Goal: Task Accomplishment & Management: Complete application form

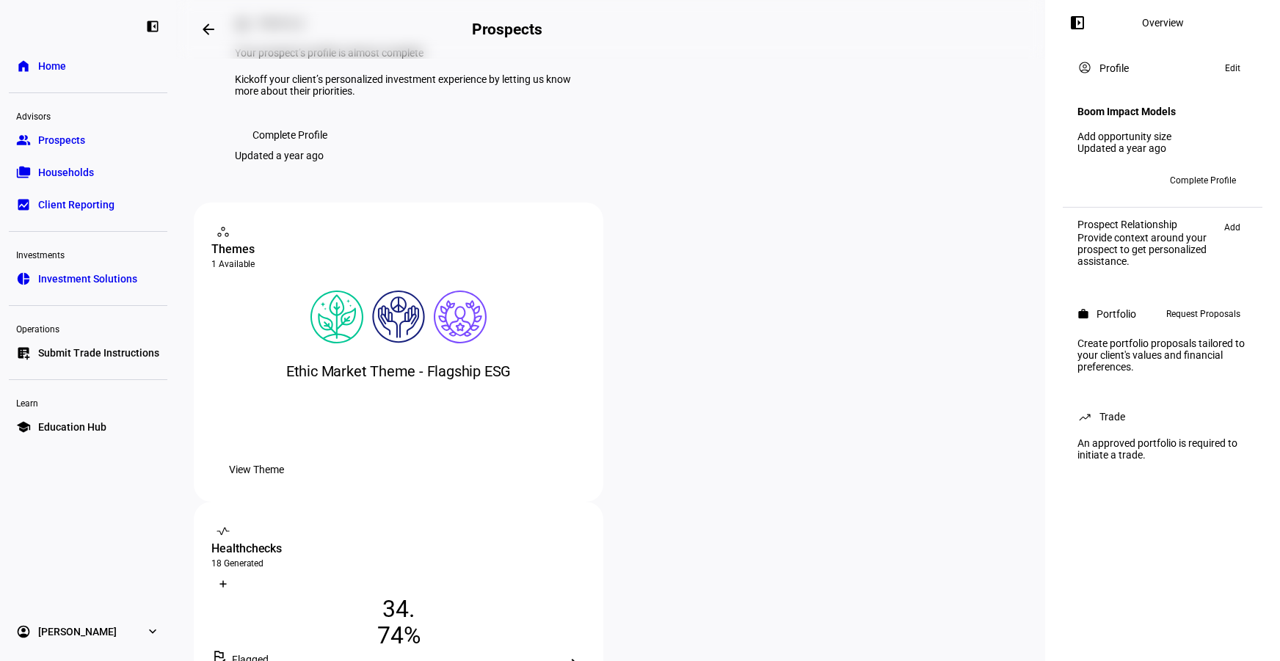
scroll to position [91, 0]
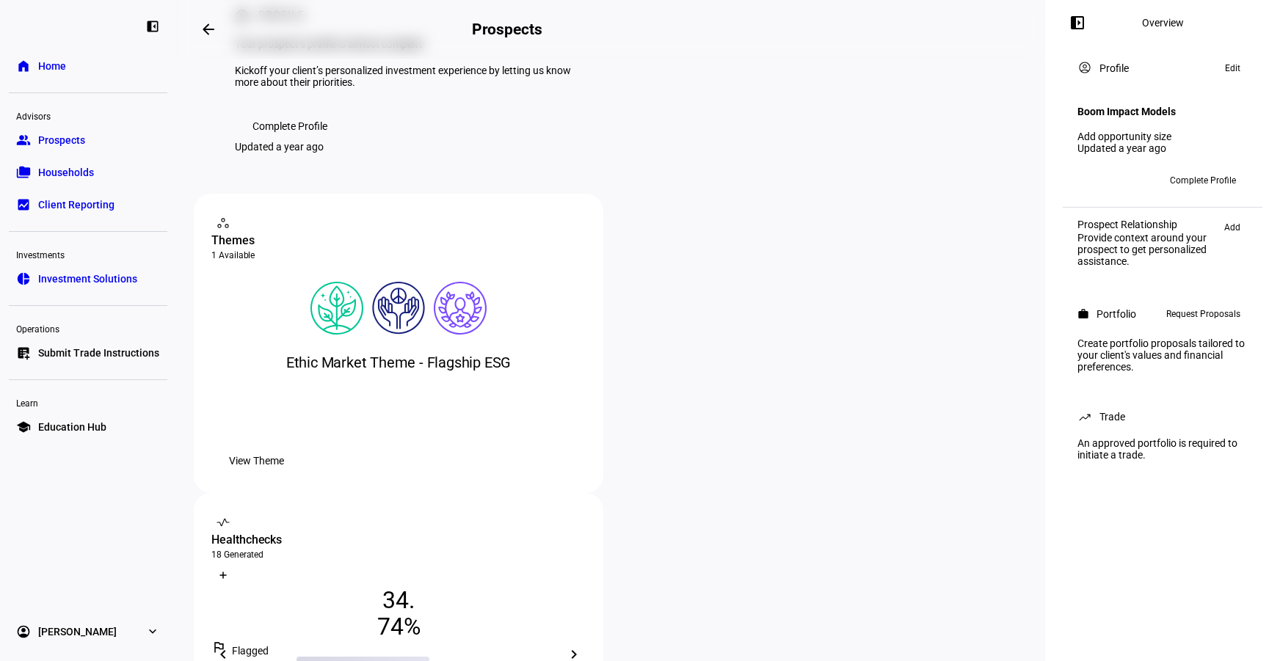
click at [232, 646] on mat-icon "chevron_left" at bounding box center [223, 655] width 18 height 18
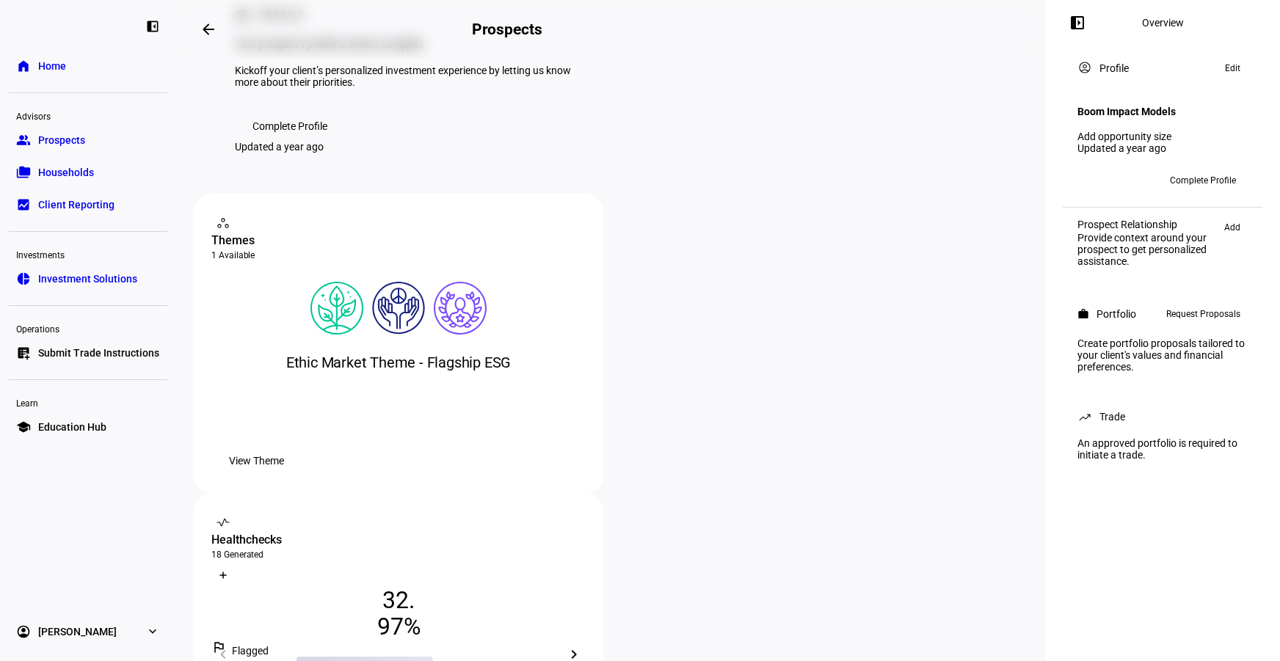
click at [586, 549] on div "What is a Healthcheck?" at bounding box center [398, 555] width 374 height 12
click at [586, 511] on div at bounding box center [573, 522] width 23 height 23
click at [586, 532] on div "Healthchecks" at bounding box center [398, 541] width 374 height 18
click at [603, 493] on div "What is a Healthcheck? Healthchecks help you diagnose the level of alignment be…" at bounding box center [399, 654] width 410 height 323
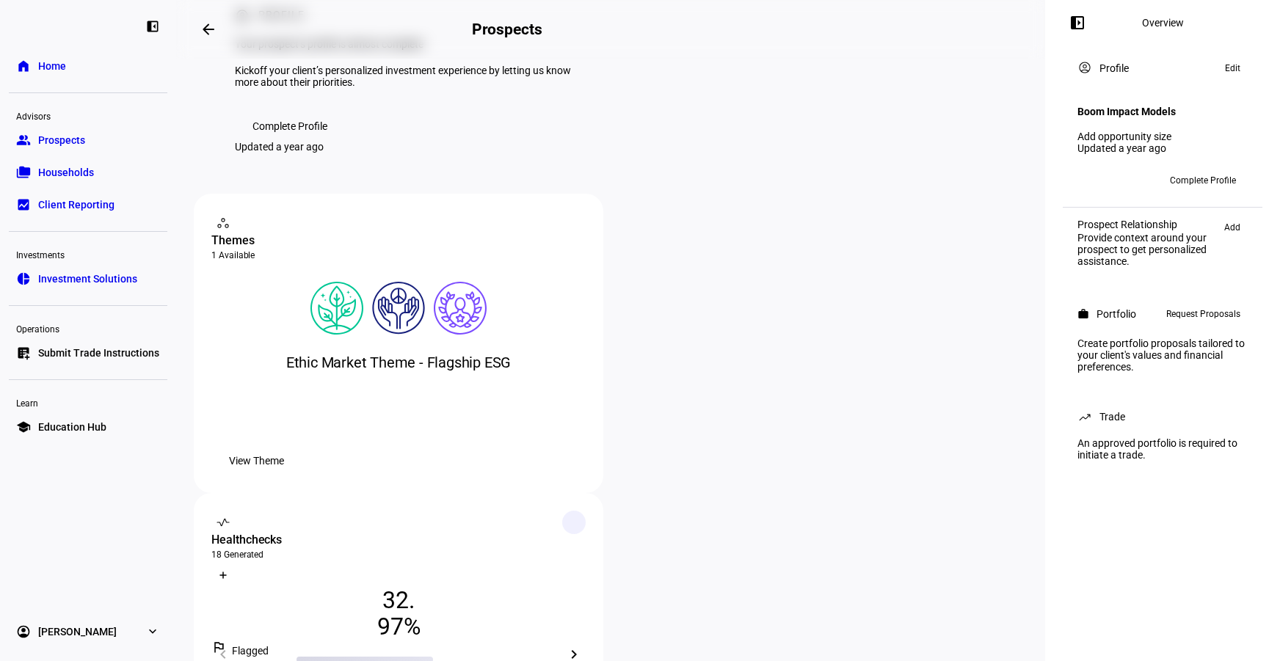
click at [586, 511] on div at bounding box center [573, 522] width 23 height 23
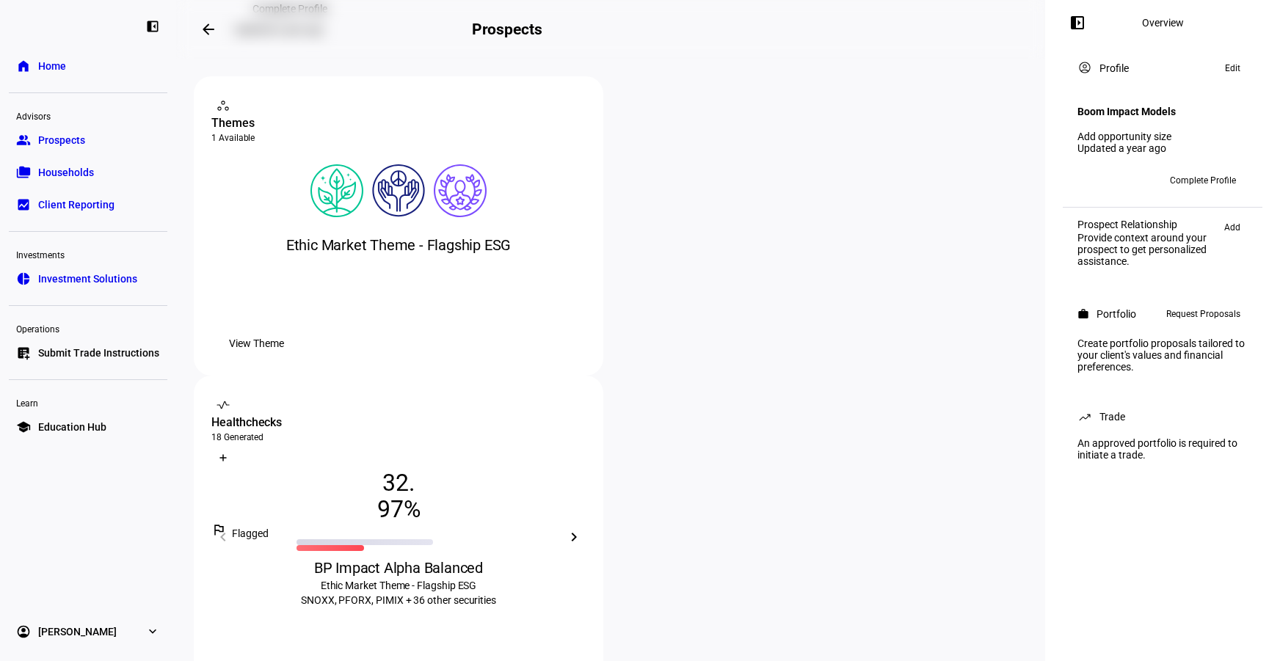
scroll to position [0, 0]
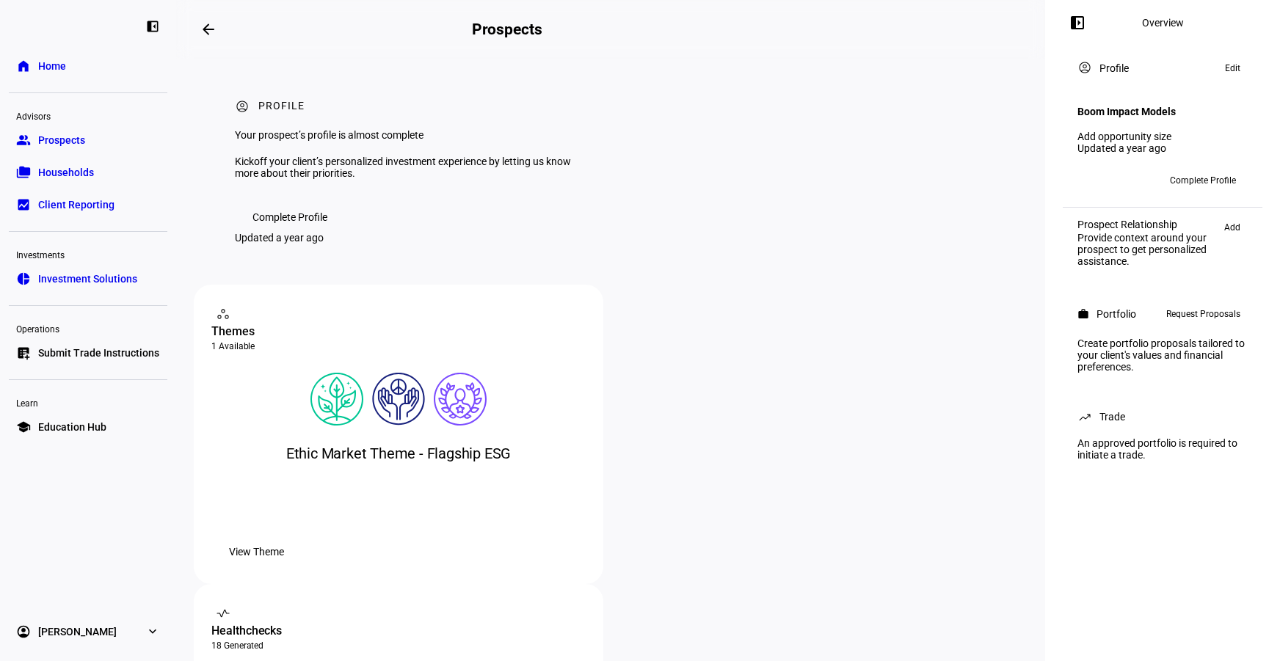
click at [586, 602] on div "vital_signs contact_support Healthchecks 18 Generated What is a Healthcheck? Cr…" at bounding box center [398, 640] width 374 height 76
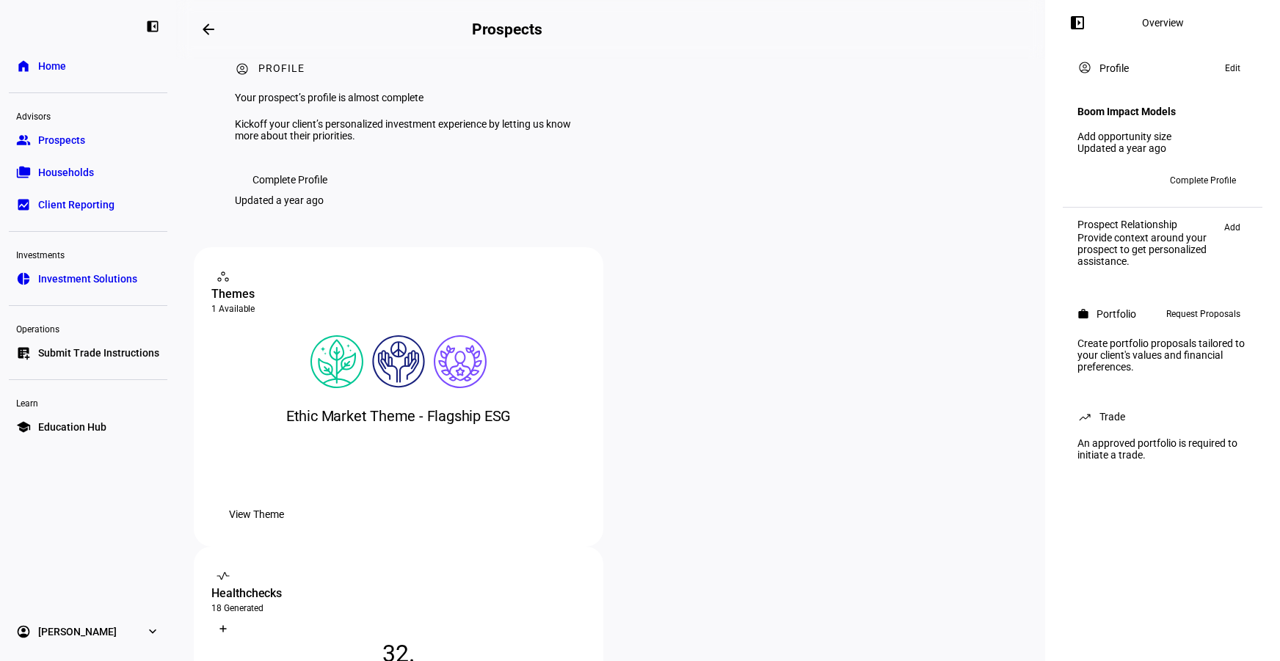
scroll to position [68, 0]
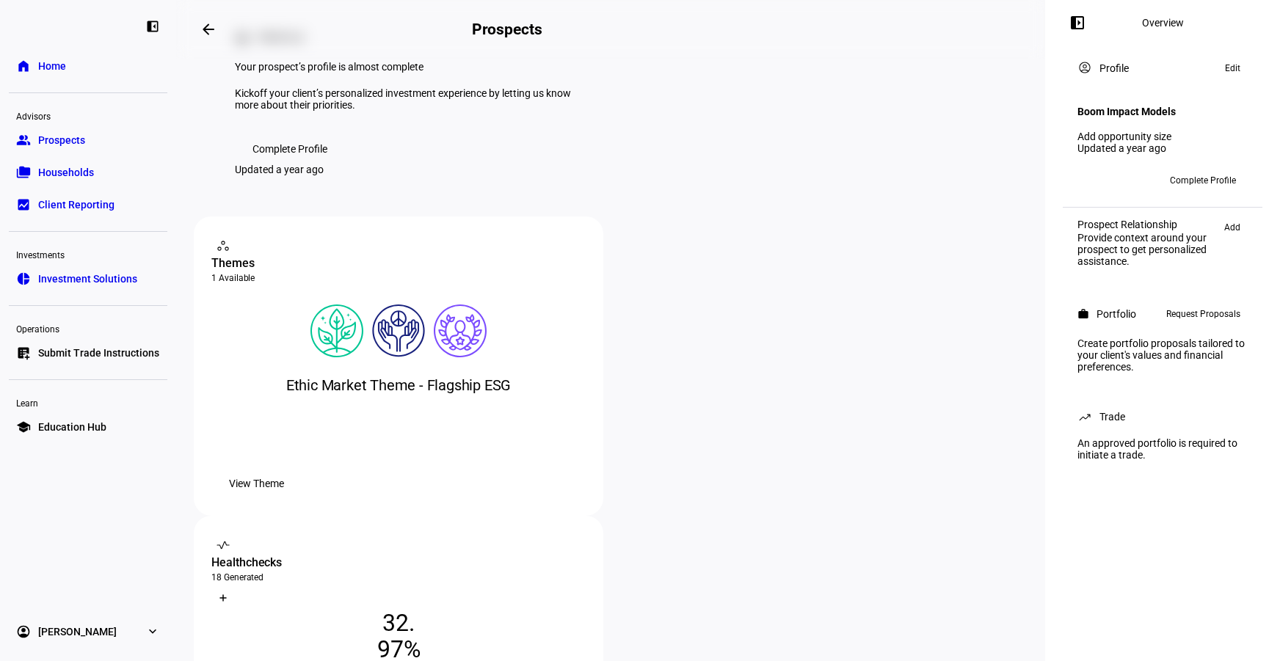
click at [95, 285] on span "Investment Solutions" at bounding box center [87, 279] width 99 height 15
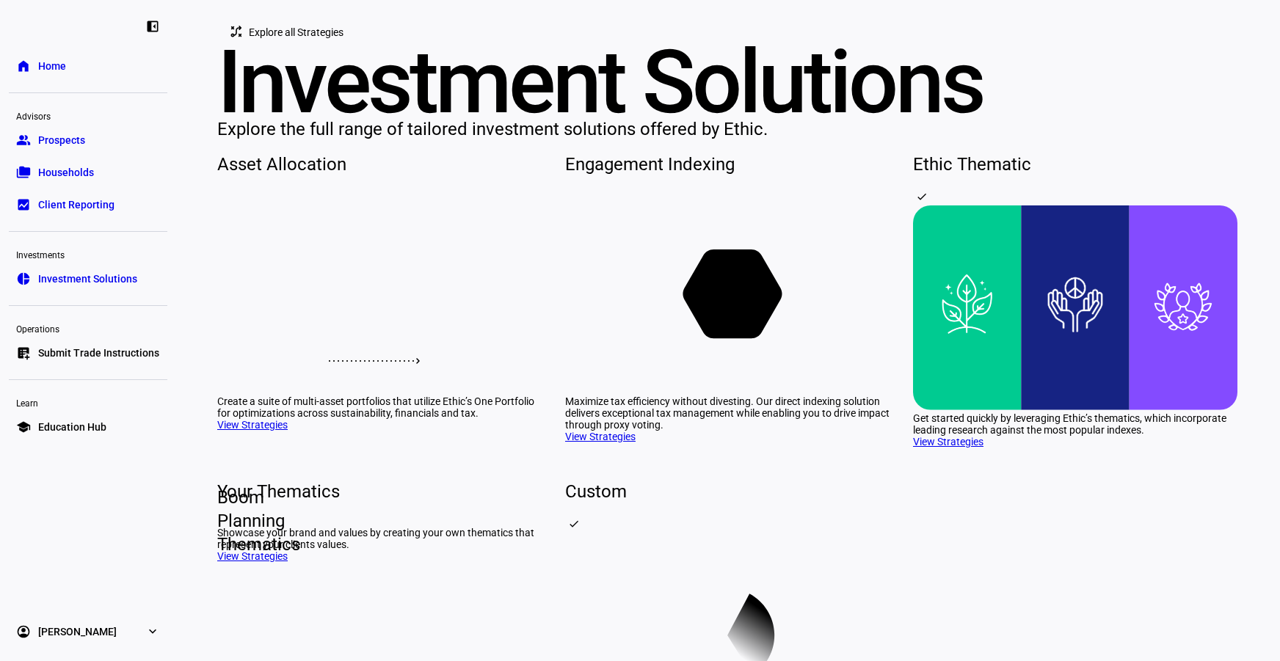
click at [84, 142] on span "Prospects" at bounding box center [61, 140] width 47 height 15
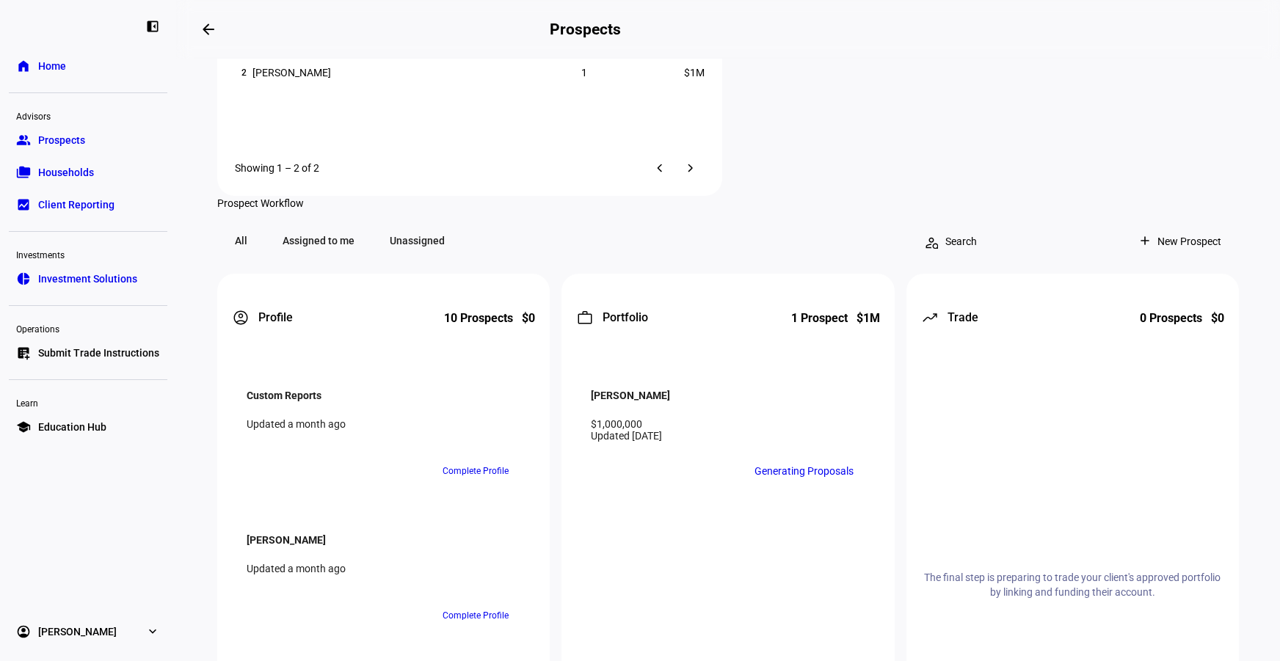
scroll to position [1293, 0]
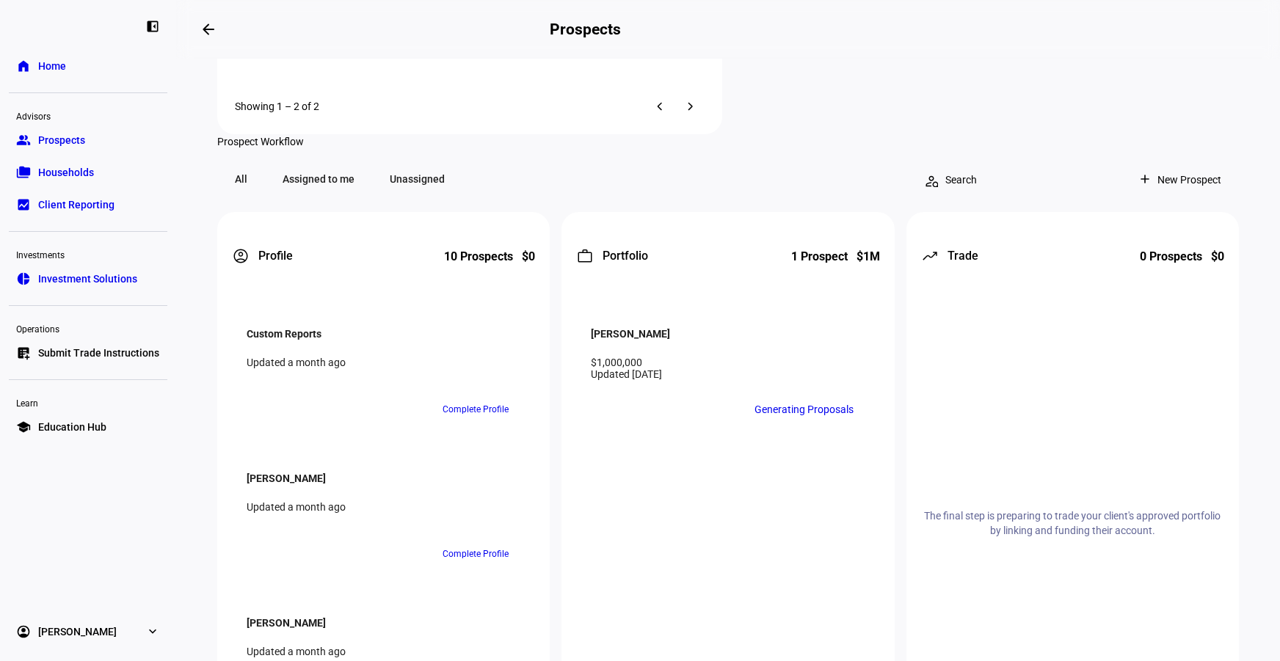
click at [355, 404] on div at bounding box center [640, 330] width 1280 height 661
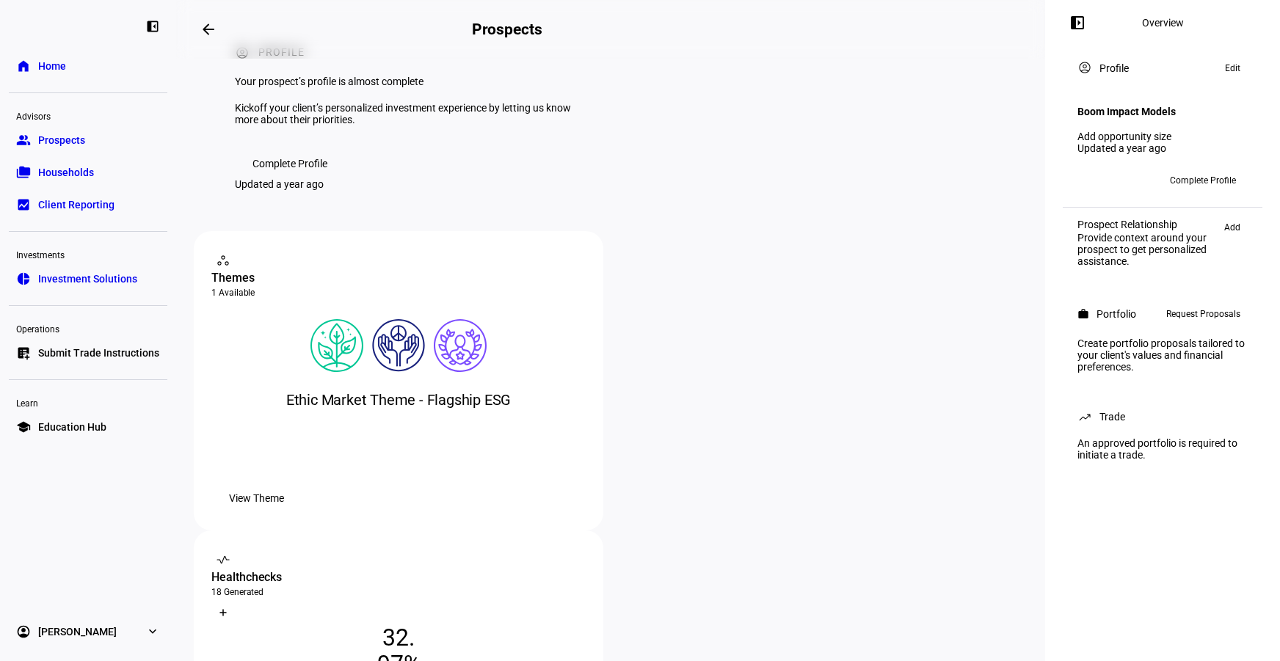
scroll to position [120, 0]
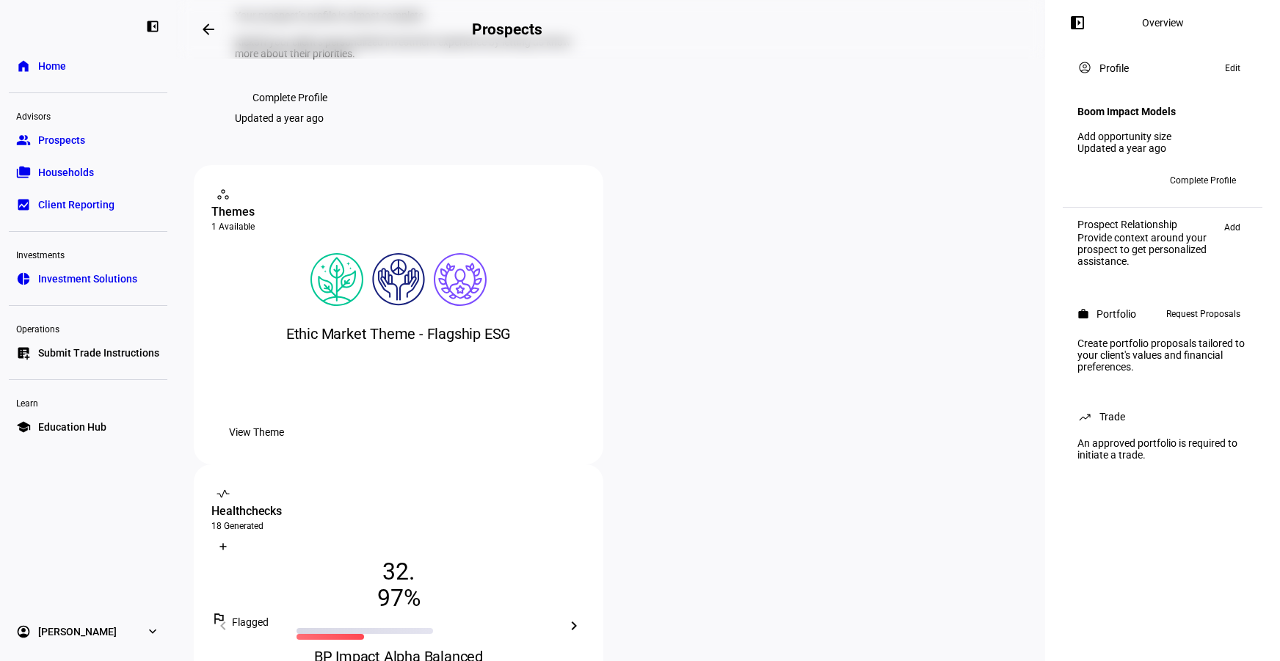
click at [583, 617] on mat-icon "chevron_right" at bounding box center [574, 626] width 18 height 18
click at [232, 617] on mat-icon "chevron_left" at bounding box center [223, 626] width 18 height 18
click at [583, 617] on mat-icon "chevron_right" at bounding box center [574, 626] width 18 height 18
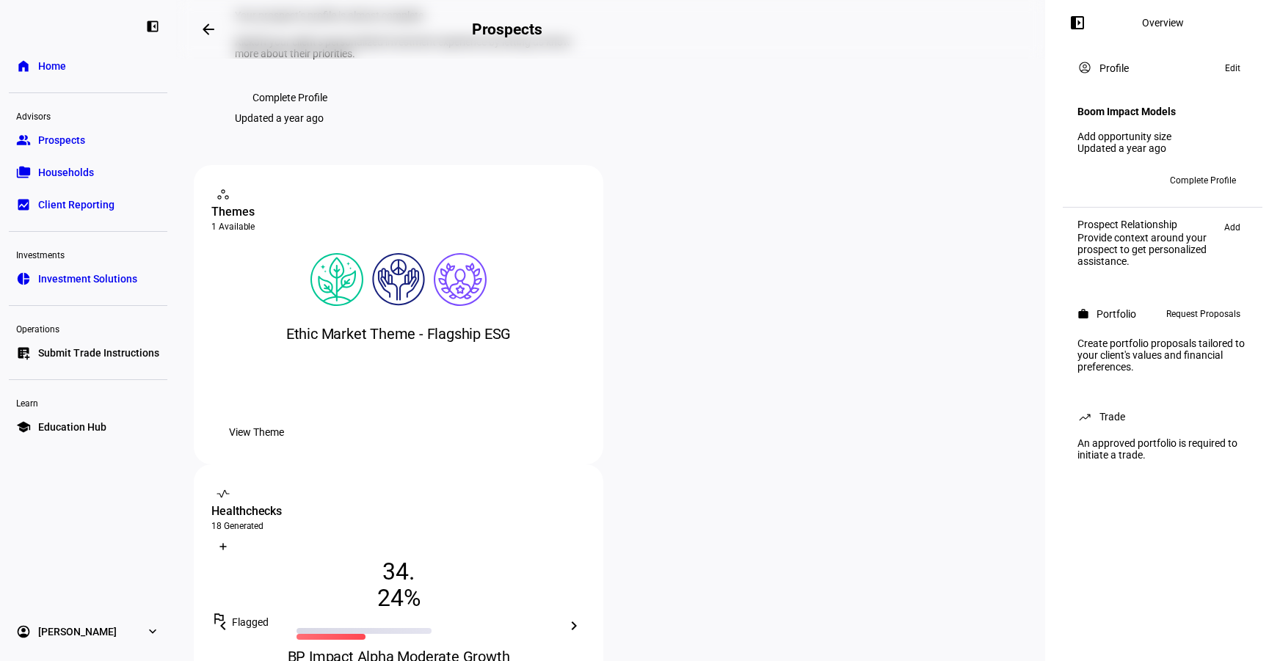
click at [583, 617] on mat-icon "chevron_right" at bounding box center [574, 626] width 18 height 18
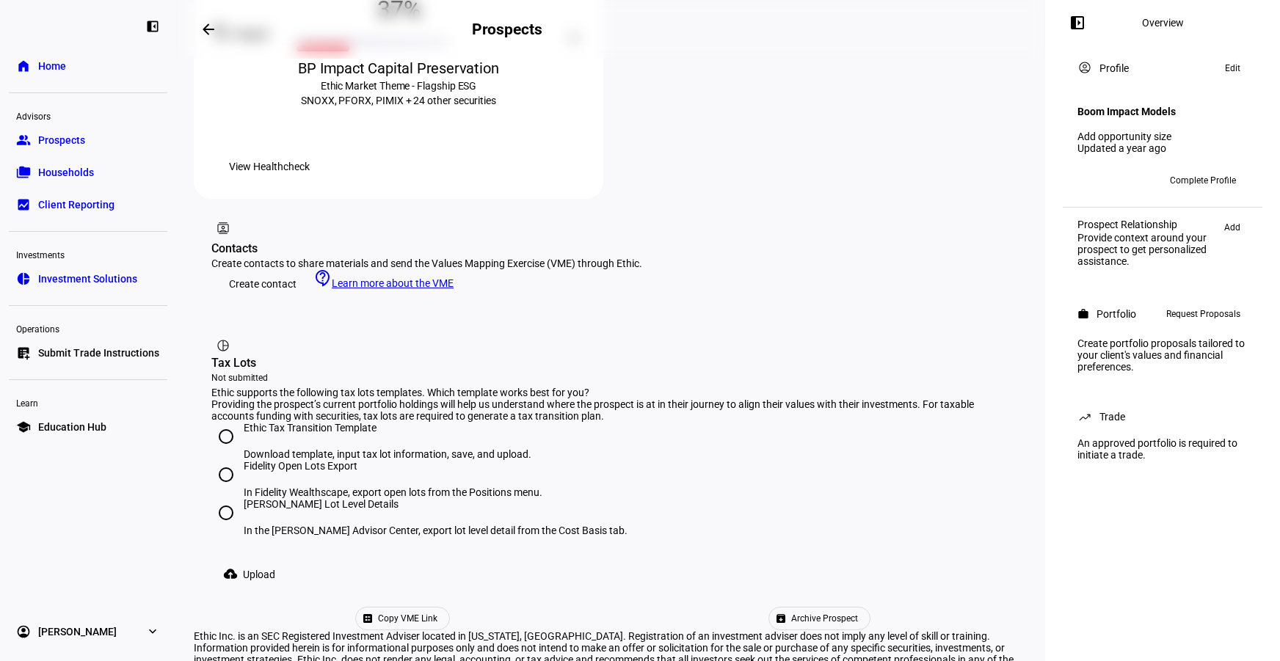
scroll to position [0, 0]
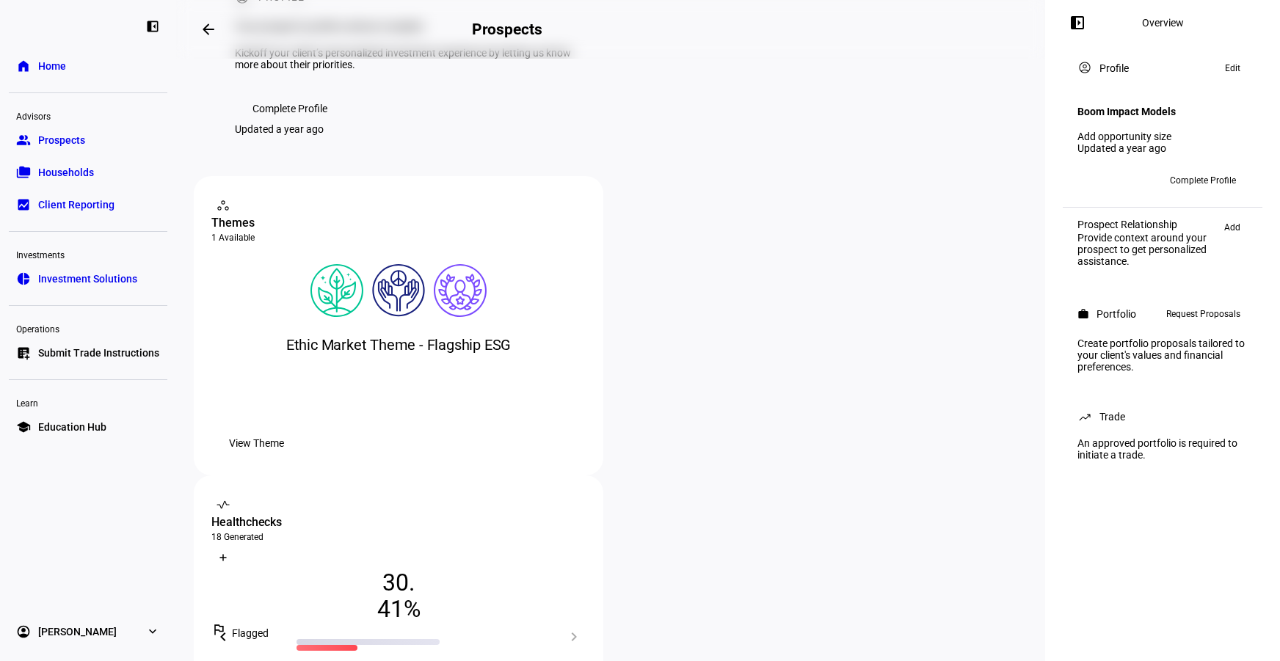
scroll to position [109, 0]
click at [586, 657] on div "Bodel Impact Aggressive Growth" at bounding box center [398, 667] width 374 height 21
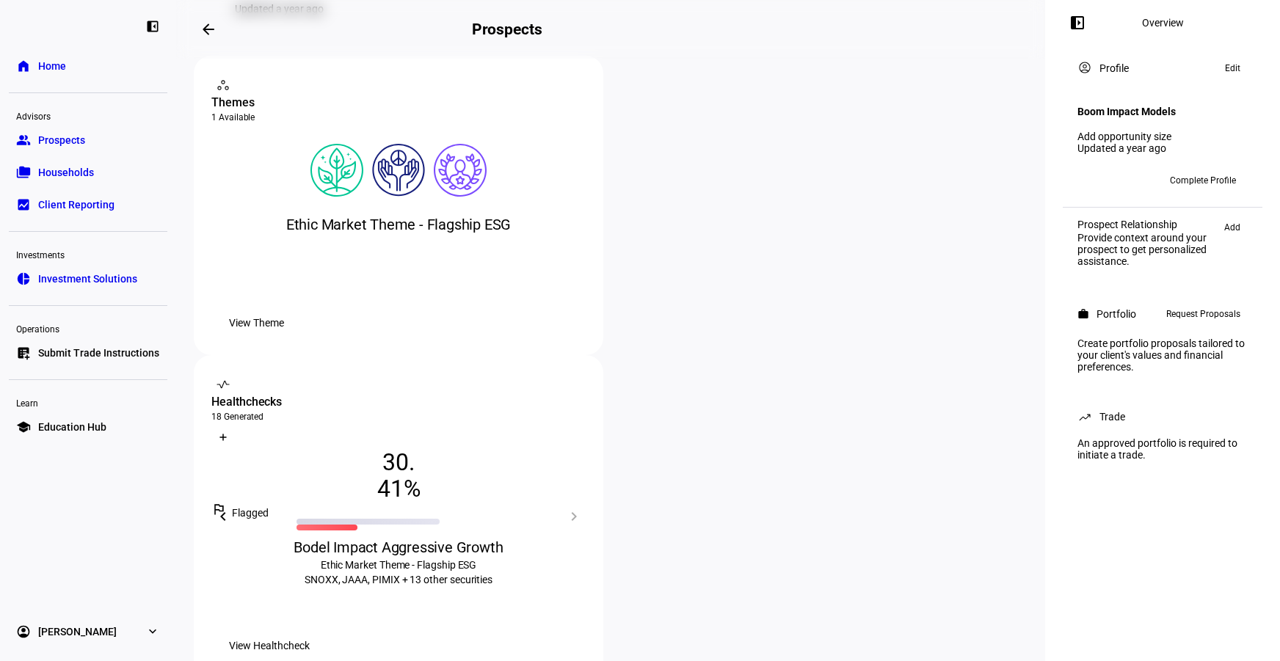
scroll to position [290, 0]
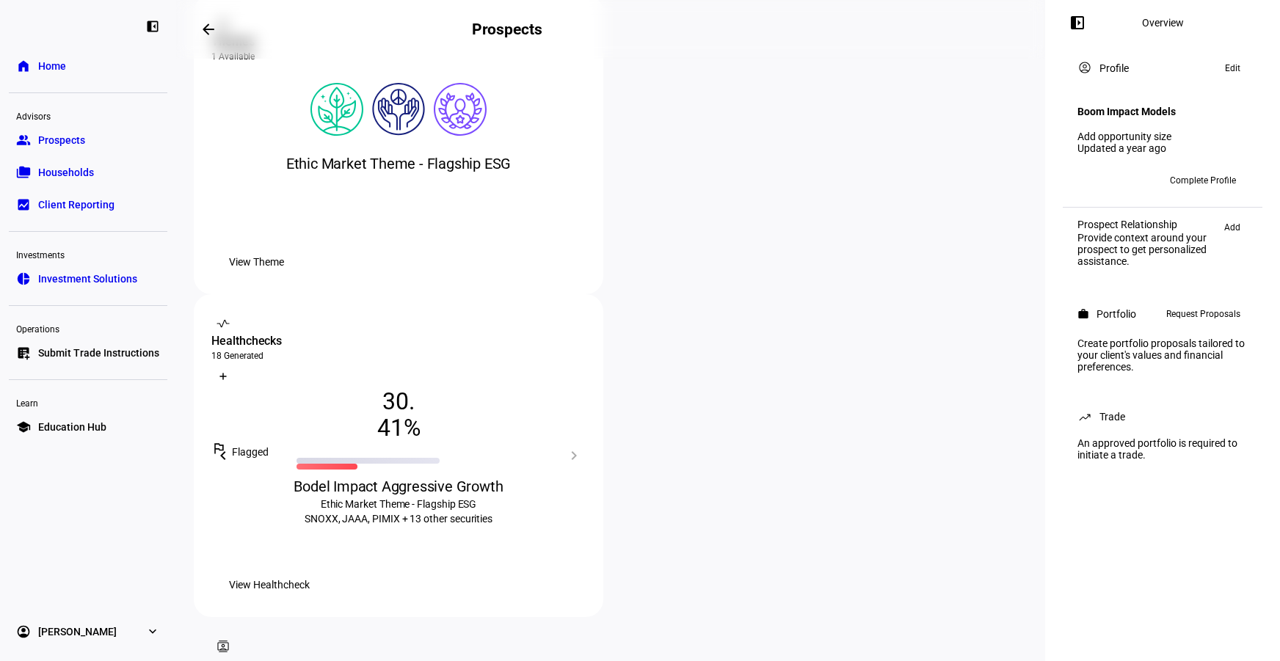
click at [310, 570] on span "View Healthcheck" at bounding box center [269, 584] width 81 height 29
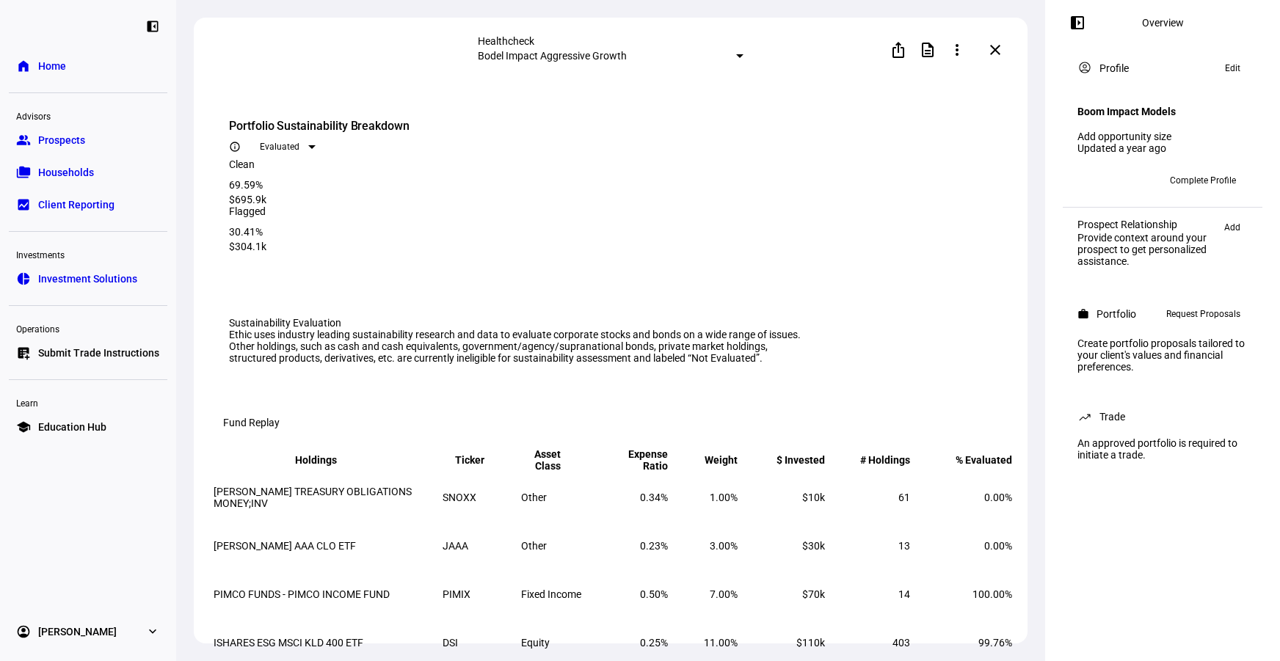
click at [1002, 56] on span at bounding box center [995, 49] width 35 height 35
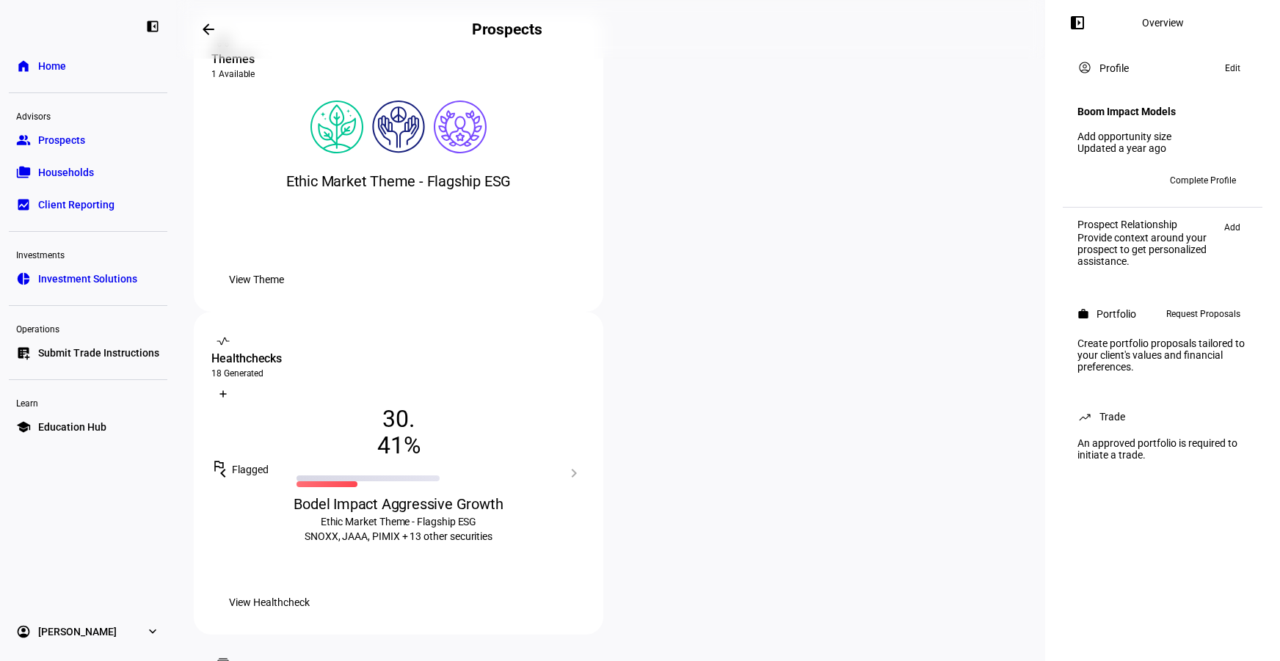
scroll to position [264, 0]
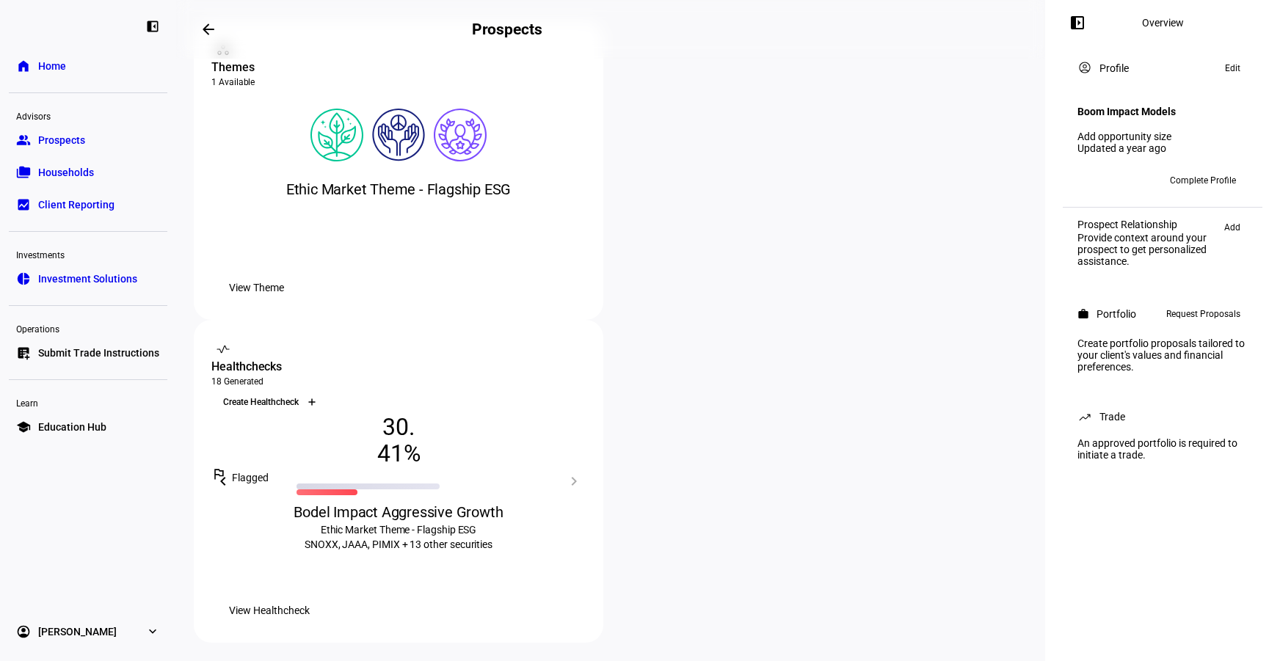
click at [586, 391] on div "Create Healthcheck" at bounding box center [398, 402] width 374 height 23
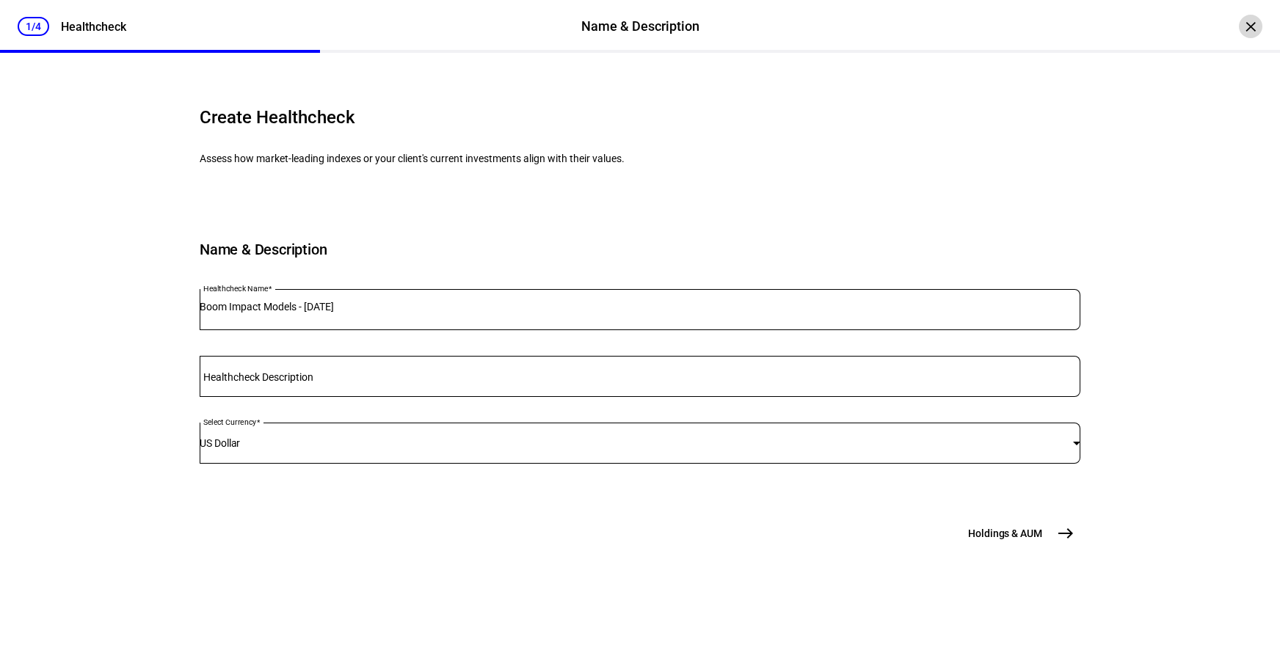
click at [1241, 27] on div "×" at bounding box center [1250, 26] width 23 height 23
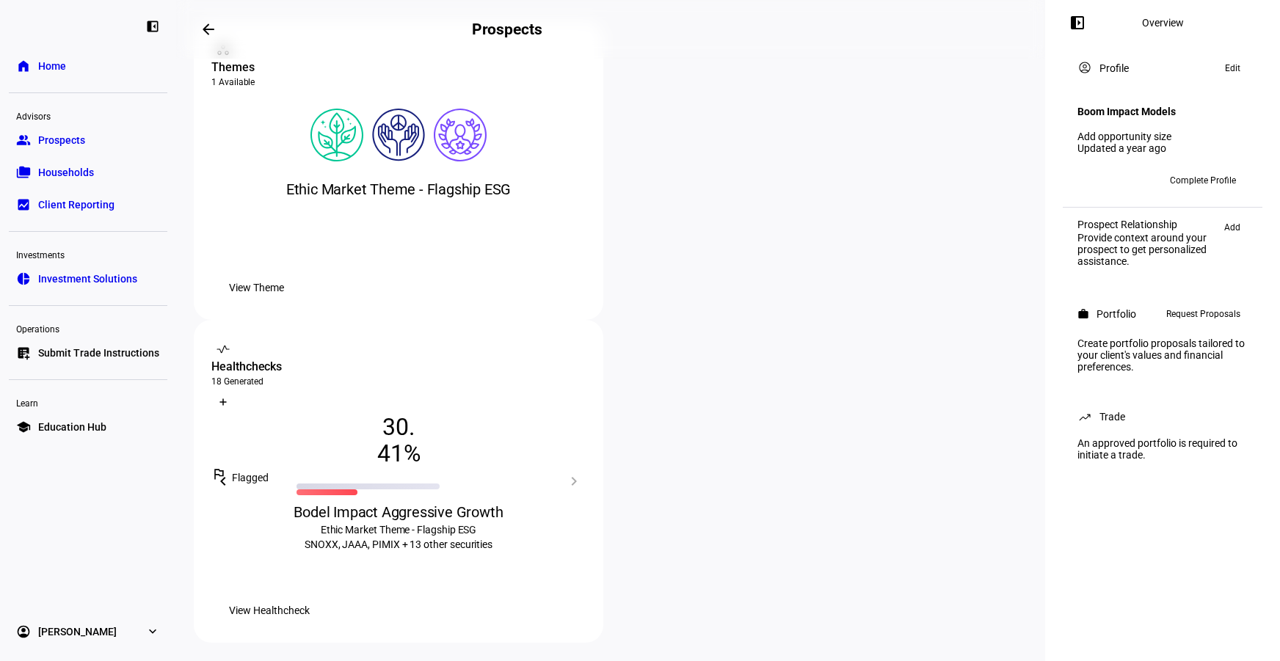
scroll to position [0, 0]
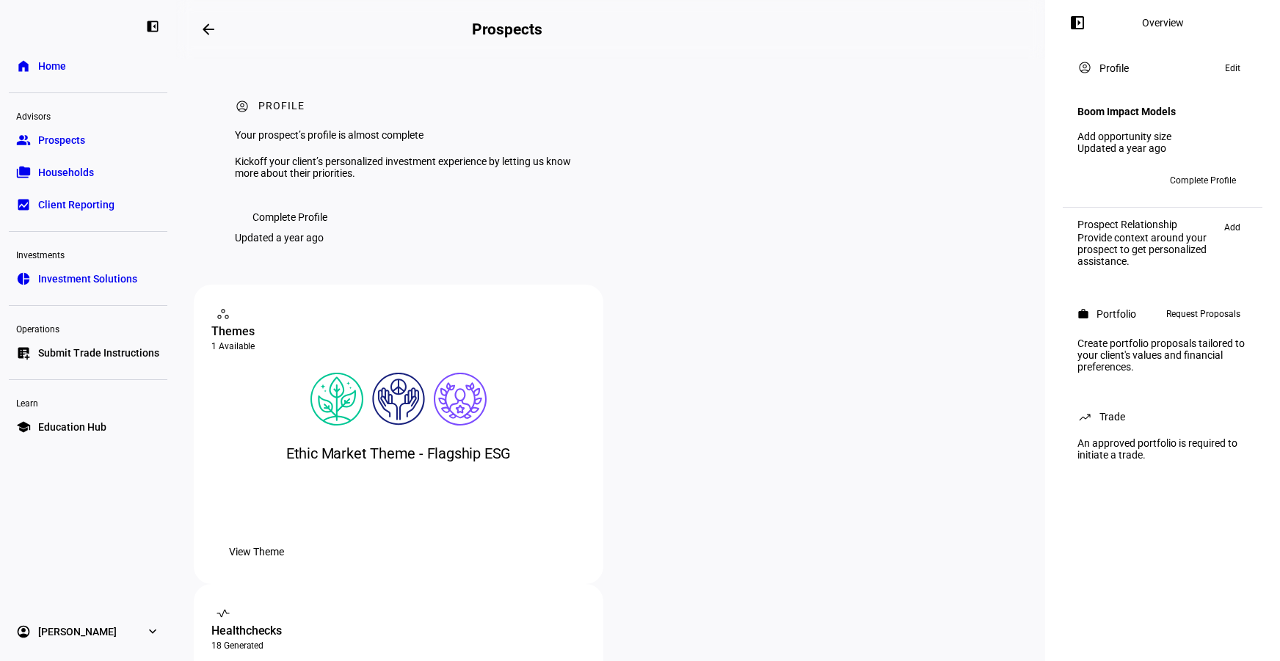
click at [81, 133] on span "Prospects" at bounding box center [61, 140] width 47 height 15
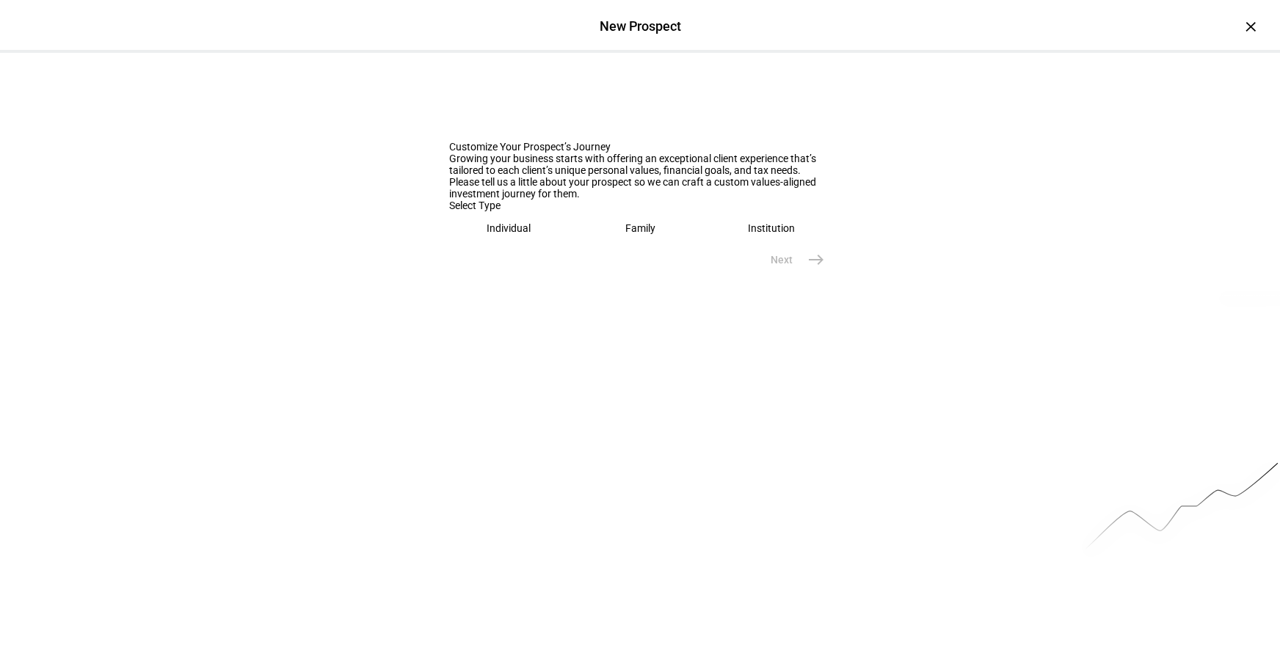
click at [511, 245] on eth-mega-radio-button "Individual" at bounding box center [509, 228] width 120 height 34
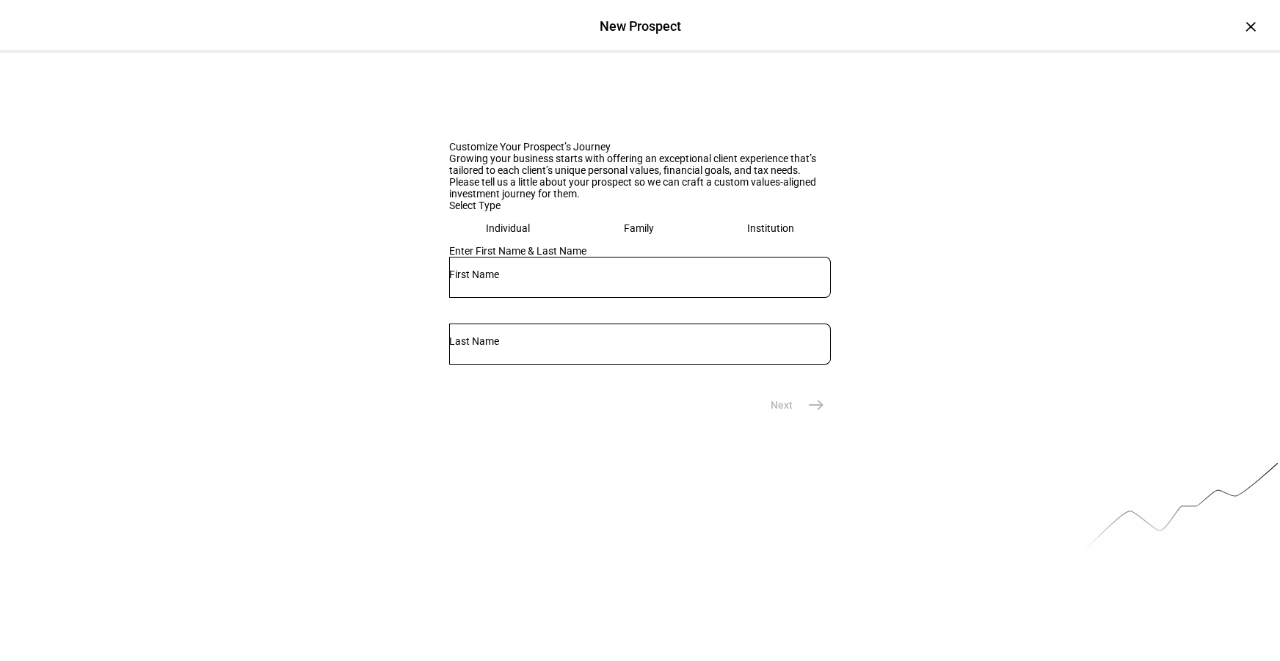
click at [534, 280] on input "text" at bounding box center [640, 275] width 382 height 12
type input "Boom Impact Models"
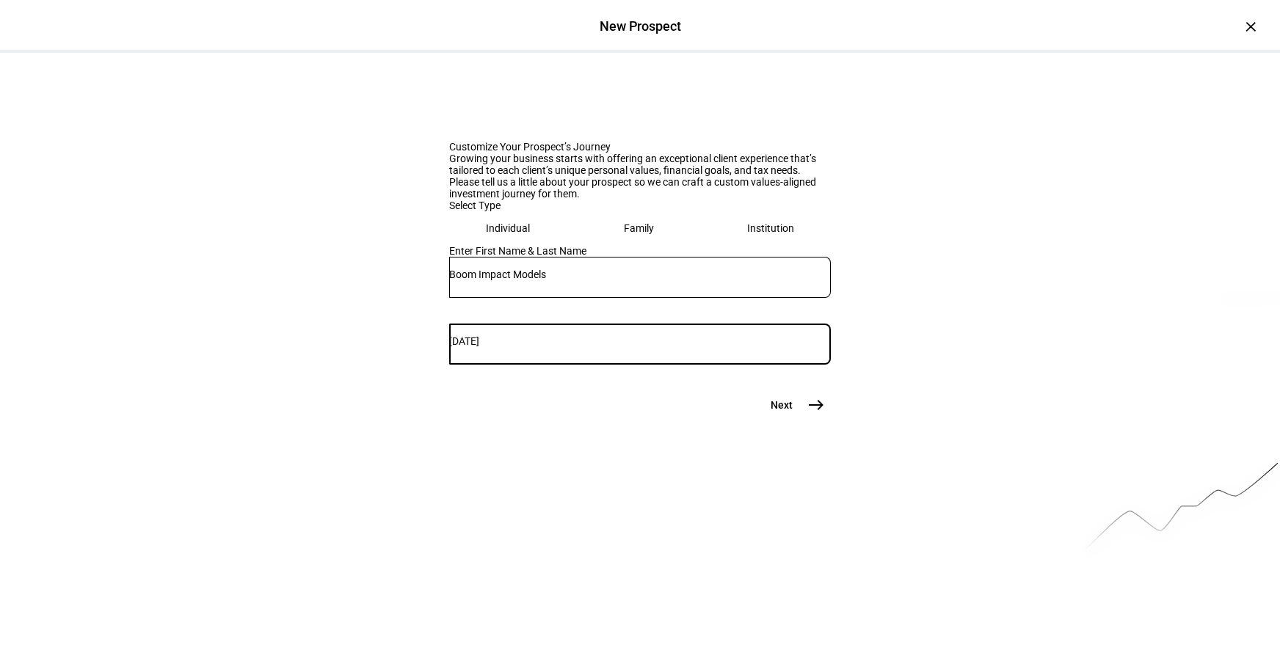
type input "[DATE]"
click at [802, 420] on span "east" at bounding box center [816, 405] width 29 height 29
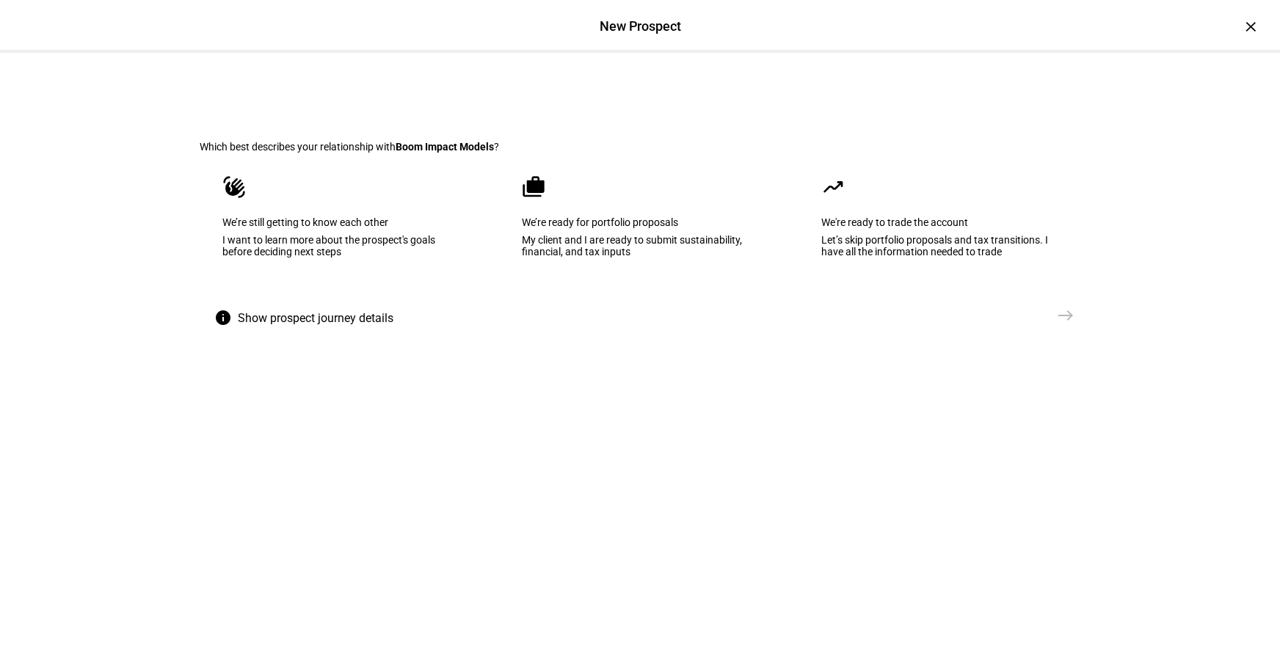
click at [377, 380] on eth-select-journey-branch "Which best describes your relationship with Boom Impact Models ? waving_hand We…" at bounding box center [640, 216] width 928 height 327
click at [371, 228] on div "We’re still getting to know each other" at bounding box center [340, 223] width 236 height 12
click at [1239, 32] on div "×" at bounding box center [1250, 26] width 23 height 23
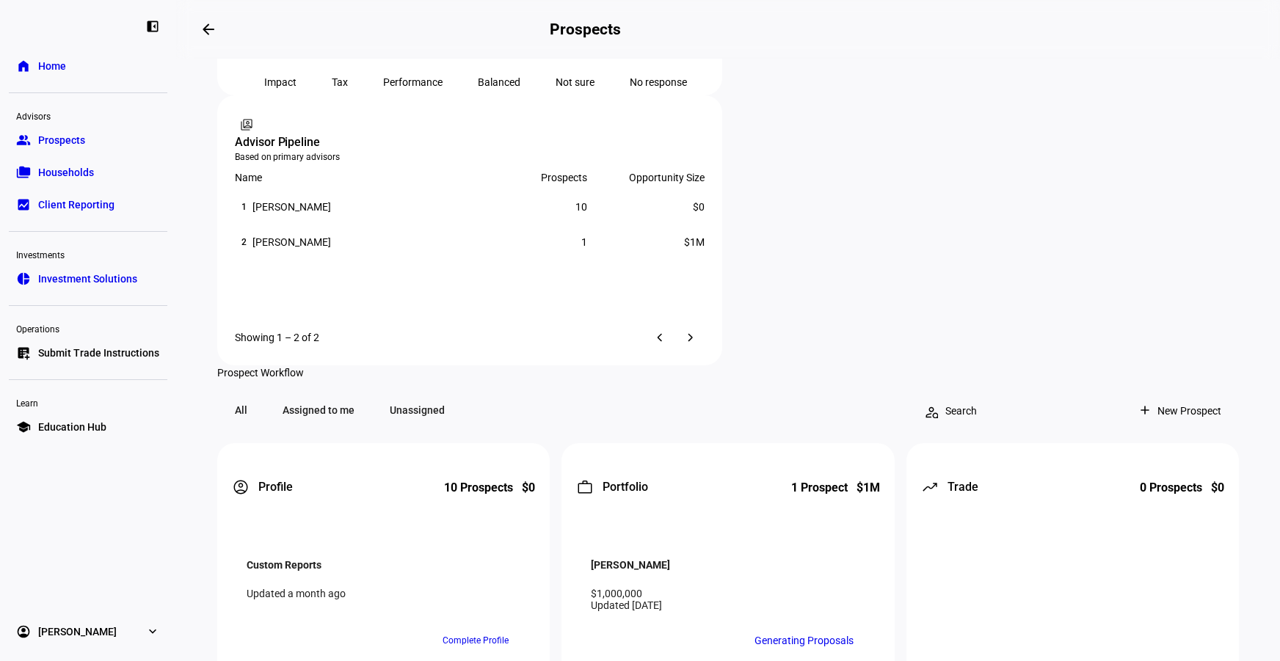
scroll to position [1306, 0]
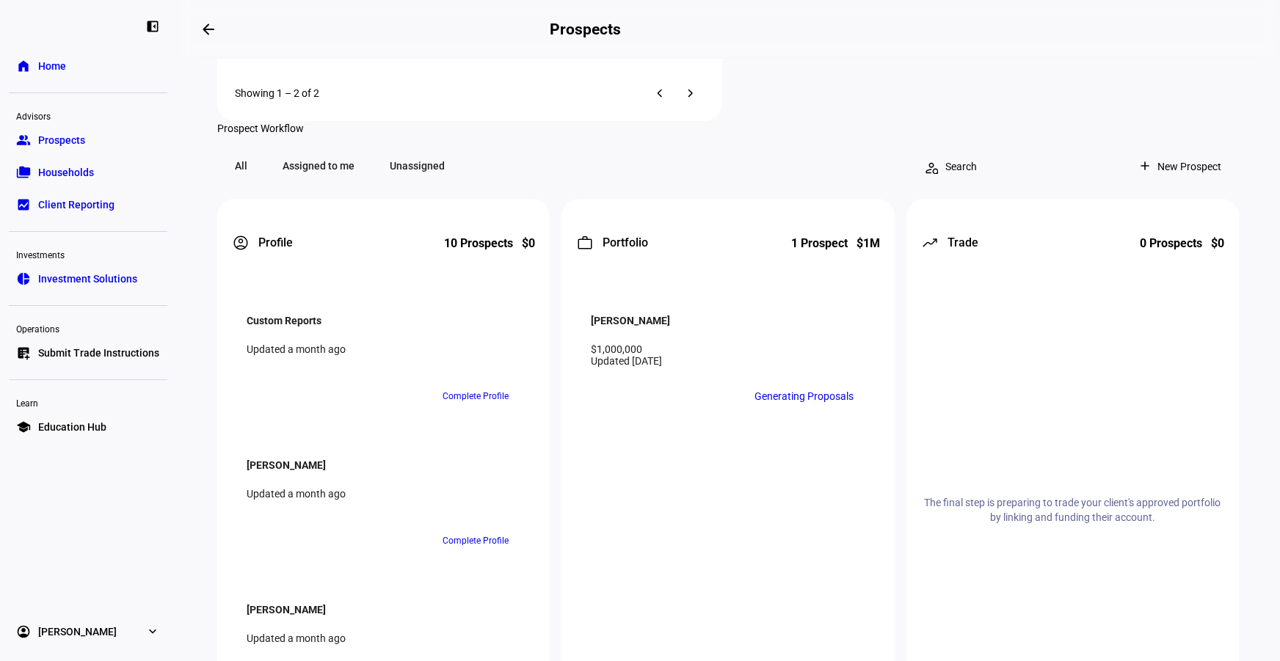
click at [654, 382] on div at bounding box center [640, 330] width 1280 height 661
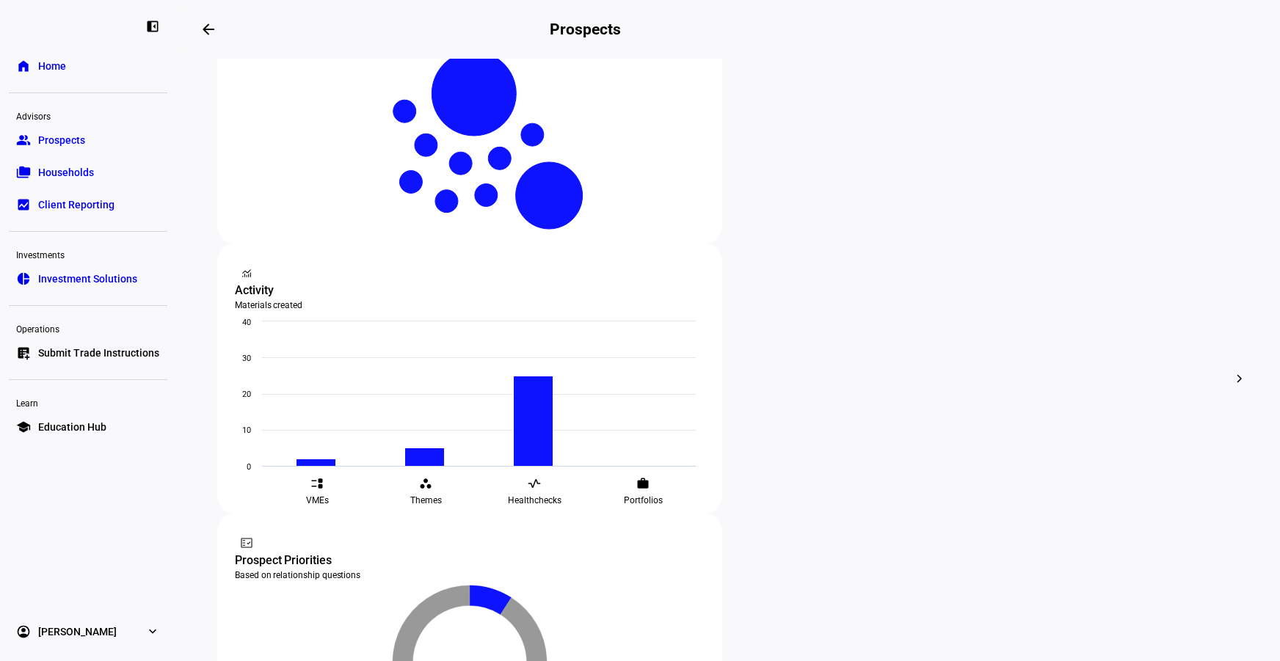
scroll to position [0, 0]
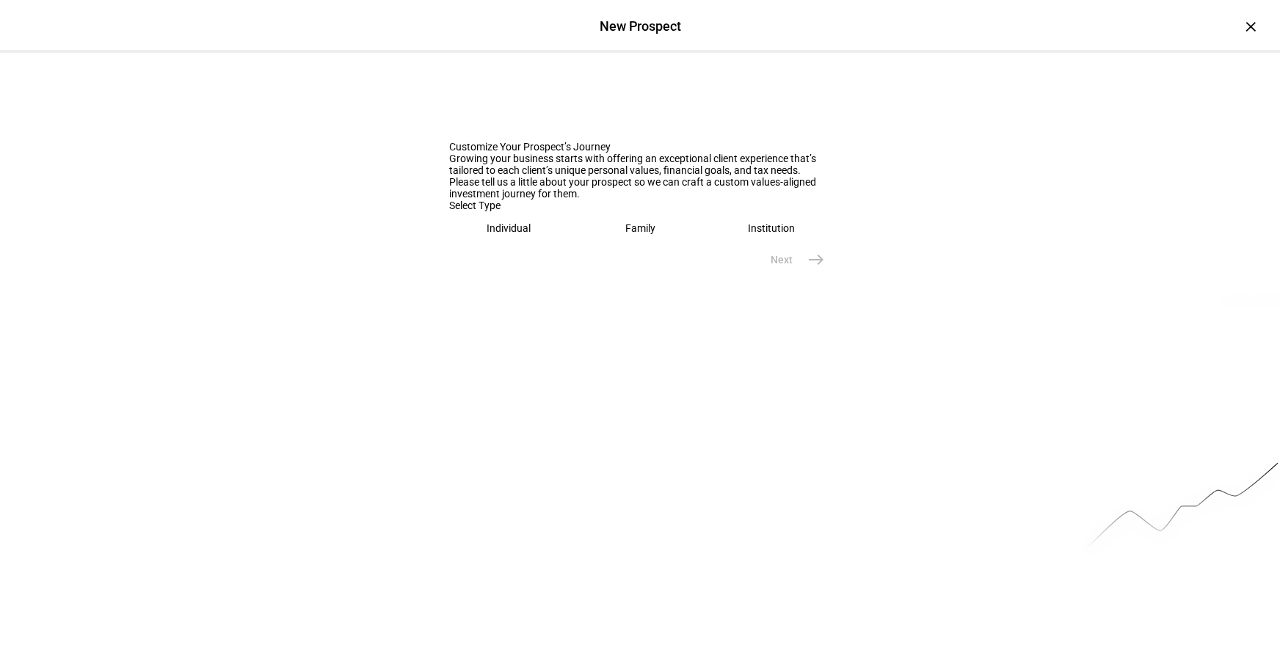
click at [487, 234] on div "Individual" at bounding box center [509, 228] width 44 height 12
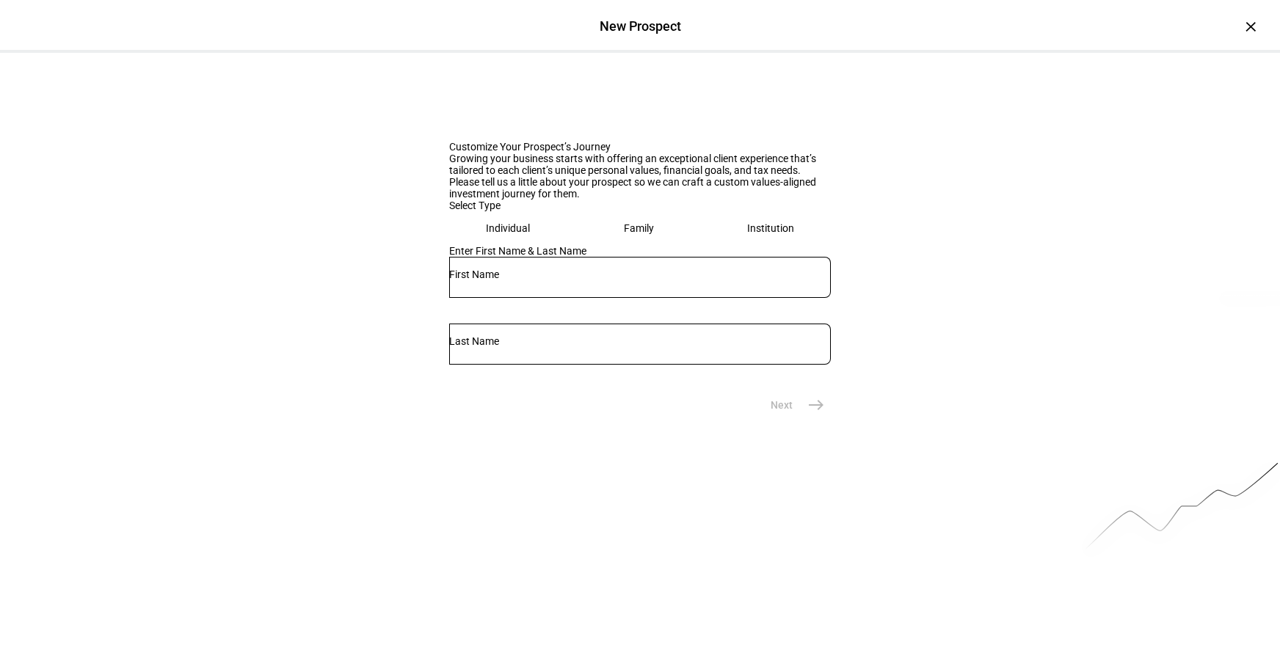
click at [554, 298] on div at bounding box center [640, 277] width 382 height 41
type input "Boom Impact Models"
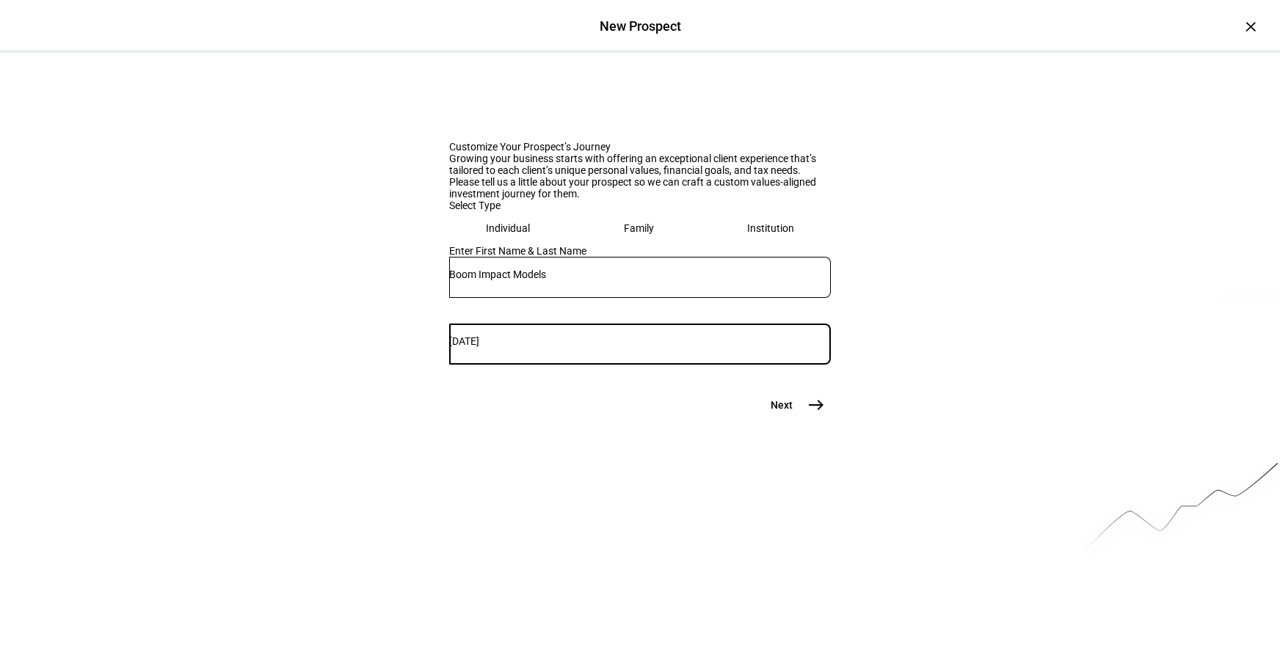
type input "[DATE]"
click at [802, 420] on span "east" at bounding box center [816, 405] width 29 height 29
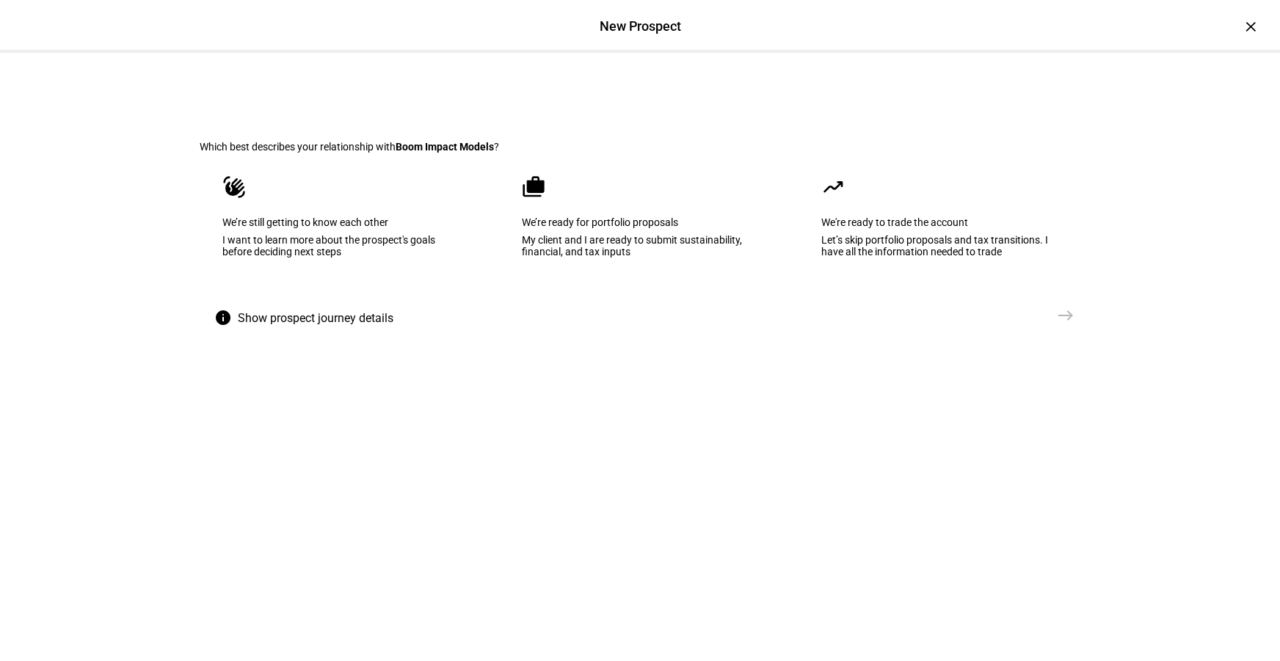
click at [870, 258] on div "Let’s skip portfolio proposals and tax transitions. I have all the information …" at bounding box center [939, 245] width 236 height 23
click at [695, 258] on div "My client and I are ready to submit sustainability, financial, and tax inputs" at bounding box center [641, 245] width 237 height 23
click at [990, 330] on button "Create Prospect Profile east" at bounding box center [998, 315] width 164 height 29
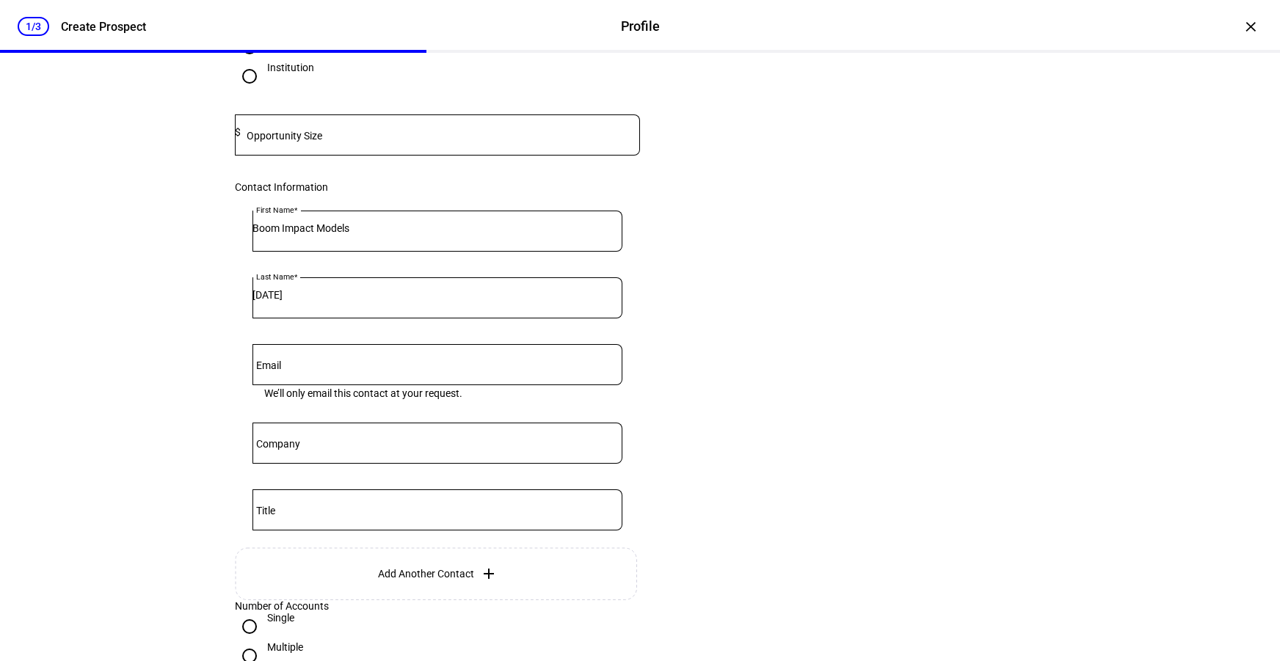
scroll to position [422, 0]
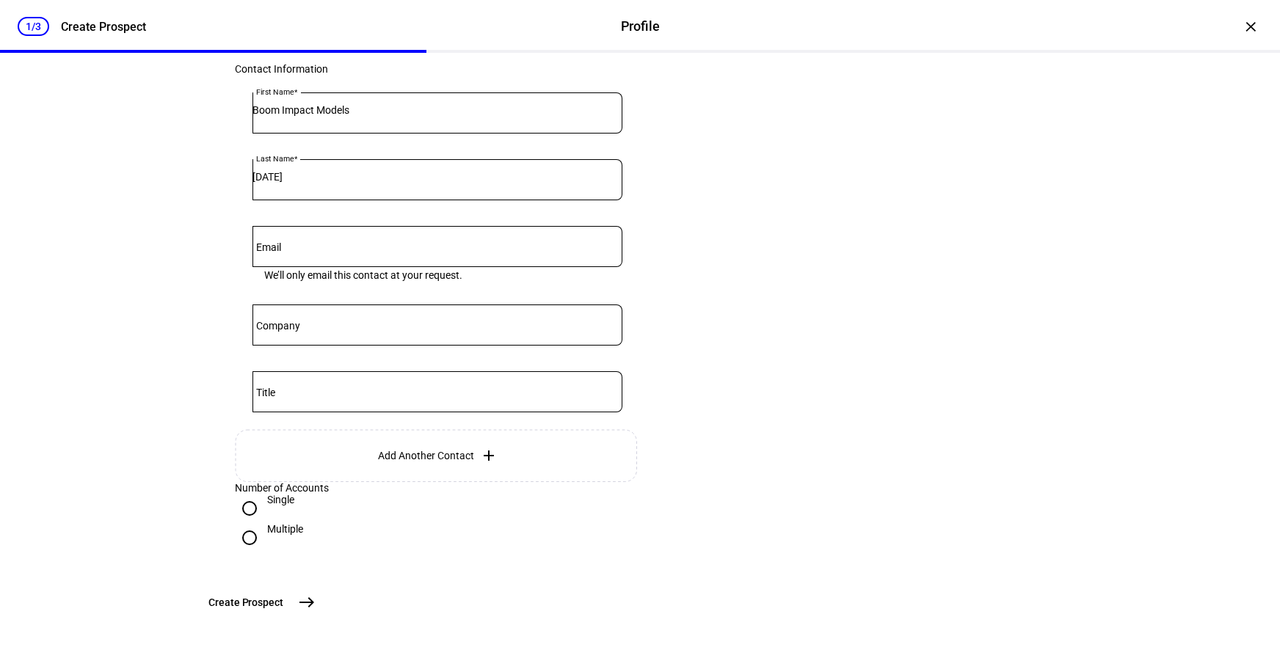
click at [283, 606] on span "Create Prospect" at bounding box center [245, 602] width 75 height 15
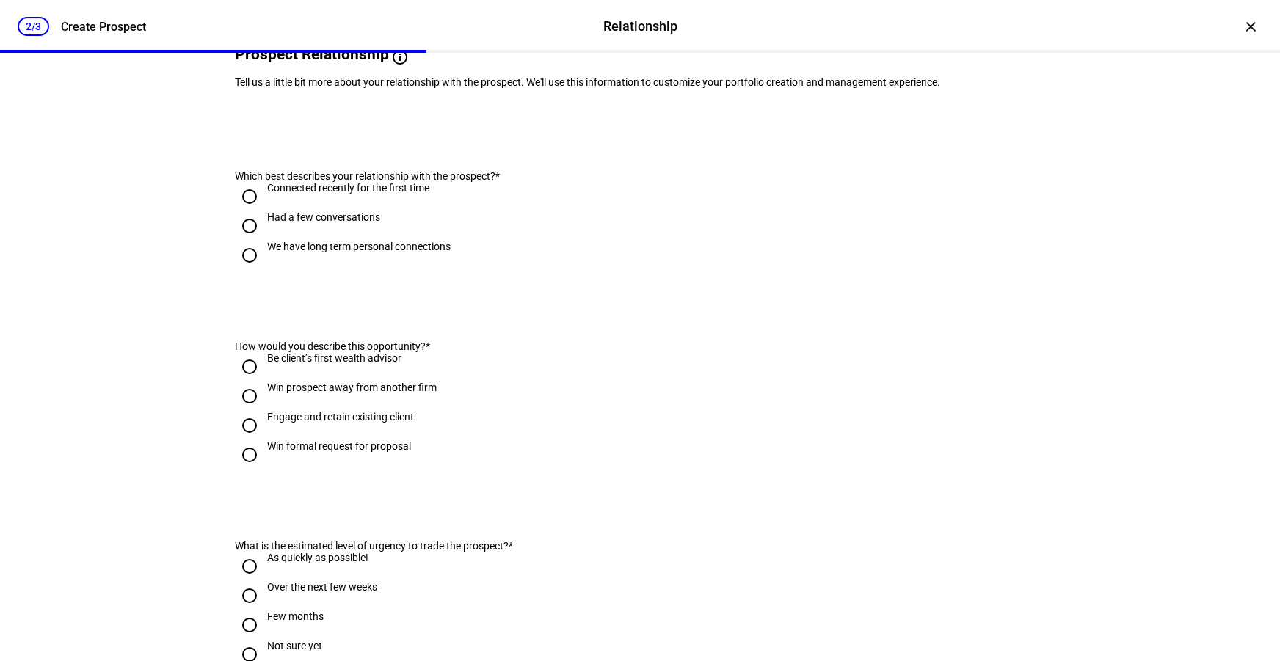
scroll to position [0, 0]
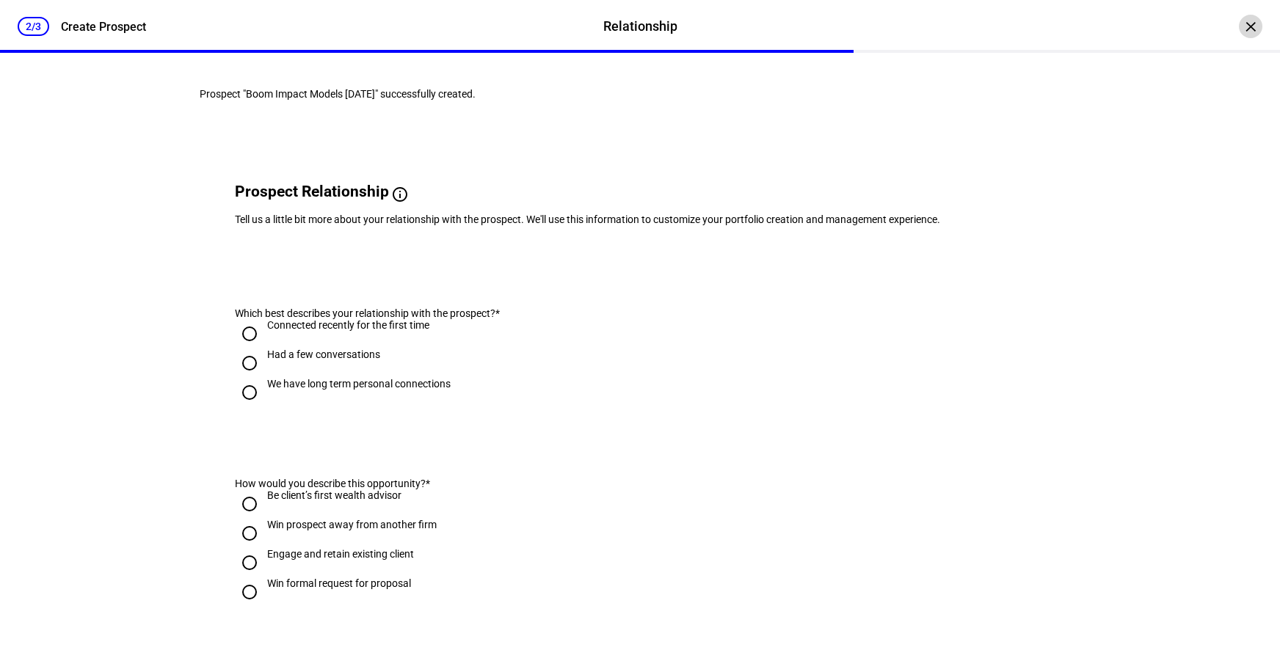
click at [1239, 26] on div "×" at bounding box center [1250, 26] width 23 height 23
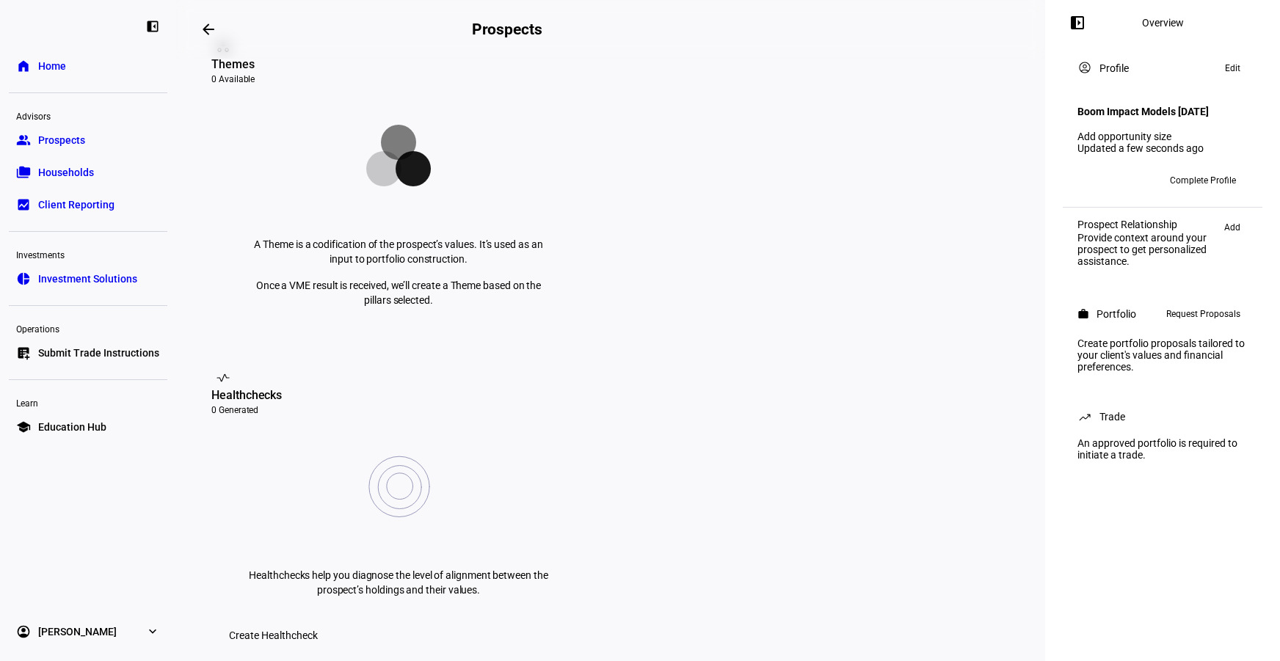
scroll to position [53, 0]
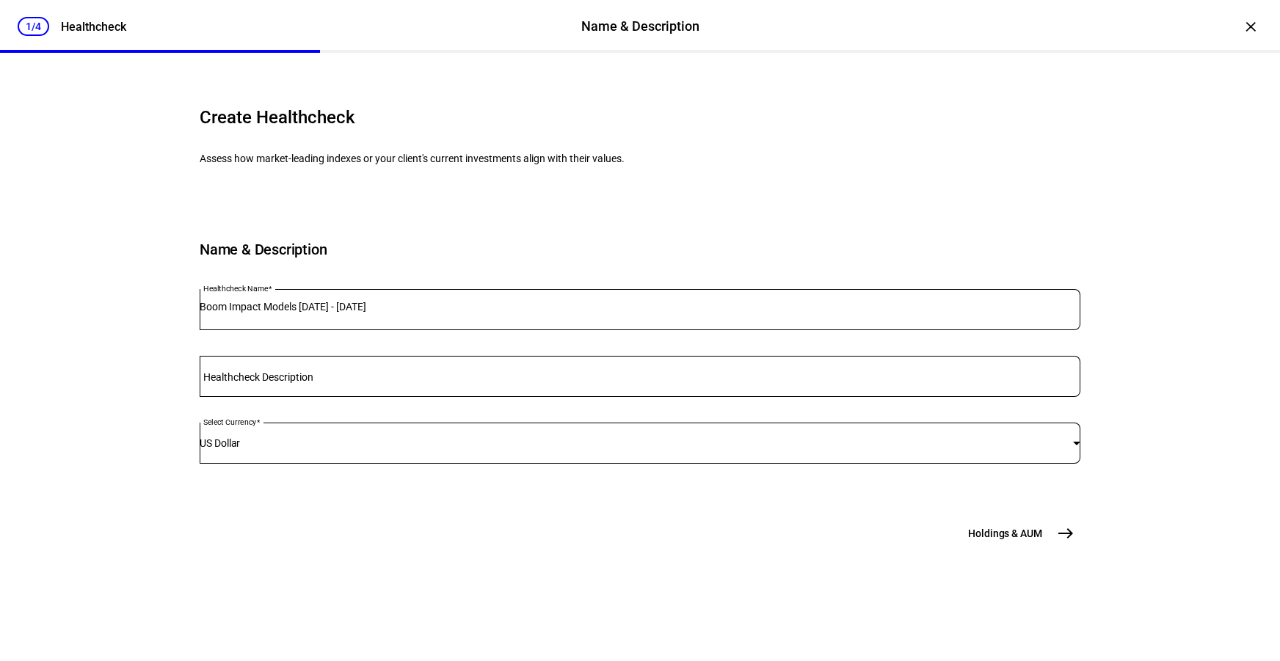
scroll to position [28, 0]
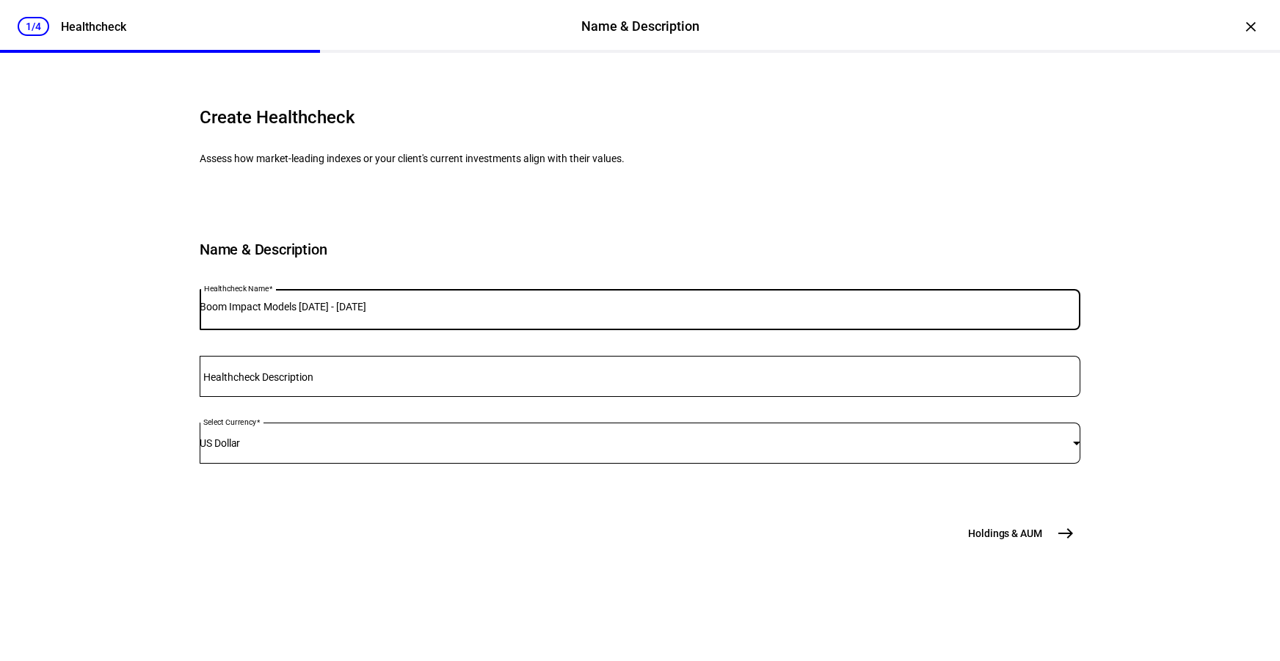
click at [377, 313] on input "Boom Impact Models [DATE] - [DATE]" at bounding box center [640, 307] width 881 height 12
type input "BP Impact Alpha Balanced"
click at [1045, 548] on button "Holdings & [GEOGRAPHIC_DATA]" at bounding box center [1020, 533] width 121 height 29
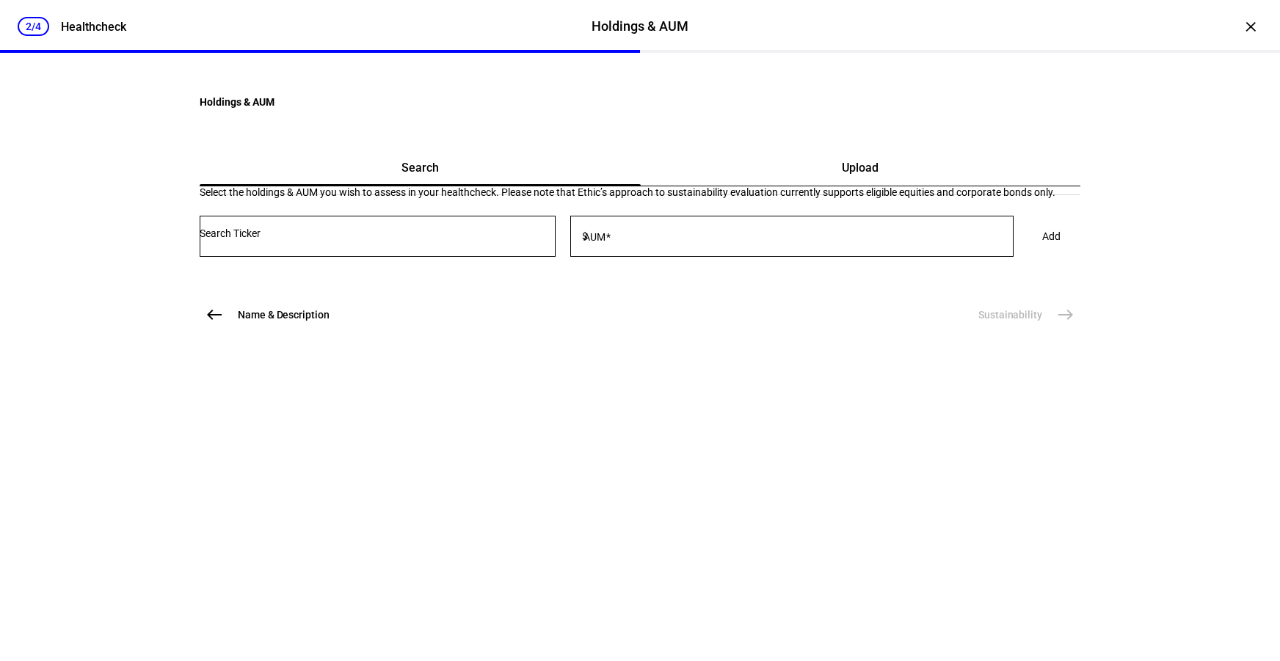
scroll to position [0, 0]
click at [786, 186] on div "Upload" at bounding box center [861, 167] width 440 height 35
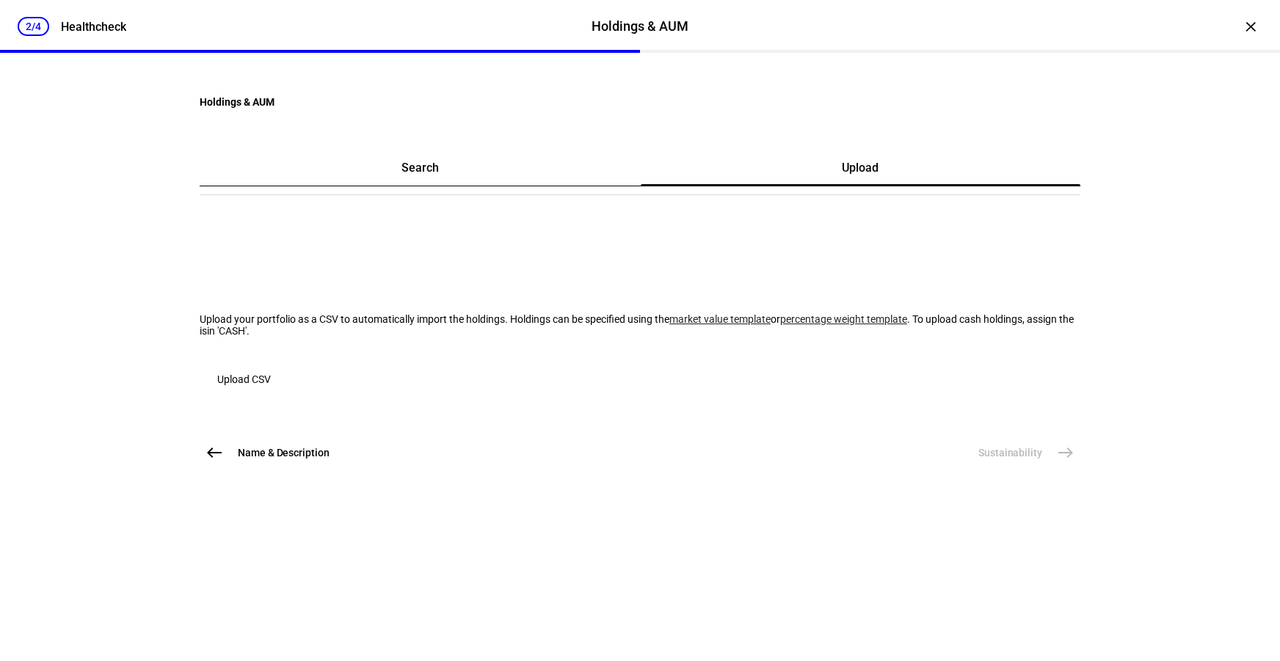
click at [780, 325] on link "percentage weight template" at bounding box center [843, 319] width 127 height 12
click at [271, 394] on span "Upload CSV" at bounding box center [244, 379] width 54 height 29
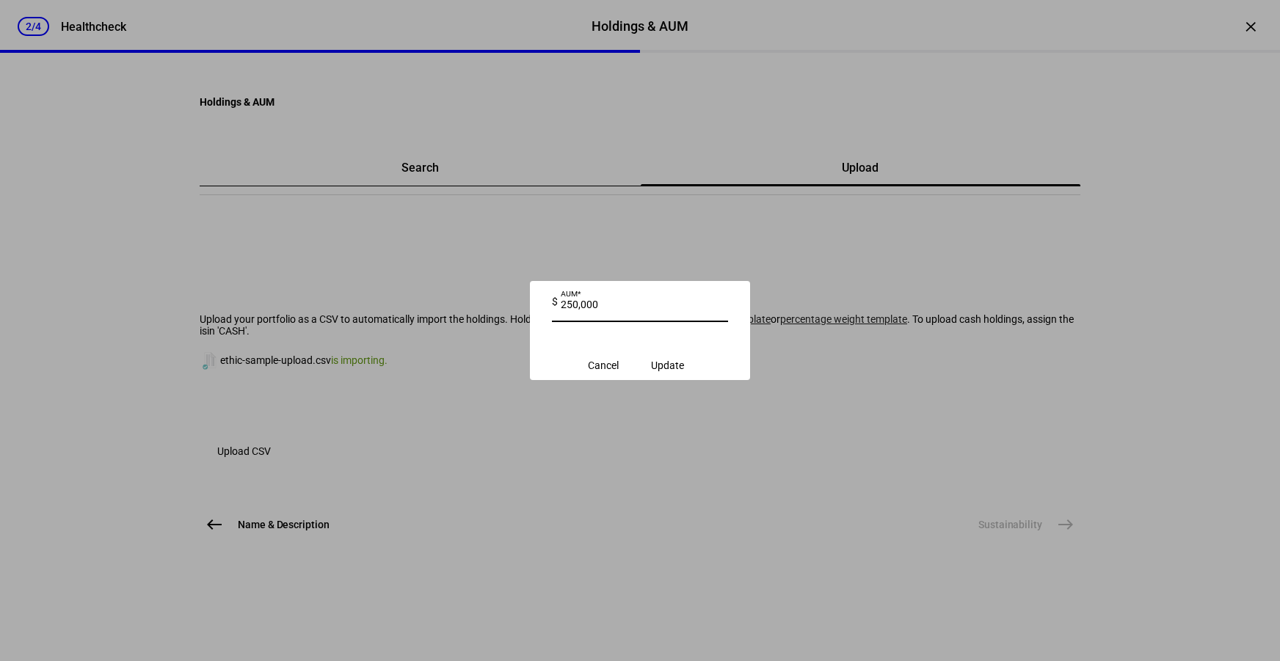
drag, startPoint x: 572, startPoint y: 306, endPoint x: 659, endPoint y: 313, distance: 87.7
click at [659, 311] on input "250,000" at bounding box center [639, 305] width 156 height 12
type input "200,000"
click at [666, 363] on span "Update" at bounding box center [667, 366] width 33 height 12
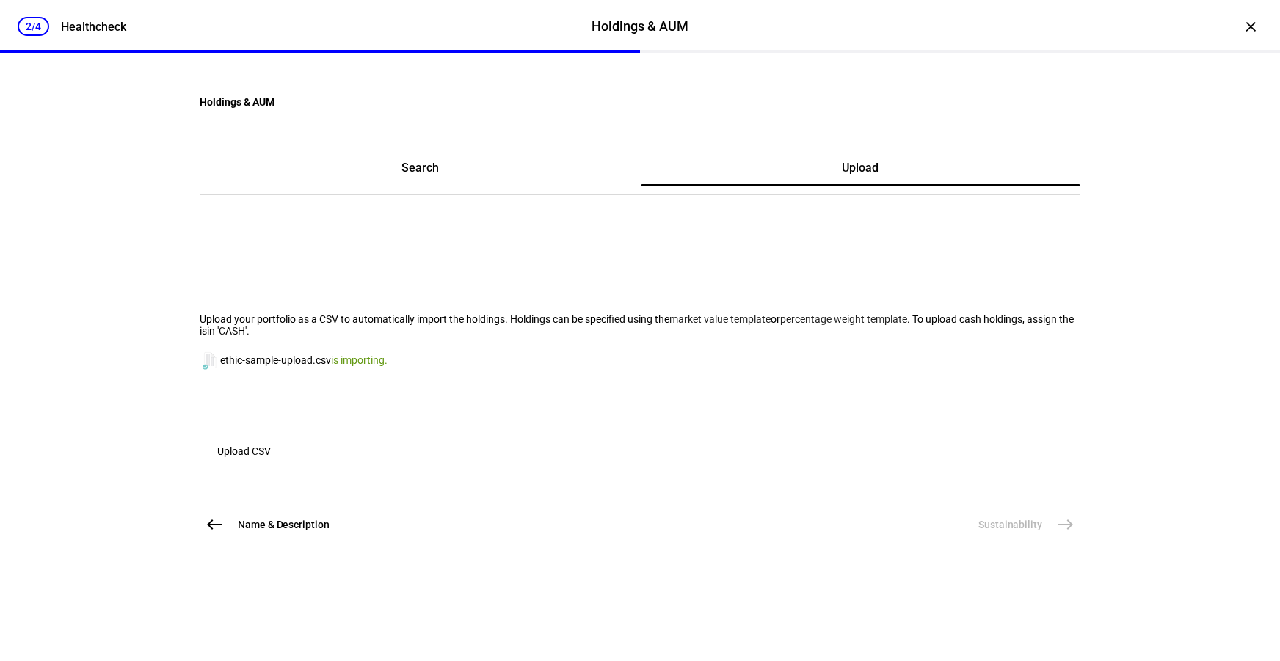
scroll to position [13, 0]
click at [269, 532] on span "Name & Description" at bounding box center [284, 525] width 92 height 15
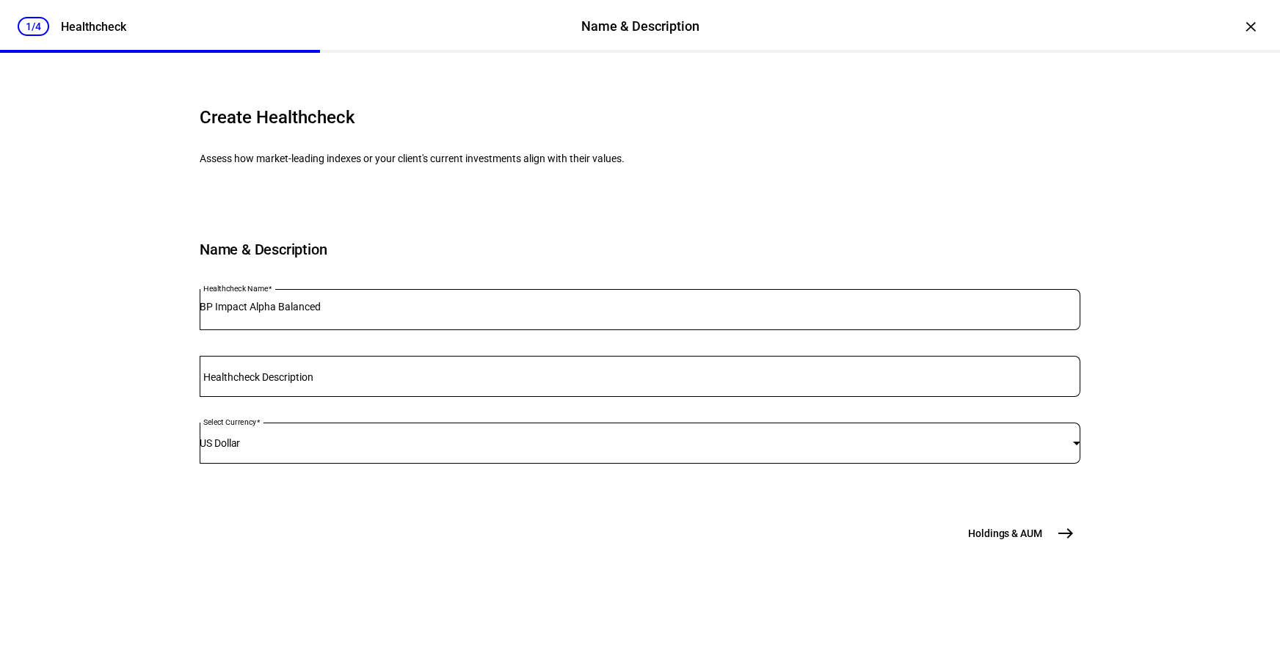
click at [1057, 543] on mat-icon "east" at bounding box center [1066, 534] width 18 height 18
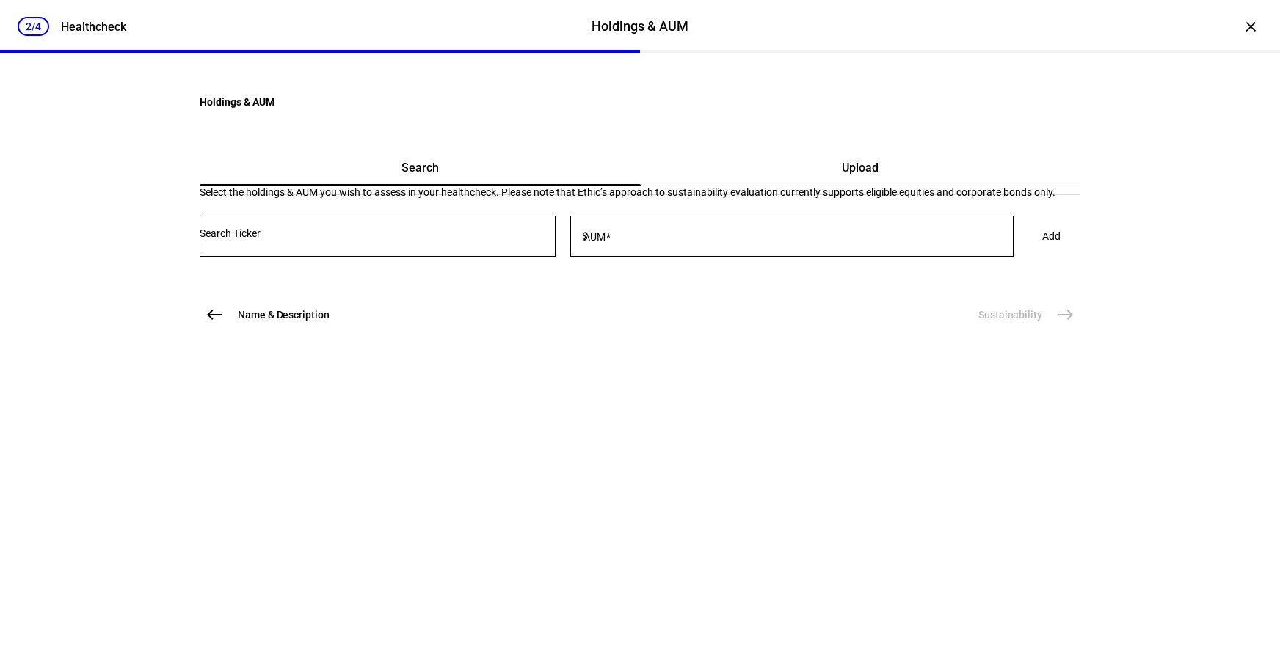
click at [802, 186] on div "Upload" at bounding box center [861, 167] width 440 height 35
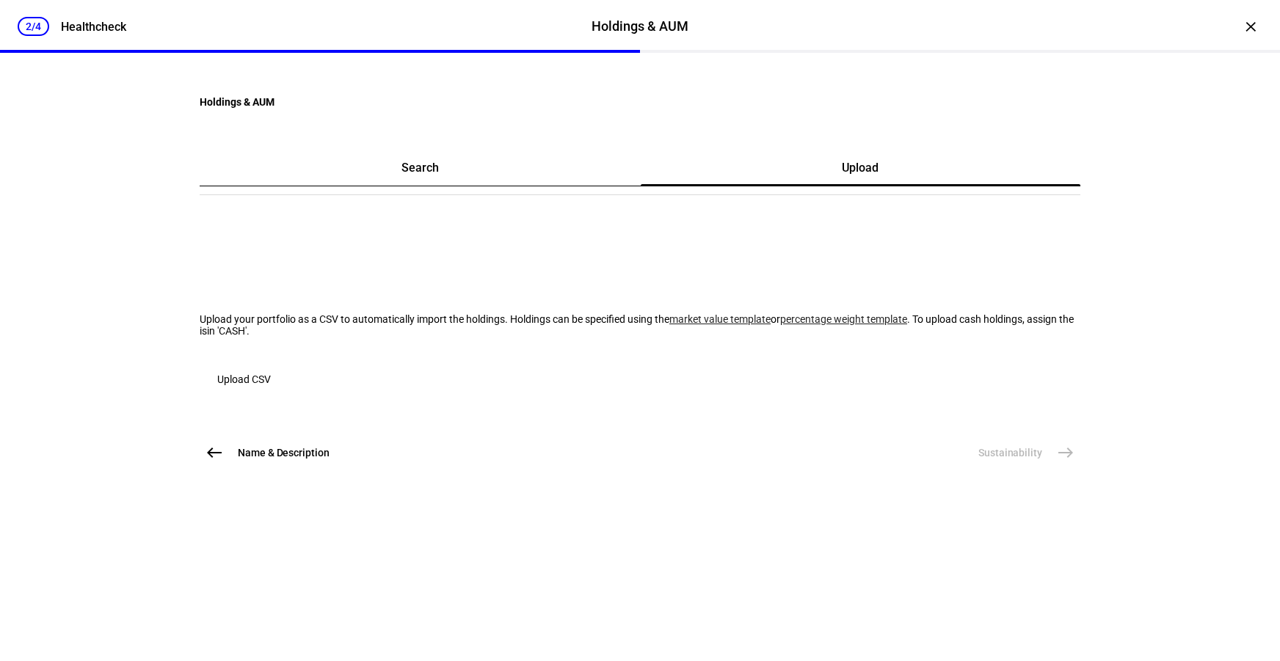
click at [271, 394] on span "Upload CSV" at bounding box center [244, 379] width 54 height 29
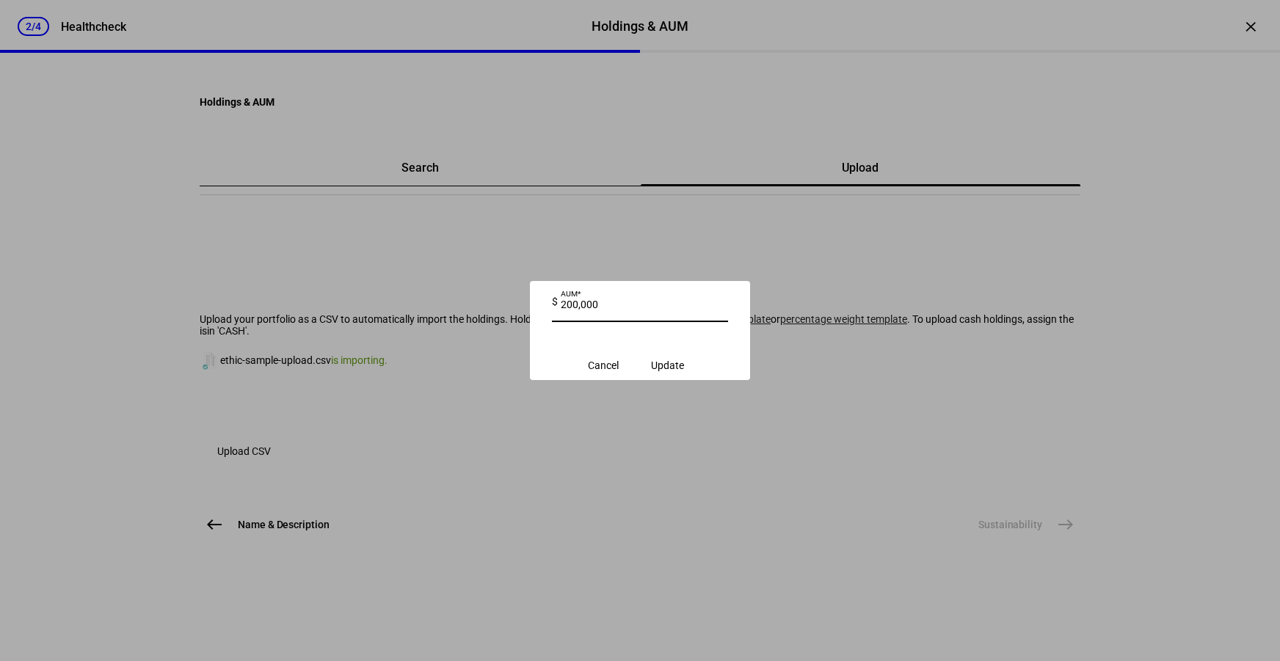
type input "200,000"
click at [684, 371] on span "Update" at bounding box center [667, 366] width 33 height 12
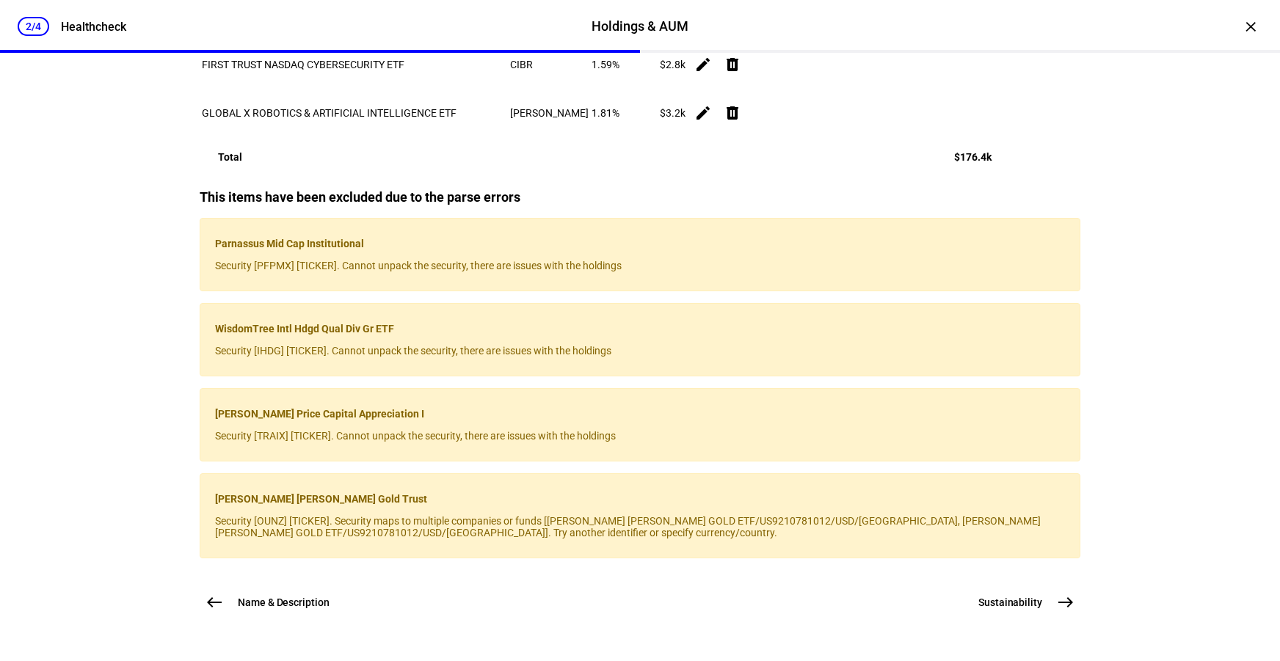
scroll to position [2387, 0]
click at [207, 603] on mat-icon "west" at bounding box center [215, 603] width 18 height 18
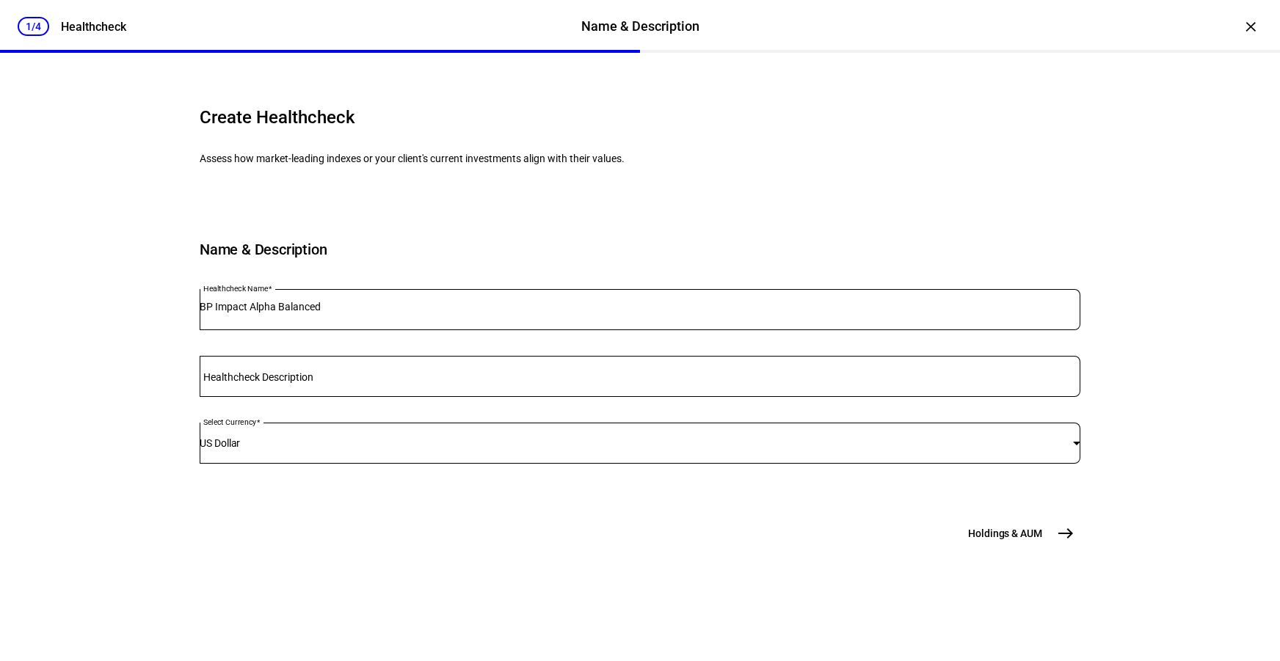
scroll to position [70, 0]
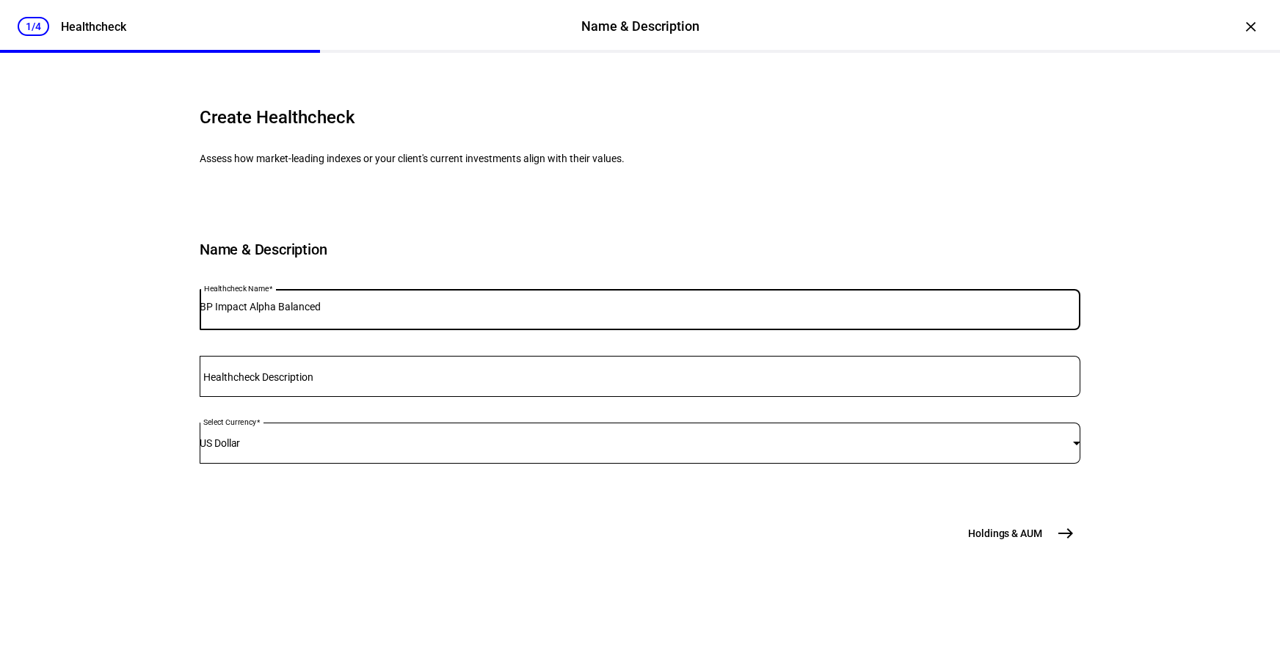
drag, startPoint x: 306, startPoint y: 333, endPoint x: 422, endPoint y: 350, distance: 117.3
click at [422, 330] on div "BP Impact Alpha Balanced" at bounding box center [640, 309] width 881 height 41
type input "BP Impact Capital Preservation"
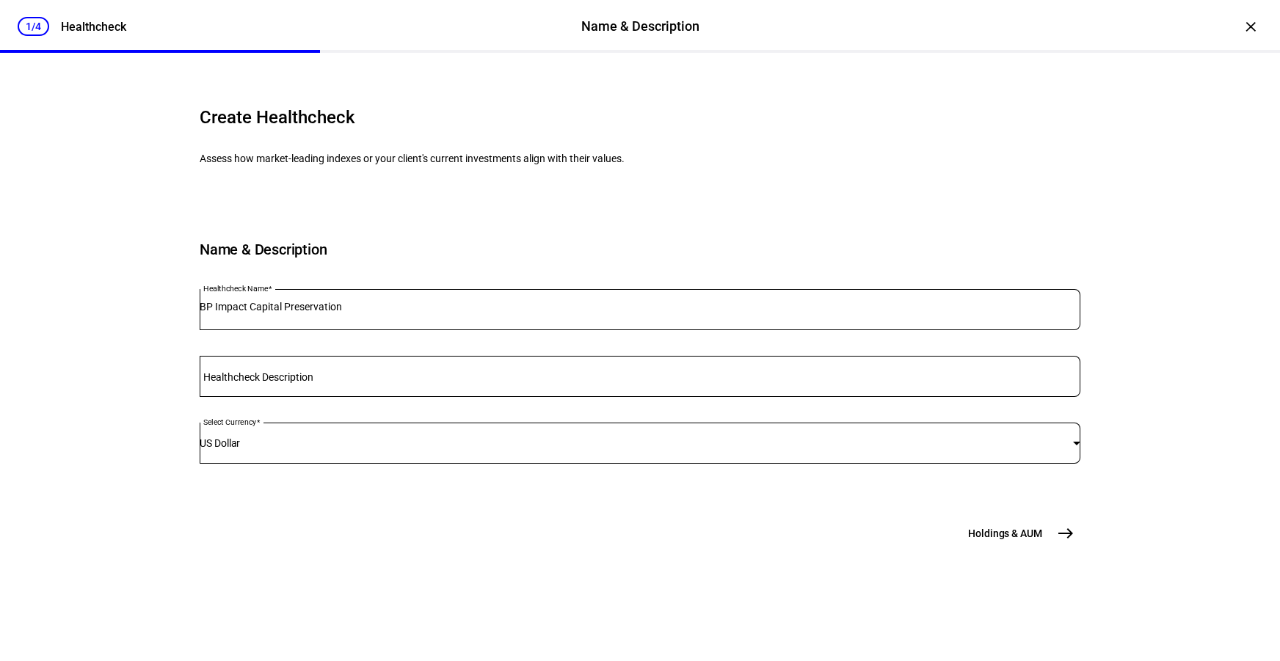
click at [998, 541] on span "Holdings & AUM" at bounding box center [1005, 533] width 74 height 15
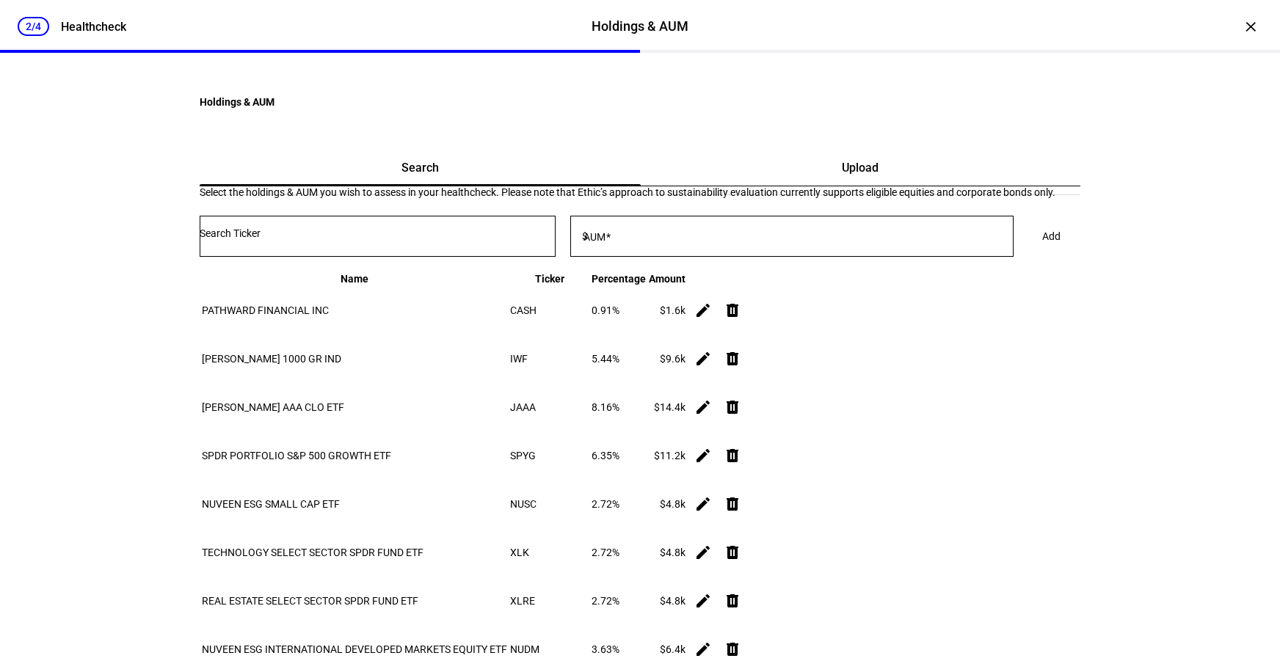
click at [722, 186] on div "Upload" at bounding box center [861, 167] width 440 height 35
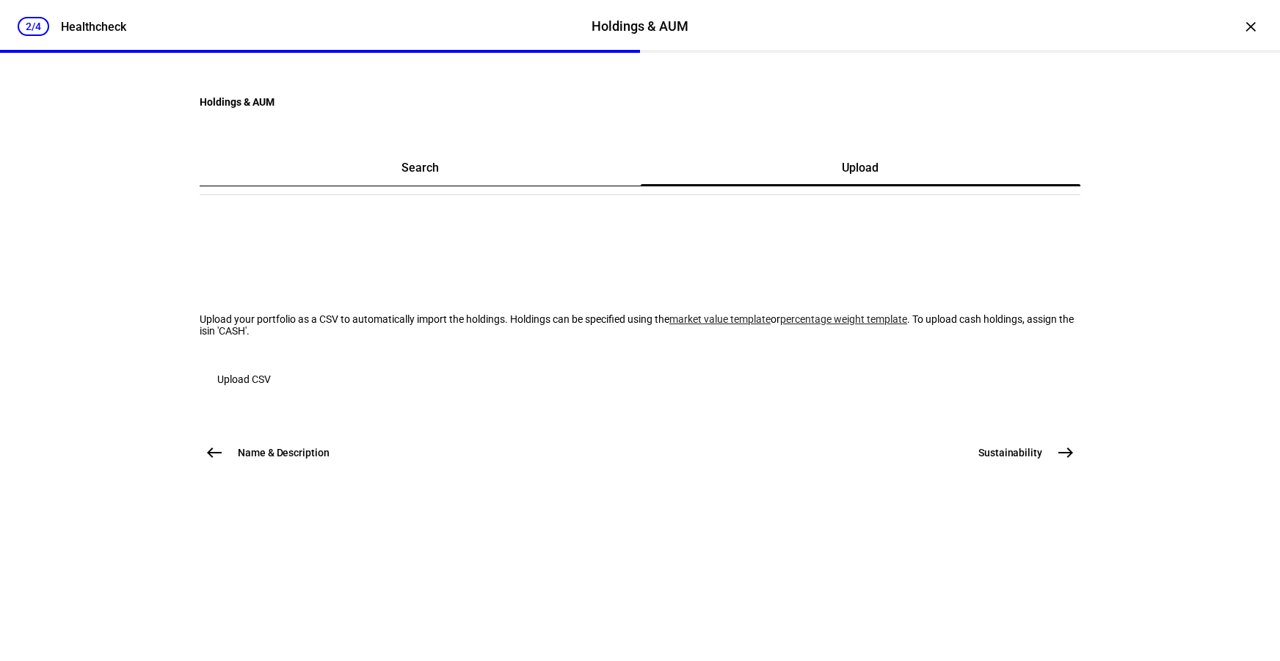
click at [271, 394] on span "Upload CSV" at bounding box center [244, 379] width 54 height 29
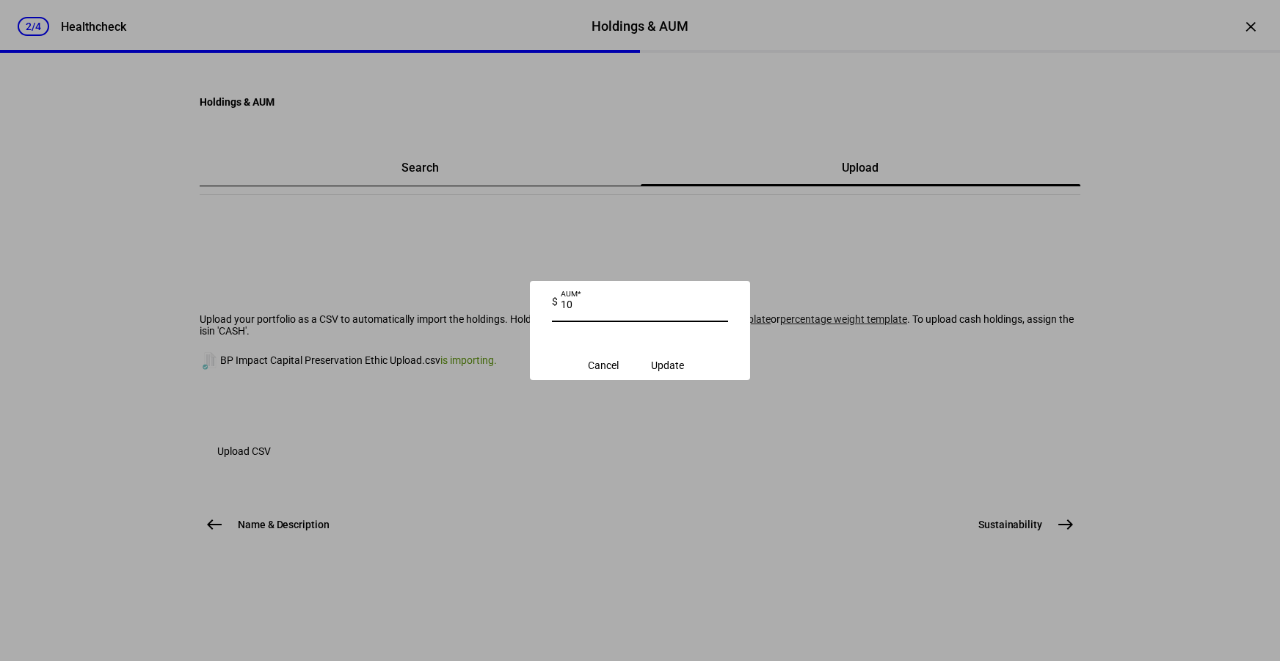
type input "1"
type input "200,000"
click at [684, 367] on span "Update" at bounding box center [667, 366] width 33 height 12
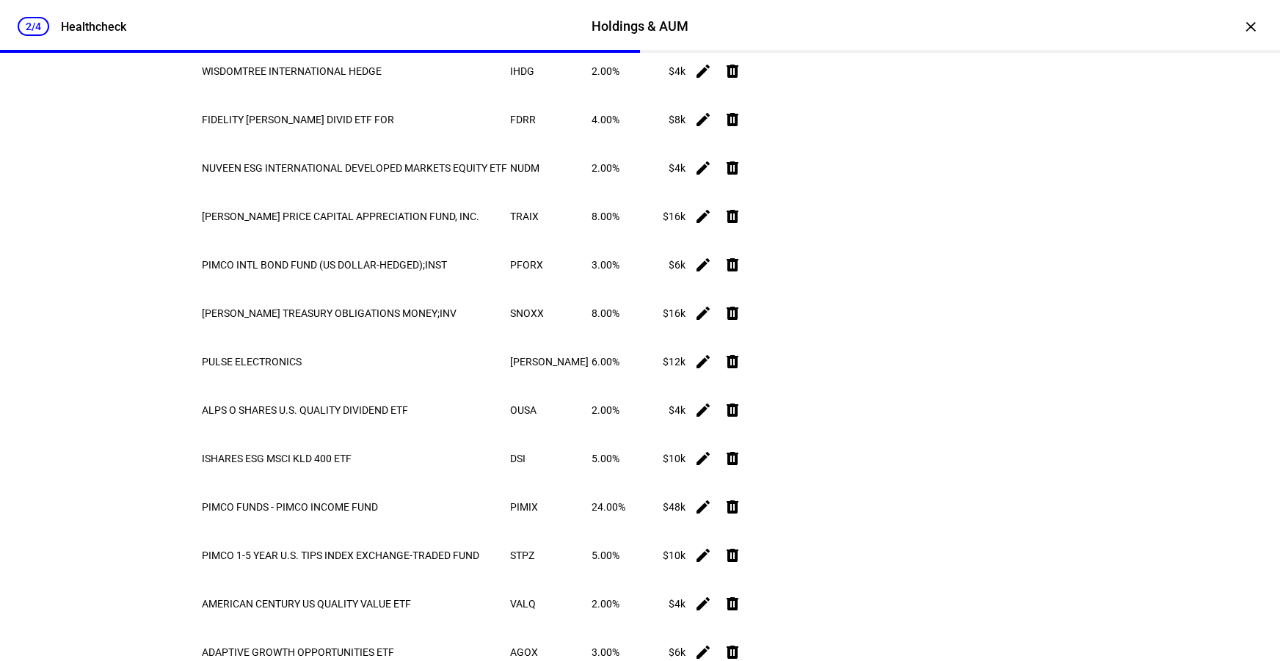
scroll to position [1120, 0]
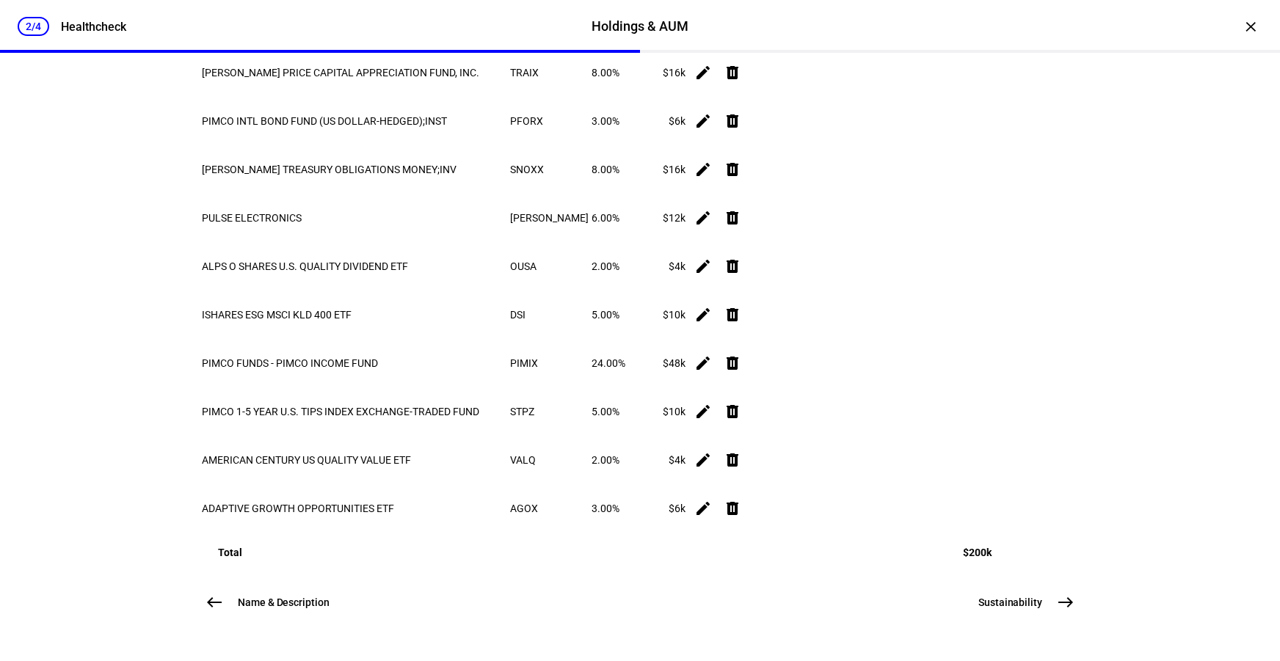
click at [1009, 606] on span "Sustainability" at bounding box center [1011, 602] width 64 height 15
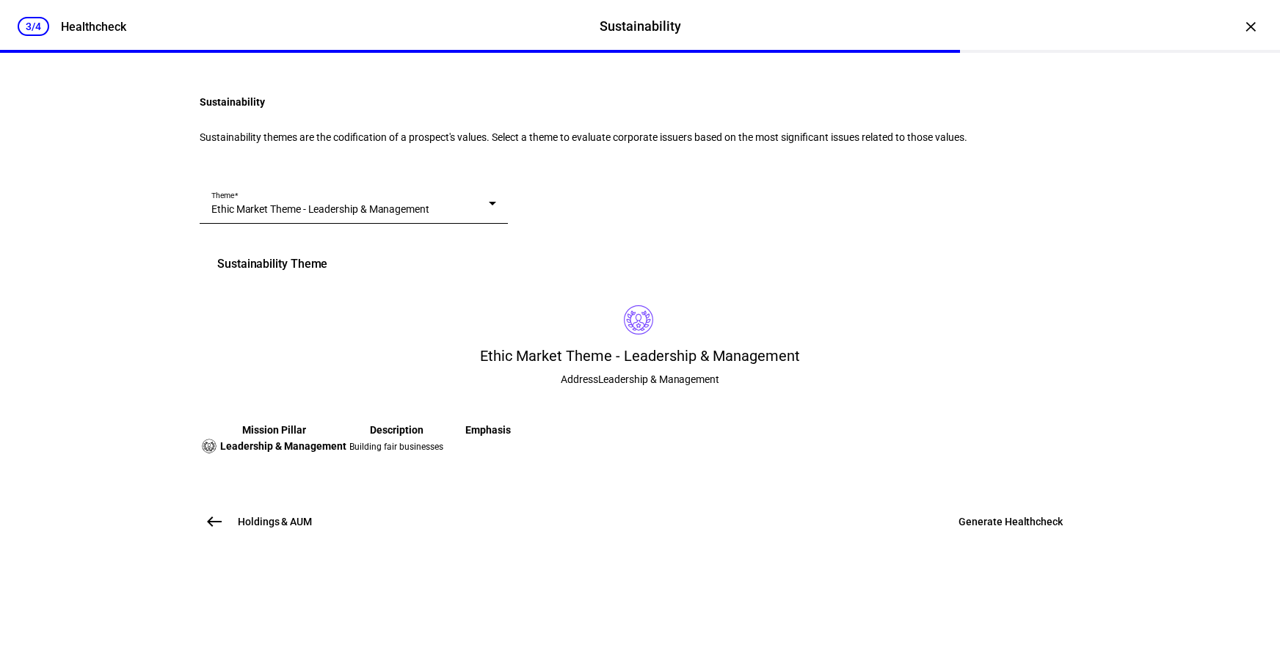
scroll to position [129, 0]
click at [427, 224] on div "Theme Ethic Market Theme - Leadership & Management" at bounding box center [353, 203] width 285 height 41
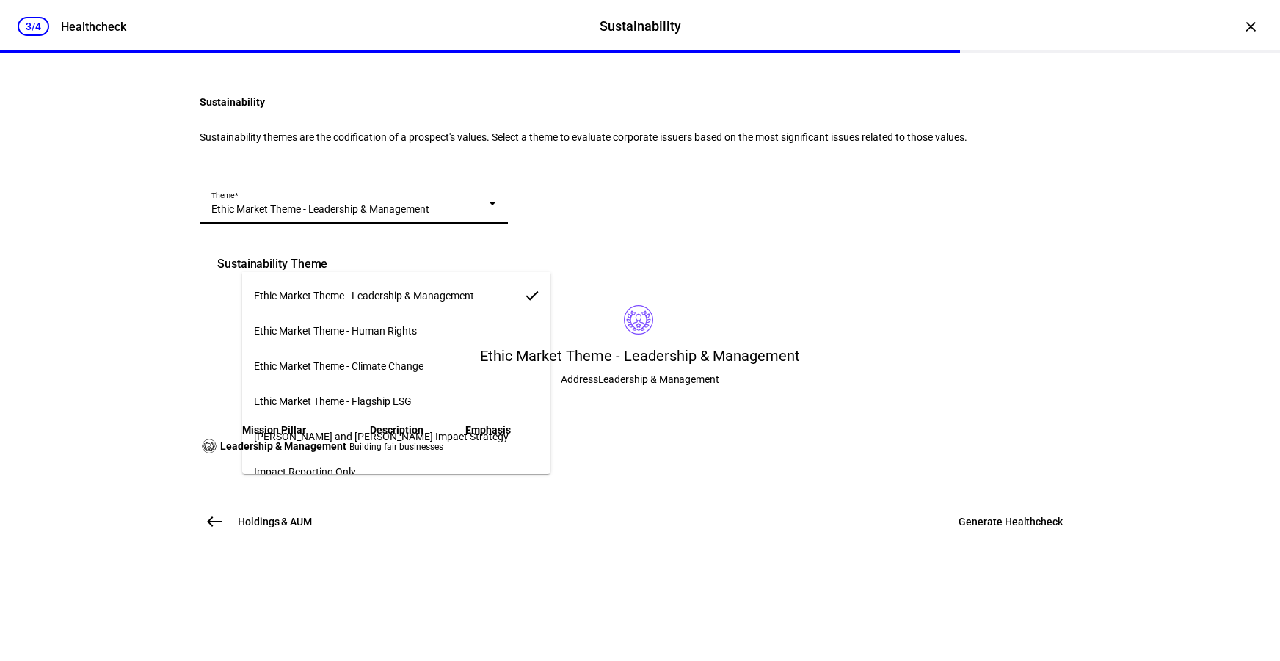
click at [421, 387] on mat-option "Ethic Market Theme - Flagship ESG" at bounding box center [396, 401] width 308 height 35
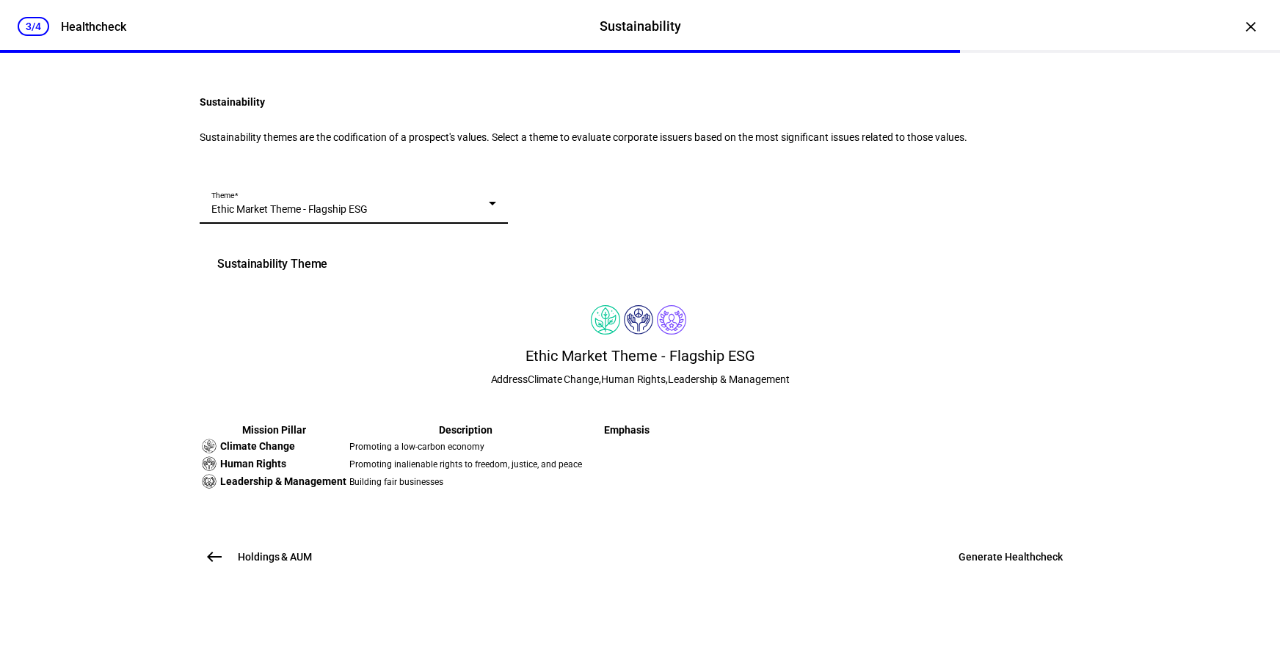
scroll to position [249, 0]
click at [417, 202] on div "Ethic Market Theme - Flagship ESG" at bounding box center [350, 209] width 278 height 15
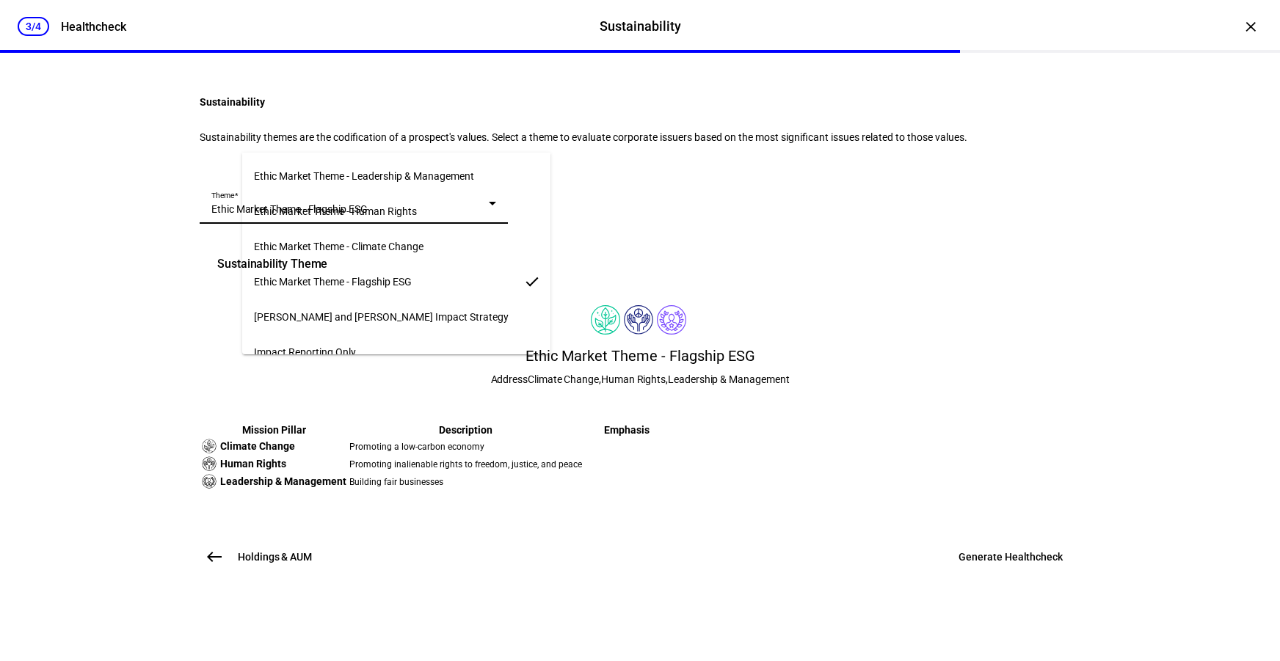
click at [423, 318] on span "[PERSON_NAME] and [PERSON_NAME] Impact Strategy" at bounding box center [381, 317] width 255 height 12
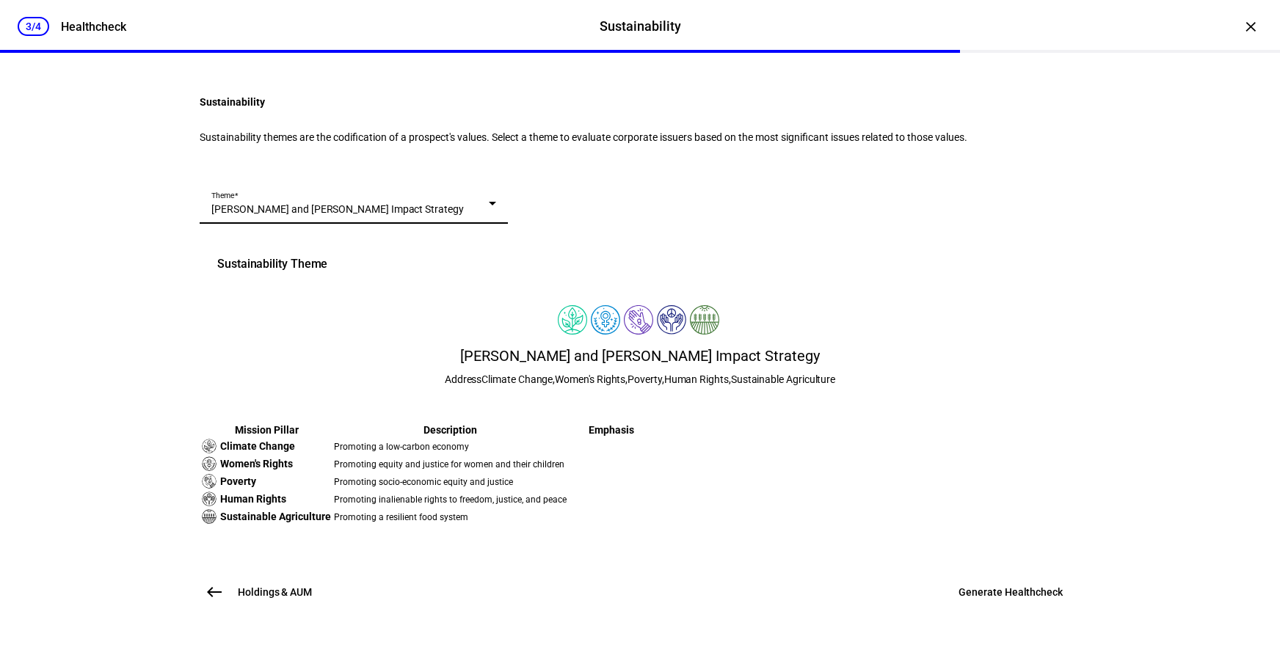
click at [382, 183] on div "Theme [PERSON_NAME] and [PERSON_NAME] Impact Strategy" at bounding box center [353, 203] width 285 height 41
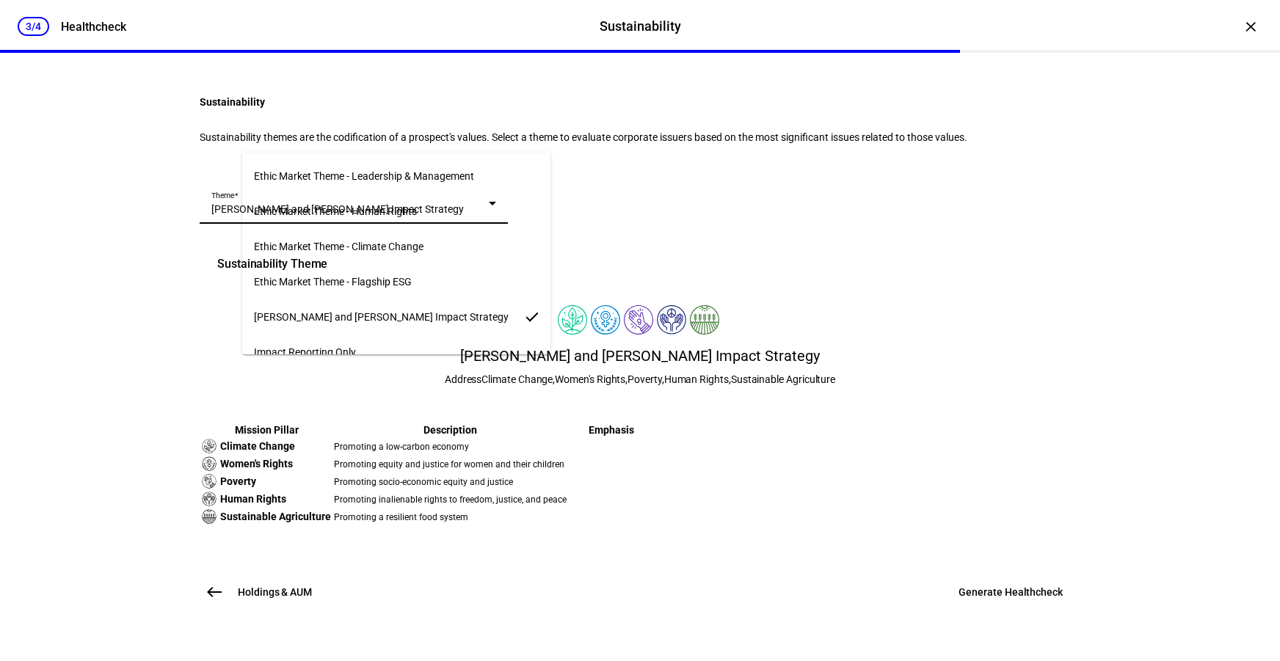
click at [385, 276] on span "Ethic Market Theme - Flagship ESG" at bounding box center [333, 282] width 158 height 12
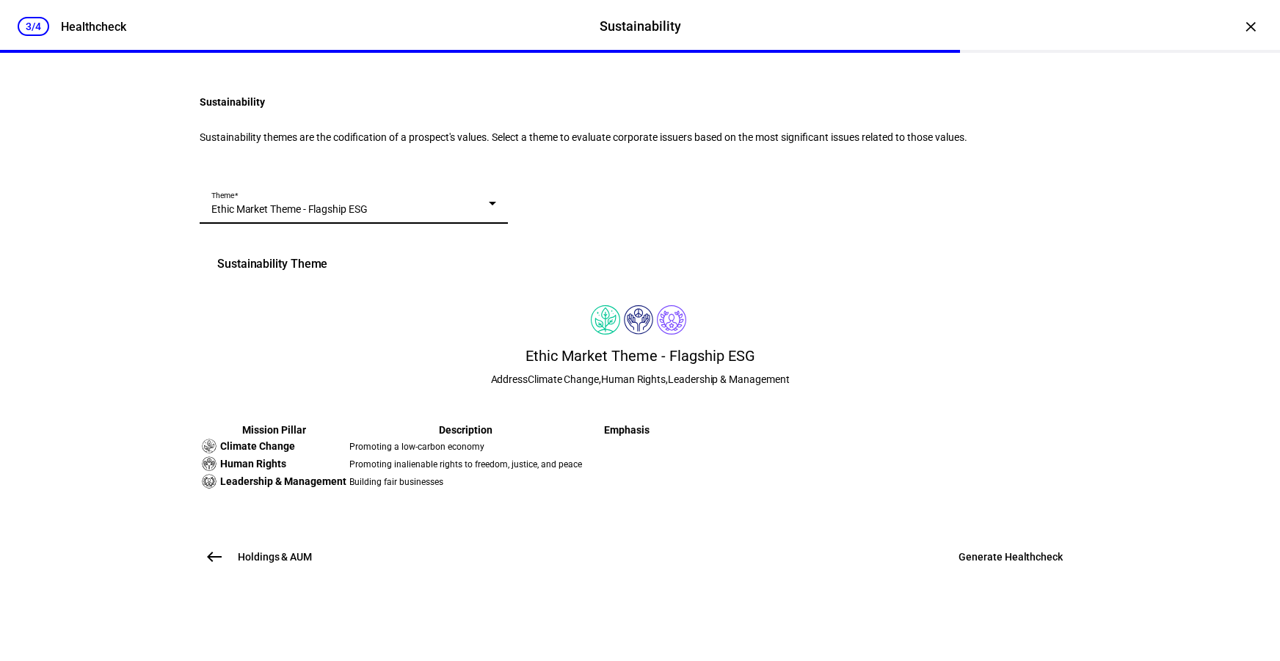
click at [1009, 565] on span "Generate Healthcheck" at bounding box center [1011, 557] width 104 height 15
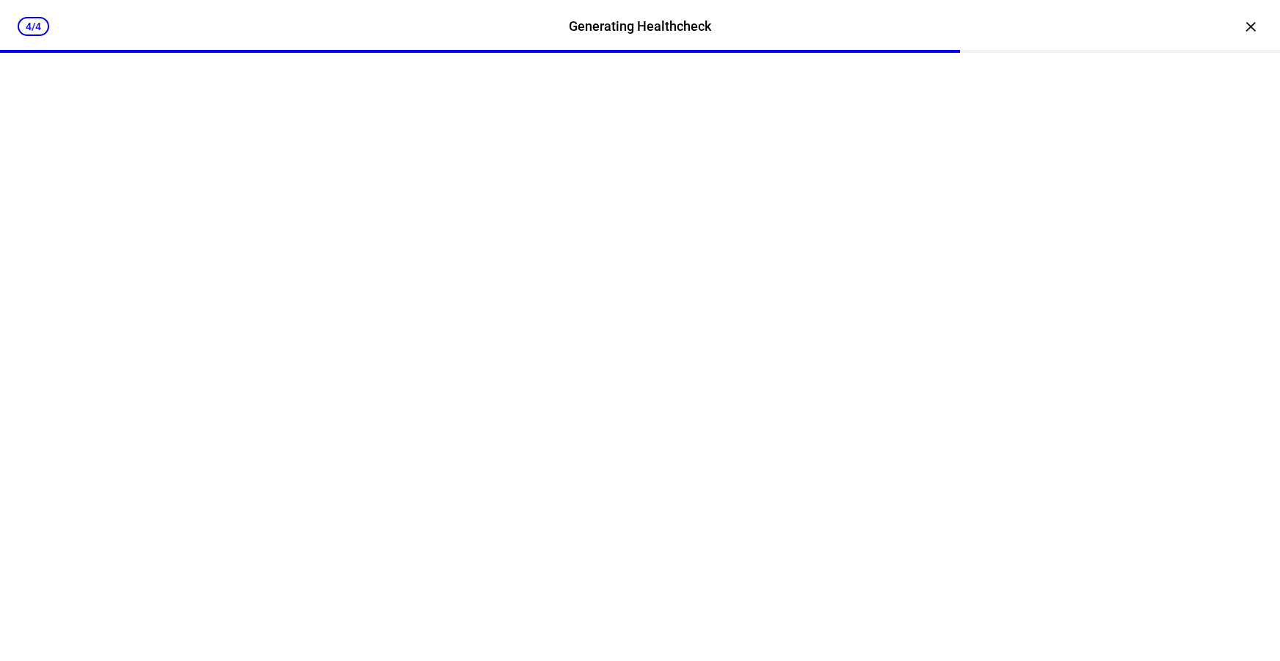
scroll to position [0, 0]
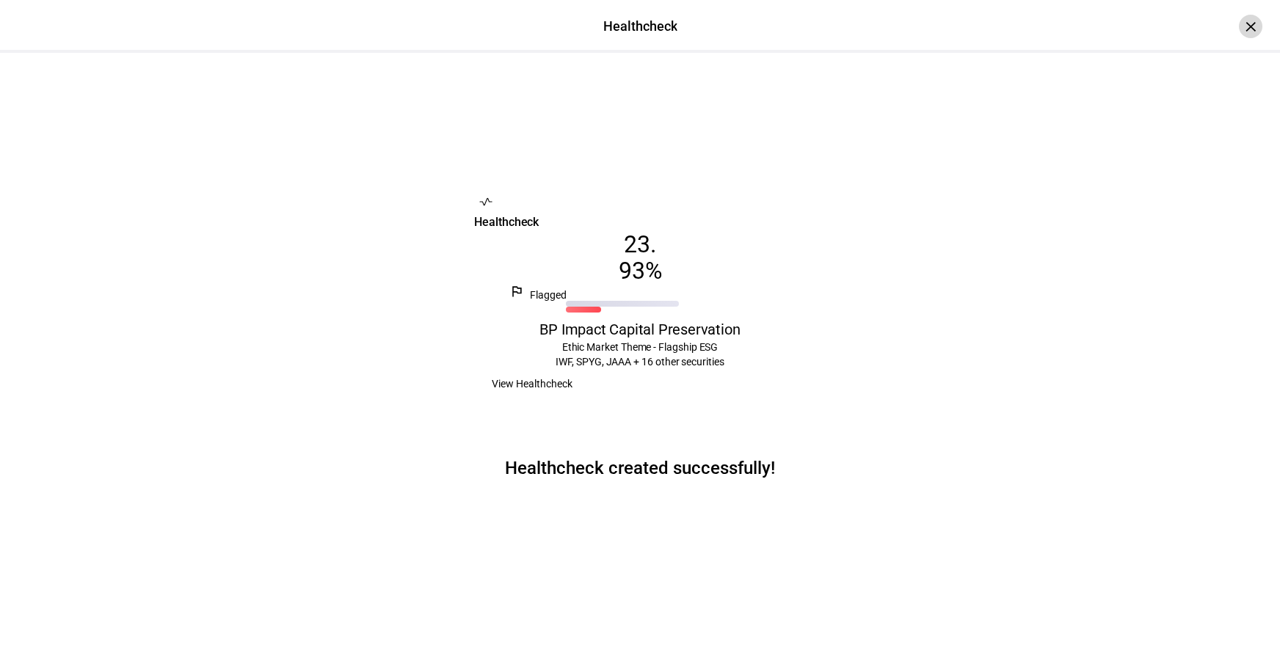
click at [1242, 23] on div "×" at bounding box center [1250, 26] width 23 height 23
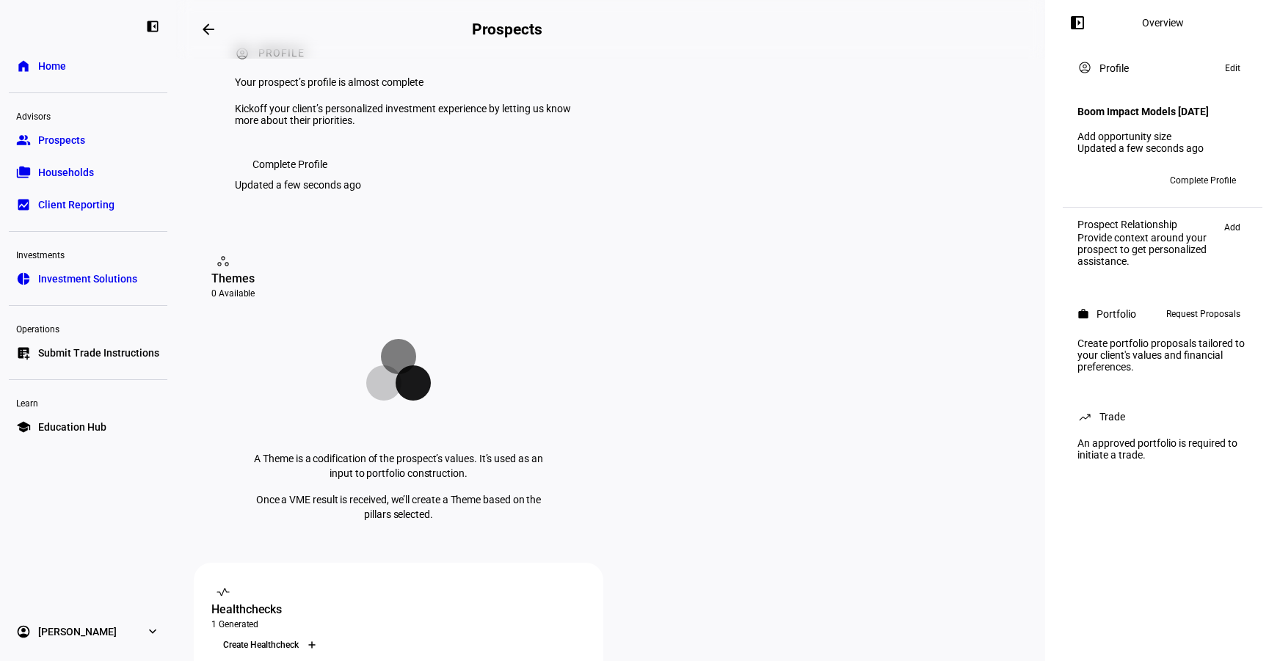
click at [324, 634] on div at bounding box center [311, 645] width 23 height 23
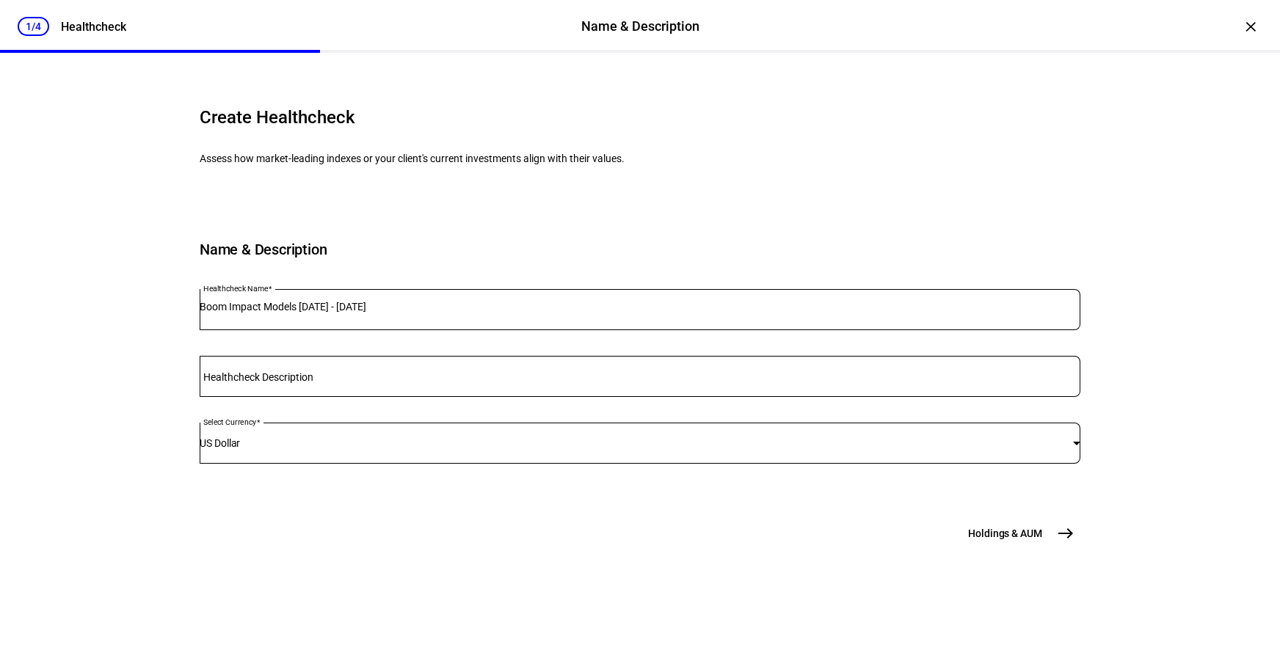
click at [314, 313] on input "Boom Impact Models [DATE] - [DATE]" at bounding box center [640, 307] width 881 height 12
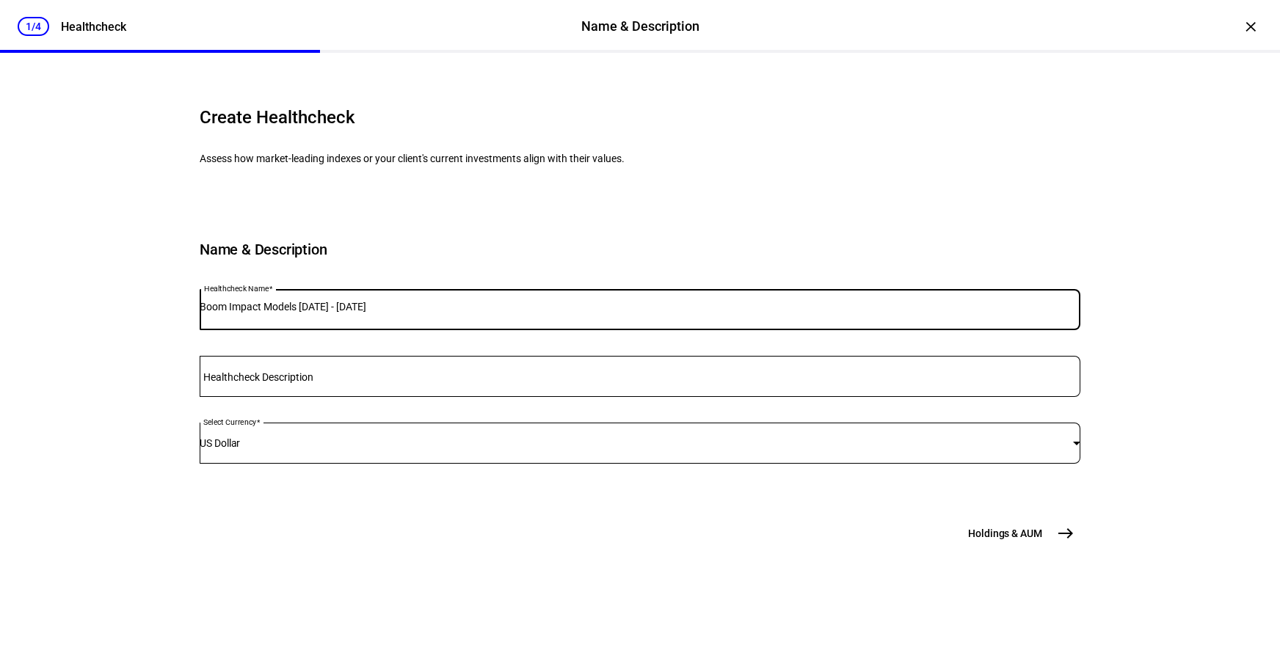
click at [314, 313] on input "Boom Impact Models [DATE] - [DATE]" at bounding box center [640, 307] width 881 height 12
type input "BP Impact Conservative"
click at [1057, 543] on mat-icon "east" at bounding box center [1066, 534] width 18 height 18
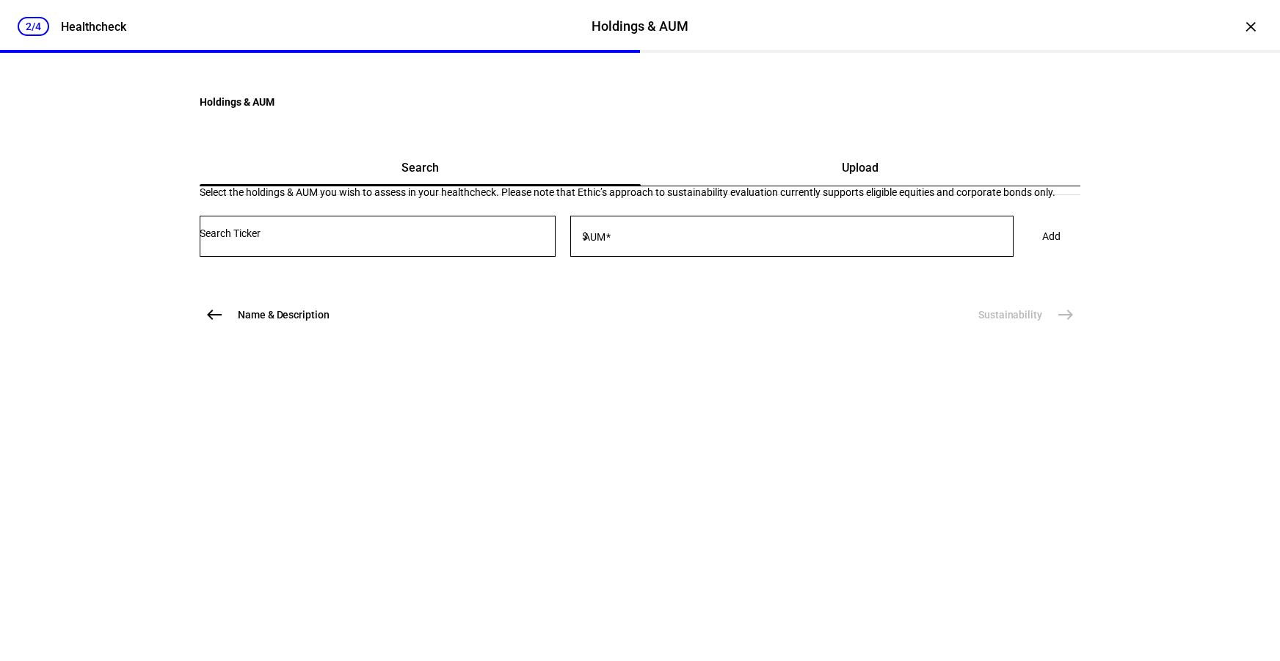
scroll to position [0, 0]
click at [788, 186] on div "Upload" at bounding box center [861, 167] width 440 height 35
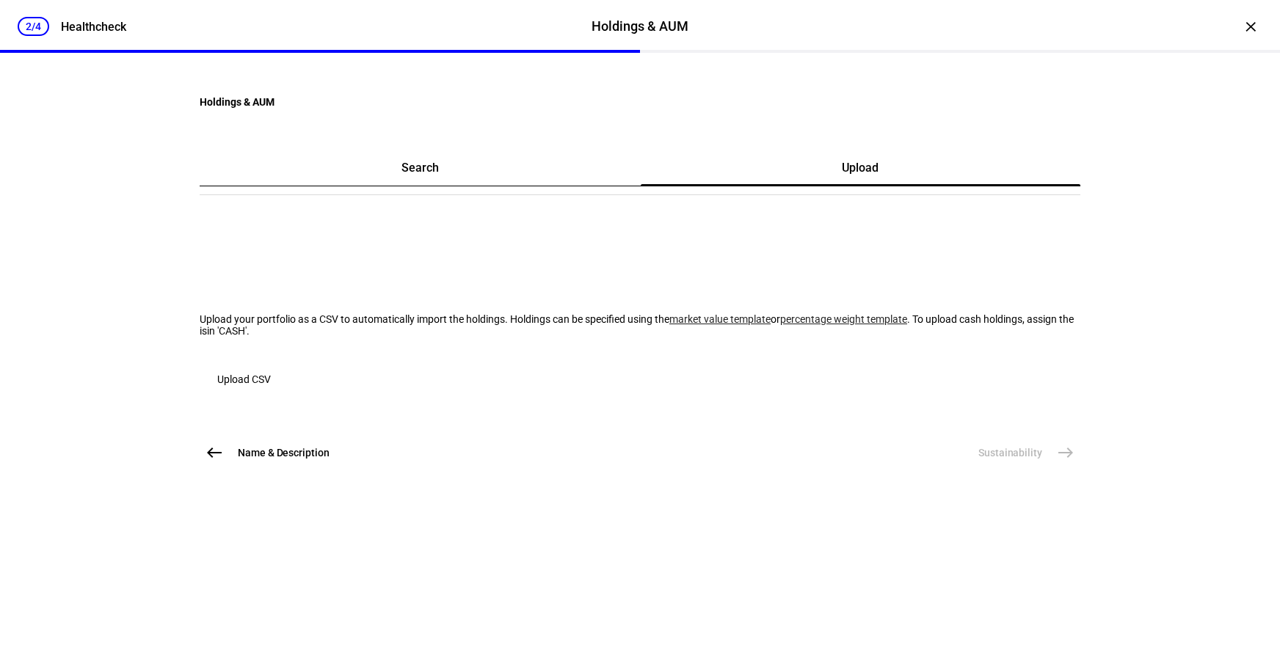
click at [289, 397] on span "button" at bounding box center [244, 379] width 89 height 35
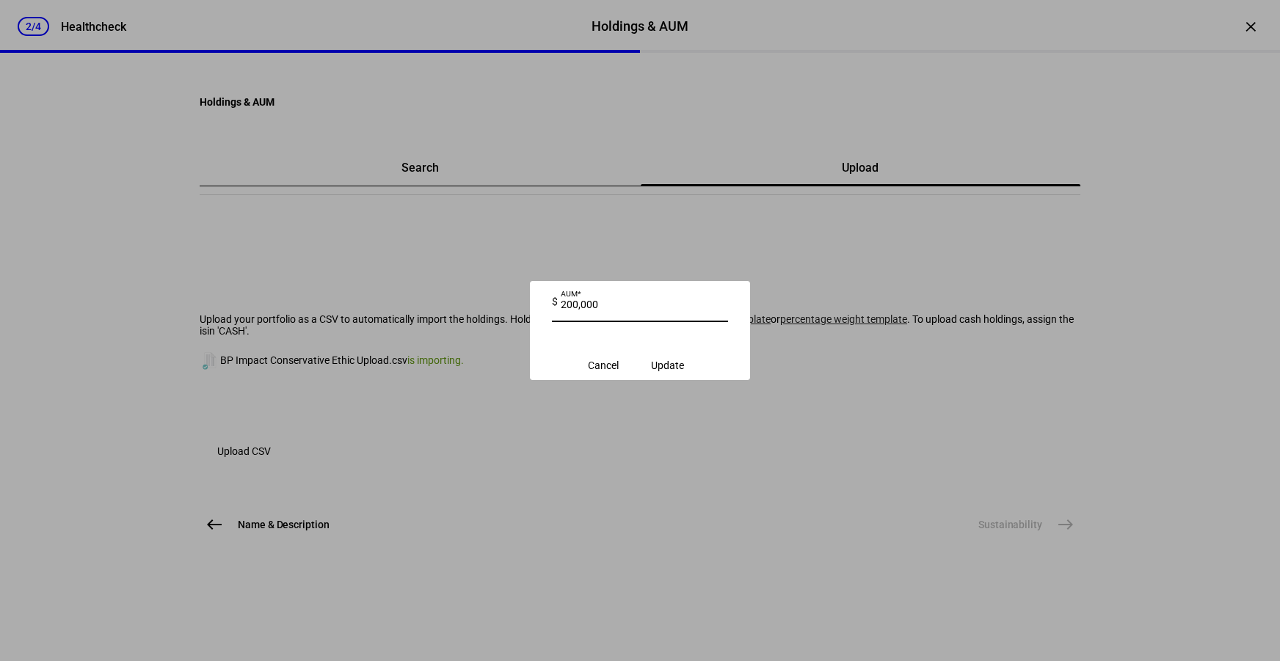
type input "200,000"
click at [669, 368] on span "Update" at bounding box center [667, 366] width 33 height 12
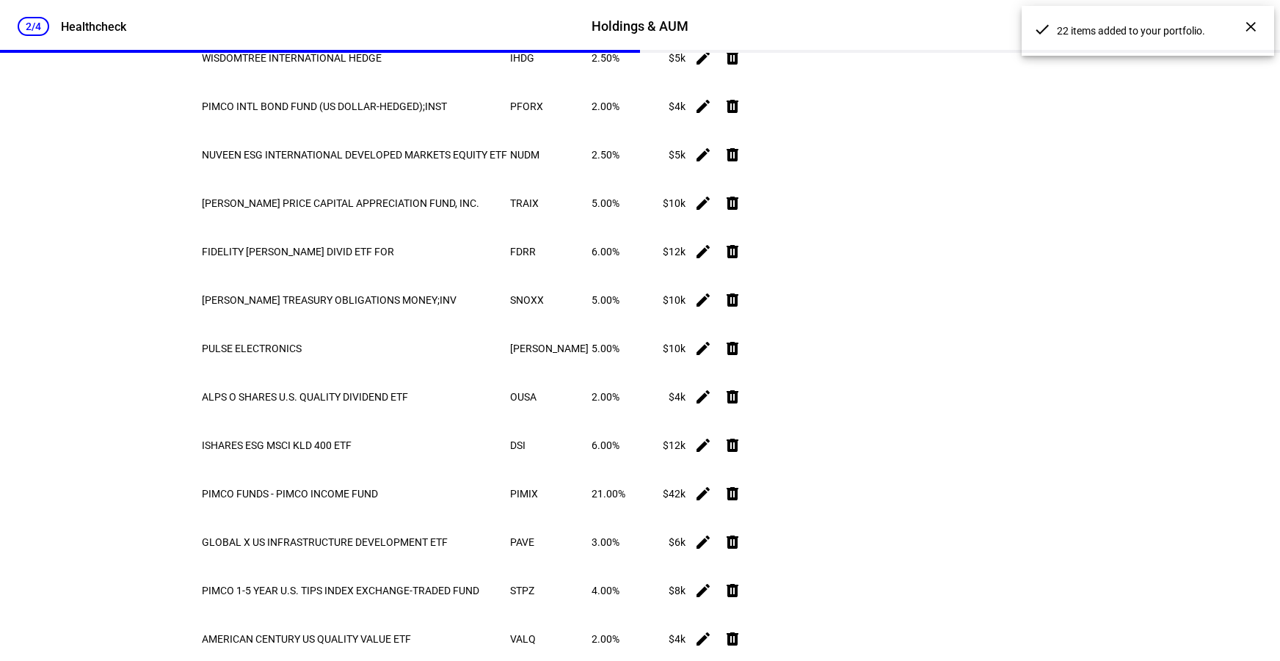
scroll to position [1226, 0]
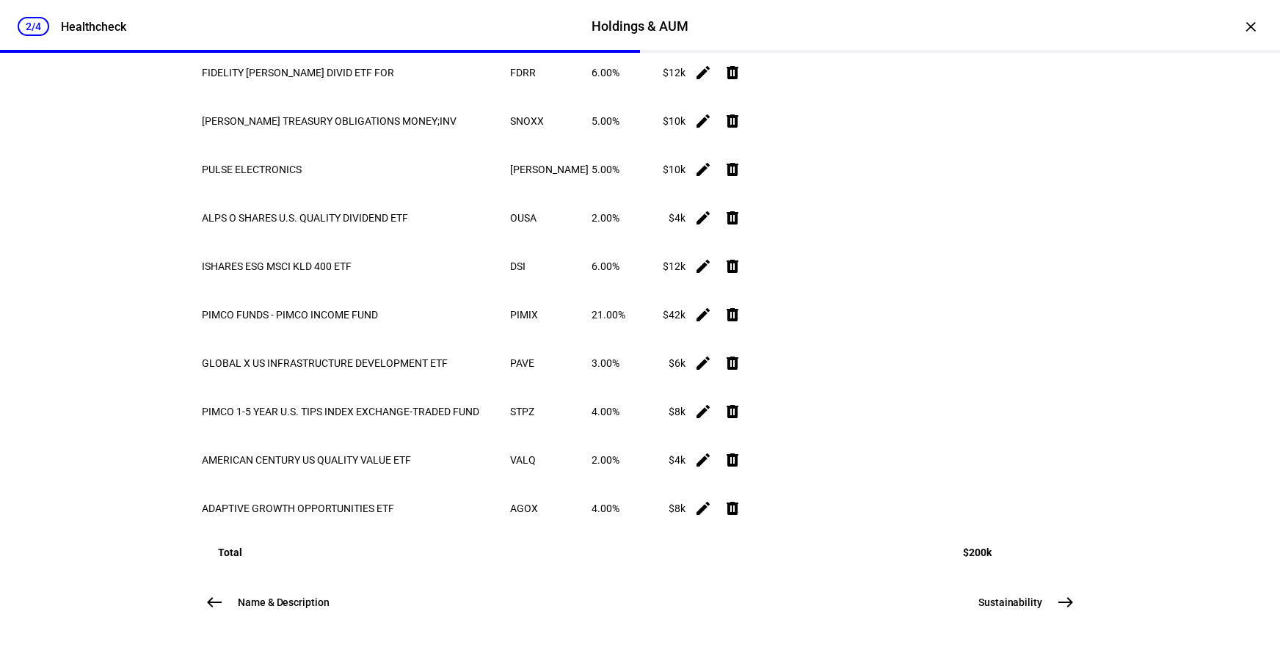
click at [1024, 609] on button "Sustainability east" at bounding box center [1025, 602] width 111 height 29
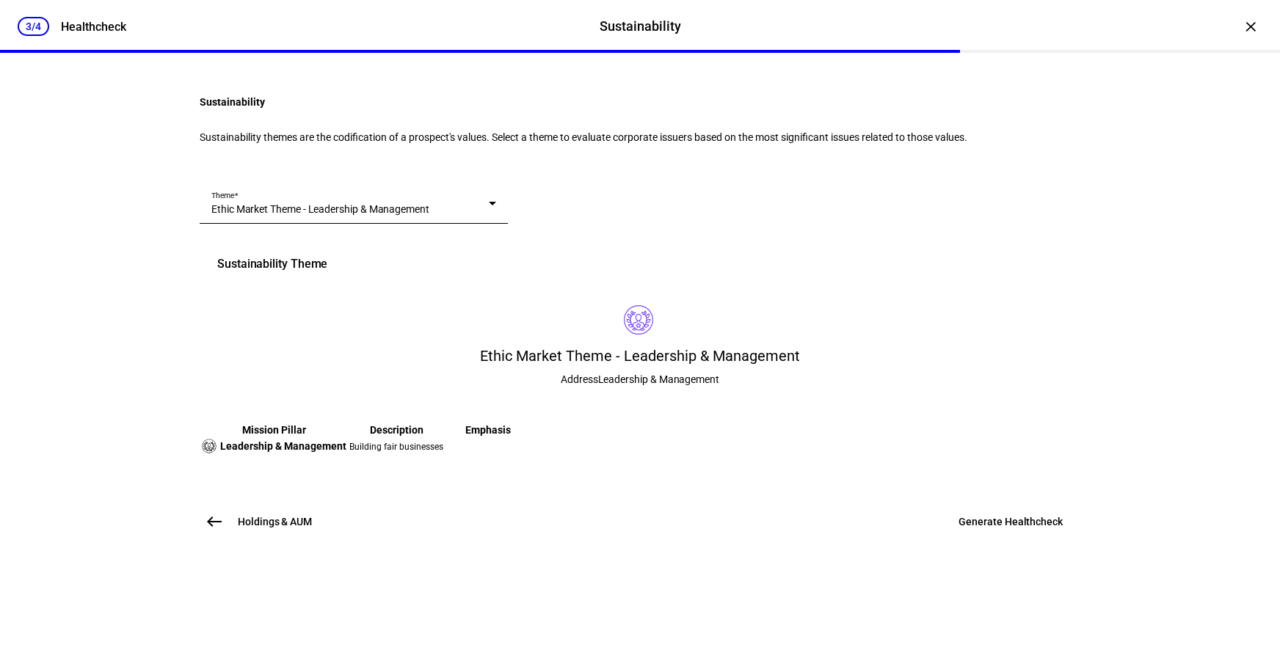
click at [457, 217] on div "Ethic Market Theme - Leadership & Management" at bounding box center [350, 209] width 278 height 15
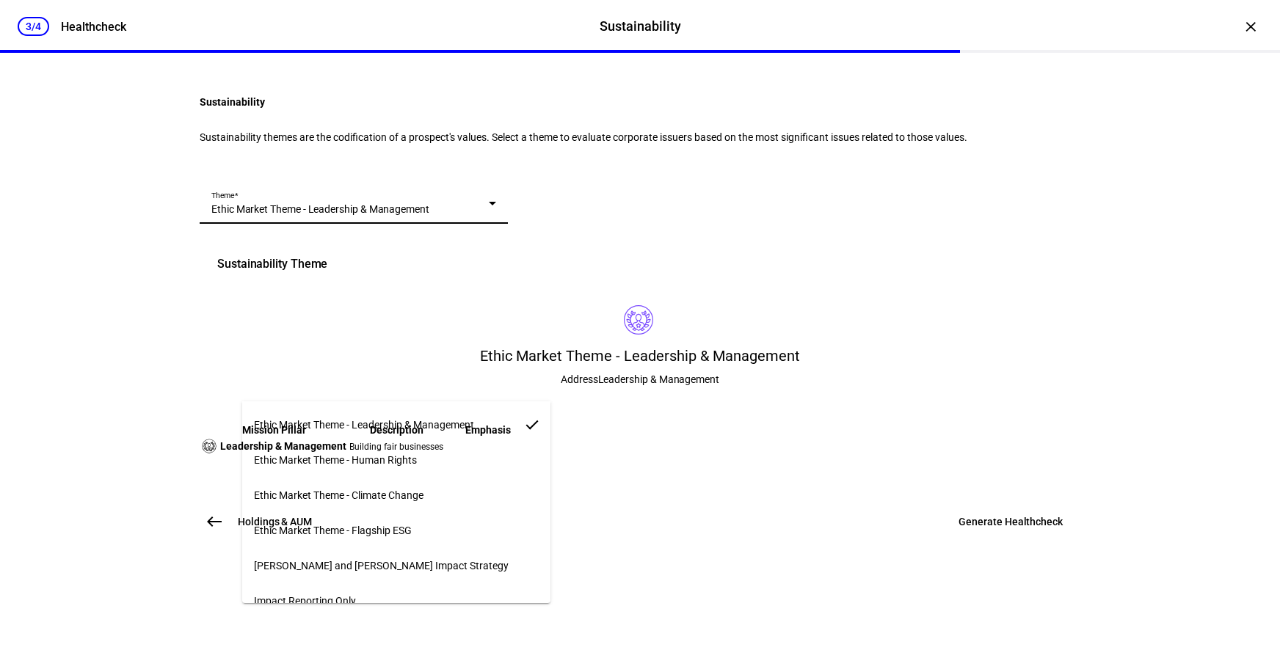
click at [435, 522] on mat-option "Ethic Market Theme - Flagship ESG" at bounding box center [396, 530] width 308 height 35
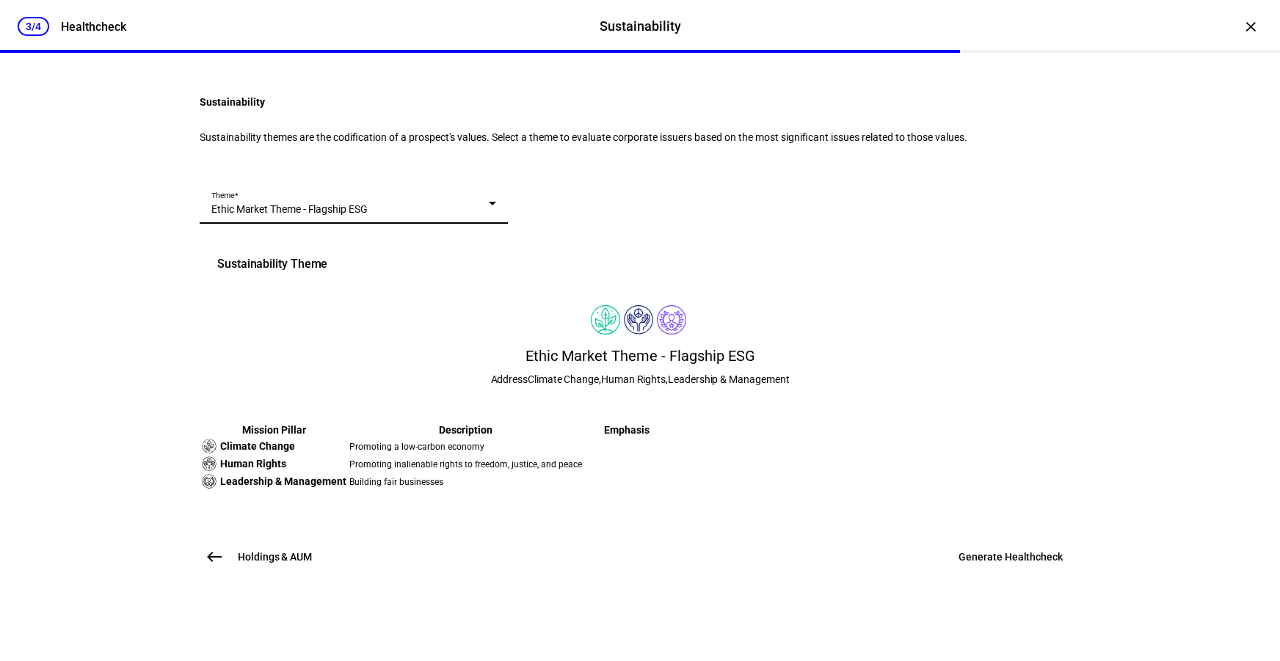
scroll to position [249, 0]
click at [1027, 565] on span "Generate Healthcheck" at bounding box center [1011, 557] width 104 height 15
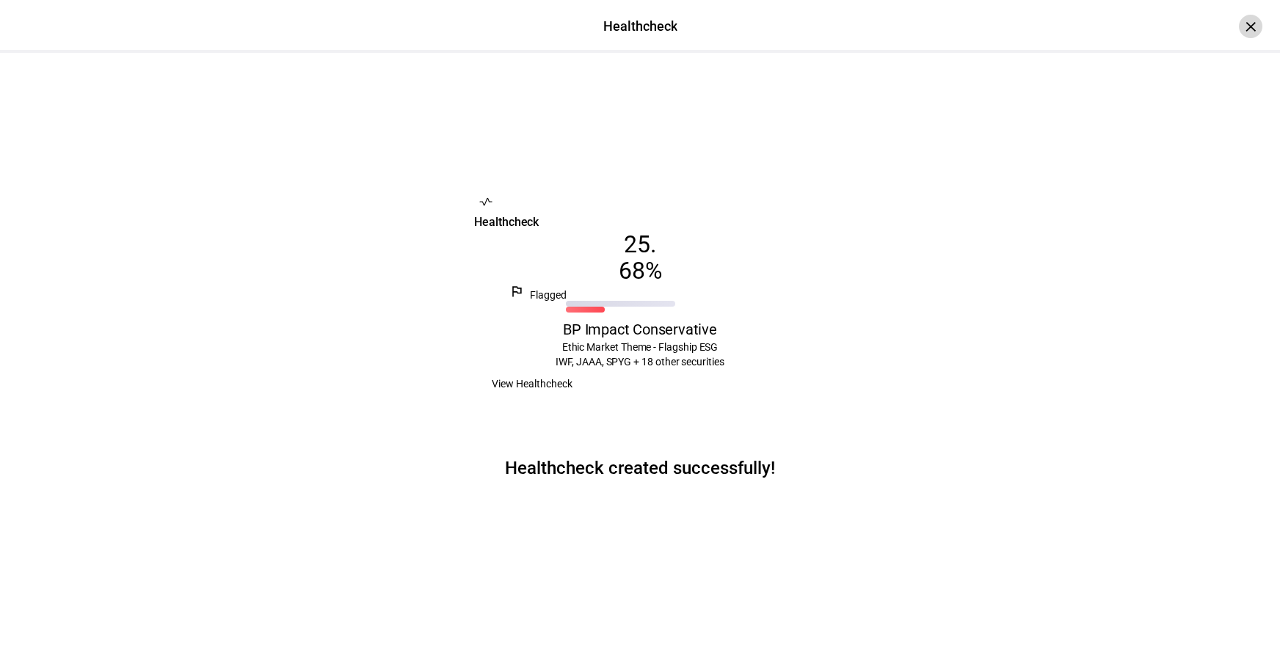
click at [1239, 31] on div "×" at bounding box center [1250, 26] width 23 height 23
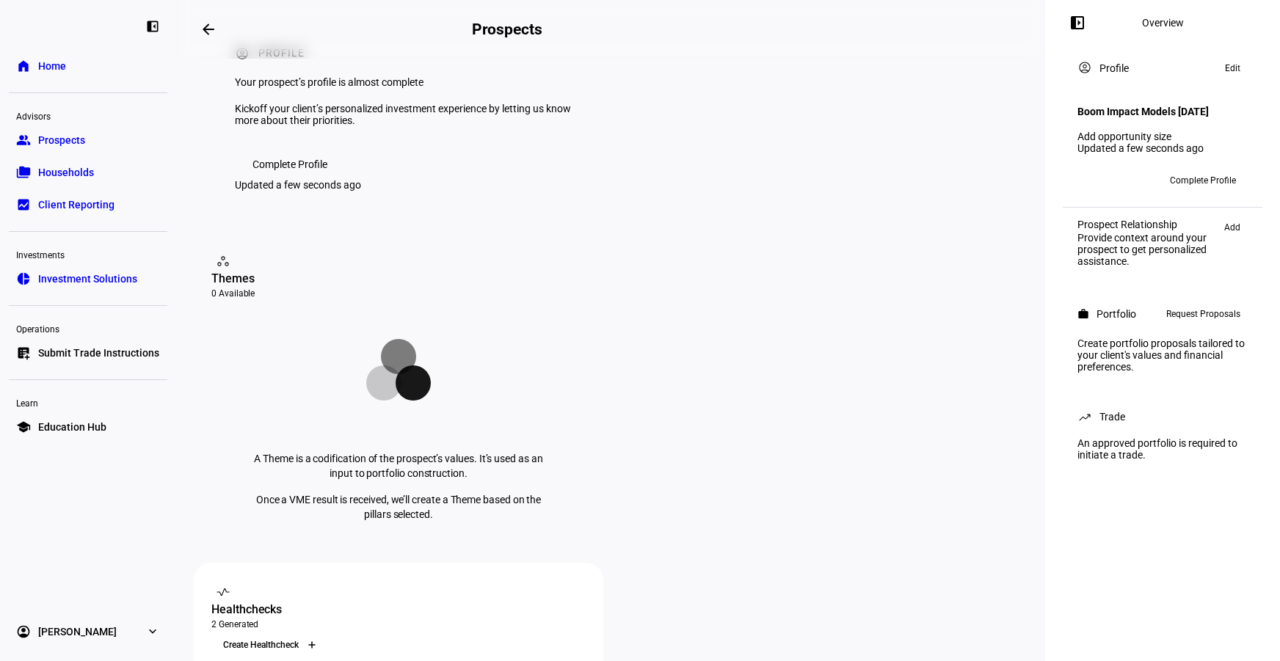
click at [316, 641] on icon at bounding box center [312, 645] width 9 height 9
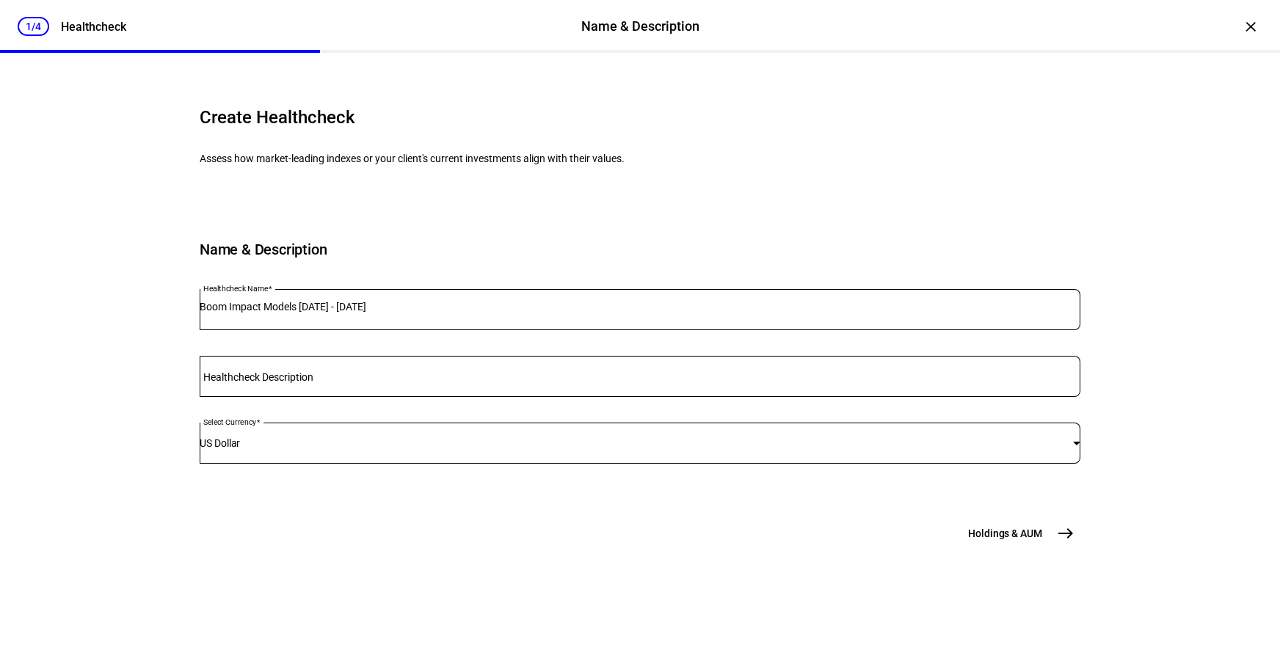
click at [310, 313] on input "Boom Impact Models [DATE] - [DATE]" at bounding box center [640, 307] width 881 height 12
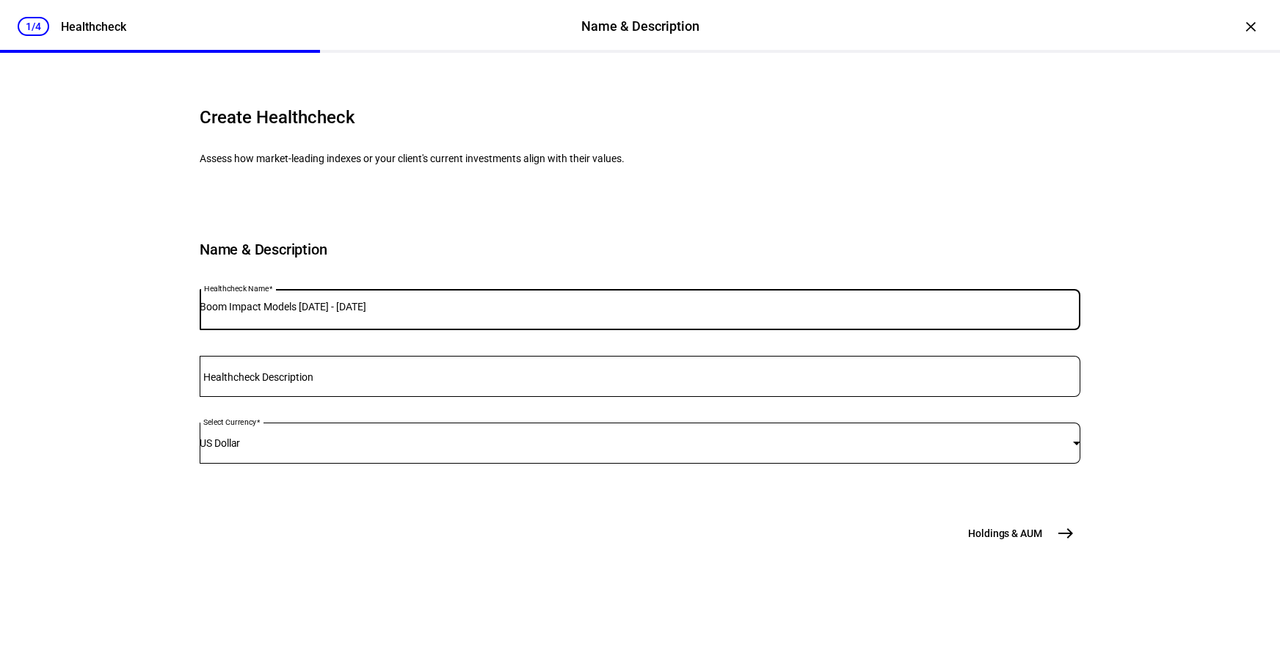
click at [310, 313] on input "Boom Impact Models [DATE] - [DATE]" at bounding box center [640, 307] width 881 height 12
type input "BP Impact Conservative Growth"
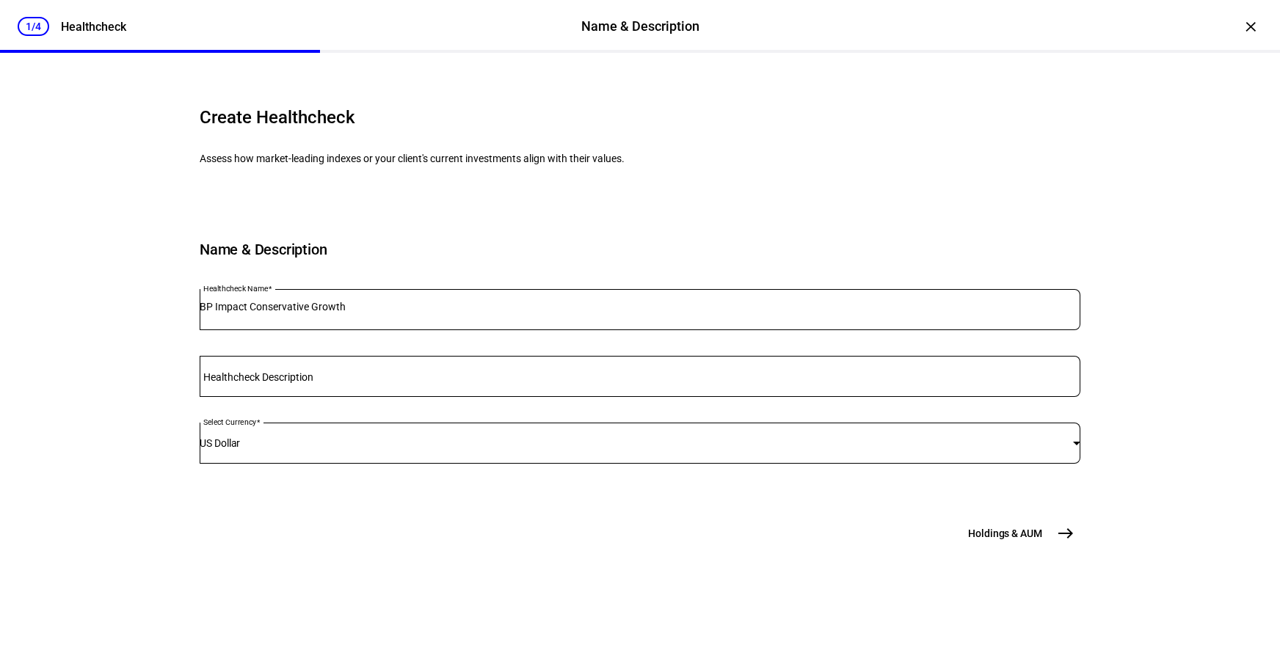
click at [1015, 541] on span "Holdings & AUM" at bounding box center [1005, 533] width 74 height 15
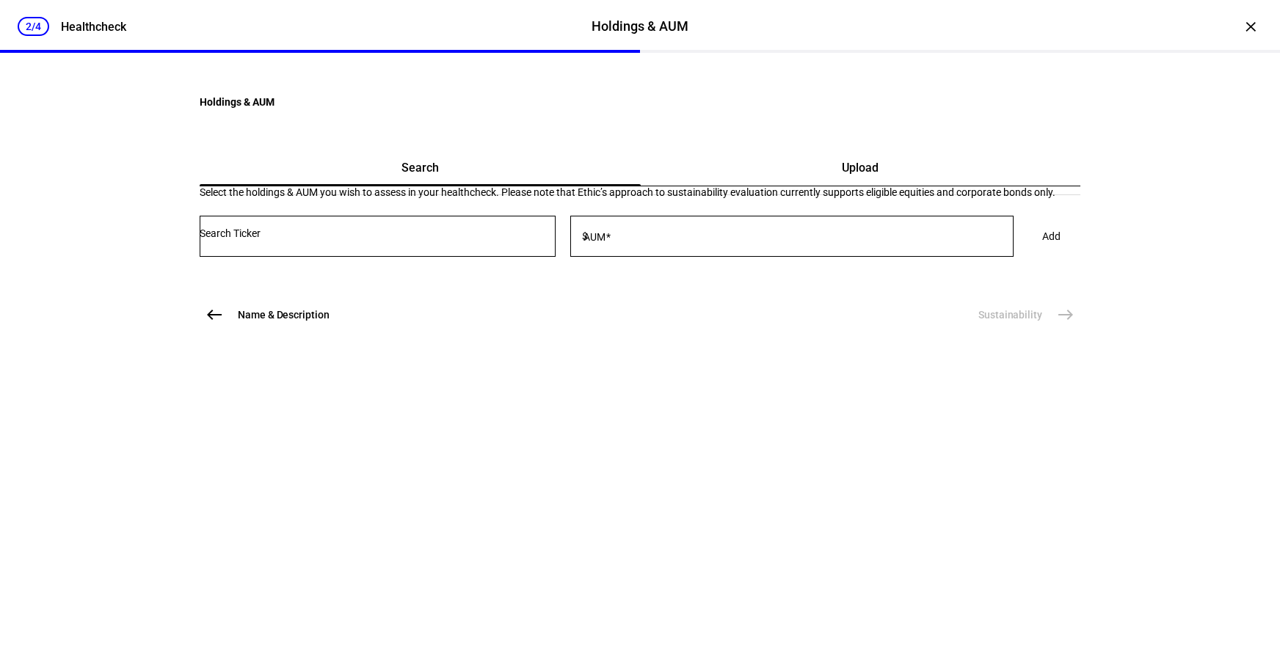
click at [791, 186] on div "Upload" at bounding box center [861, 167] width 440 height 35
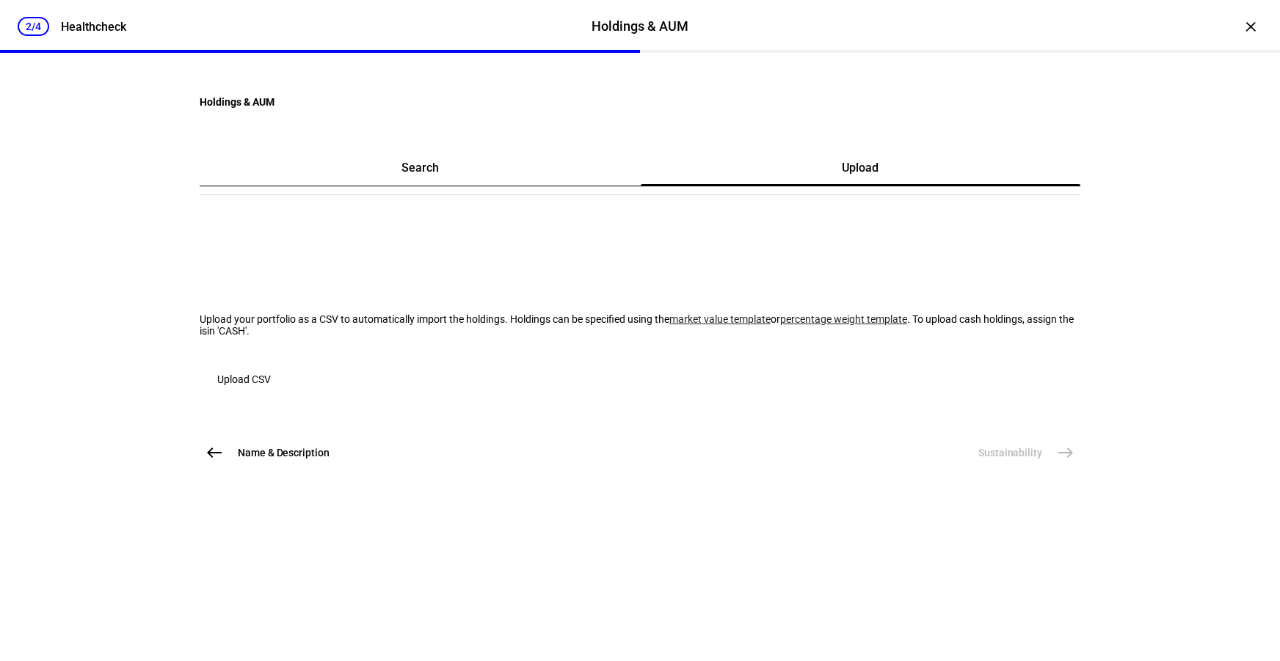
click at [271, 394] on span "Upload CSV" at bounding box center [244, 379] width 54 height 29
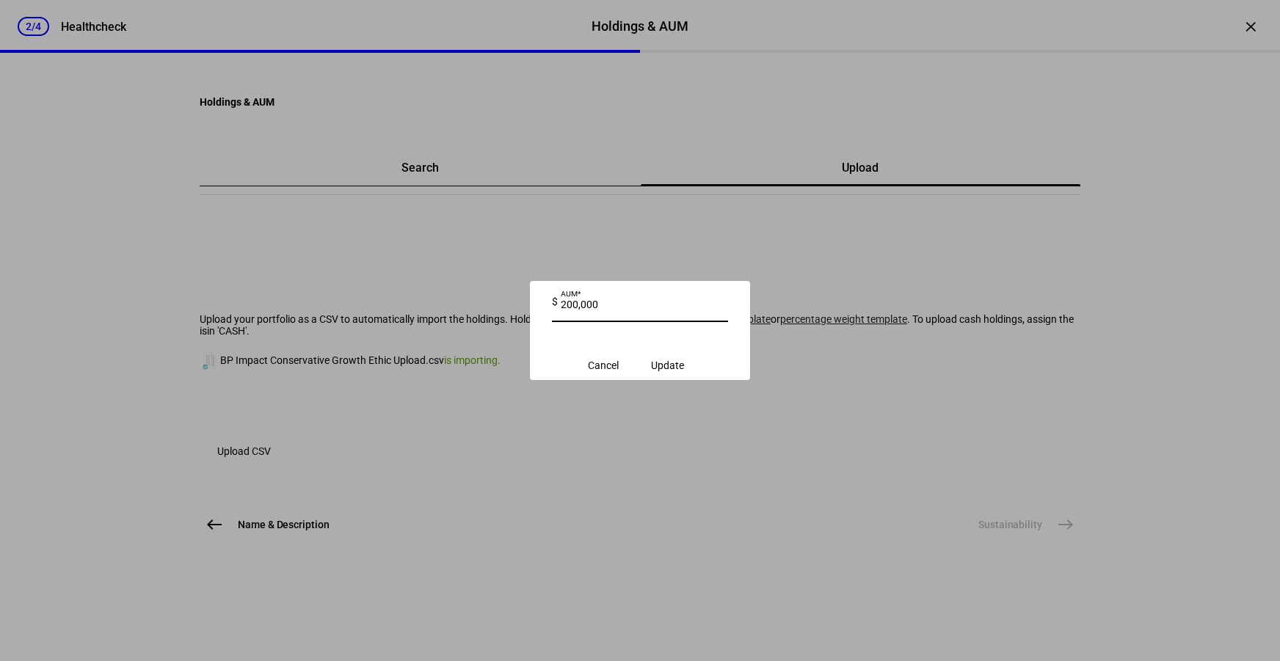
type input "200,000"
click at [695, 380] on eth-input-value-dialog "$ AUM 200,000 Cancel Update" at bounding box center [640, 330] width 220 height 99
click at [684, 371] on span "Update" at bounding box center [667, 366] width 33 height 12
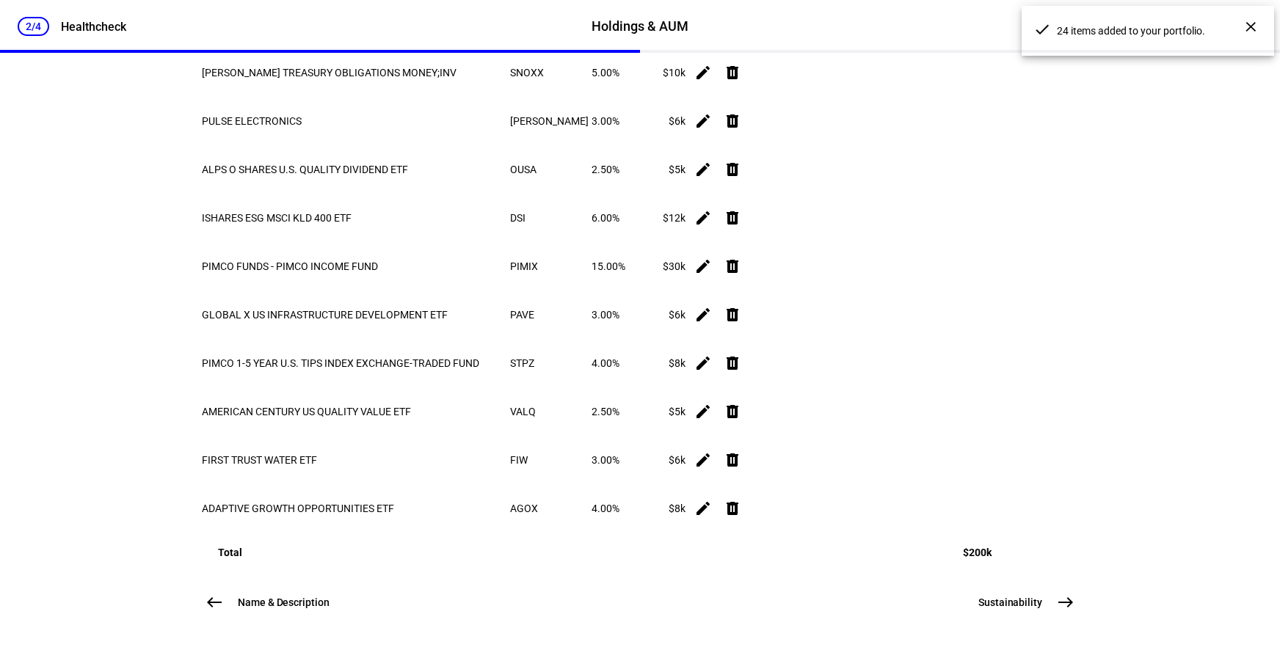
scroll to position [1361, 0]
click at [1022, 602] on span "Sustainability" at bounding box center [1011, 602] width 64 height 15
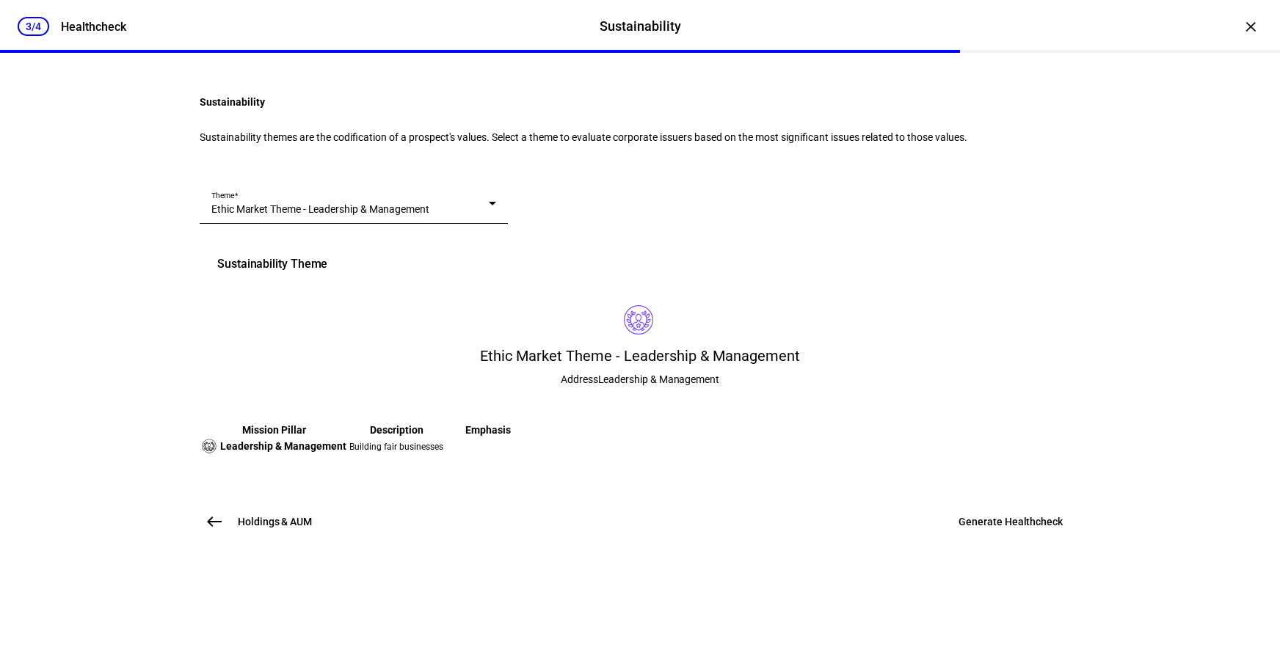
scroll to position [110, 0]
click at [417, 215] on span "Ethic Market Theme - Leadership & Management" at bounding box center [320, 209] width 218 height 12
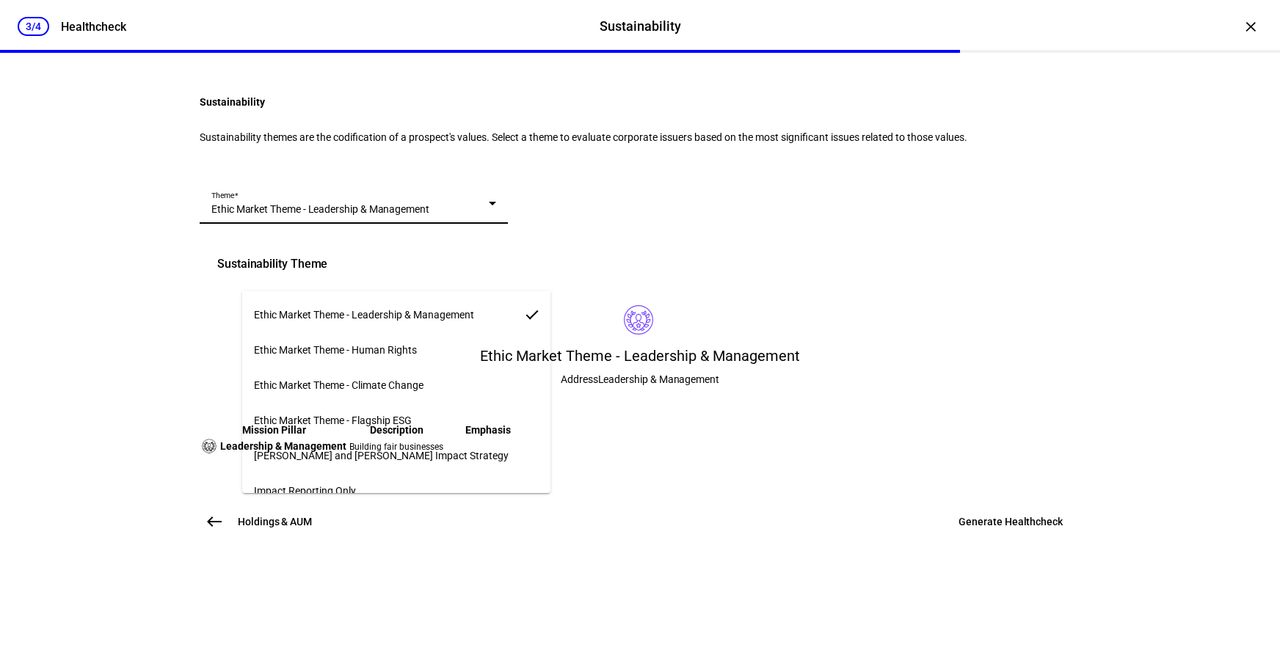
click at [401, 420] on span "Ethic Market Theme - Flagship ESG" at bounding box center [333, 421] width 158 height 12
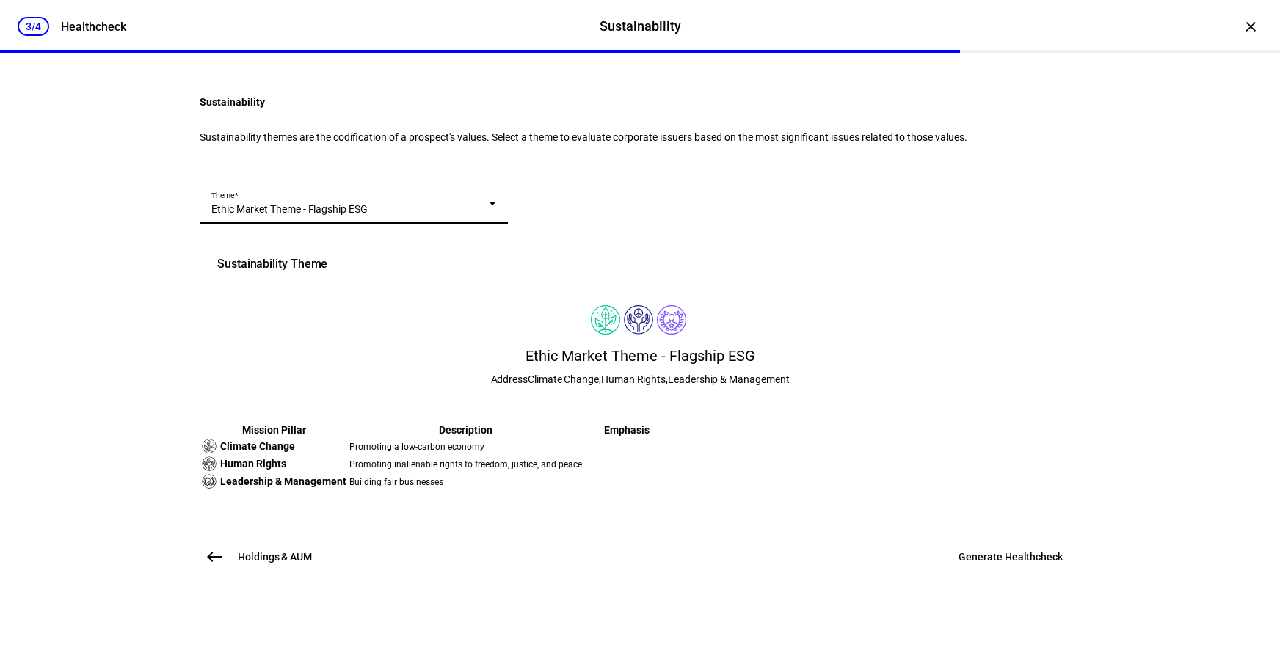
scroll to position [249, 0]
click at [1025, 565] on span "Generate Healthcheck" at bounding box center [1011, 557] width 104 height 15
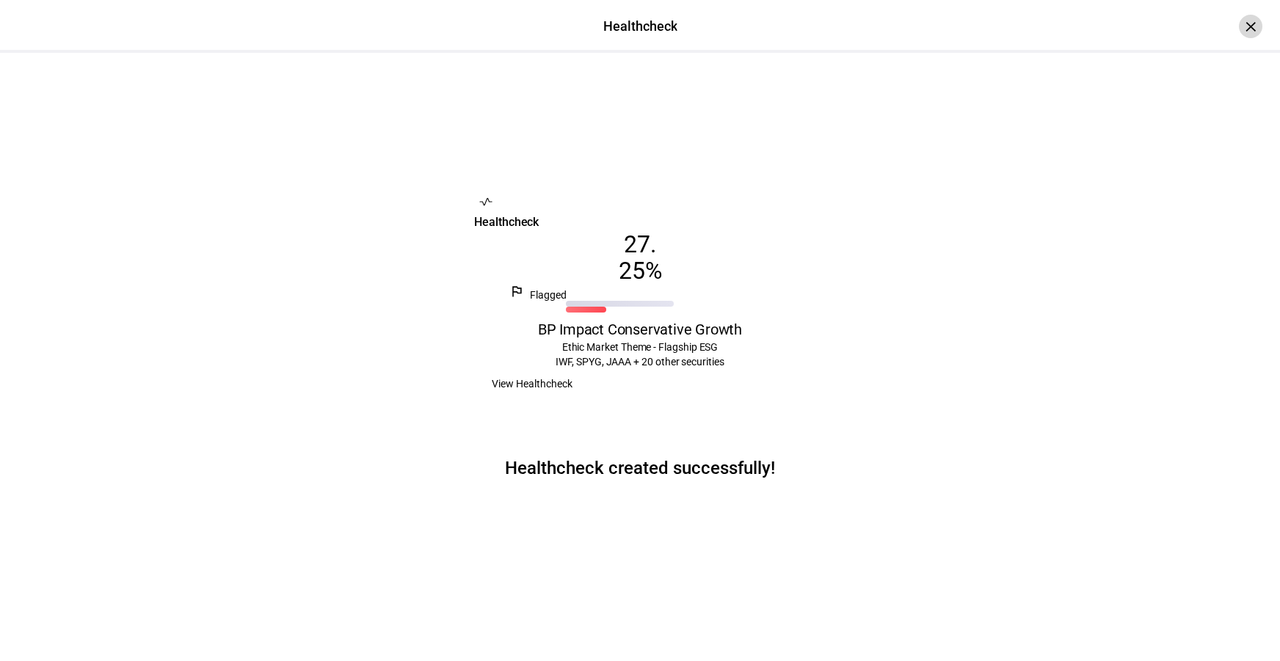
click at [1239, 27] on div "×" at bounding box center [1250, 26] width 23 height 23
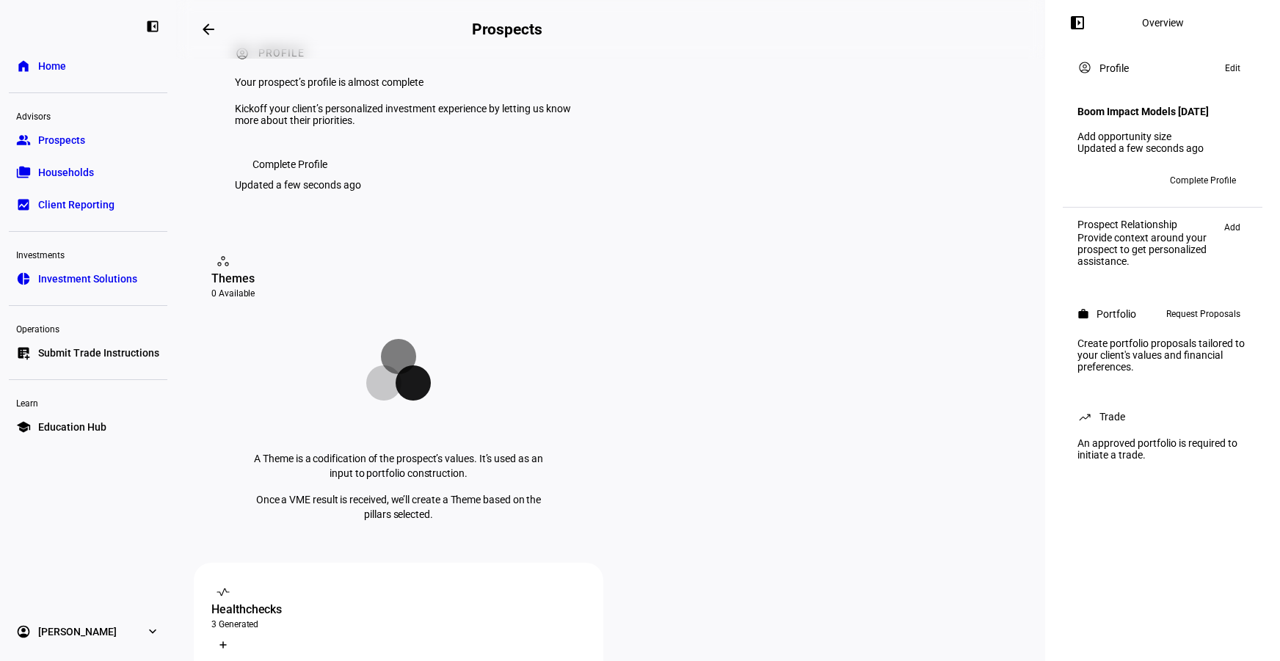
click at [324, 634] on div at bounding box center [311, 645] width 23 height 23
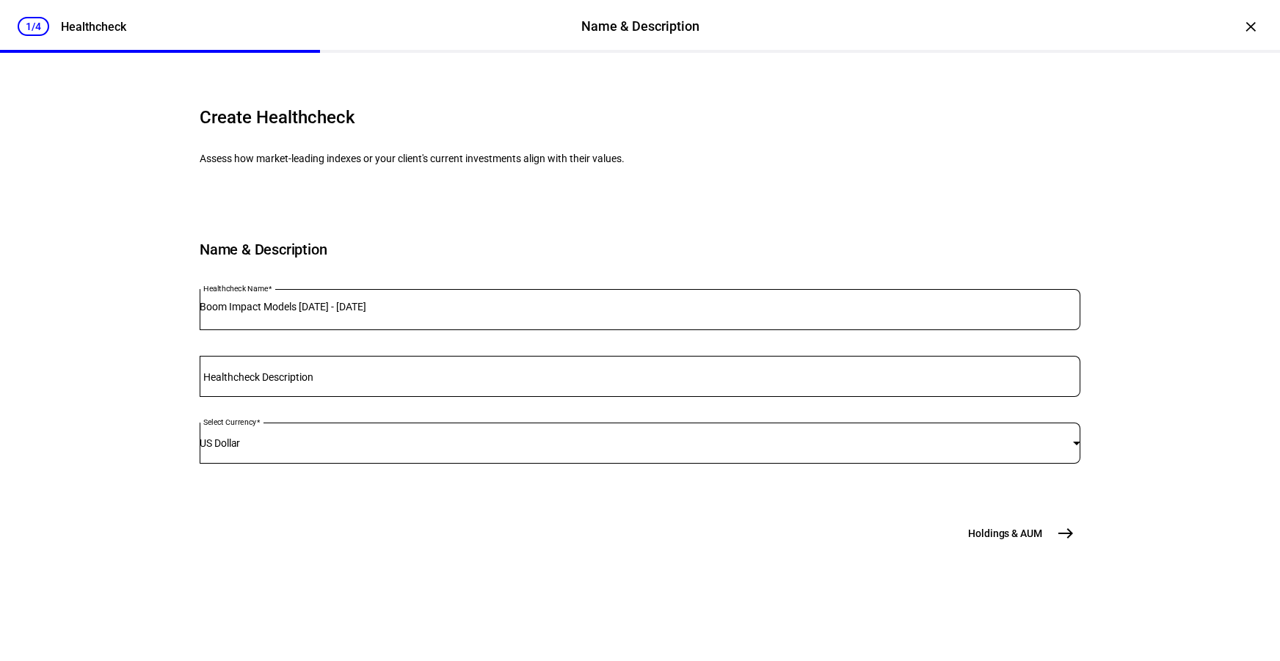
click at [356, 330] on div "Boom Impact Models [DATE] - [DATE]" at bounding box center [640, 309] width 881 height 41
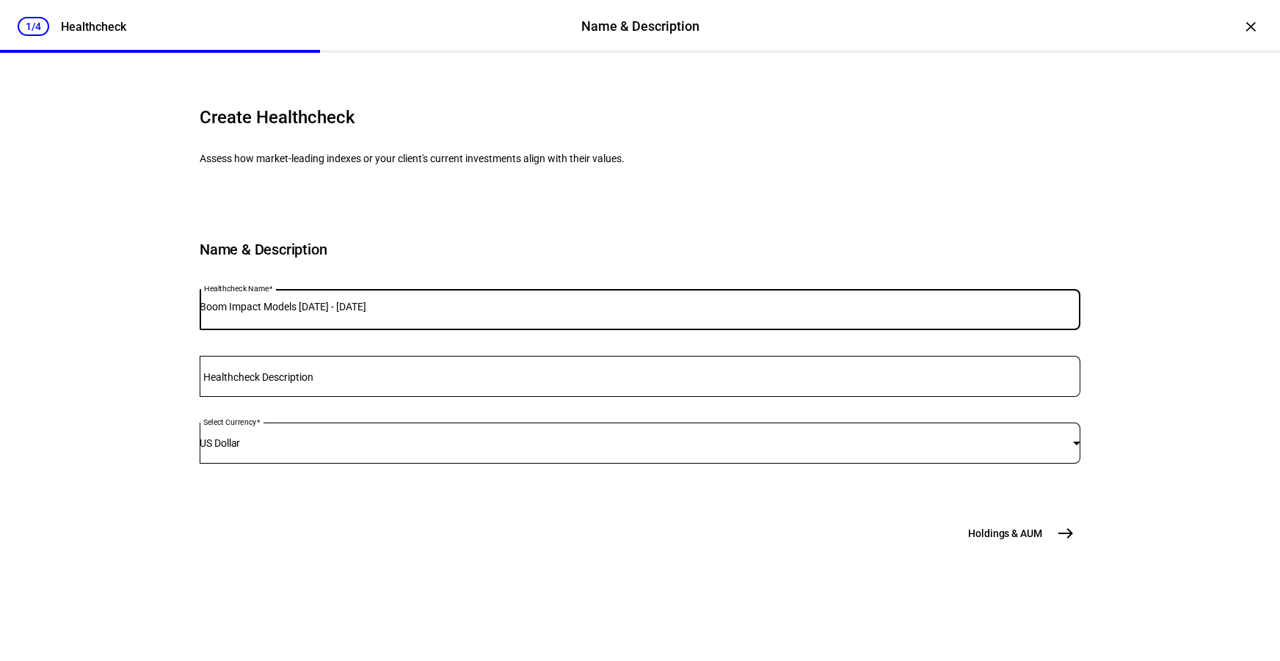
click at [355, 313] on input "Boom Impact Models [DATE] - [DATE]" at bounding box center [640, 307] width 881 height 12
type input "BP Impact Balanced"
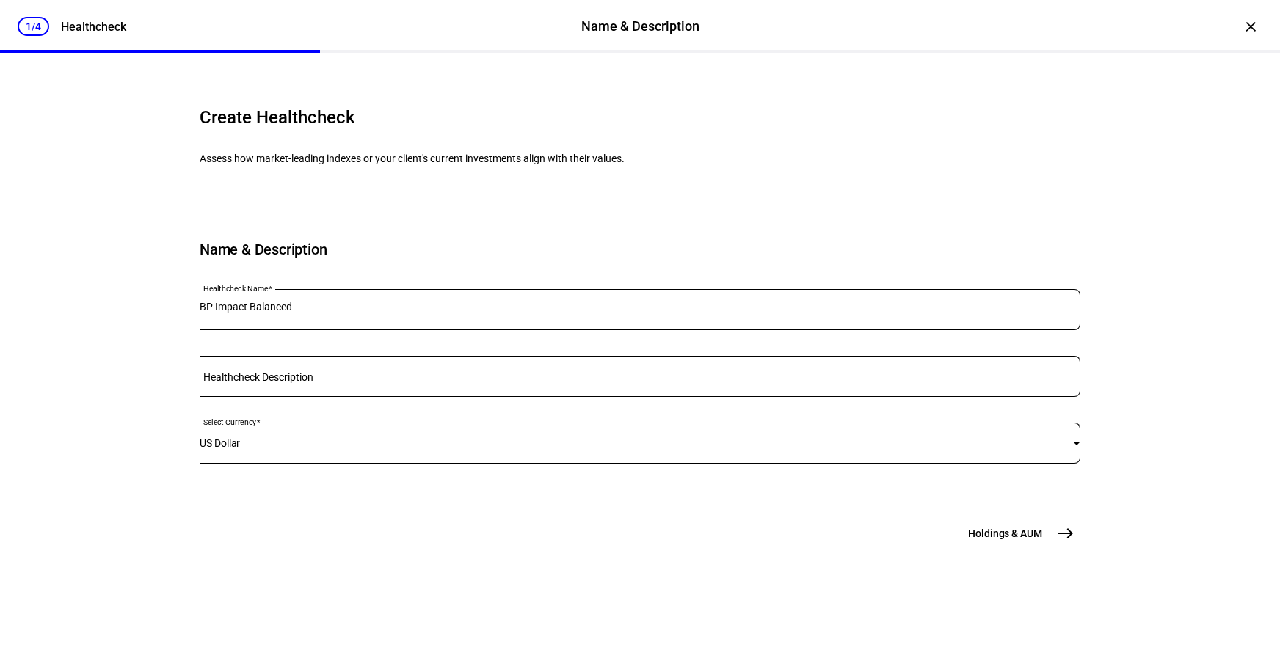
click at [1051, 548] on span "east" at bounding box center [1065, 533] width 29 height 29
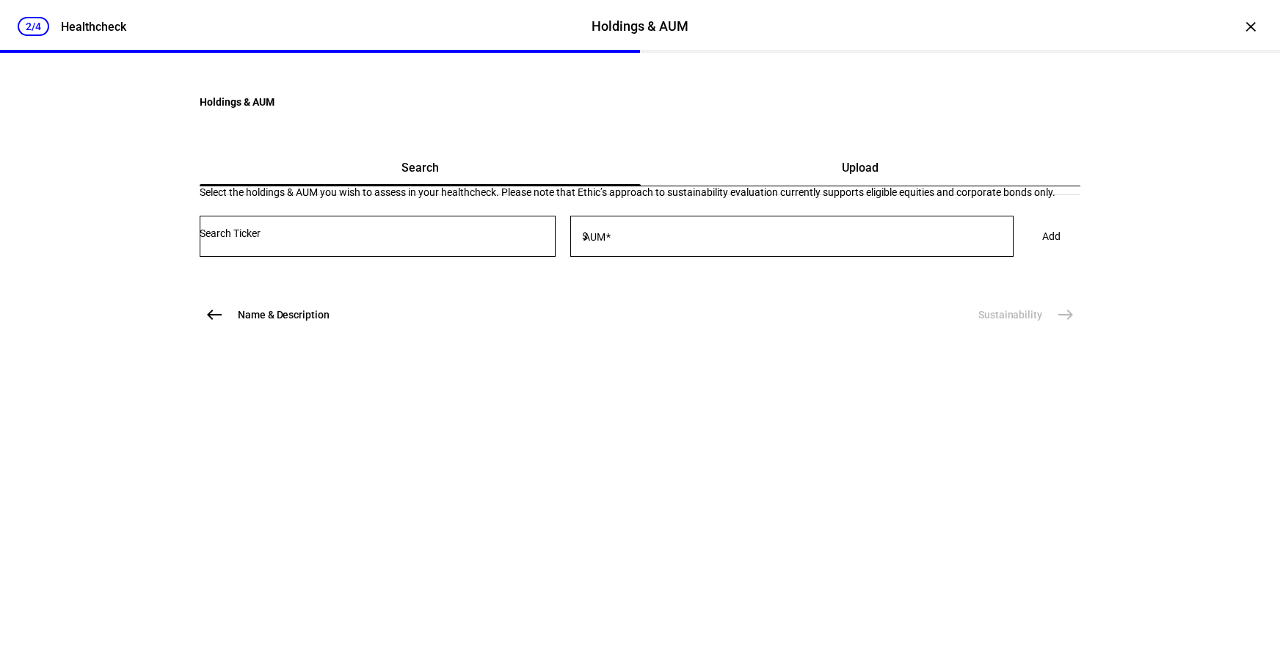
click at [756, 186] on div "Upload" at bounding box center [861, 167] width 440 height 35
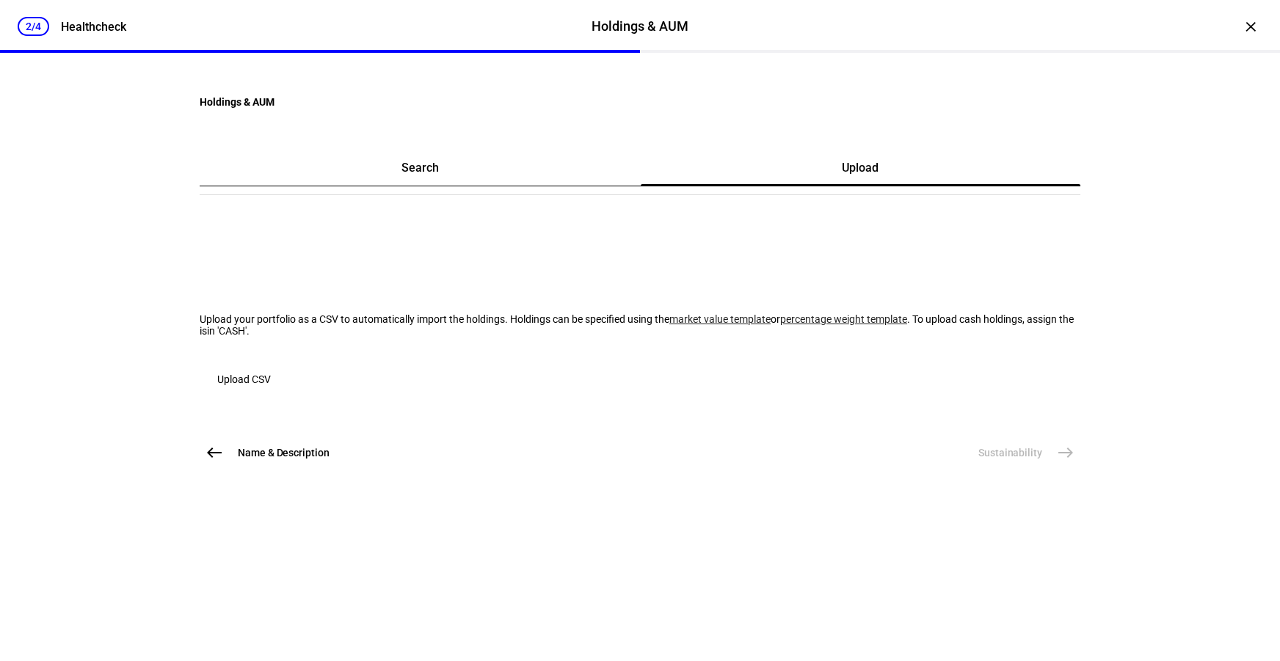
click at [289, 397] on span "button" at bounding box center [244, 379] width 89 height 35
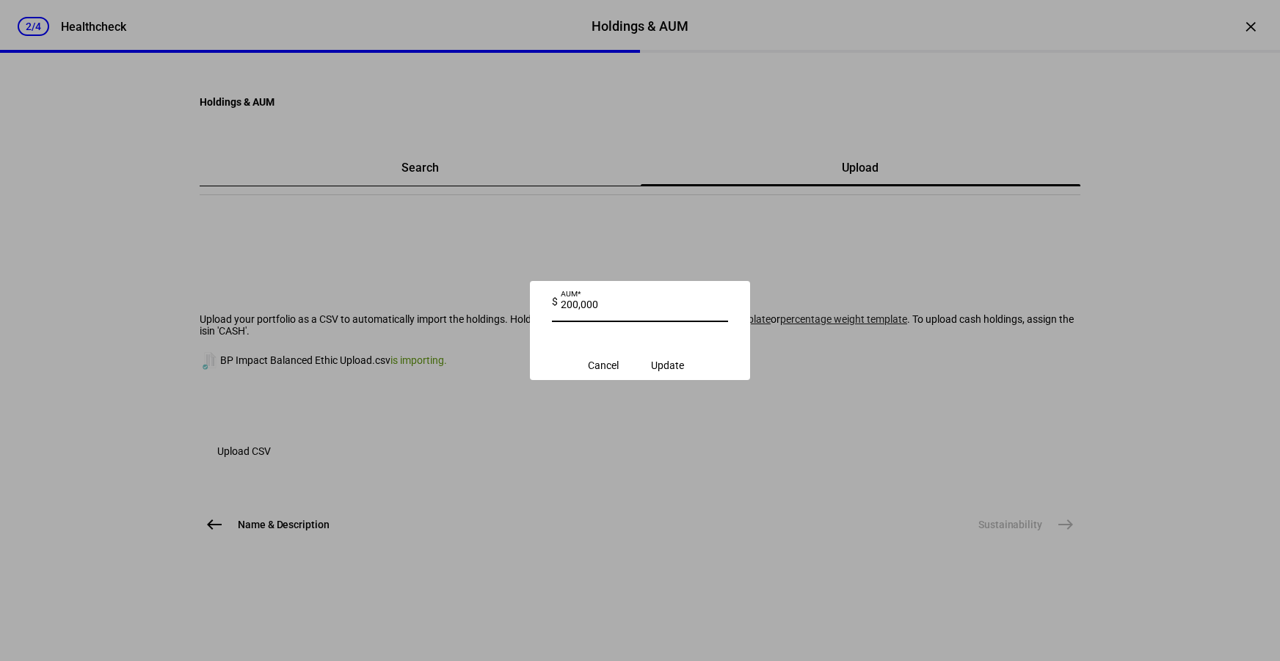
type input "200,000"
drag, startPoint x: 676, startPoint y: 371, endPoint x: 289, endPoint y: 369, distance: 387.6
click at [676, 370] on span "Update" at bounding box center [667, 366] width 33 height 12
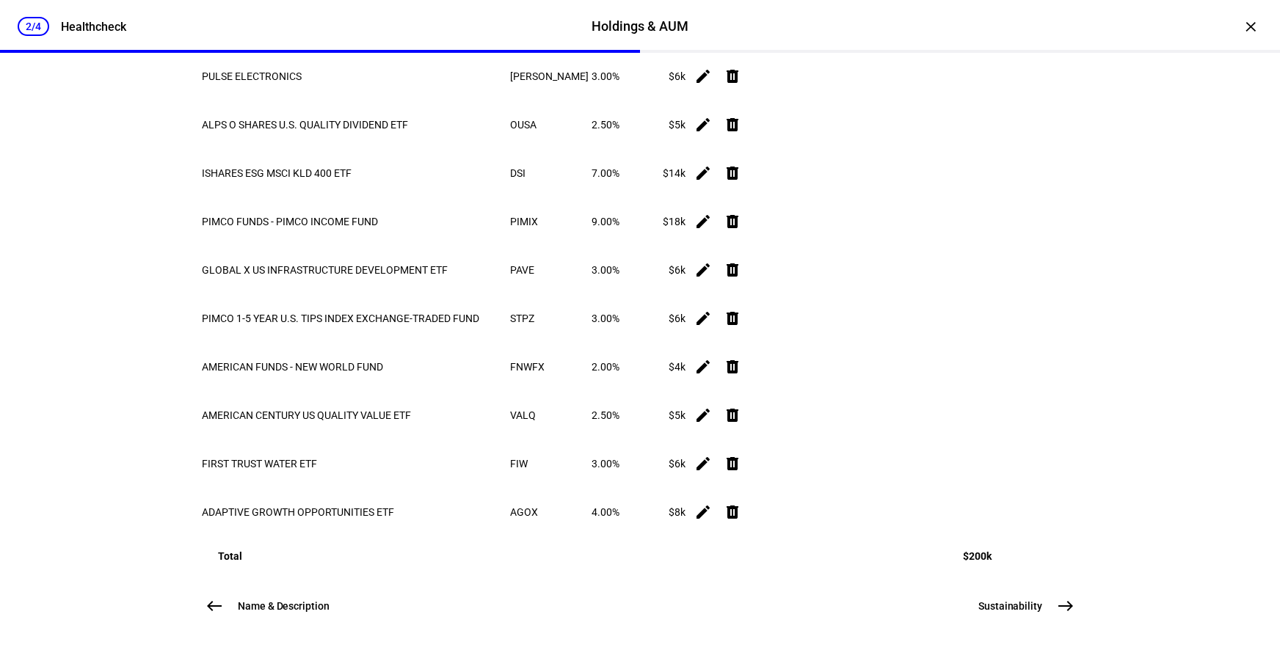
scroll to position [1361, 0]
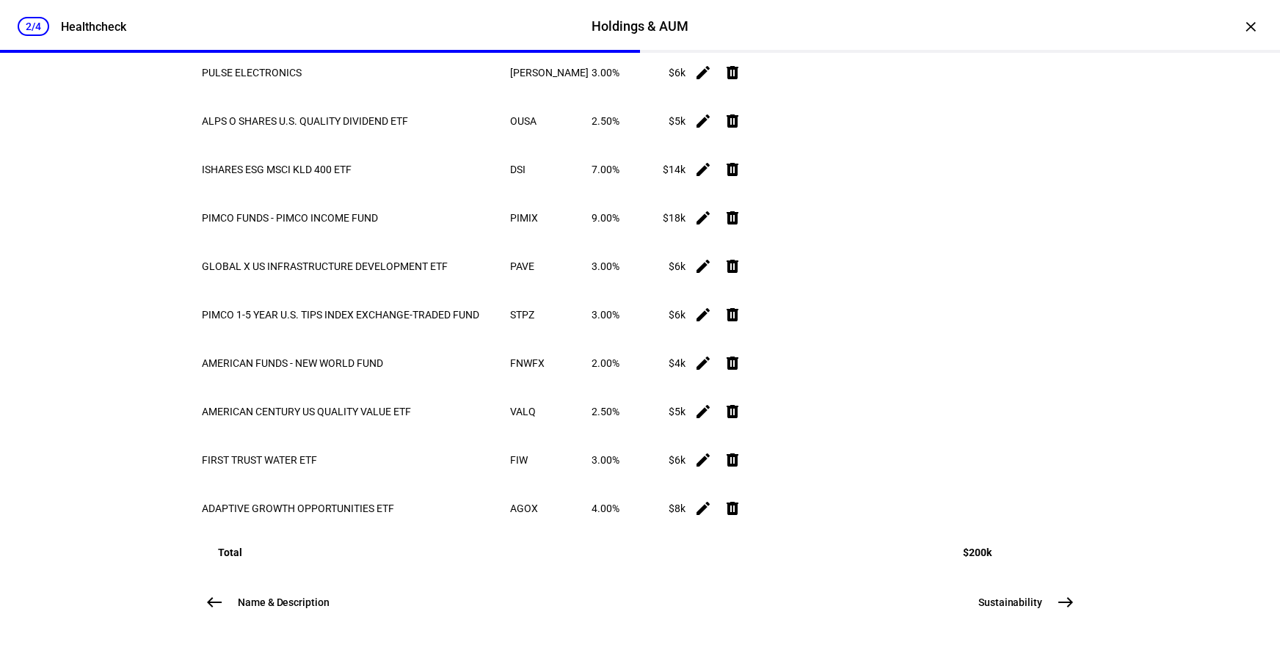
click at [999, 606] on span "Sustainability" at bounding box center [1011, 602] width 64 height 15
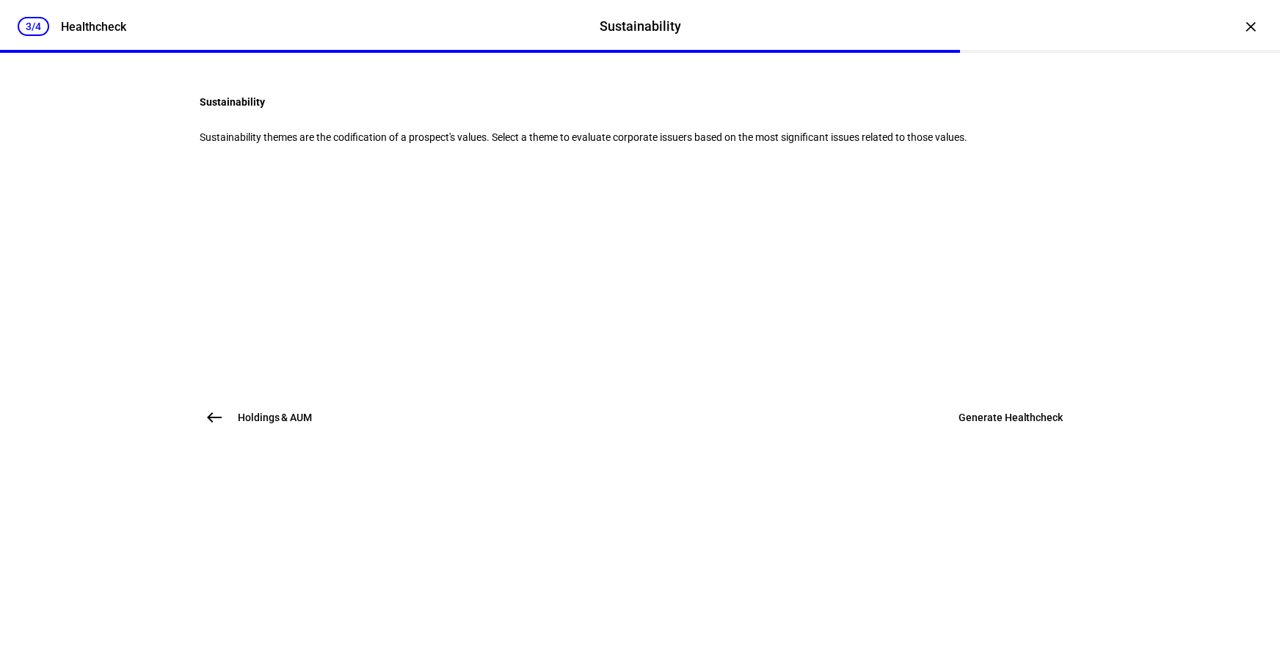
scroll to position [0, 0]
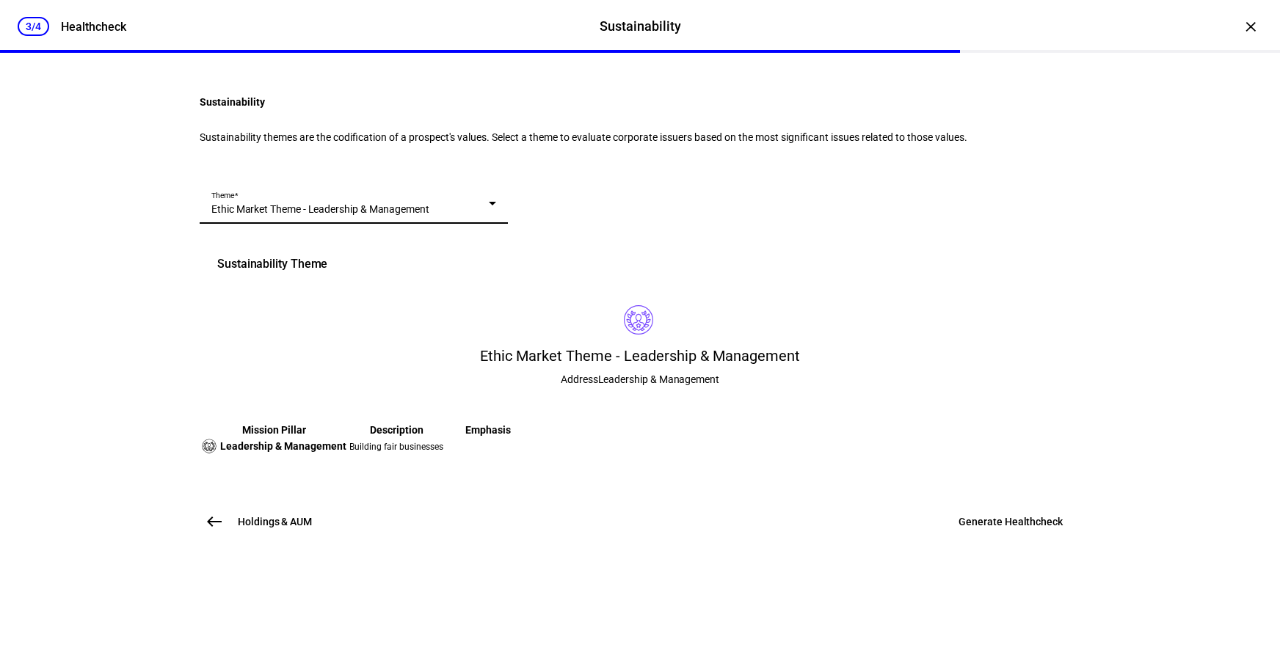
click at [489, 217] on div "Ethic Market Theme - Leadership & Management" at bounding box center [350, 209] width 278 height 15
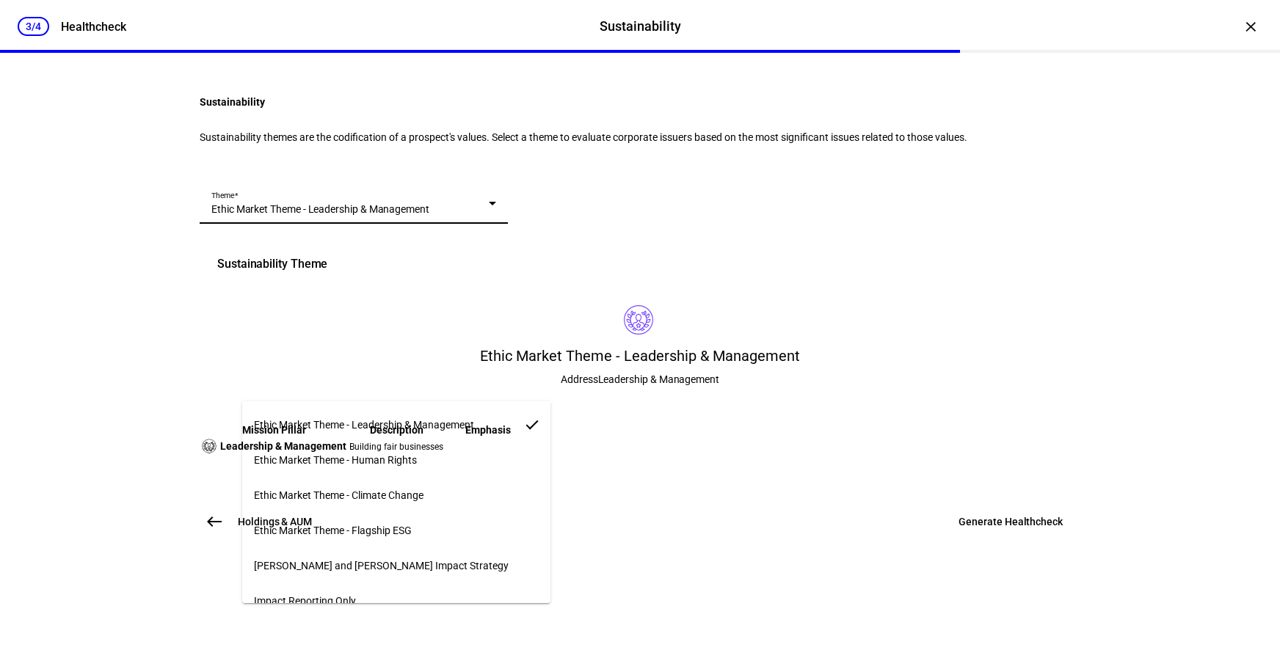
click at [402, 525] on span "Ethic Market Theme - Flagship ESG" at bounding box center [333, 531] width 158 height 12
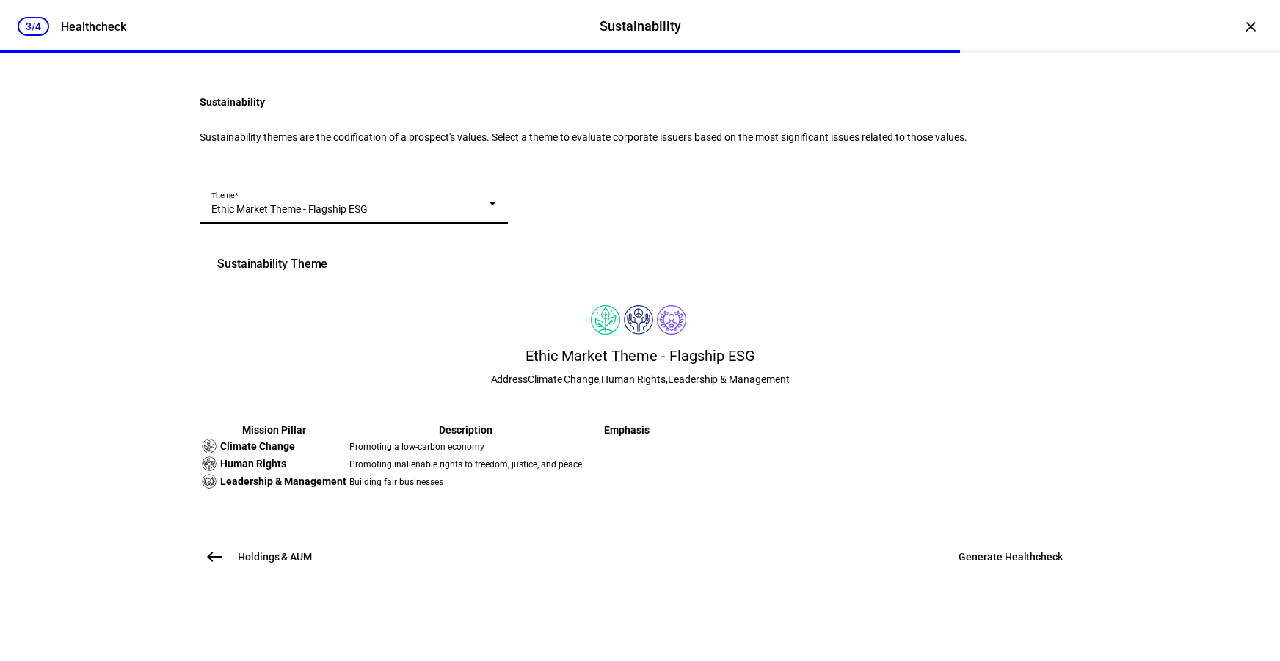
scroll to position [249, 0]
click at [1050, 565] on span "Generate Healthcheck" at bounding box center [1011, 557] width 104 height 15
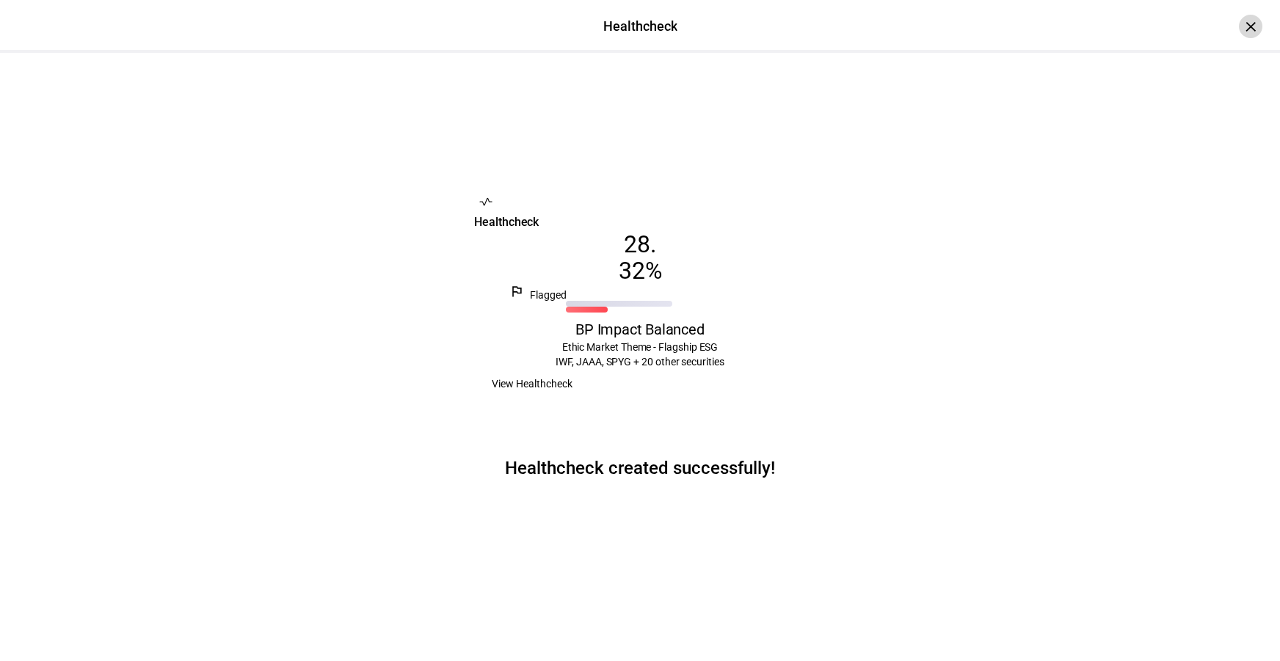
click at [1239, 32] on div "×" at bounding box center [1250, 26] width 23 height 23
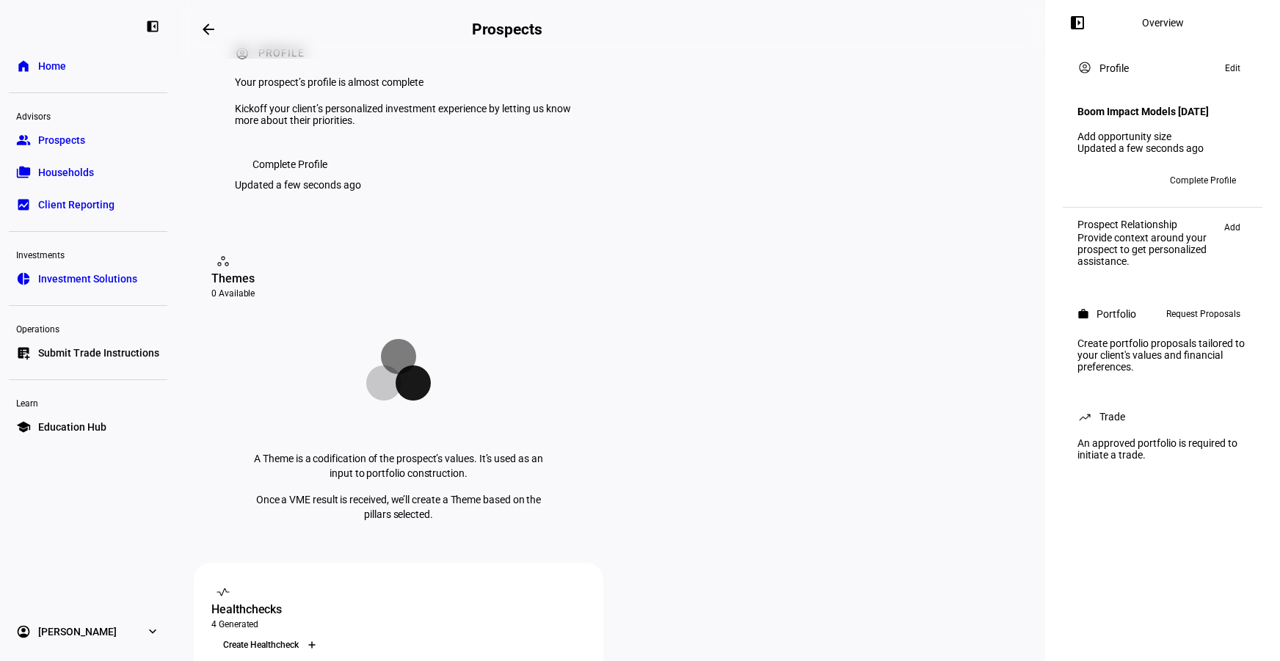
click at [324, 634] on div at bounding box center [311, 645] width 23 height 23
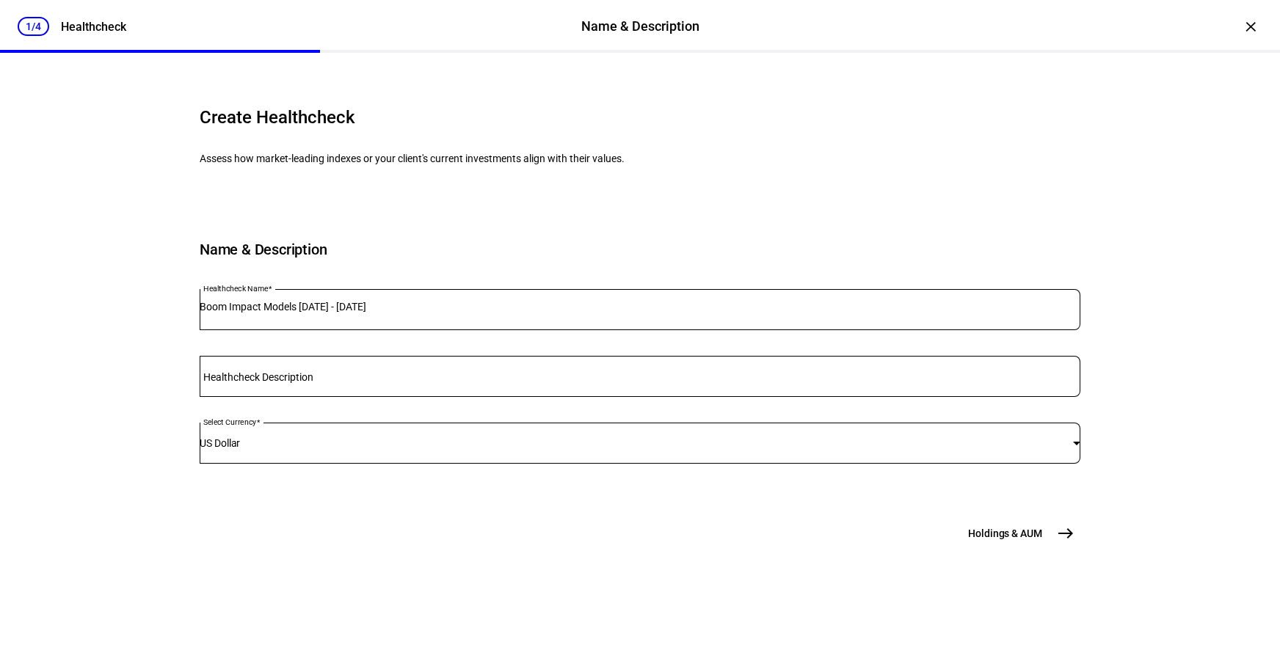
click at [327, 313] on input "Boom Impact Models [DATE] - [DATE]" at bounding box center [640, 307] width 881 height 12
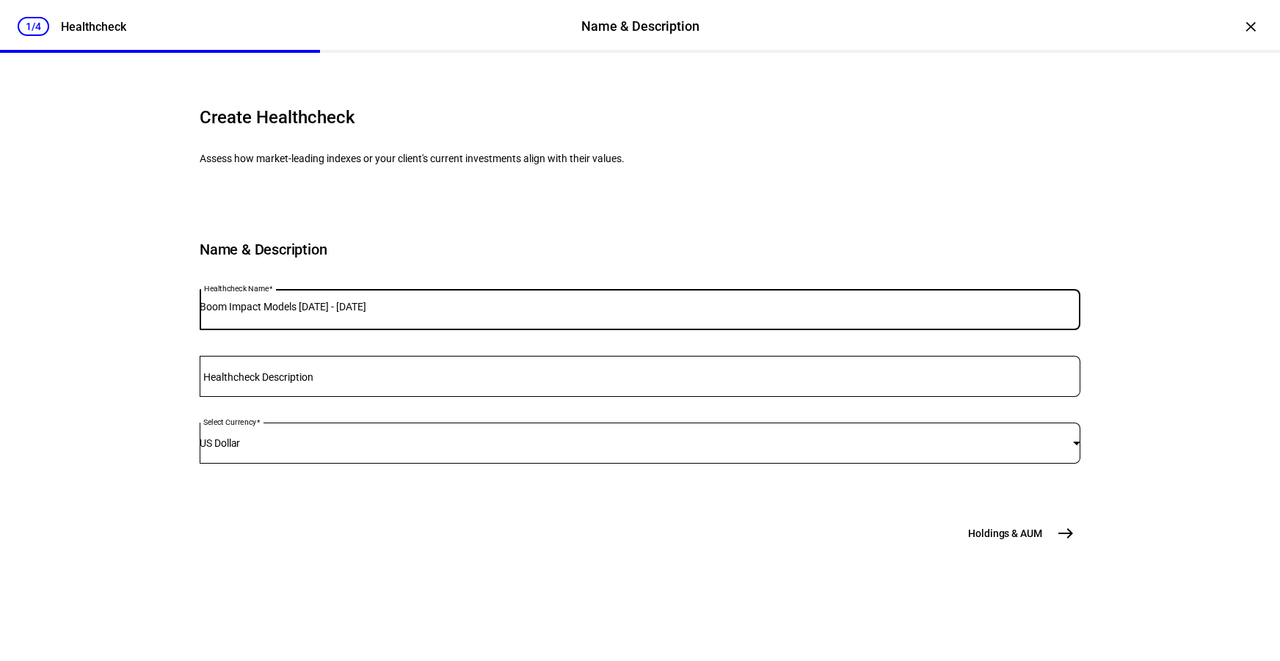
click at [327, 313] on input "Boom Impact Models [DATE] - [DATE]" at bounding box center [640, 307] width 881 height 12
type input "BP Impact Moderate Growth"
click at [966, 548] on button "Holdings & [GEOGRAPHIC_DATA]" at bounding box center [1020, 533] width 121 height 29
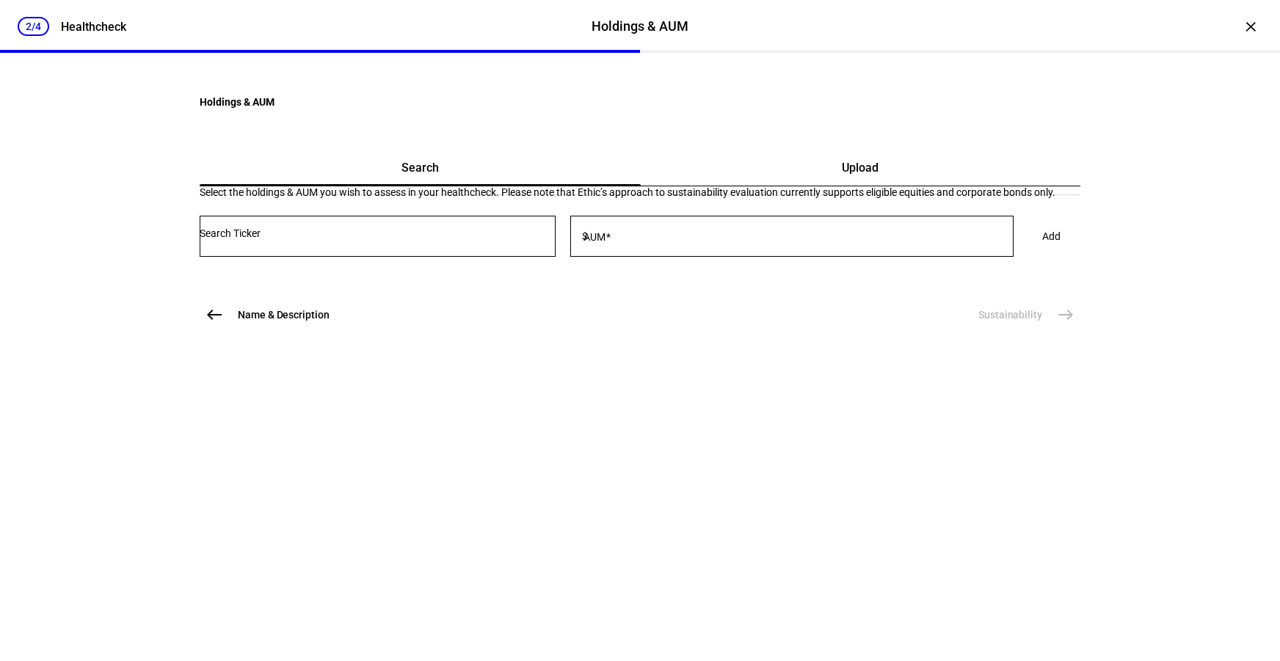
scroll to position [0, 0]
drag, startPoint x: 675, startPoint y: 257, endPoint x: 667, endPoint y: 261, distance: 8.9
click at [675, 186] on div "Upload" at bounding box center [861, 167] width 440 height 35
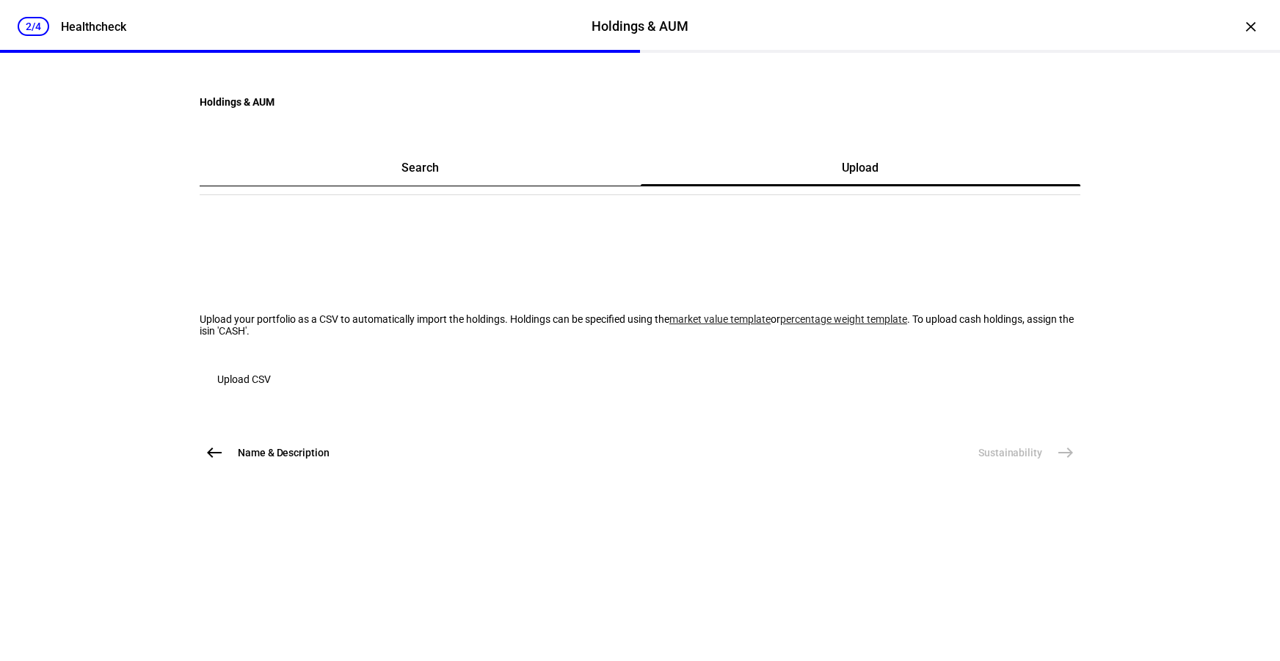
click at [271, 394] on span "Upload CSV" at bounding box center [244, 379] width 54 height 29
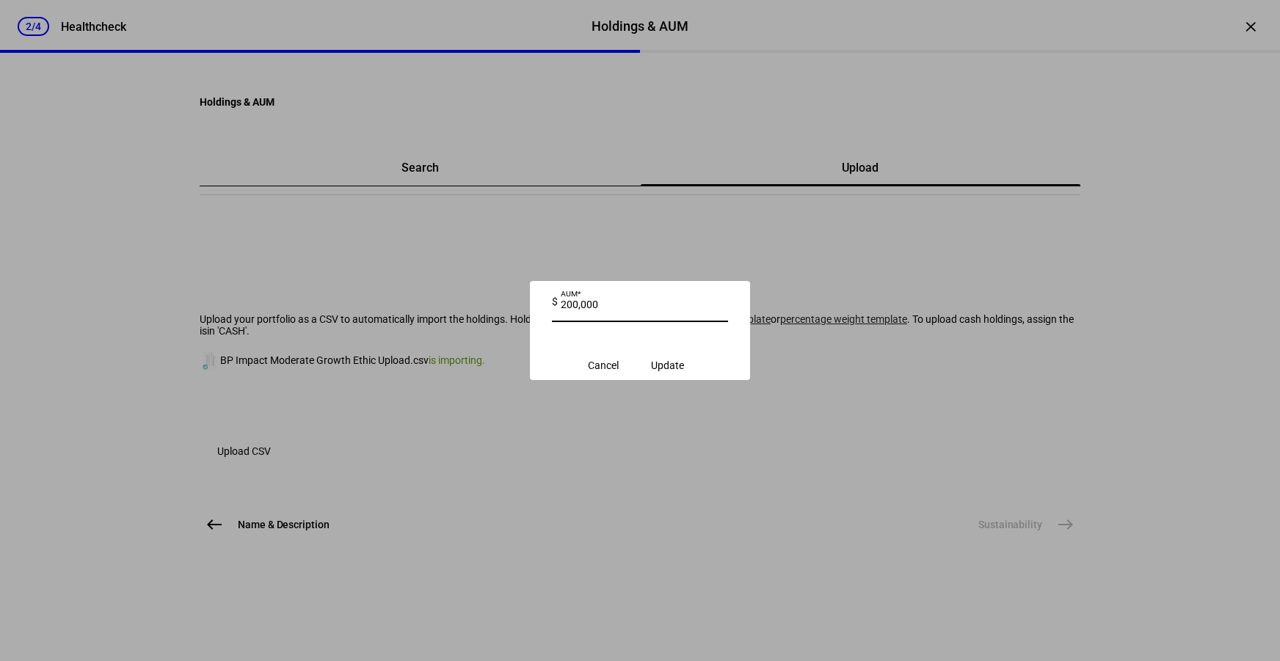
type input "200,000"
click at [684, 371] on span "Update" at bounding box center [667, 366] width 33 height 12
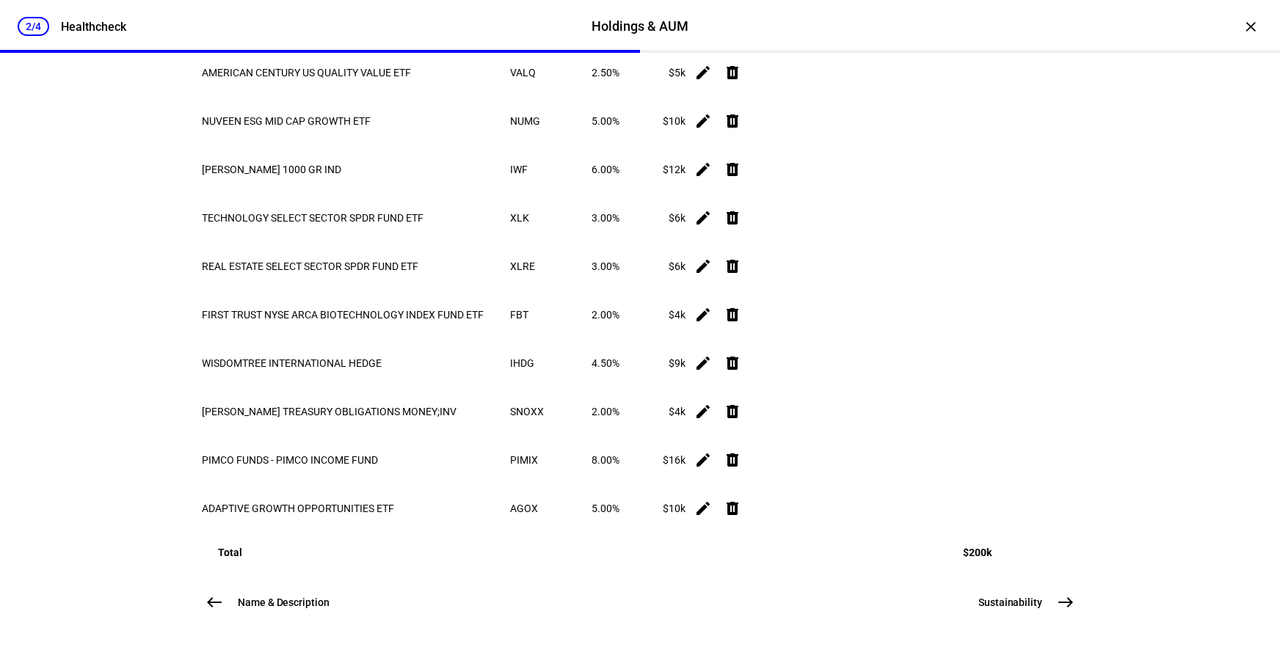
scroll to position [1421, 0]
click at [1059, 596] on mat-icon "east" at bounding box center [1066, 603] width 18 height 18
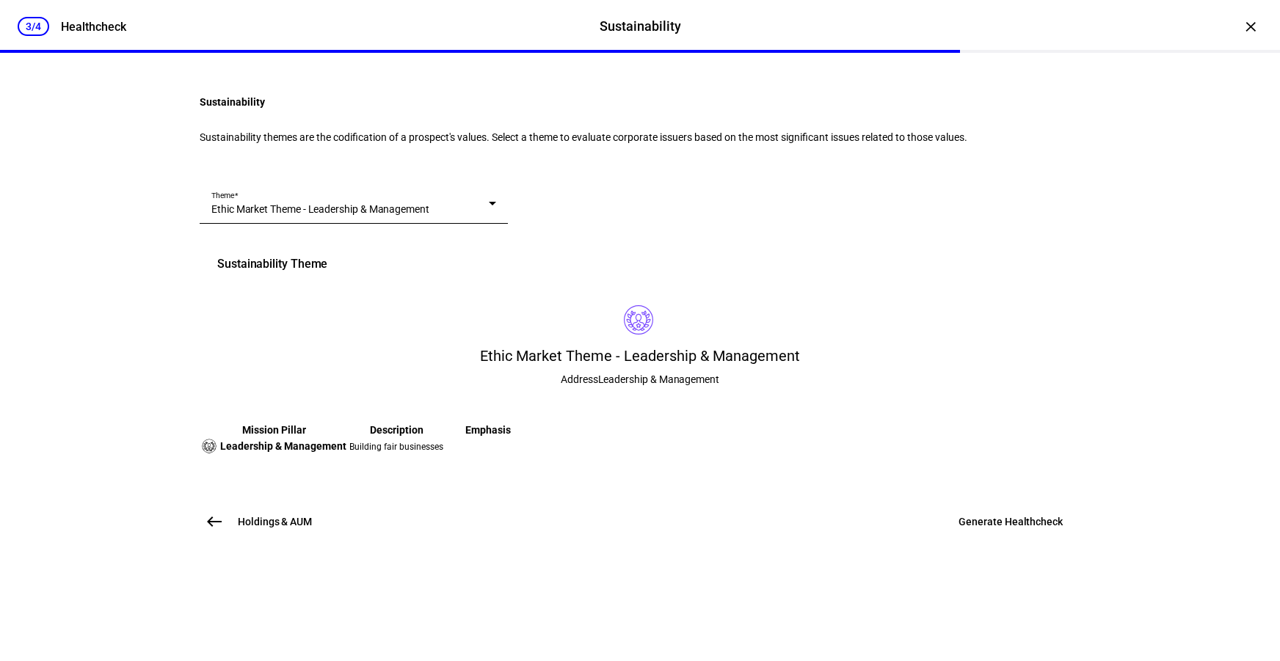
click at [489, 217] on div "Ethic Market Theme - Leadership & Management" at bounding box center [350, 209] width 278 height 15
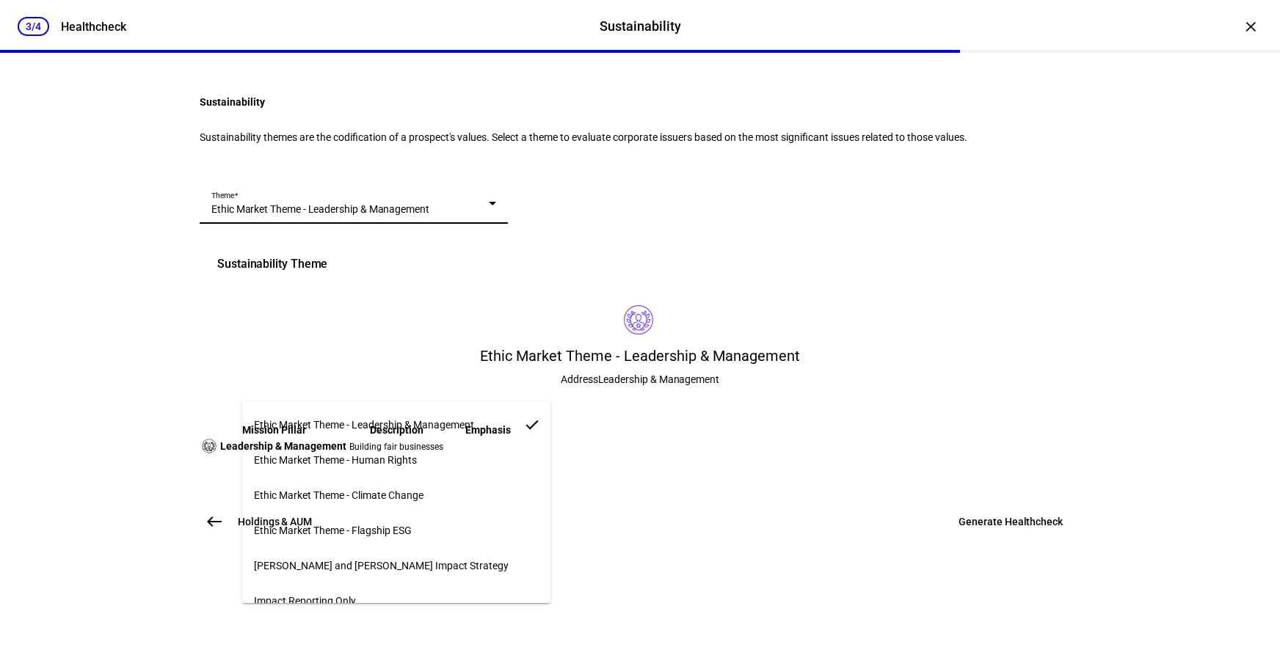
click at [434, 513] on mat-option "Ethic Market Theme - Flagship ESG" at bounding box center [396, 530] width 308 height 35
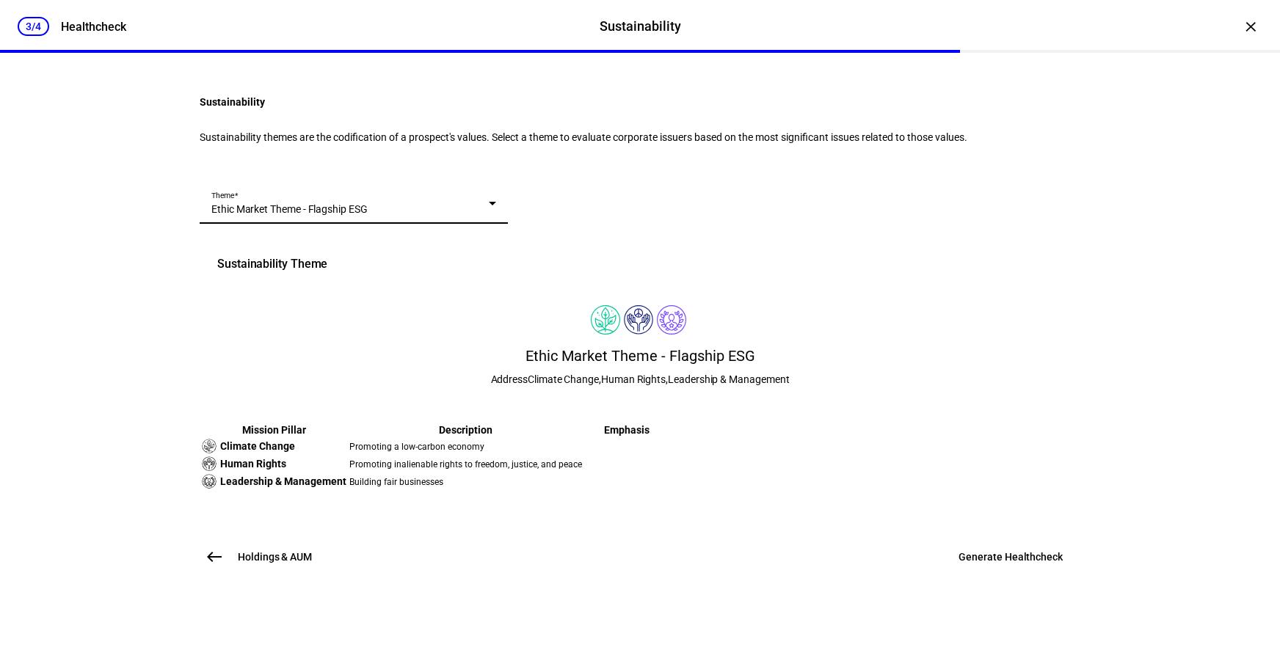
scroll to position [249, 0]
click at [974, 565] on span "Generate Healthcheck" at bounding box center [1011, 557] width 104 height 15
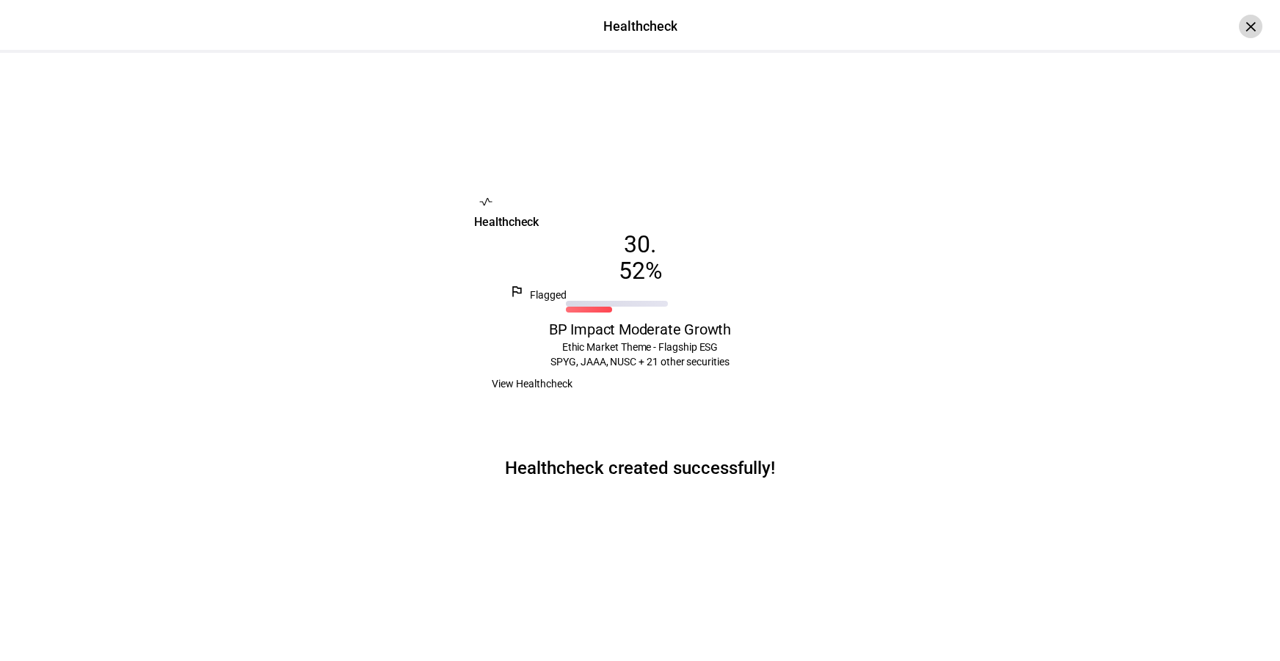
click at [1239, 26] on div "×" at bounding box center [1250, 26] width 23 height 23
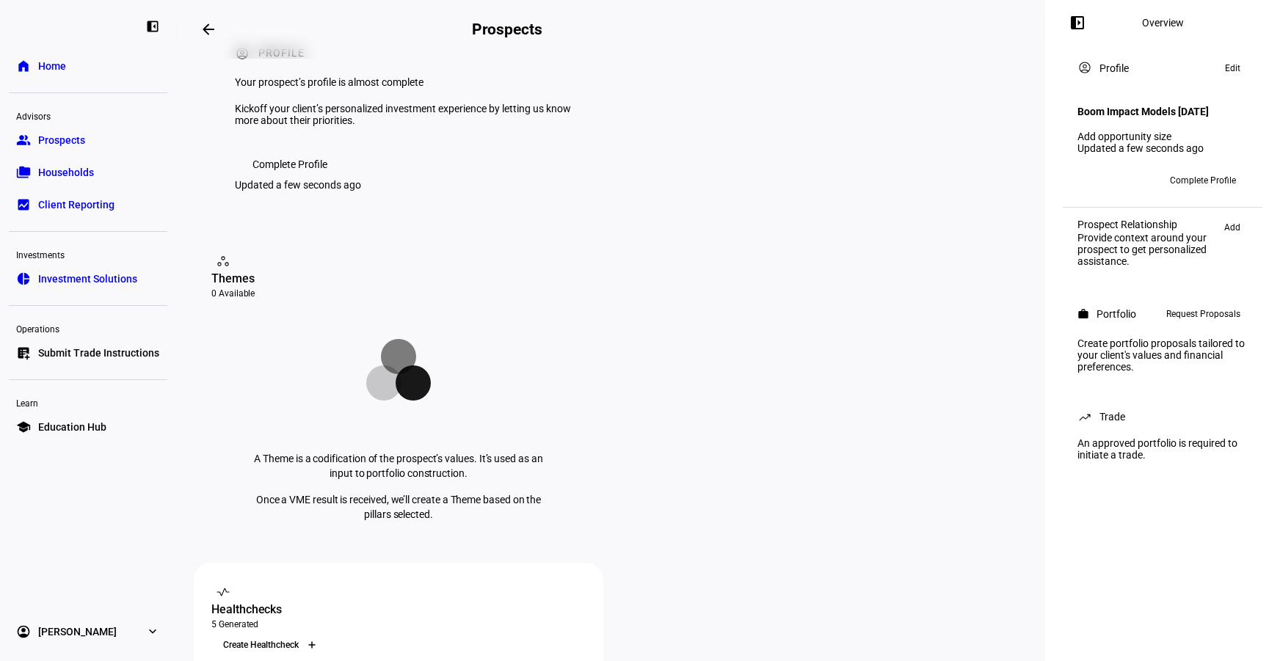
click at [324, 634] on div at bounding box center [311, 645] width 23 height 23
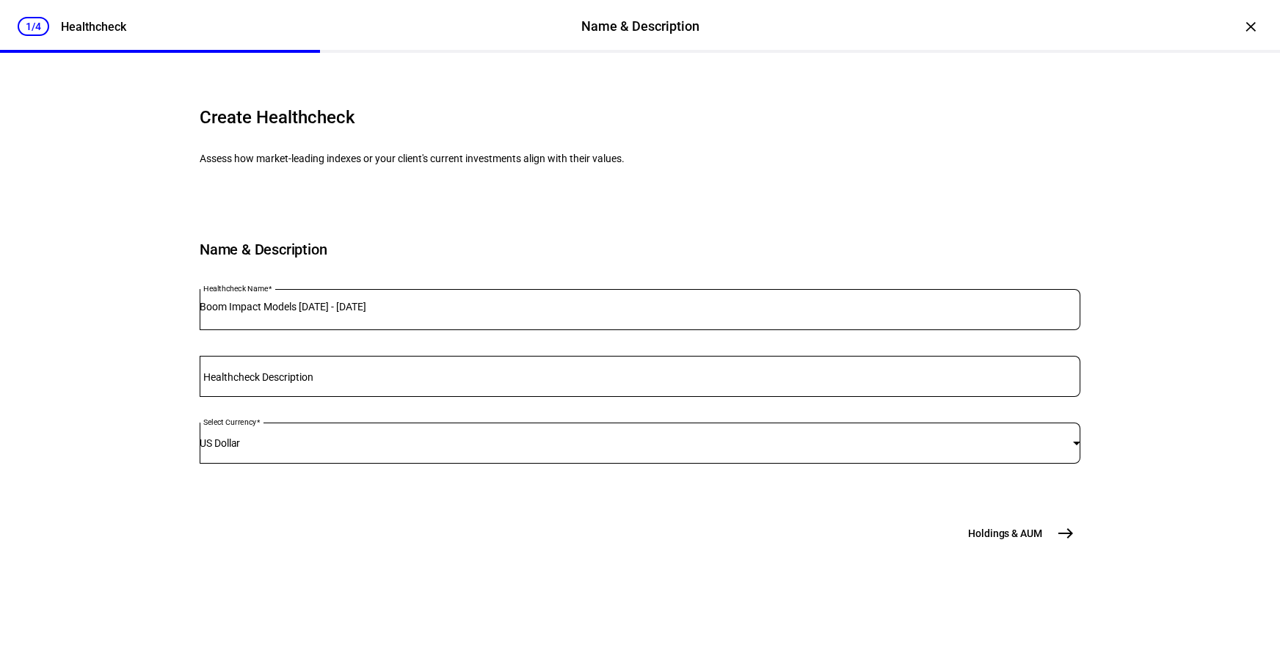
click at [355, 313] on input "Boom Impact Models [DATE] - [DATE]" at bounding box center [640, 307] width 881 height 12
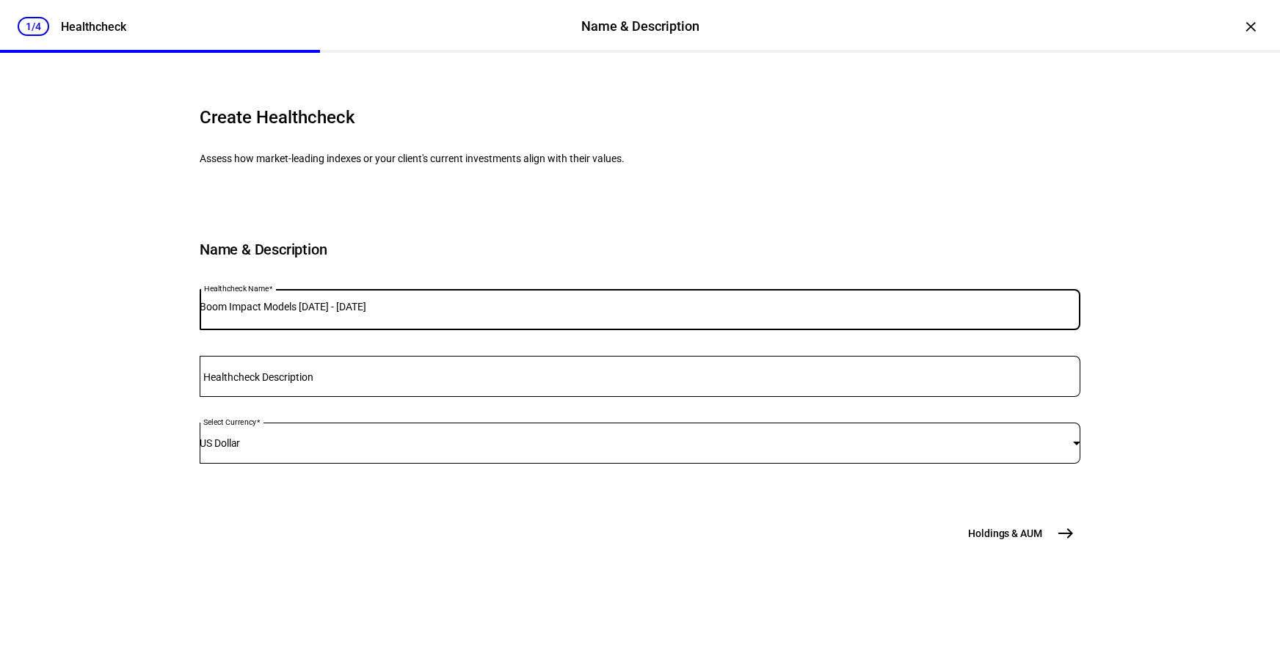
click at [355, 313] on input "Boom Impact Models [DATE] - [DATE]" at bounding box center [640, 307] width 881 height 12
type input "BP Impact Growth"
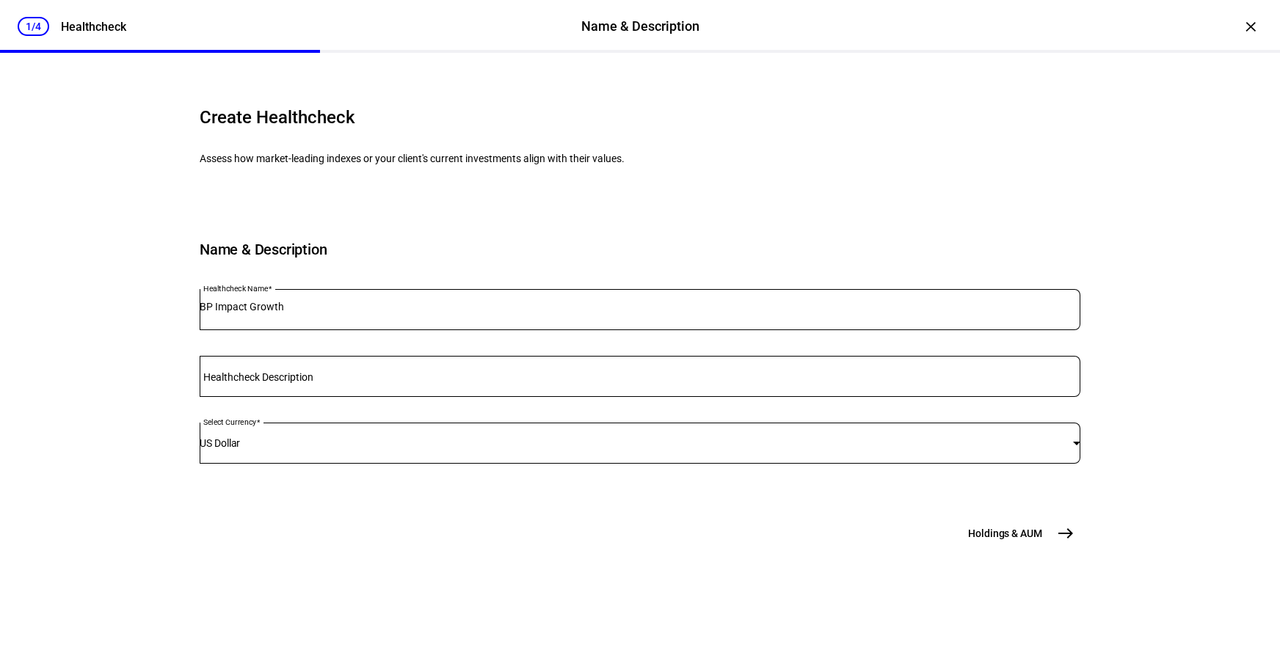
click at [1037, 548] on button "Holdings & [GEOGRAPHIC_DATA]" at bounding box center [1020, 533] width 121 height 29
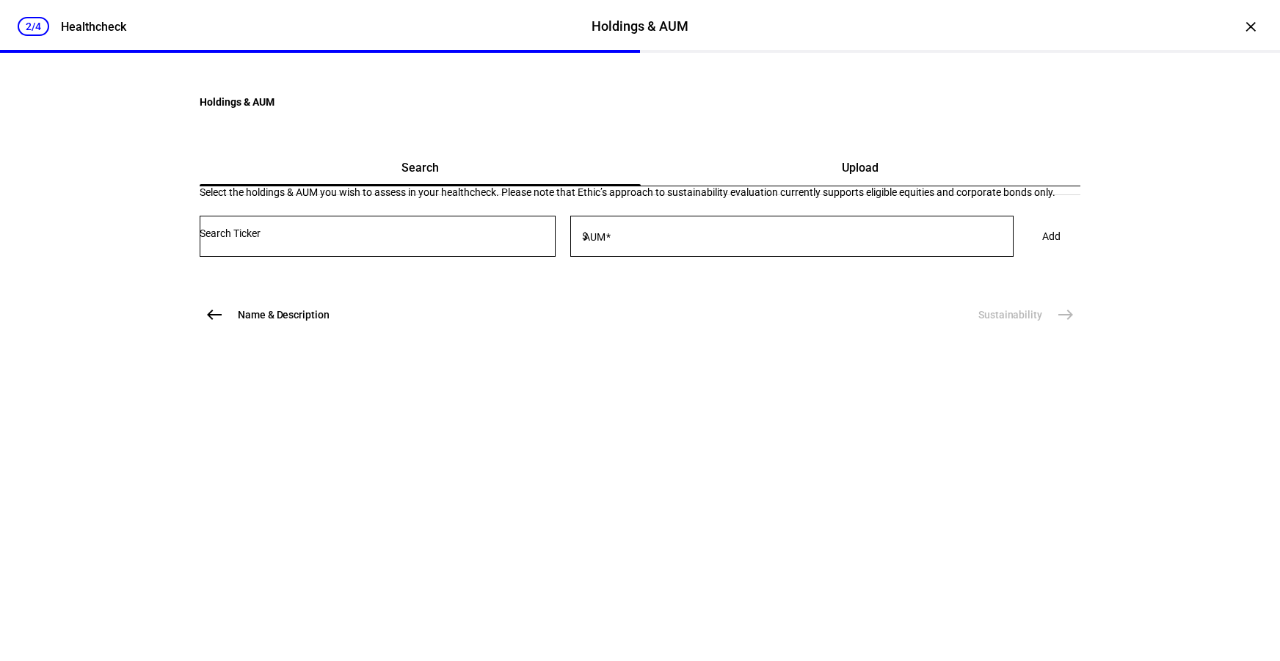
click at [730, 186] on div "Upload" at bounding box center [861, 167] width 440 height 35
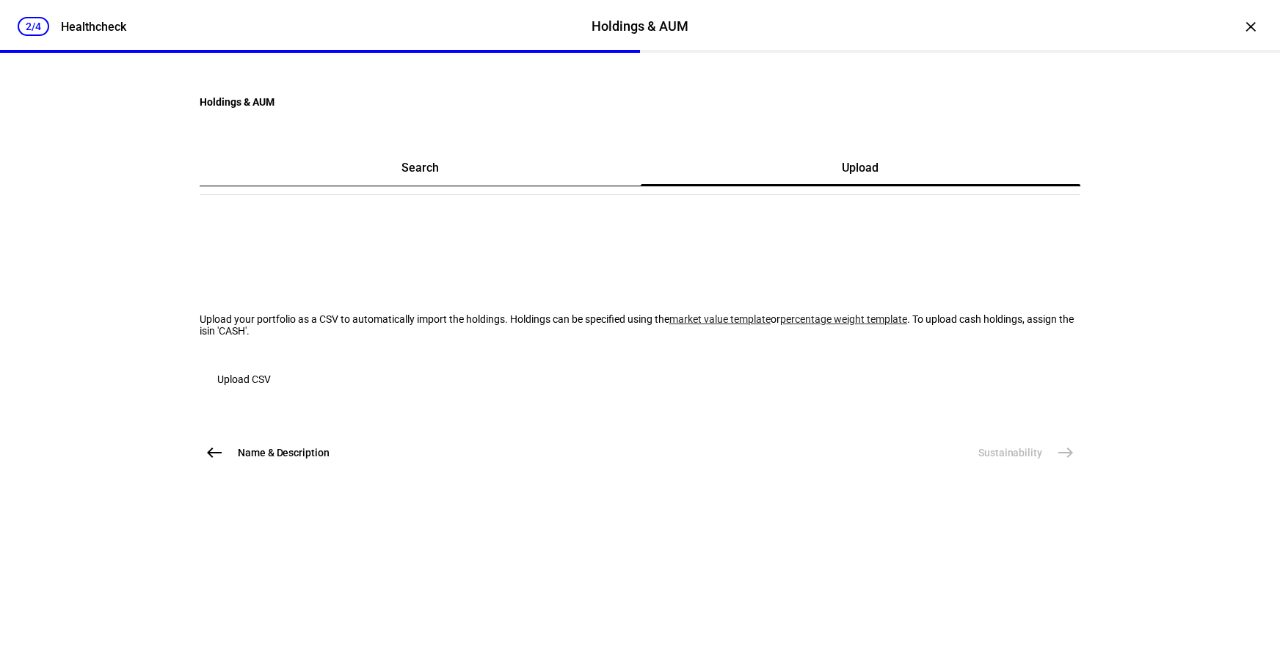
click at [271, 394] on span "Upload CSV" at bounding box center [244, 379] width 54 height 29
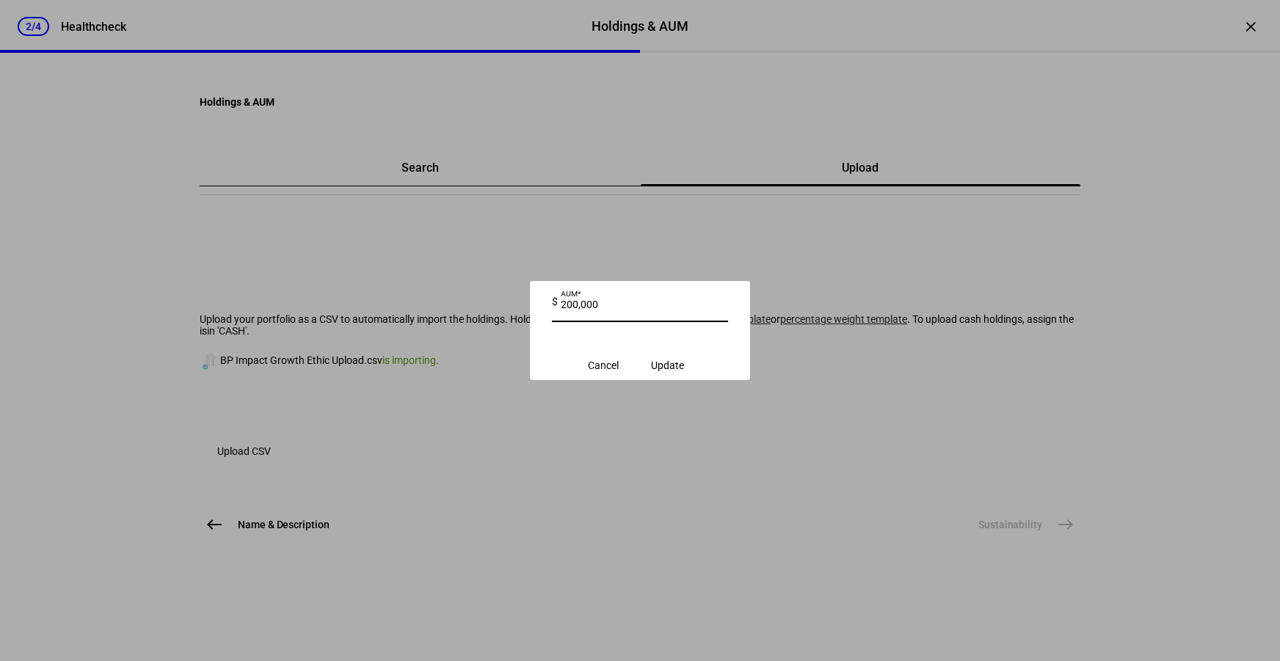
type input "200,000"
click at [668, 371] on span "Update" at bounding box center [667, 366] width 33 height 12
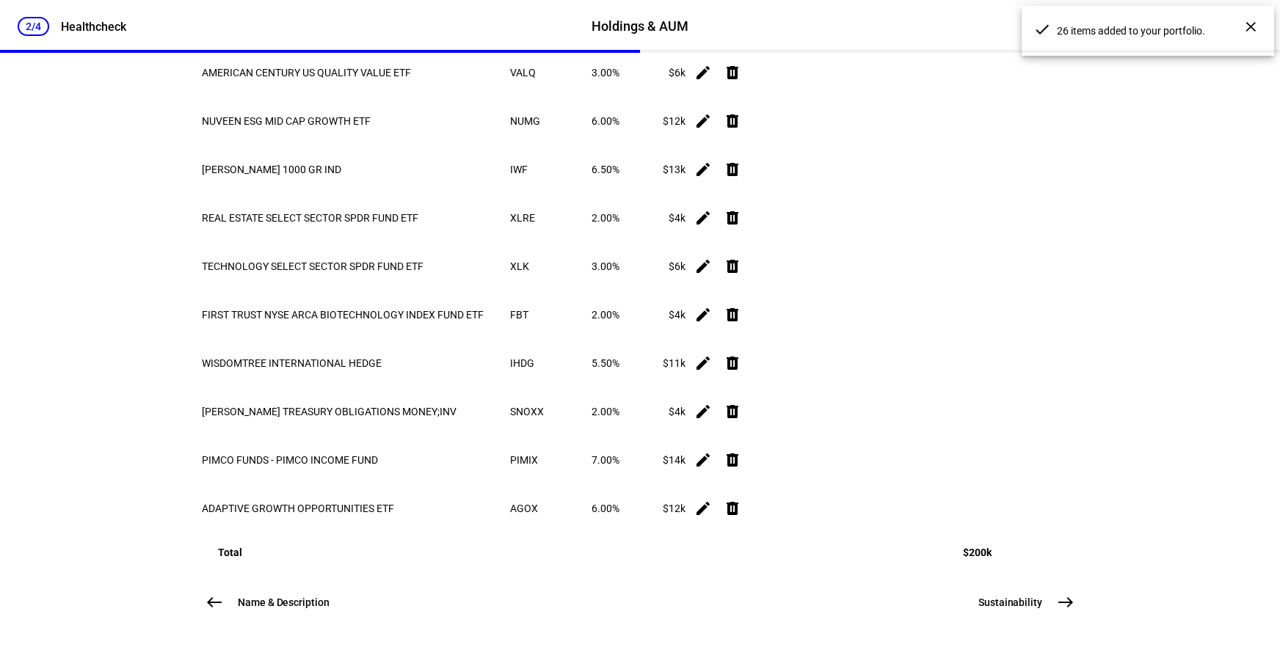
scroll to position [1481, 0]
click at [1031, 606] on span "Sustainability" at bounding box center [1011, 602] width 64 height 15
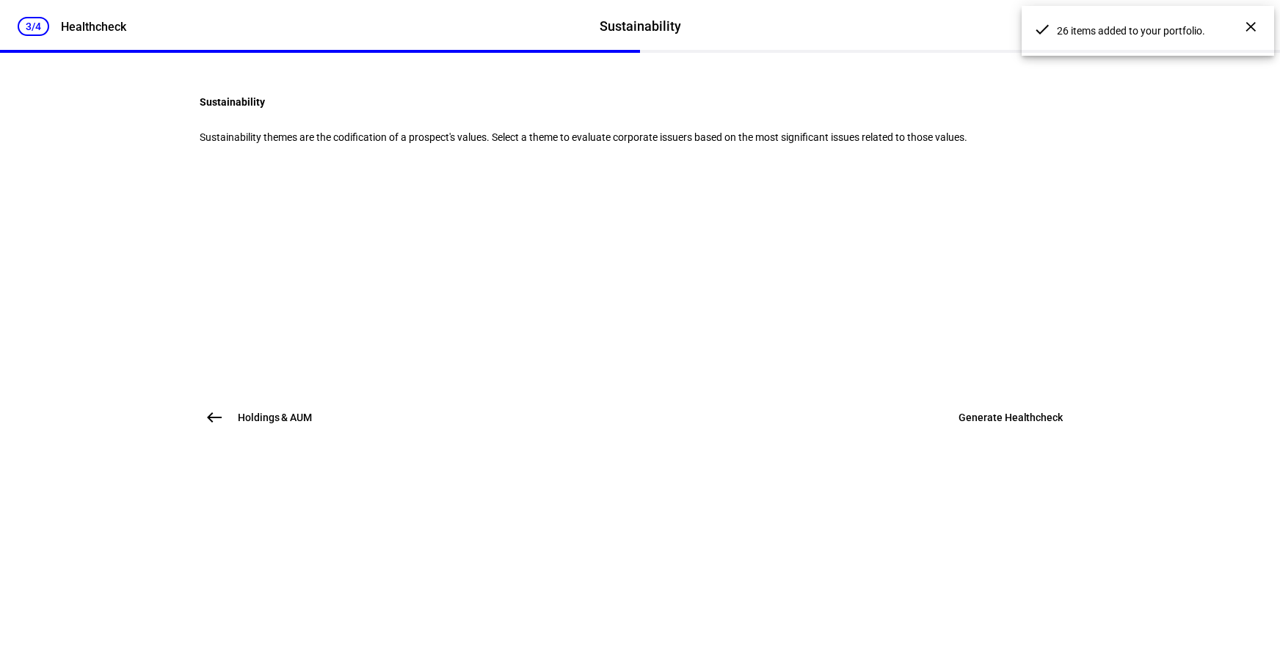
scroll to position [0, 0]
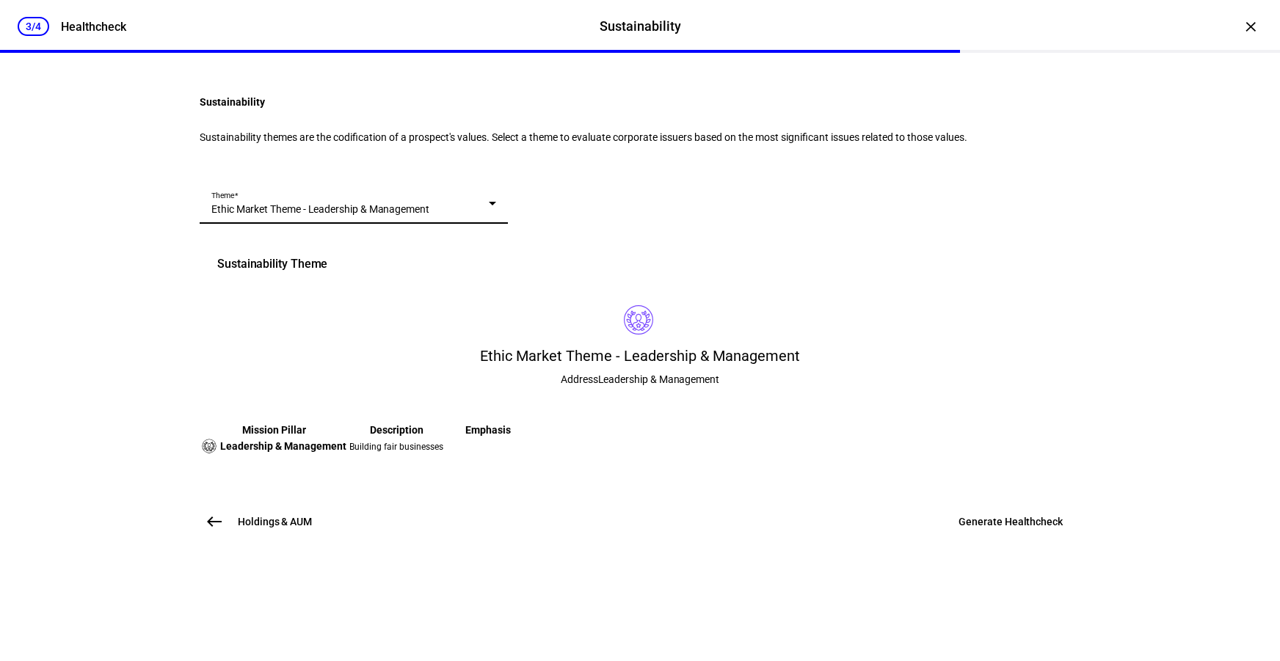
click at [352, 217] on div "Ethic Market Theme - Leadership & Management" at bounding box center [350, 209] width 278 height 15
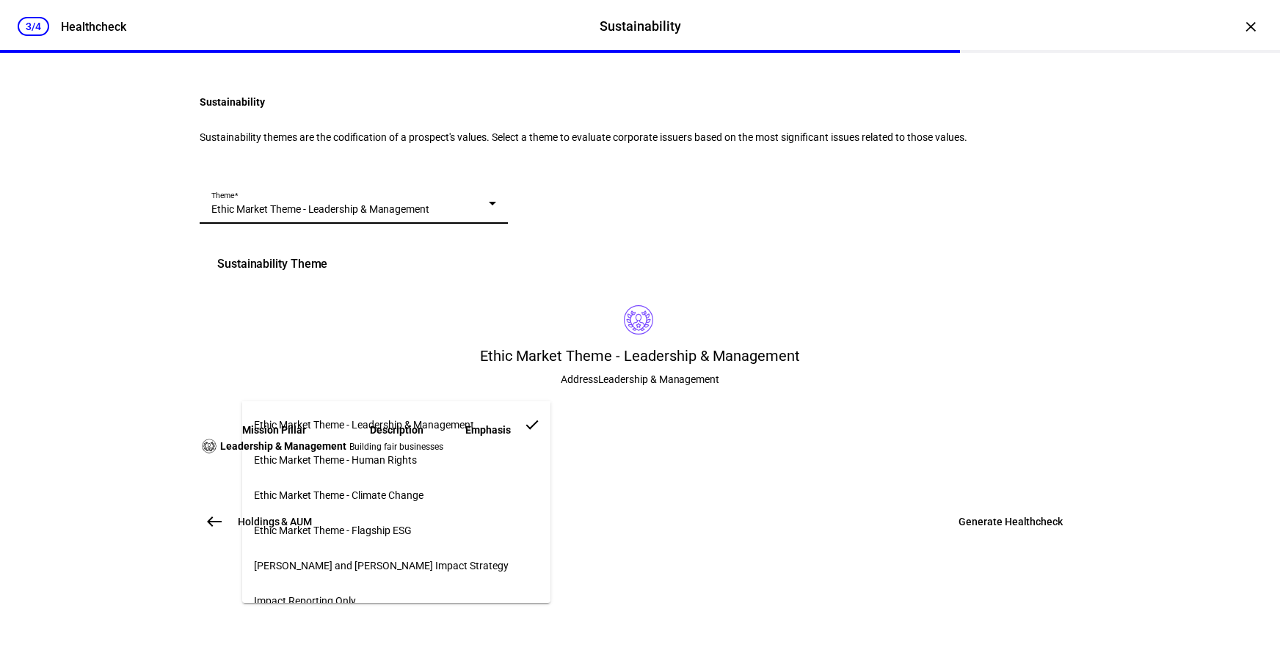
click at [367, 528] on span "Ethic Market Theme - Flagship ESG" at bounding box center [333, 531] width 158 height 12
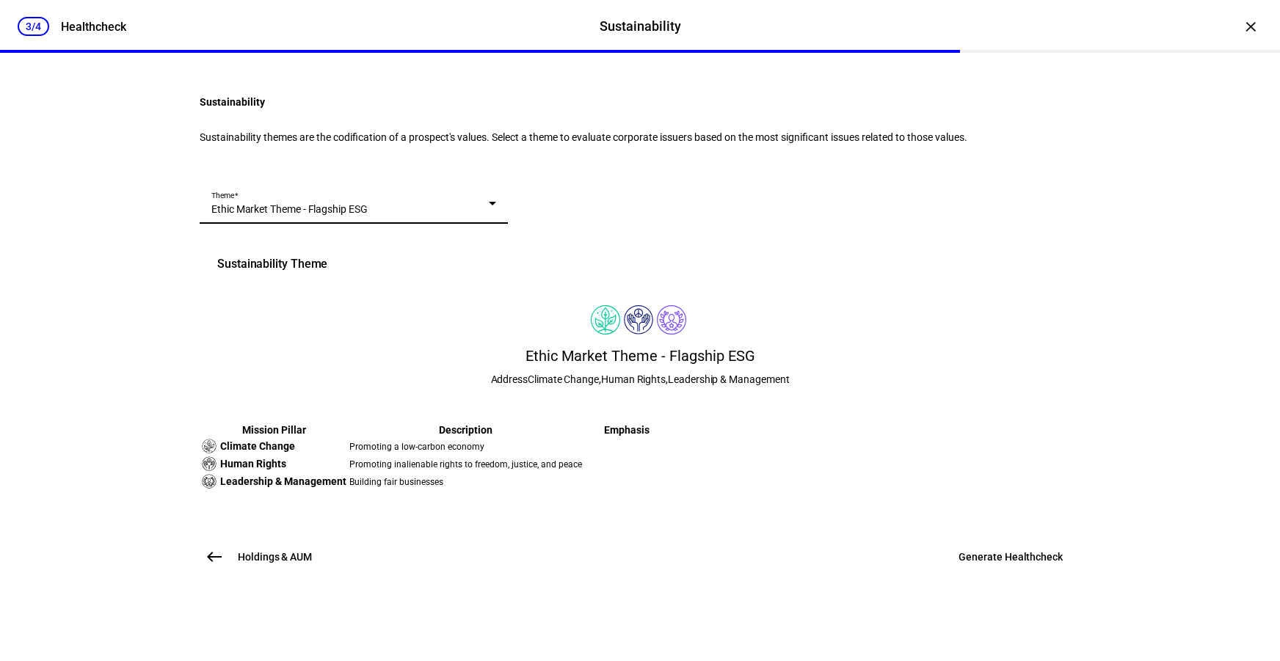
scroll to position [249, 0]
click at [998, 575] on span at bounding box center [1010, 557] width 139 height 35
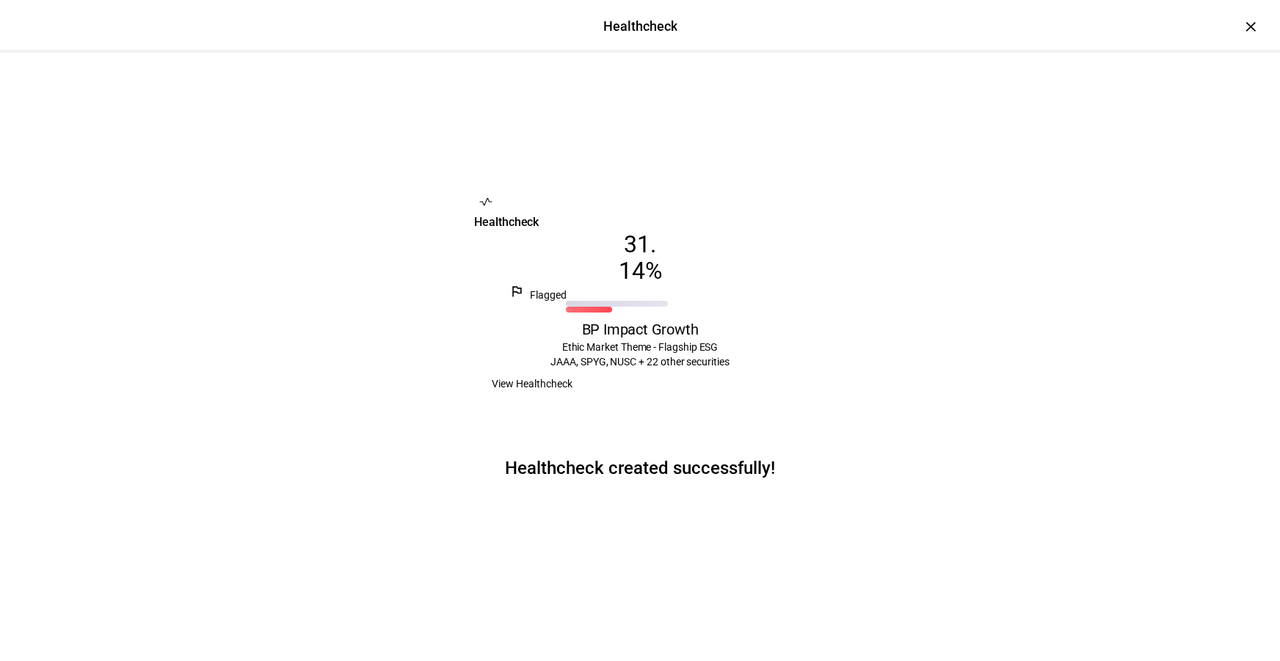
click at [1225, 34] on eth-stepper-header "Healthcheck Healthcheck" at bounding box center [640, 26] width 1280 height 53
click at [1239, 27] on div "×" at bounding box center [1250, 26] width 23 height 23
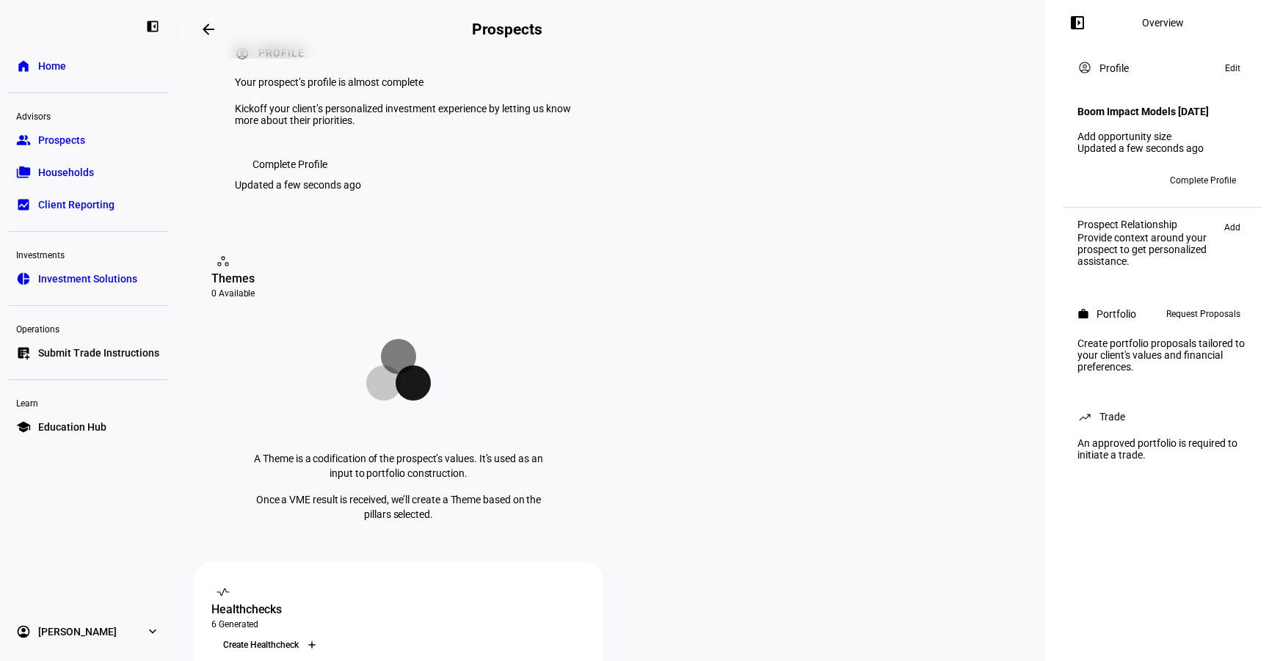
click at [315, 645] on icon at bounding box center [312, 645] width 6 height 0
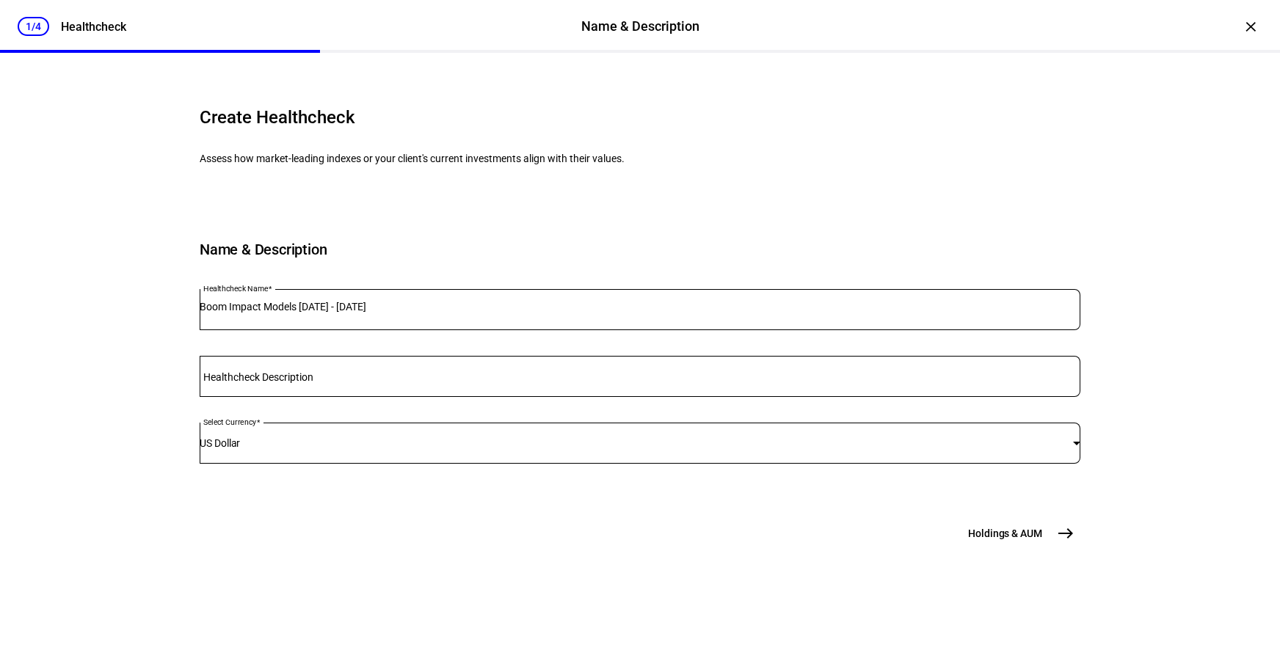
click at [329, 330] on div "Boom Impact Models [DATE] - [DATE]" at bounding box center [640, 309] width 881 height 41
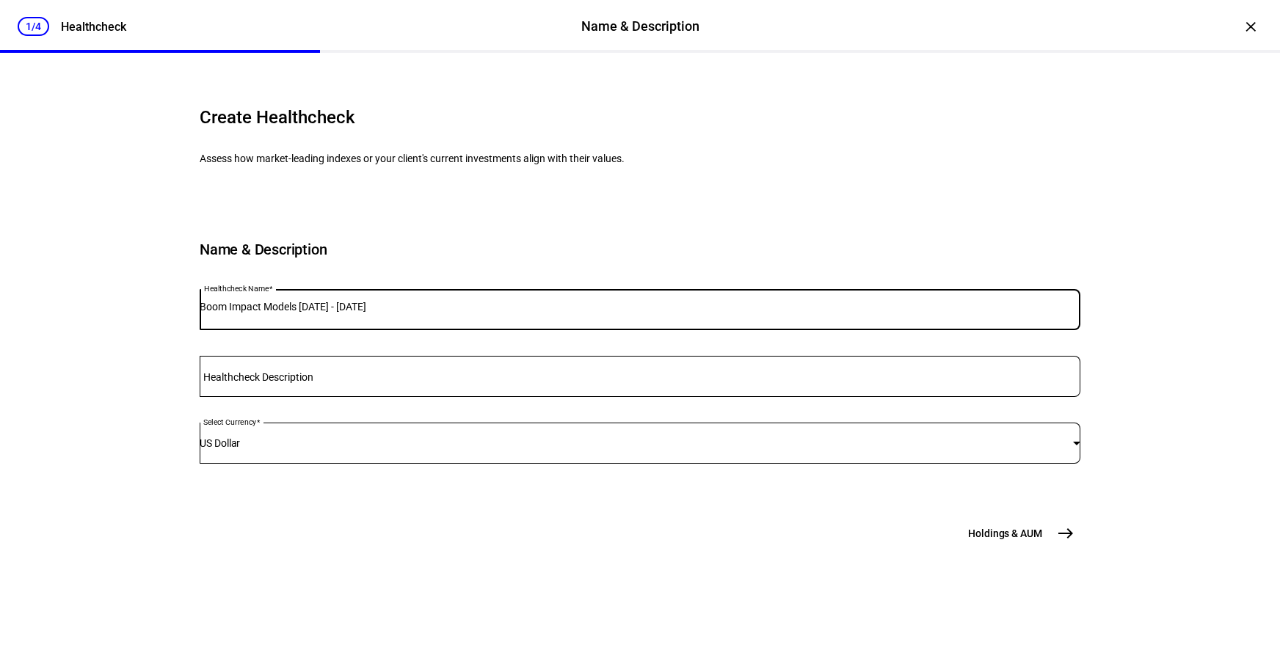
click at [327, 313] on input "Boom Impact Models [DATE] - [DATE]" at bounding box center [640, 307] width 881 height 12
type input "BP Impact Aggressive Growth"
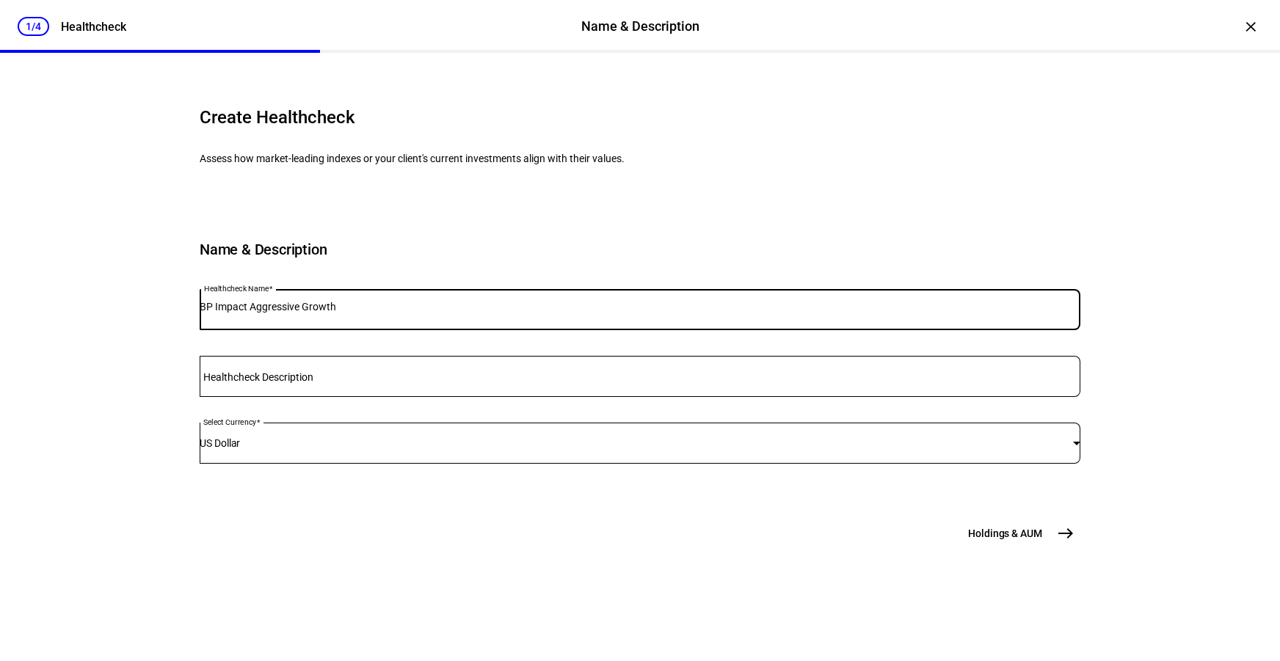
click at [998, 541] on span "Holdings & AUM" at bounding box center [1005, 533] width 74 height 15
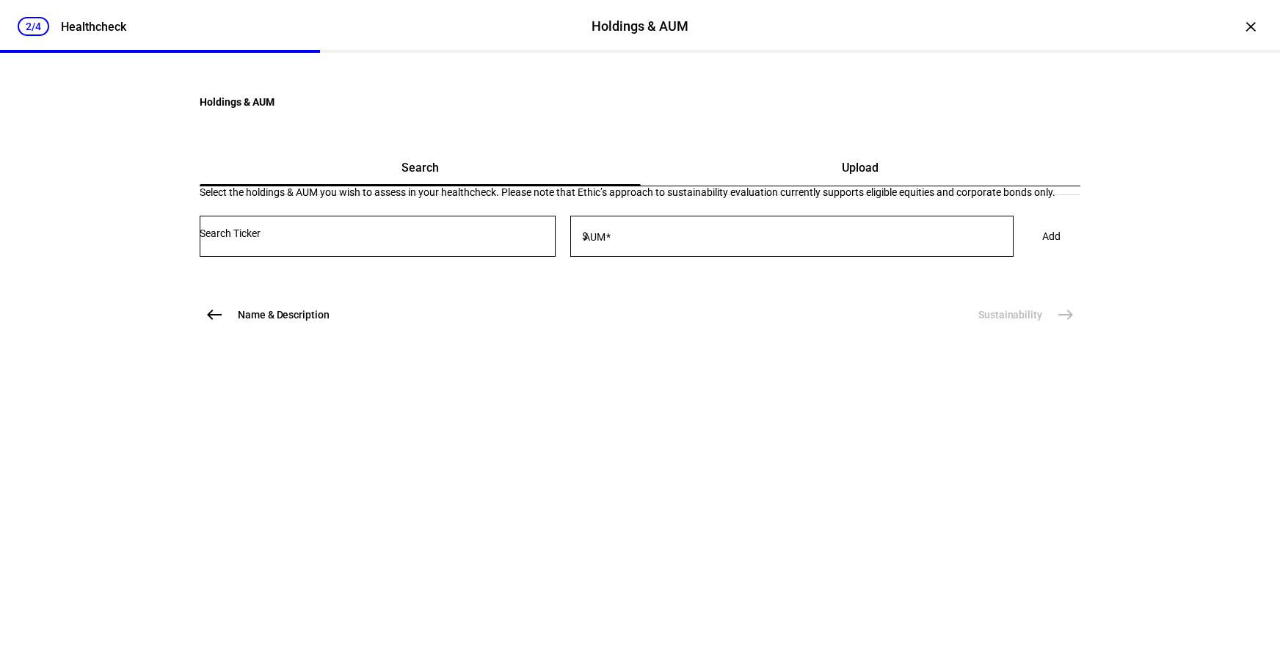
scroll to position [0, 0]
click at [772, 271] on div "Select the holdings & AUM you wish to assess in your healthcheck. Please note t…" at bounding box center [640, 228] width 881 height 84
click at [766, 186] on div "Upload" at bounding box center [861, 167] width 440 height 35
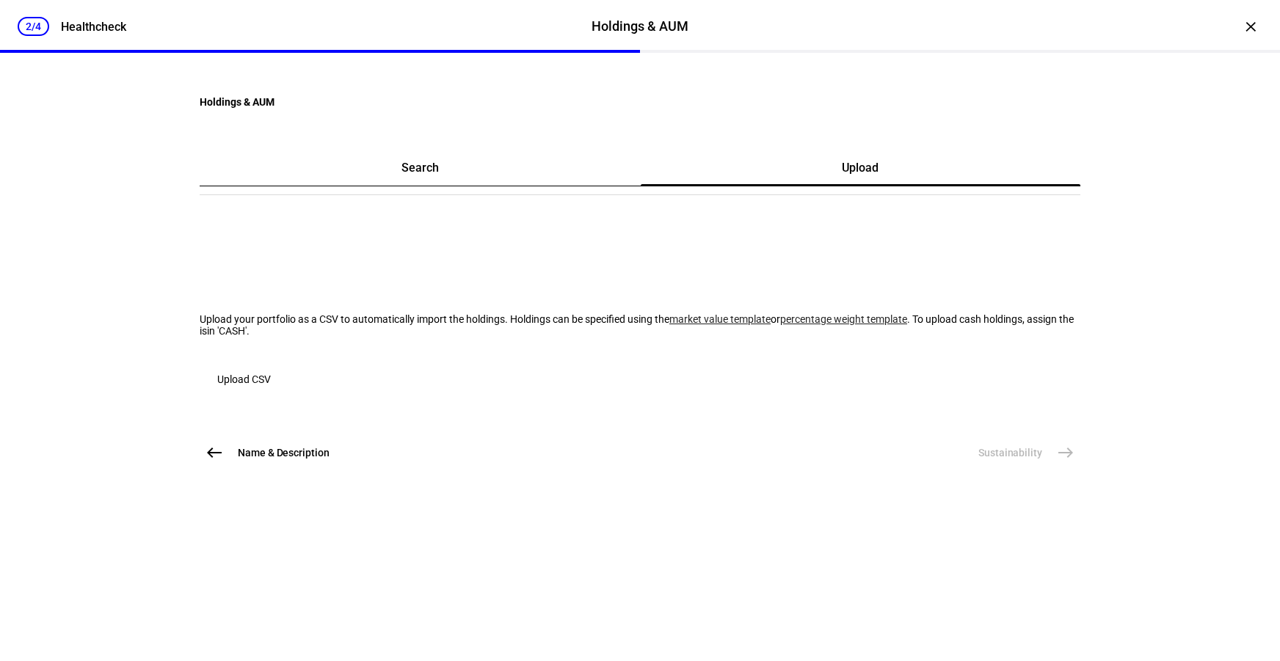
click at [289, 397] on span "button" at bounding box center [244, 379] width 89 height 35
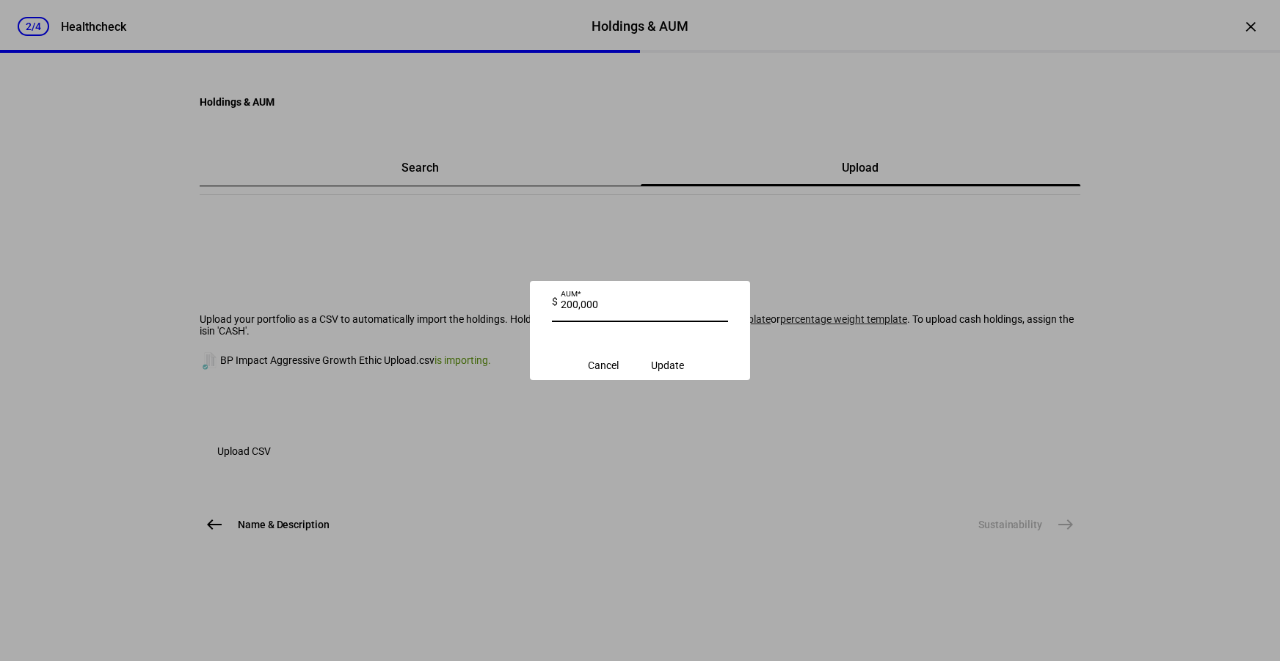
type input "200,000"
click at [683, 371] on span "Update" at bounding box center [667, 366] width 33 height 12
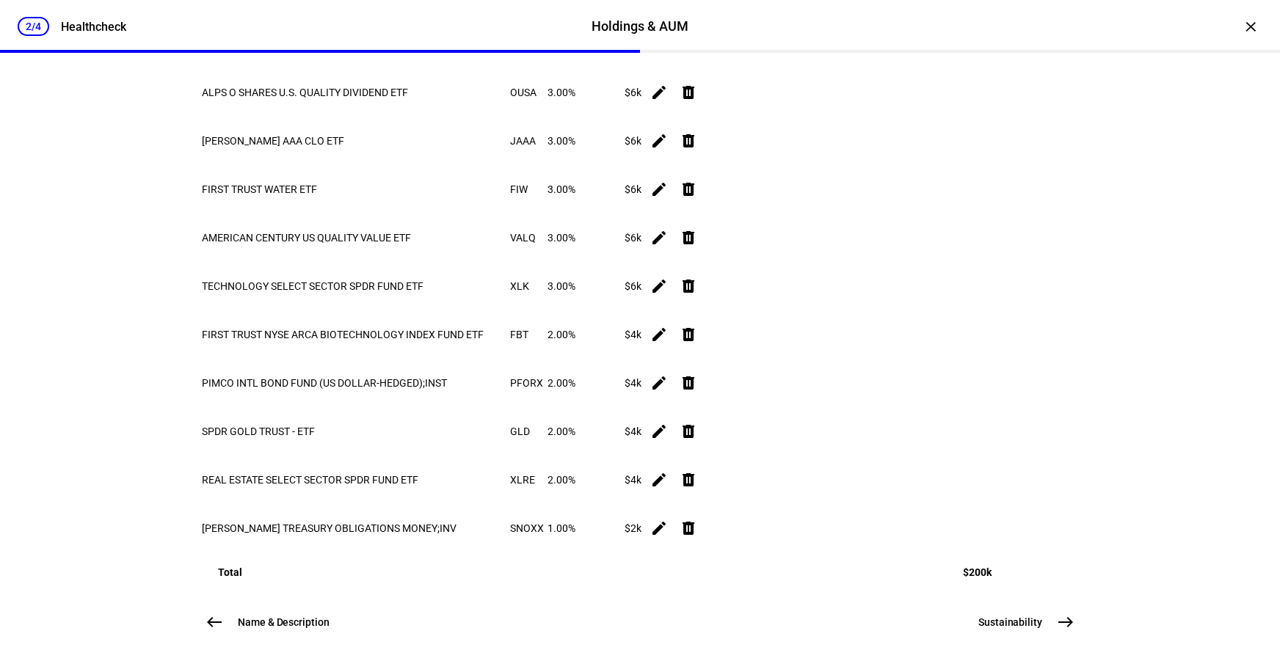
scroll to position [1301, 0]
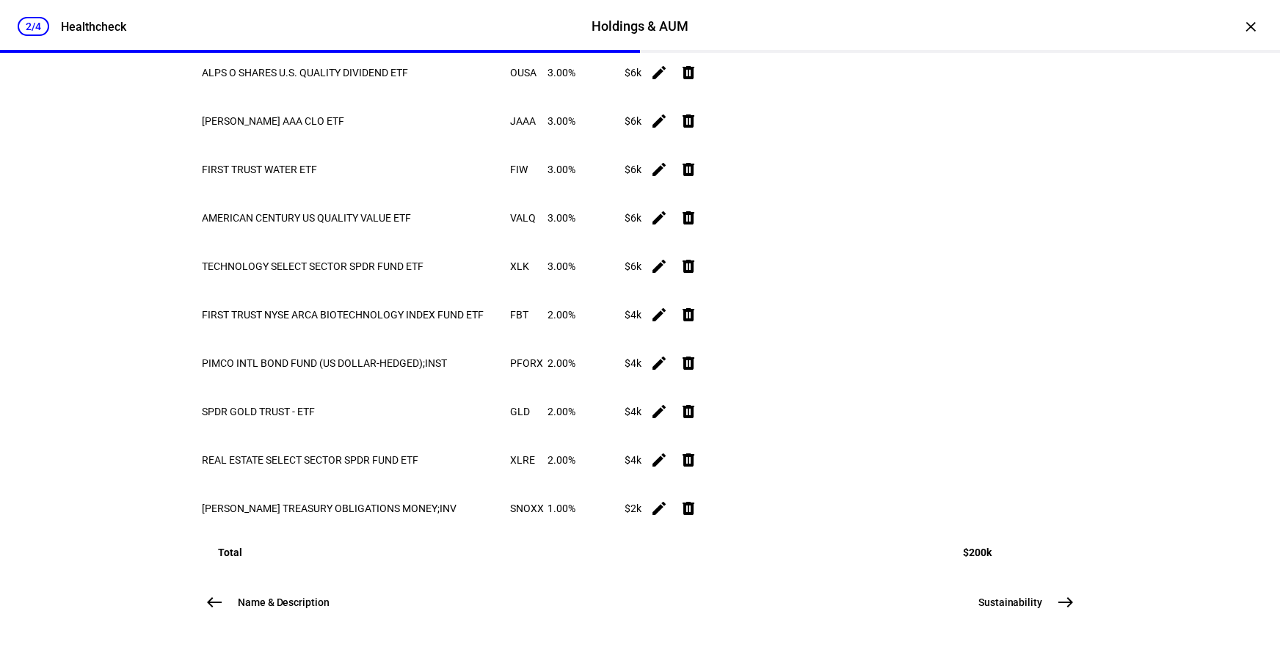
click at [1042, 607] on button "Sustainability east" at bounding box center [1025, 602] width 111 height 29
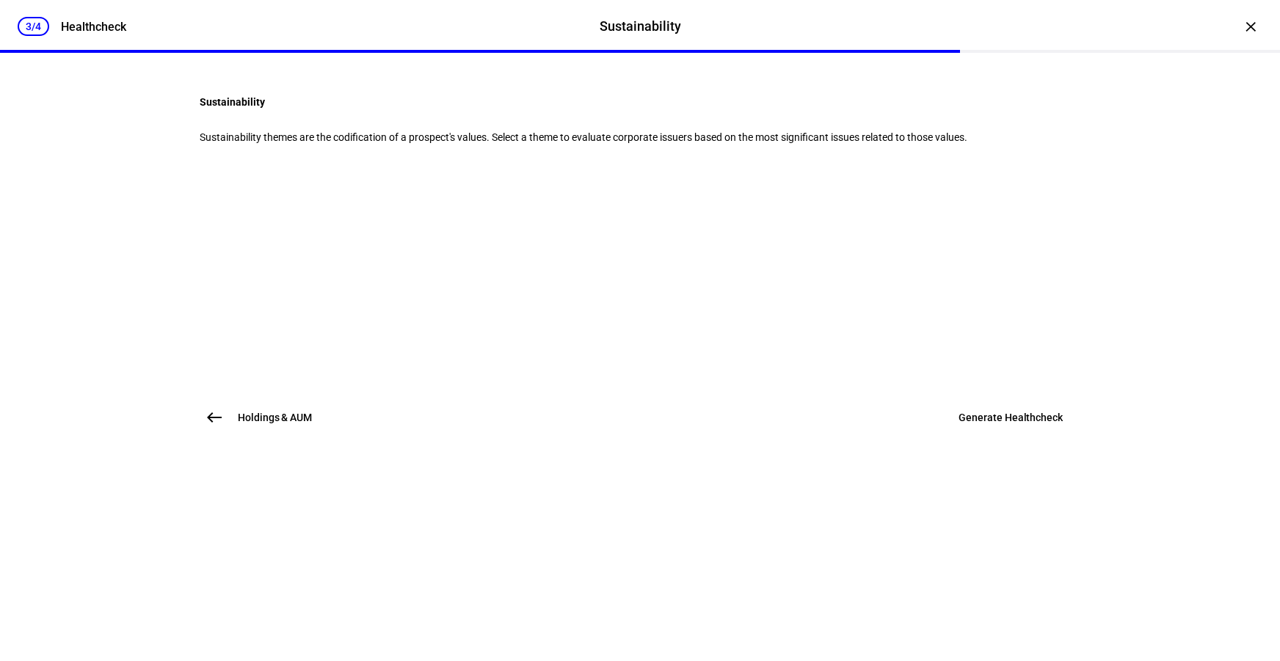
scroll to position [0, 0]
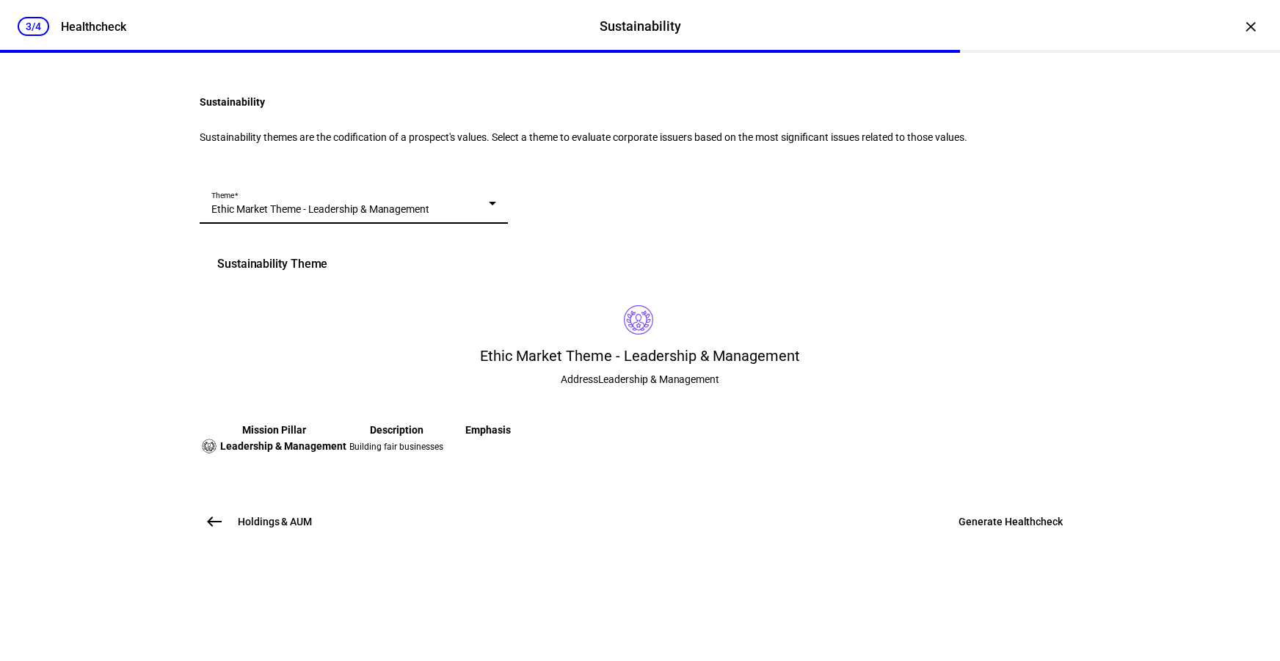
click at [344, 215] on span "Ethic Market Theme - Leadership & Management" at bounding box center [320, 209] width 218 height 12
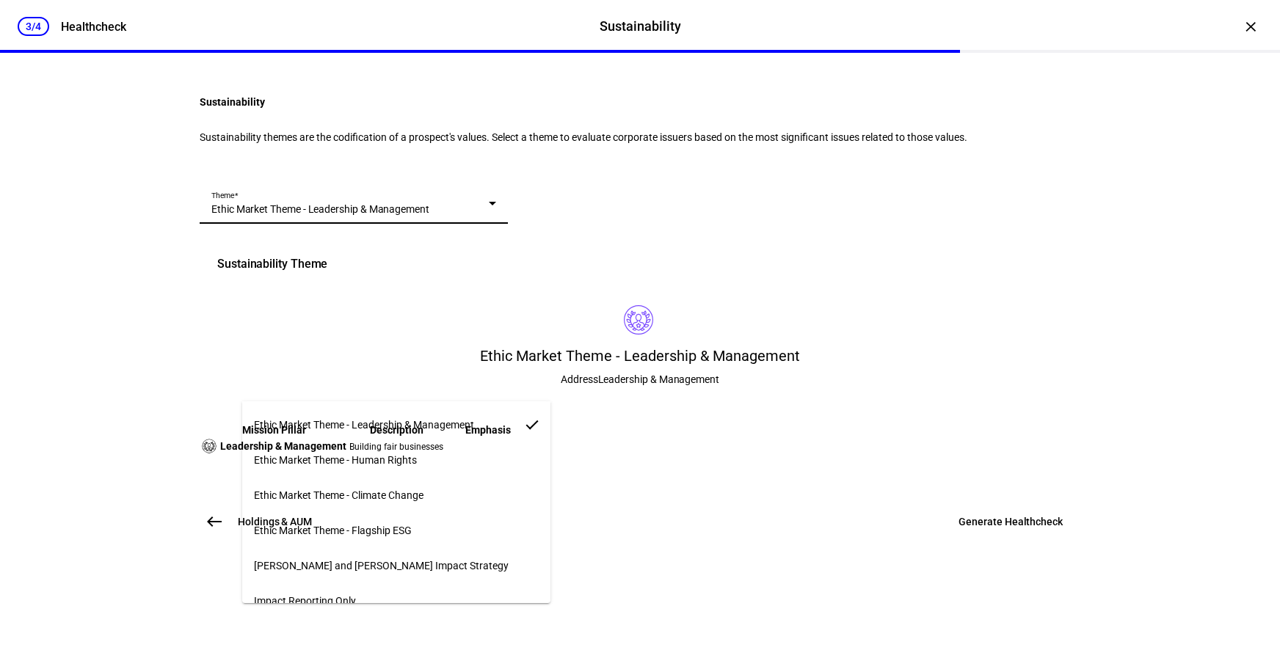
click at [363, 532] on mat-option "Ethic Market Theme - Flagship ESG" at bounding box center [396, 530] width 308 height 35
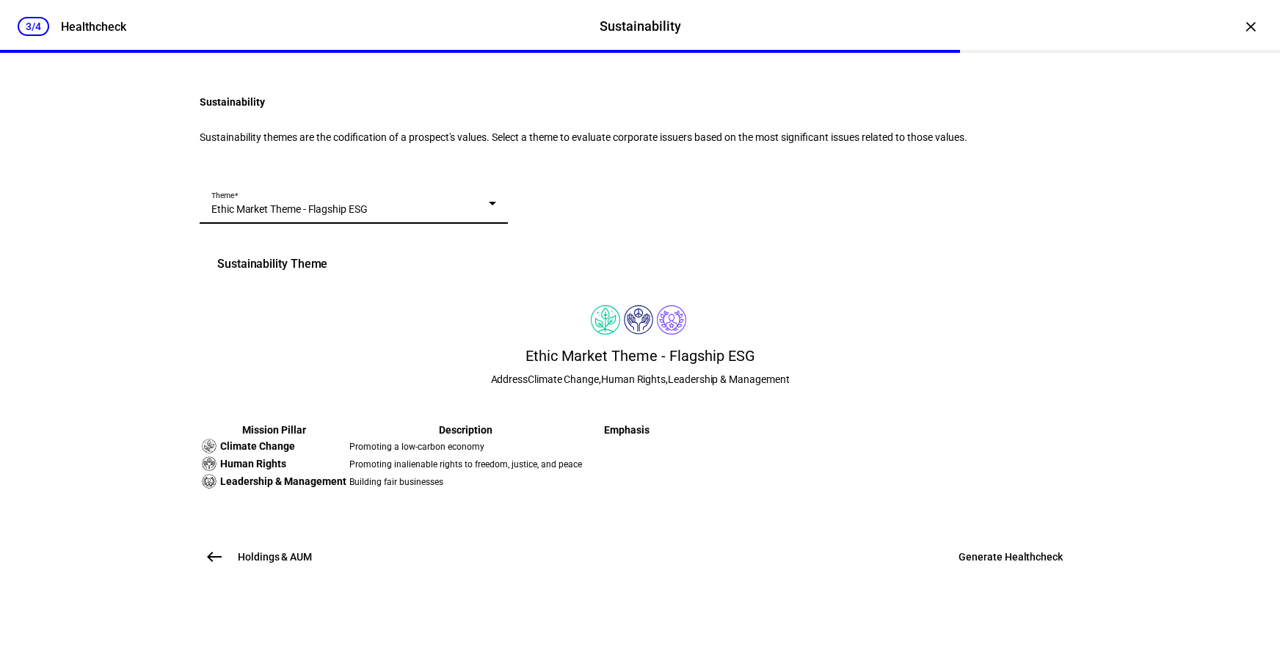
scroll to position [249, 0]
click at [970, 575] on span at bounding box center [1010, 557] width 139 height 35
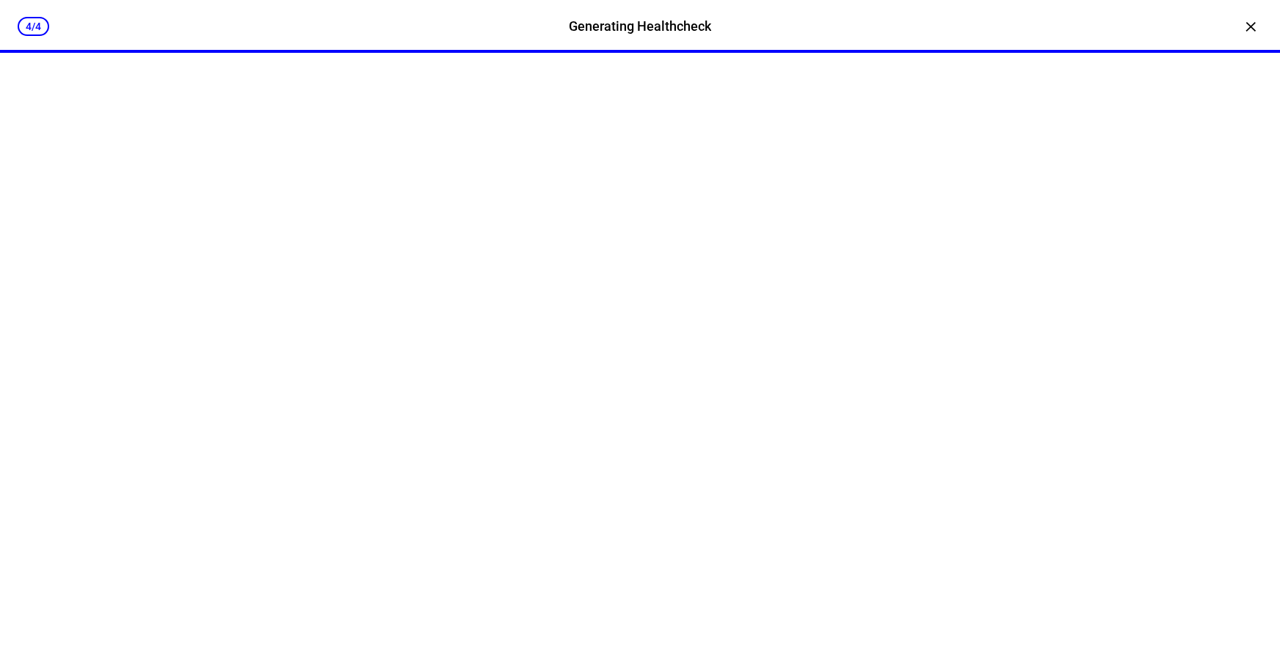
scroll to position [0, 0]
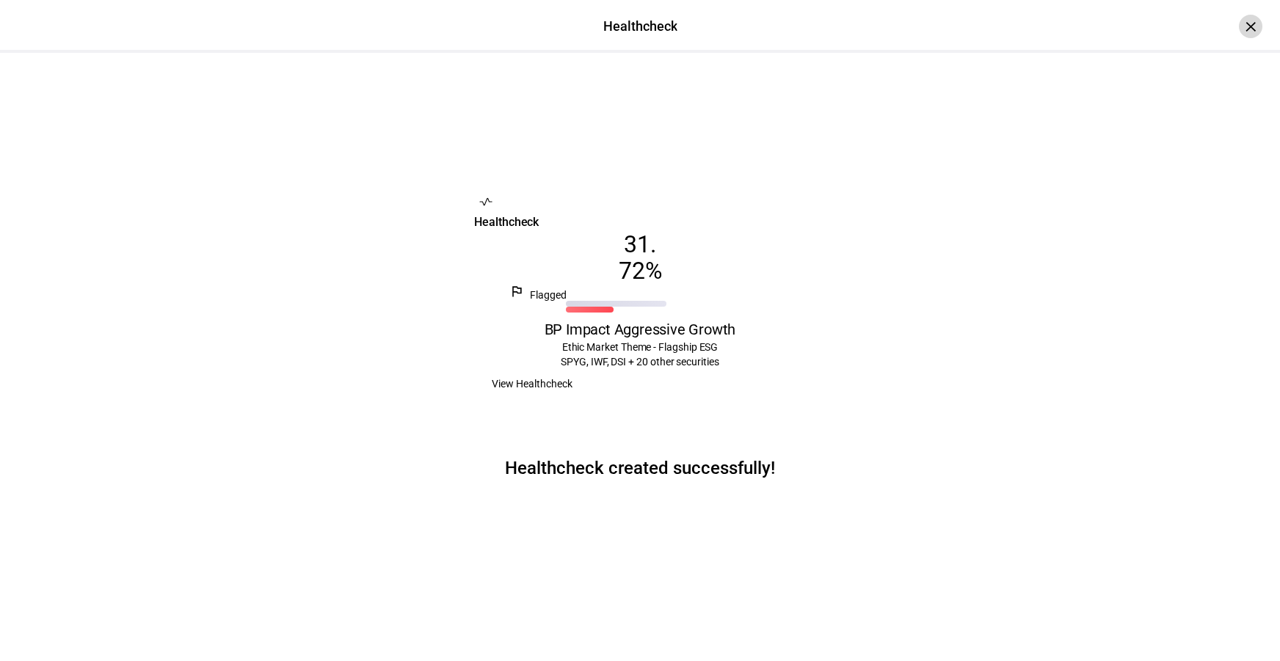
click at [1243, 31] on div "×" at bounding box center [1250, 26] width 23 height 23
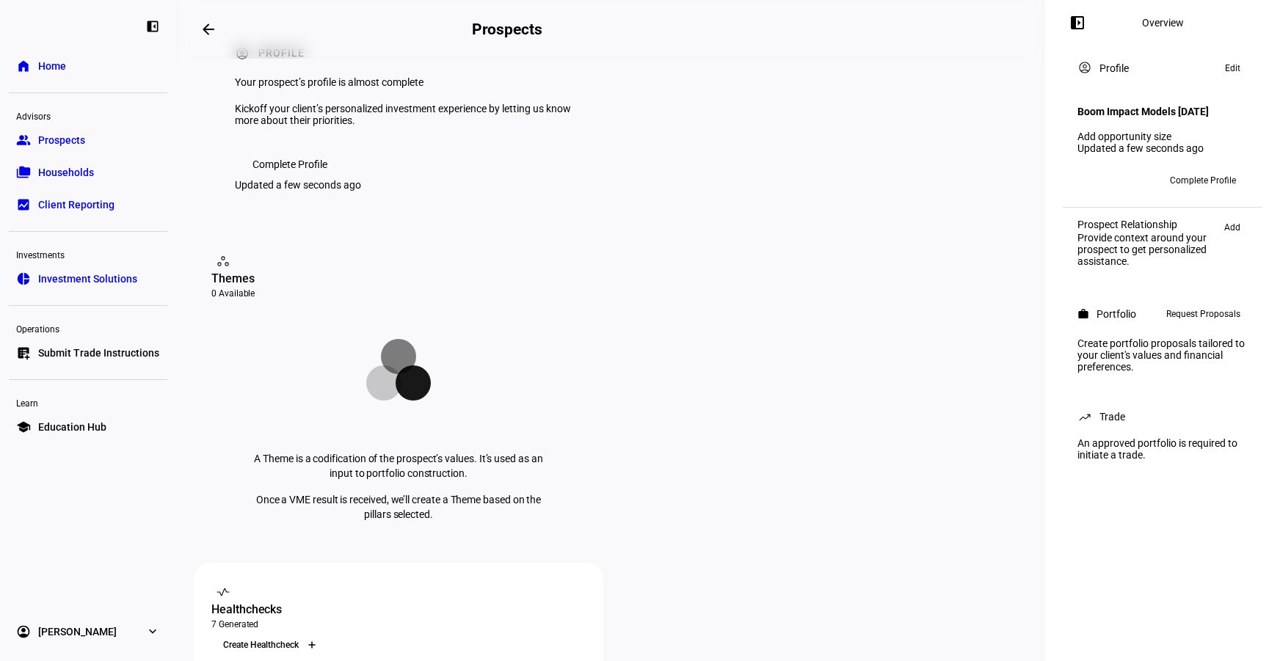
click at [316, 641] on icon at bounding box center [312, 645] width 9 height 9
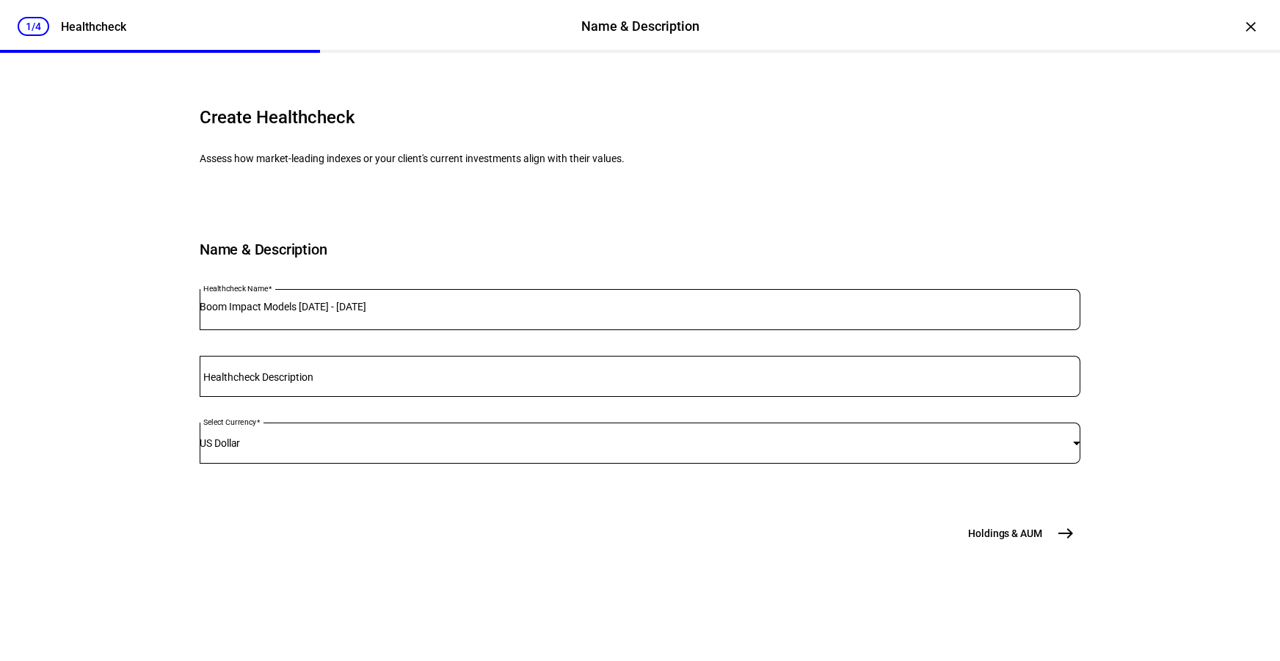
click at [509, 330] on div "Boom Impact Models [DATE] - [DATE]" at bounding box center [640, 309] width 881 height 41
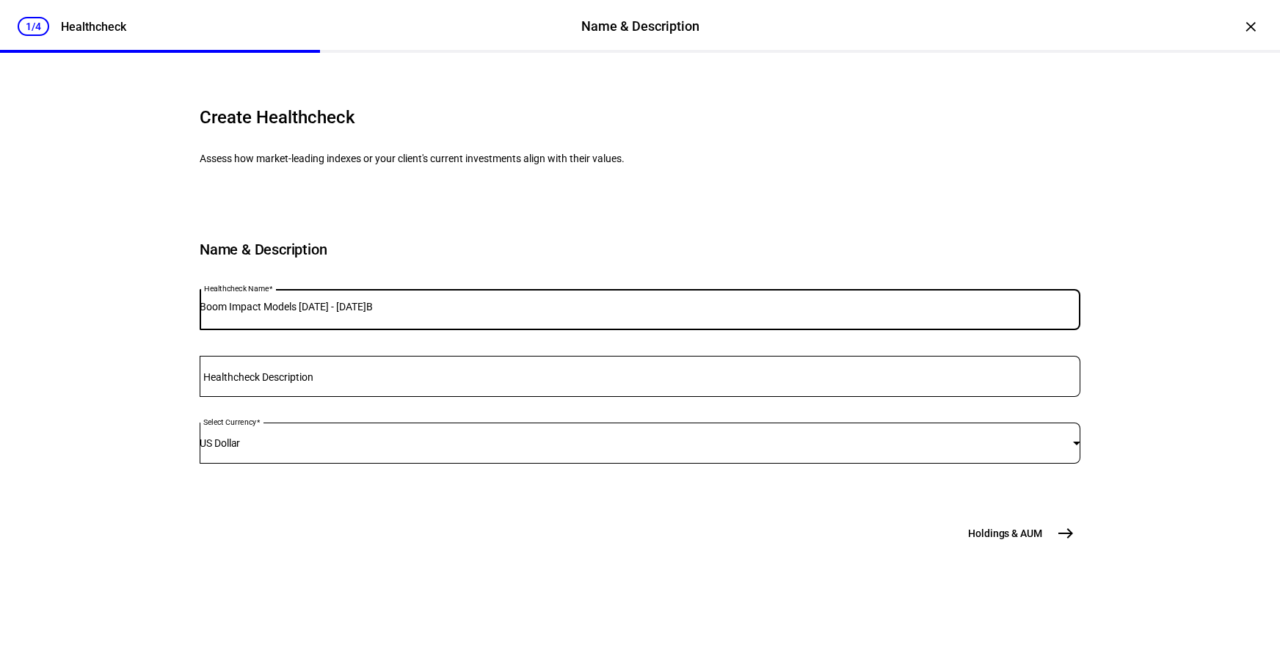
click at [509, 313] on input "Boom Impact Models [DATE] - [DATE]B" at bounding box center [640, 307] width 881 height 12
click at [513, 313] on input "Boom Impact Models [DATE] - [DATE]B" at bounding box center [640, 307] width 881 height 12
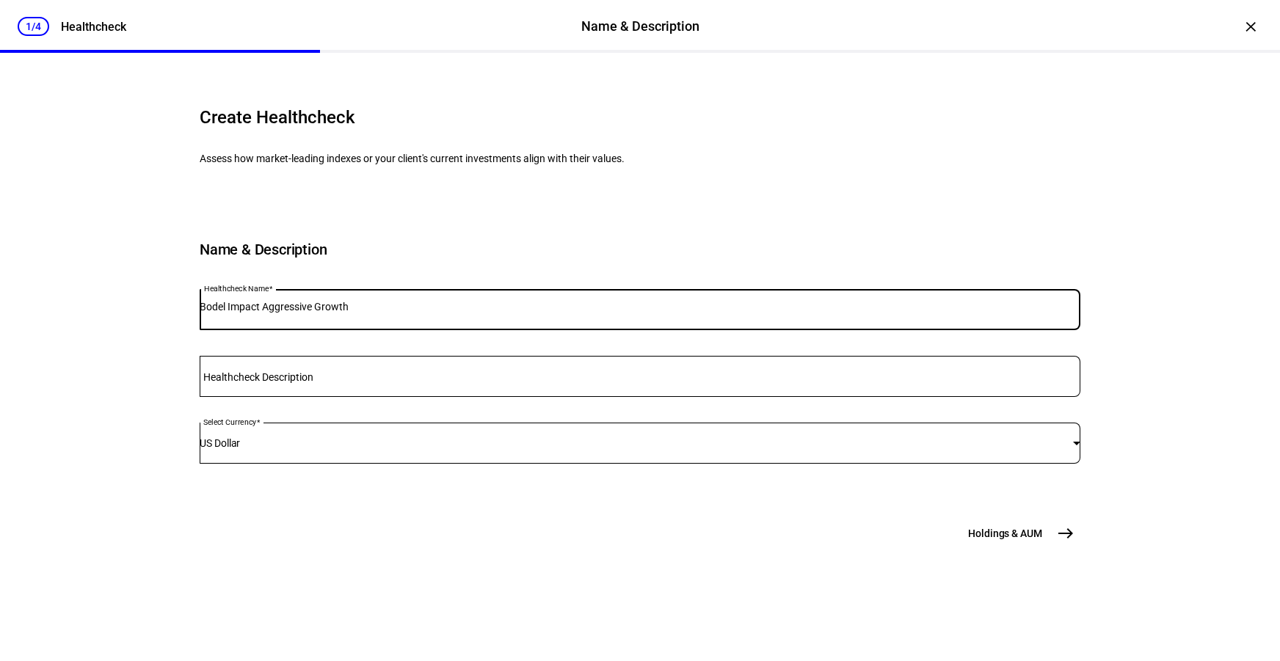
type input "Bodel Impact Aggressive Growth"
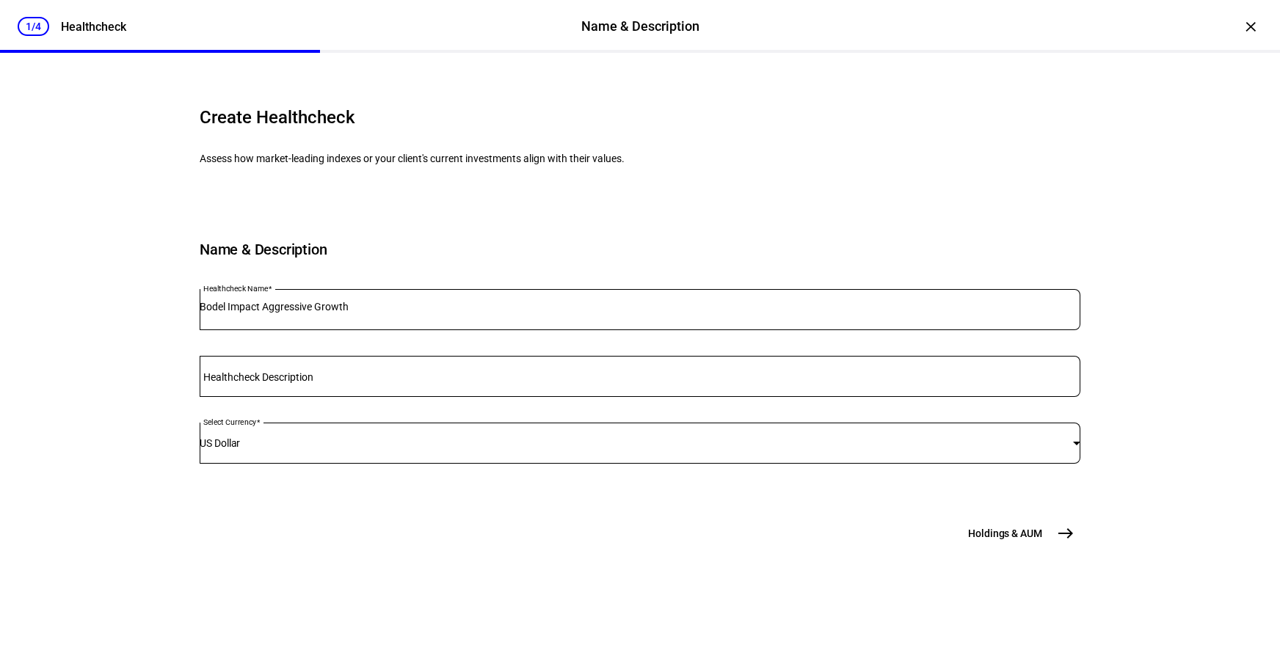
drag, startPoint x: 998, startPoint y: 586, endPoint x: 1016, endPoint y: 601, distance: 24.0
click at [998, 548] on div "Create Healthcheck Assess how market-leading indexes or your client's current i…" at bounding box center [640, 315] width 881 height 466
click at [1018, 541] on span "Holdings & AUM" at bounding box center [1005, 533] width 74 height 15
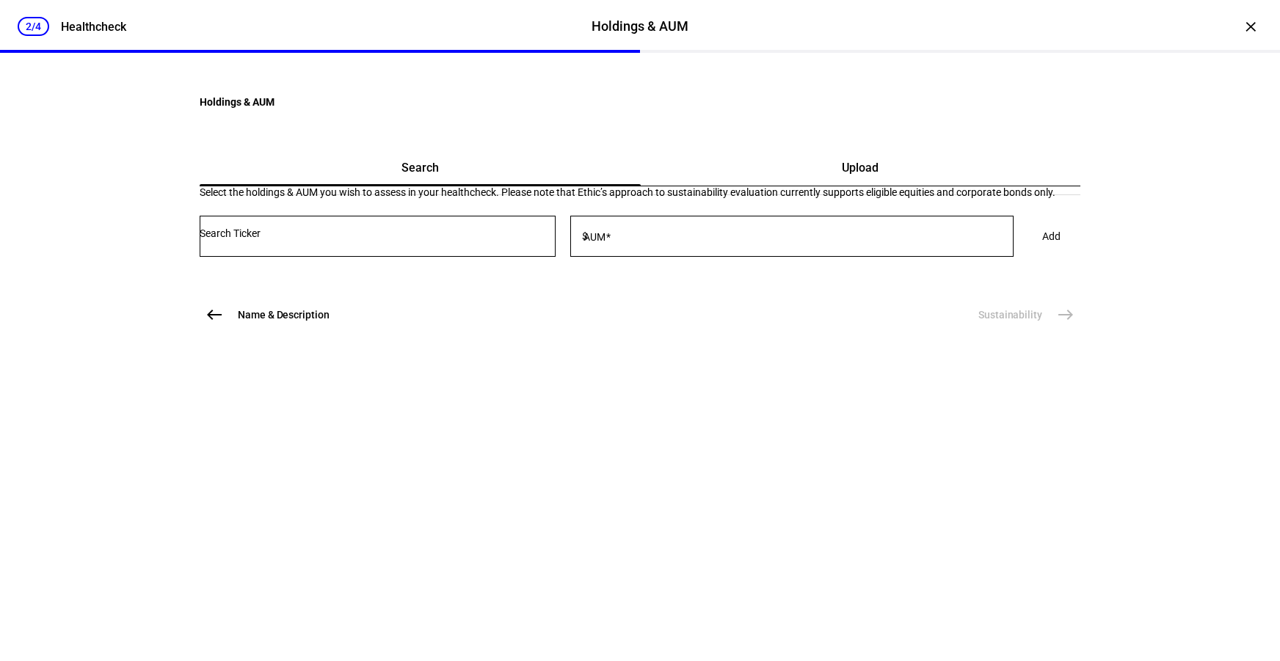
scroll to position [0, 0]
click at [742, 271] on div "Select the holdings & AUM you wish to assess in your healthcheck. Please note t…" at bounding box center [640, 228] width 881 height 84
click at [752, 186] on div "Upload" at bounding box center [861, 167] width 440 height 35
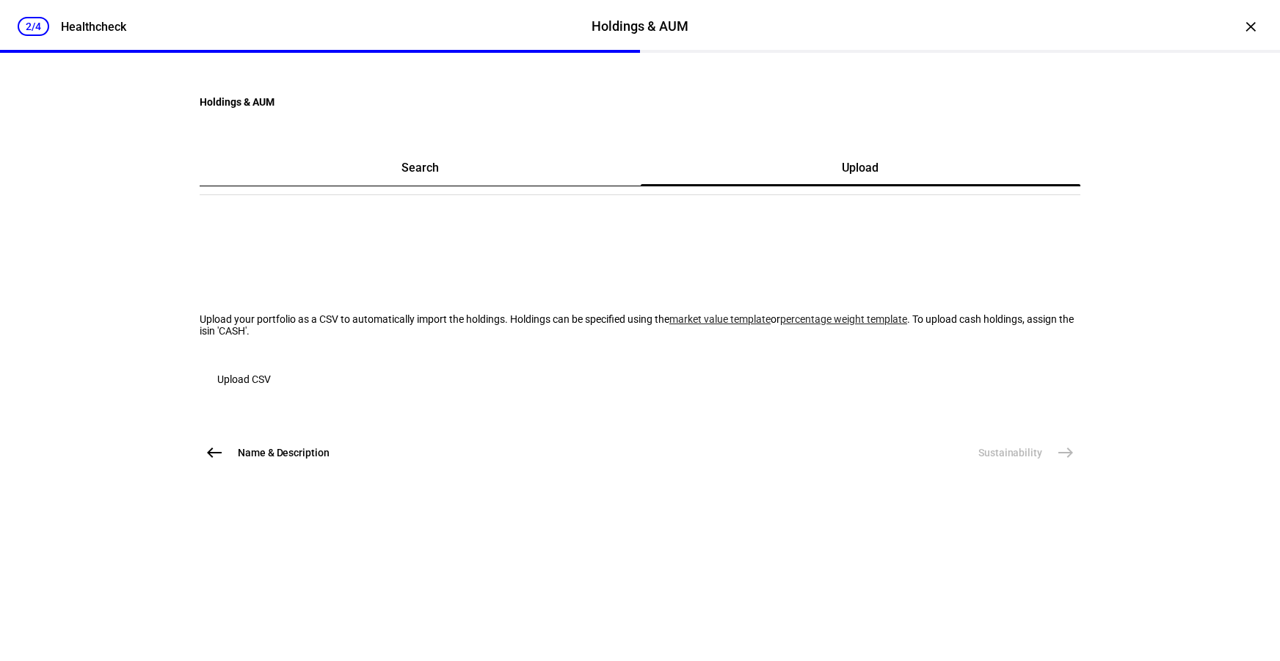
click at [271, 394] on span "Upload CSV" at bounding box center [244, 379] width 54 height 29
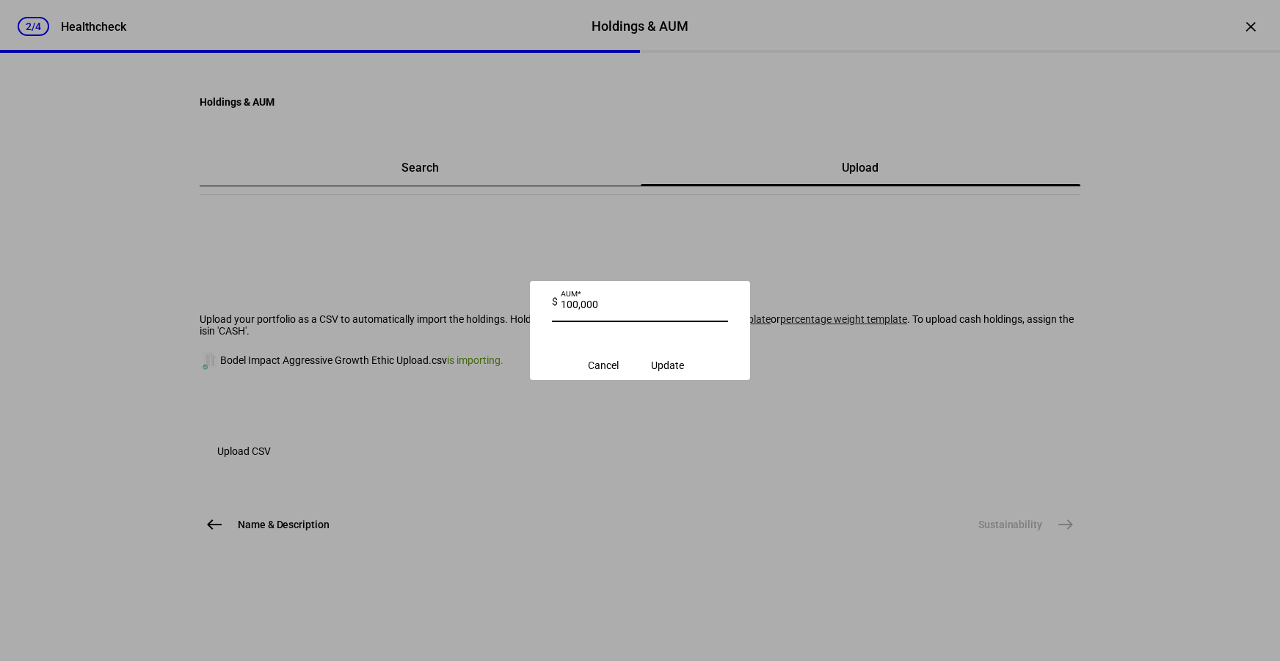
type input "100,000"
click at [684, 371] on span "Update" at bounding box center [667, 366] width 33 height 12
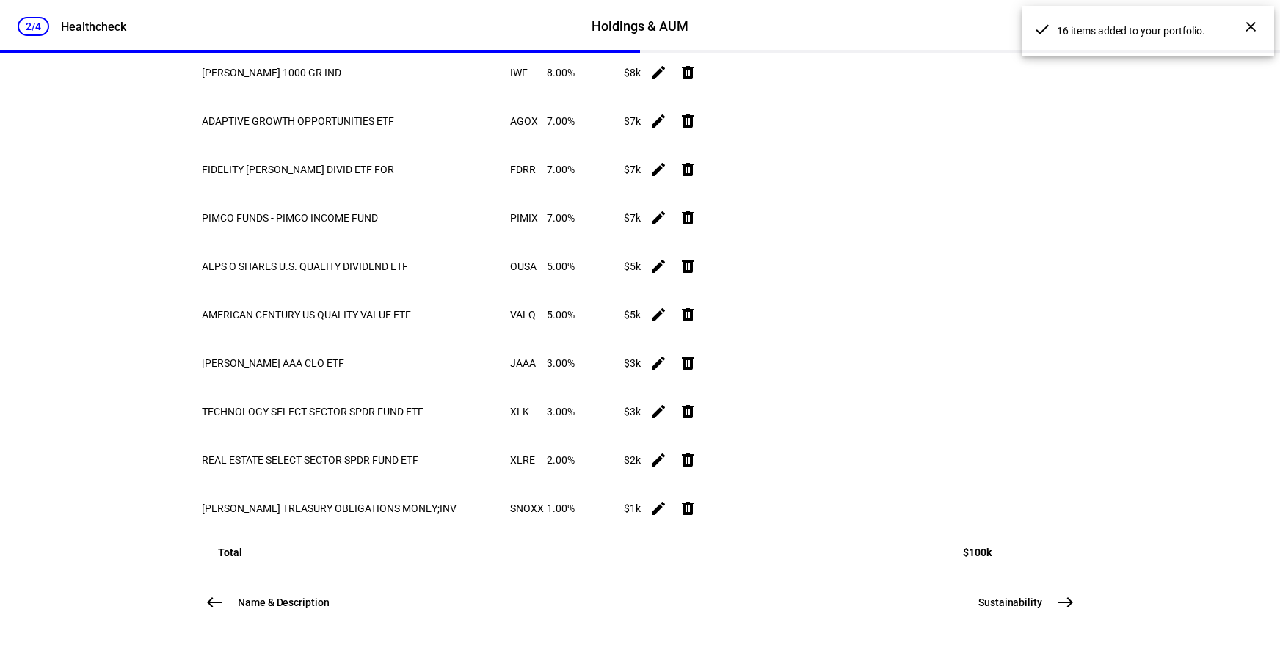
scroll to position [879, 0]
click at [1057, 609] on mat-icon "east" at bounding box center [1066, 603] width 18 height 18
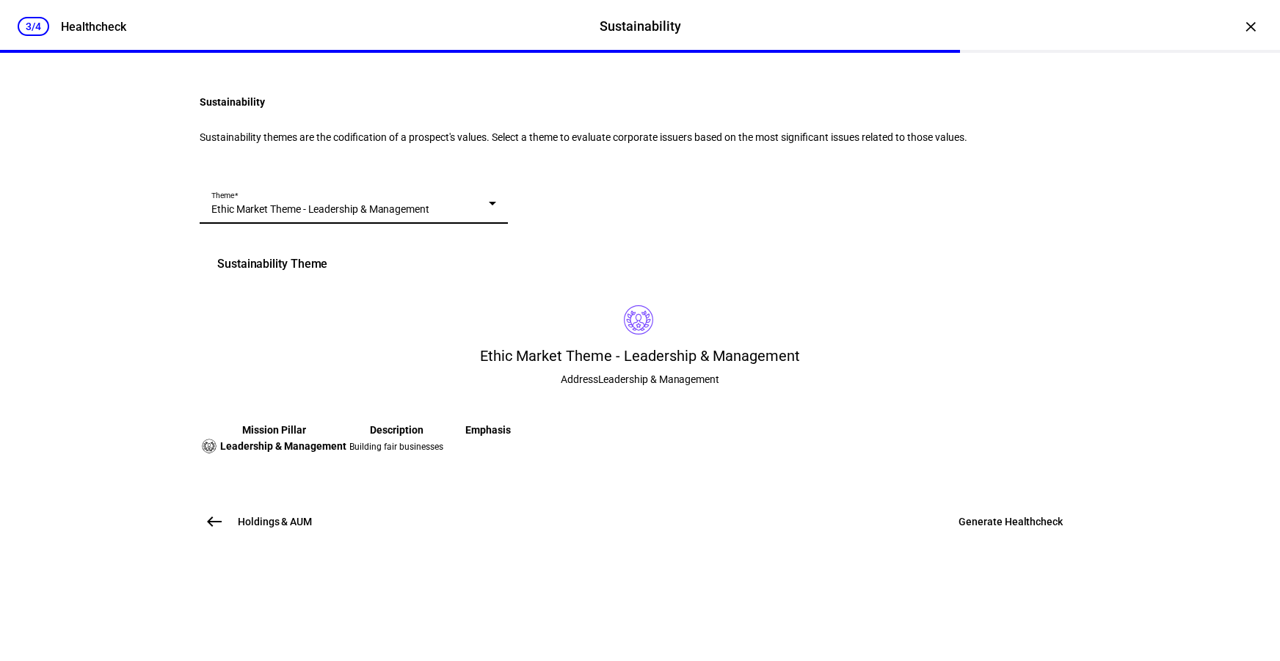
click at [486, 224] on div "Theme Ethic Market Theme - Leadership & Management" at bounding box center [353, 203] width 285 height 41
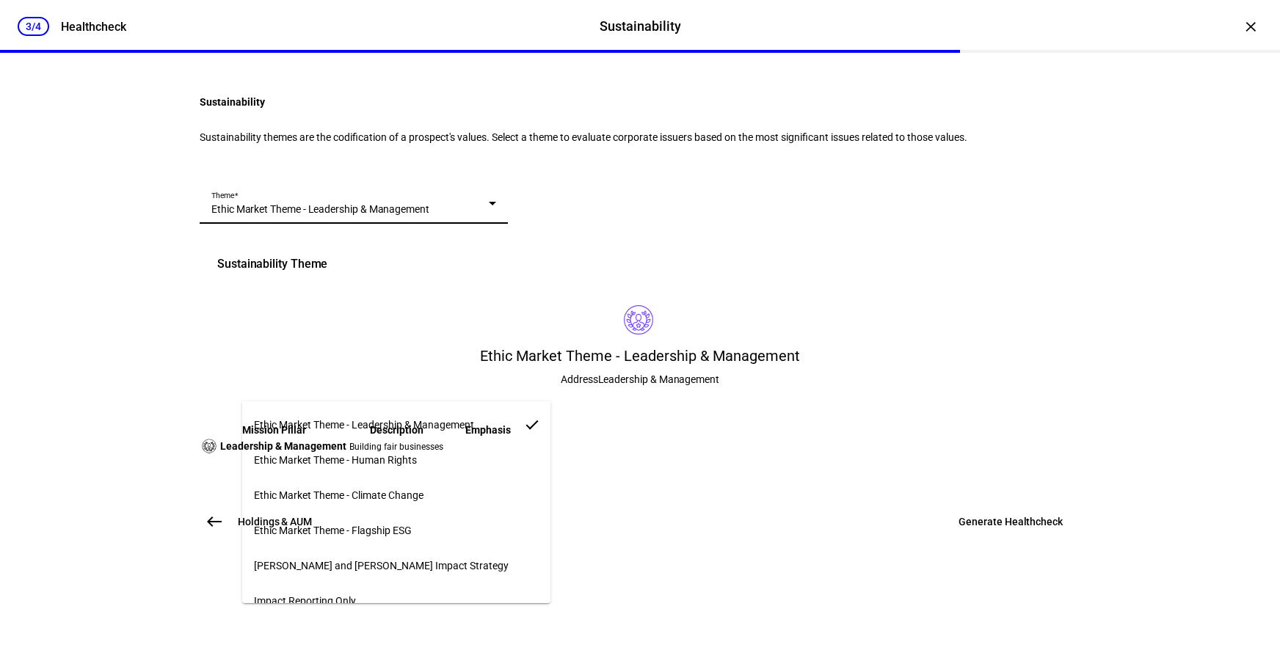
click at [440, 526] on mat-option "Ethic Market Theme - Flagship ESG" at bounding box center [396, 530] width 308 height 35
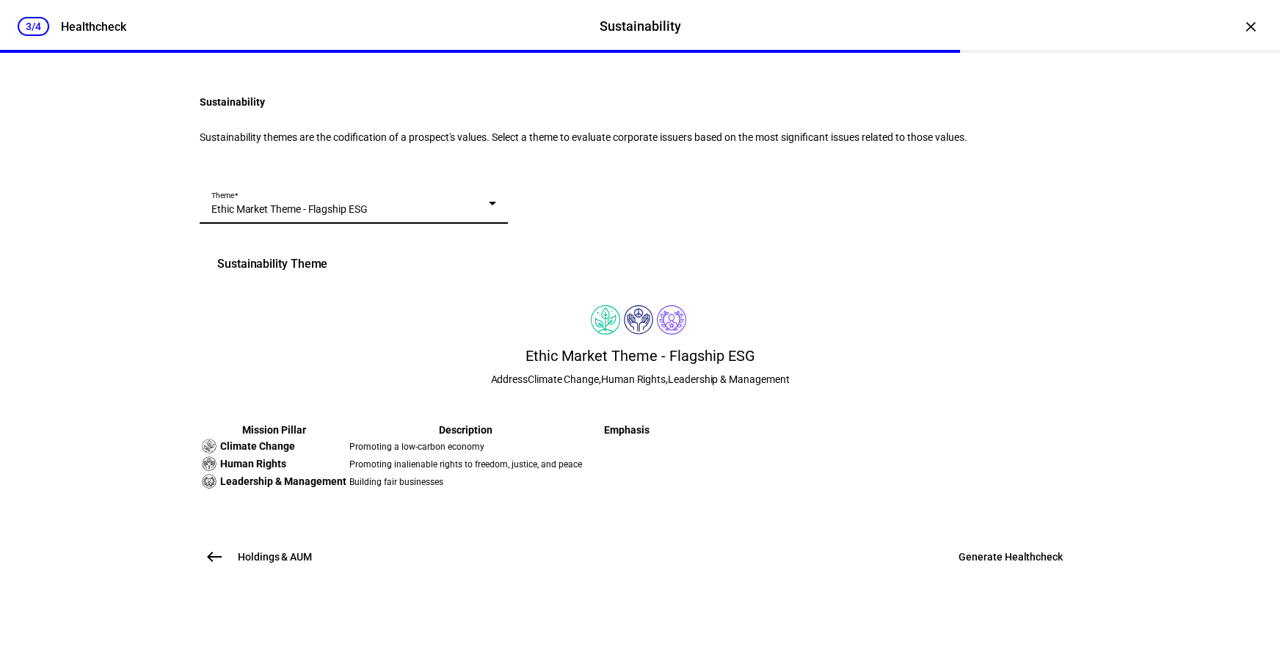
scroll to position [249, 0]
click at [1014, 565] on span "Generate Healthcheck" at bounding box center [1011, 557] width 104 height 15
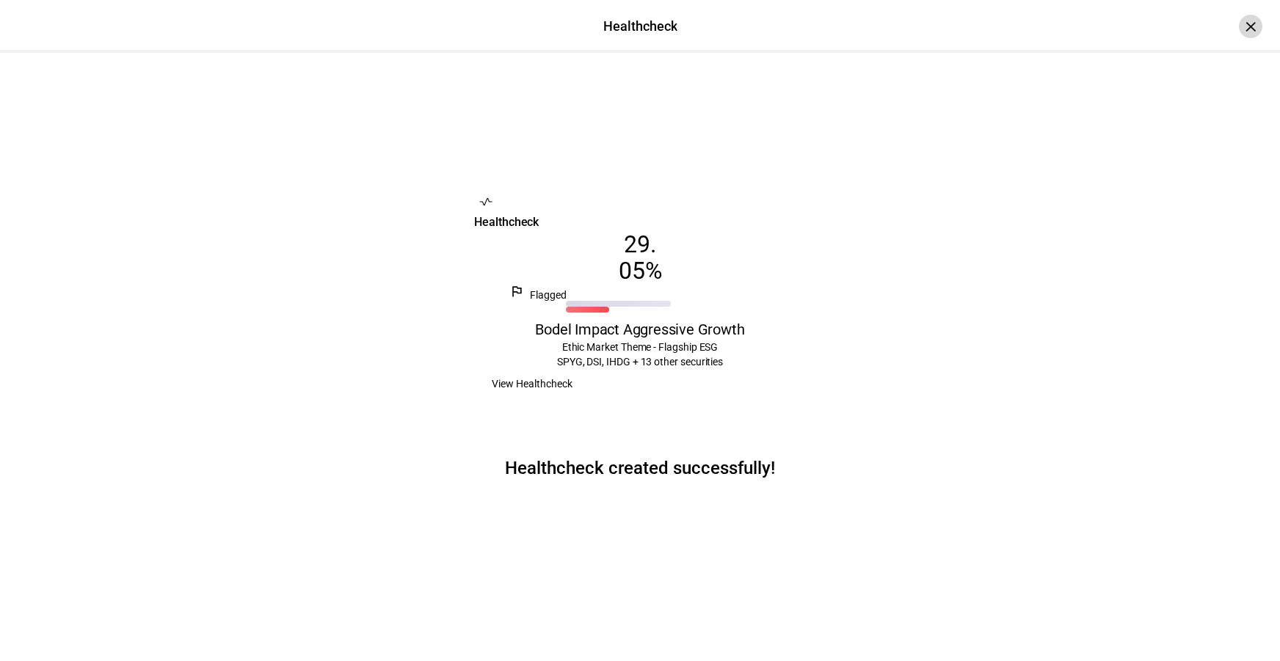
click at [1239, 27] on div "×" at bounding box center [1250, 26] width 23 height 23
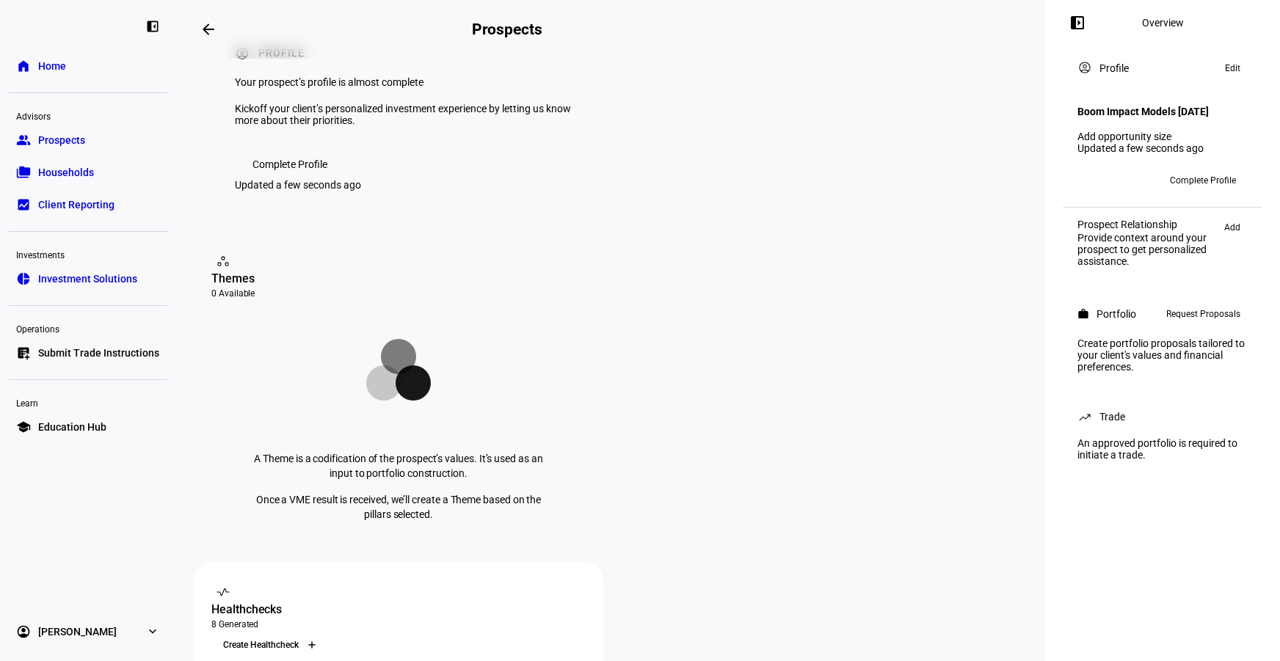
click at [324, 634] on div at bounding box center [311, 645] width 23 height 23
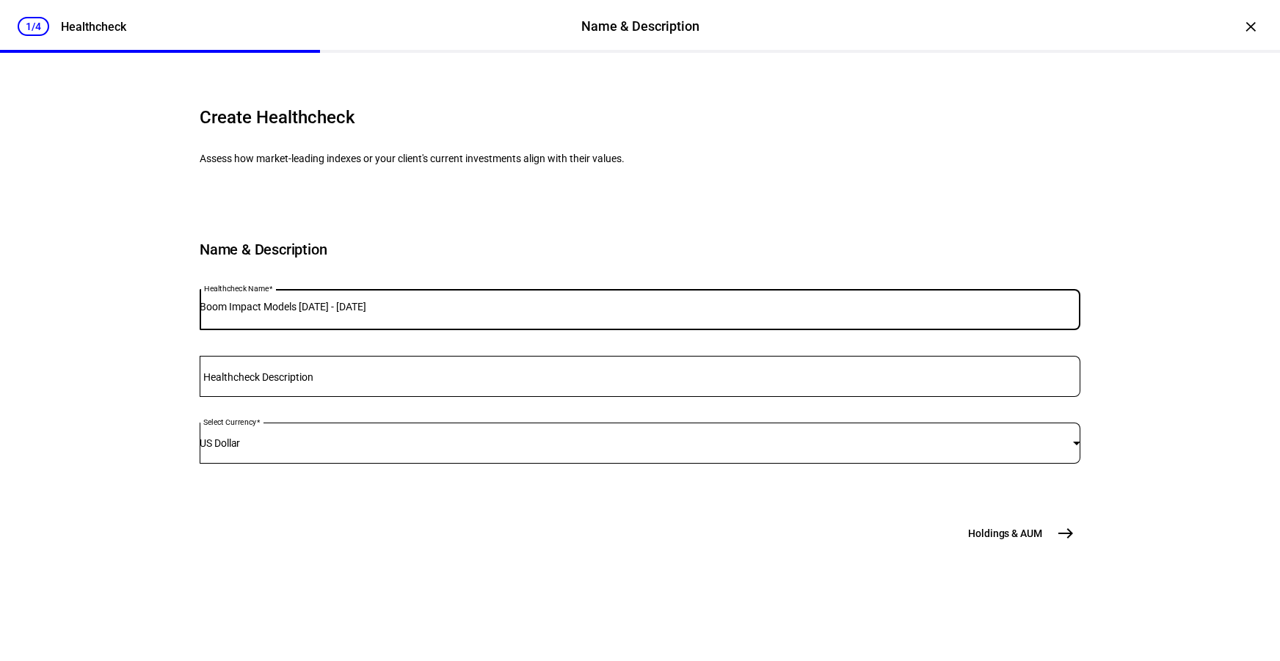
click at [343, 313] on input "Boom Impact Models [DATE] - [DATE]" at bounding box center [640, 307] width 881 height 12
type input "Bodel Impact Growth"
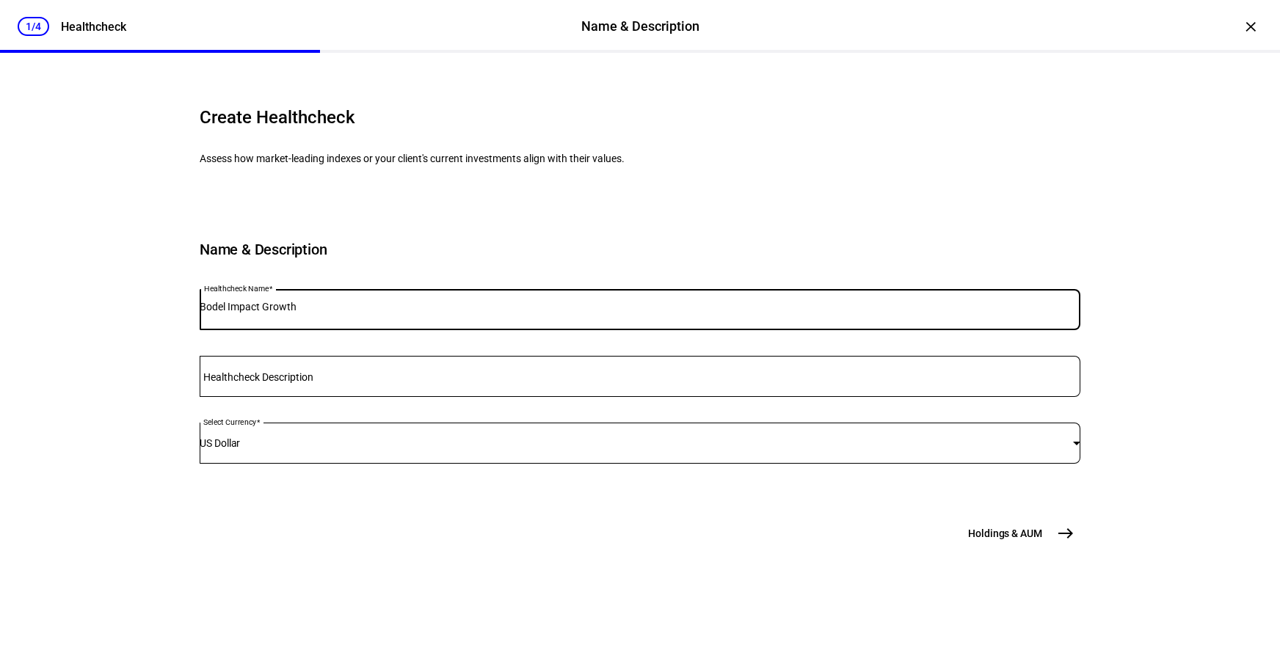
click at [1018, 541] on span "Holdings & AUM" at bounding box center [1005, 533] width 74 height 15
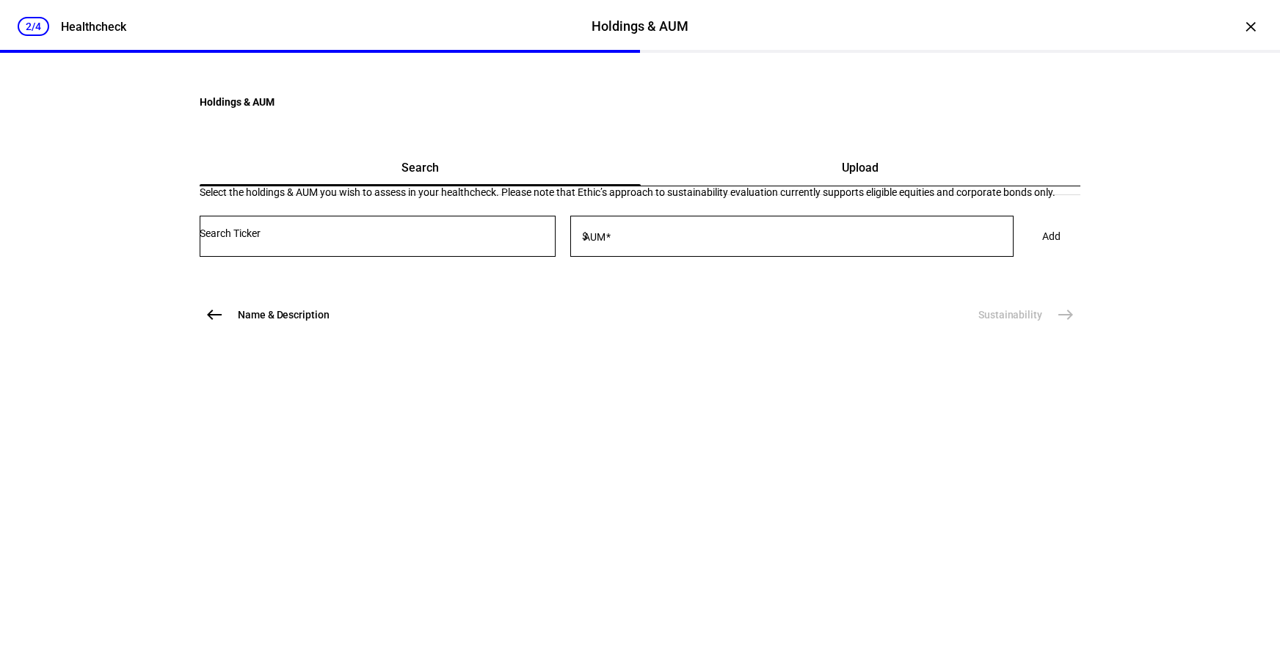
scroll to position [0, 0]
click at [774, 186] on div "Upload" at bounding box center [861, 167] width 440 height 35
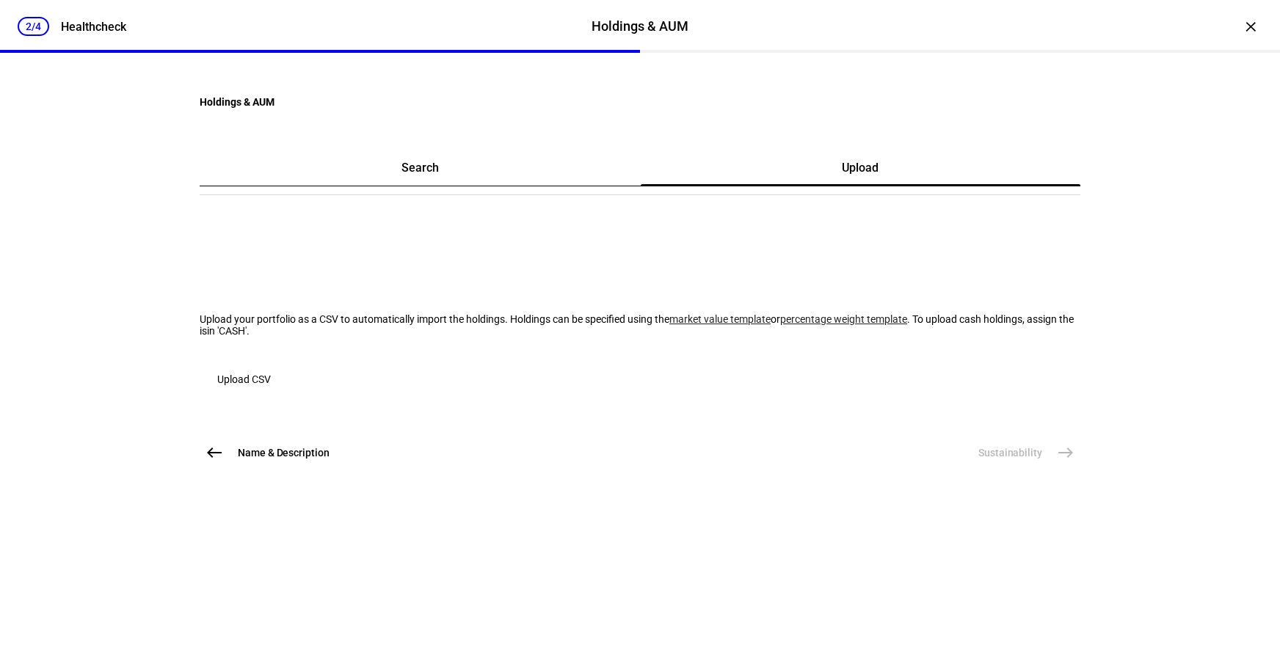
click at [271, 394] on span "Upload CSV" at bounding box center [244, 379] width 54 height 29
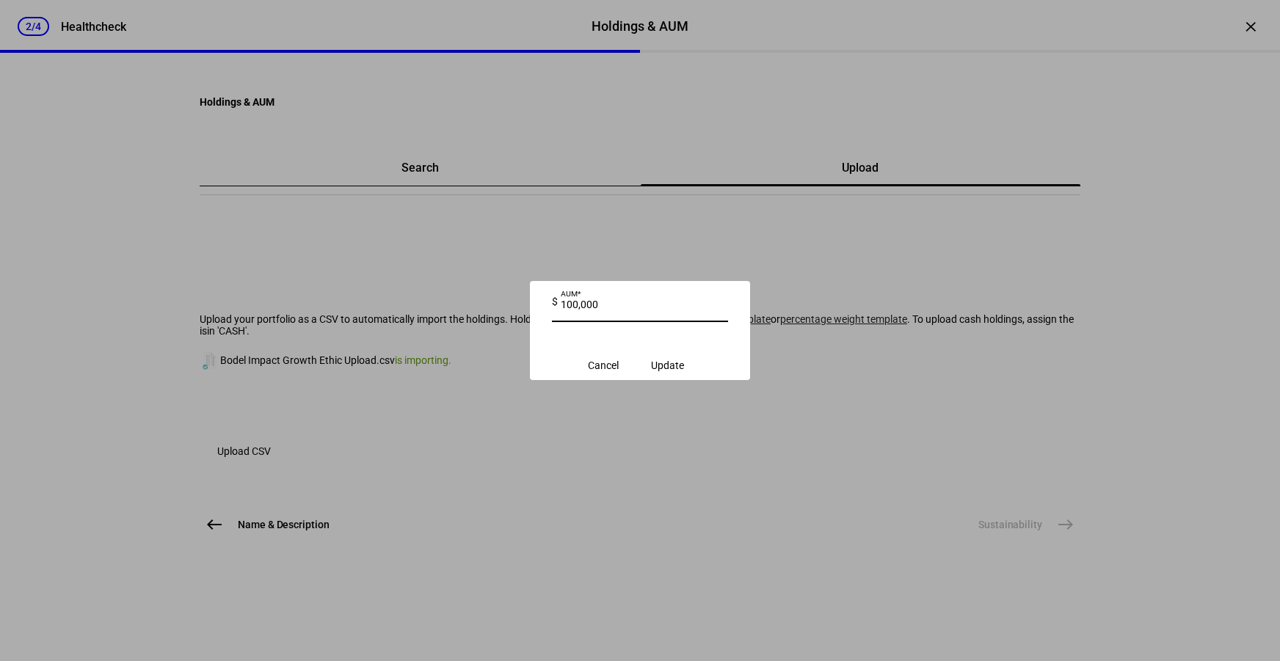
type input "100,000"
click at [682, 364] on span "Update" at bounding box center [667, 366] width 33 height 12
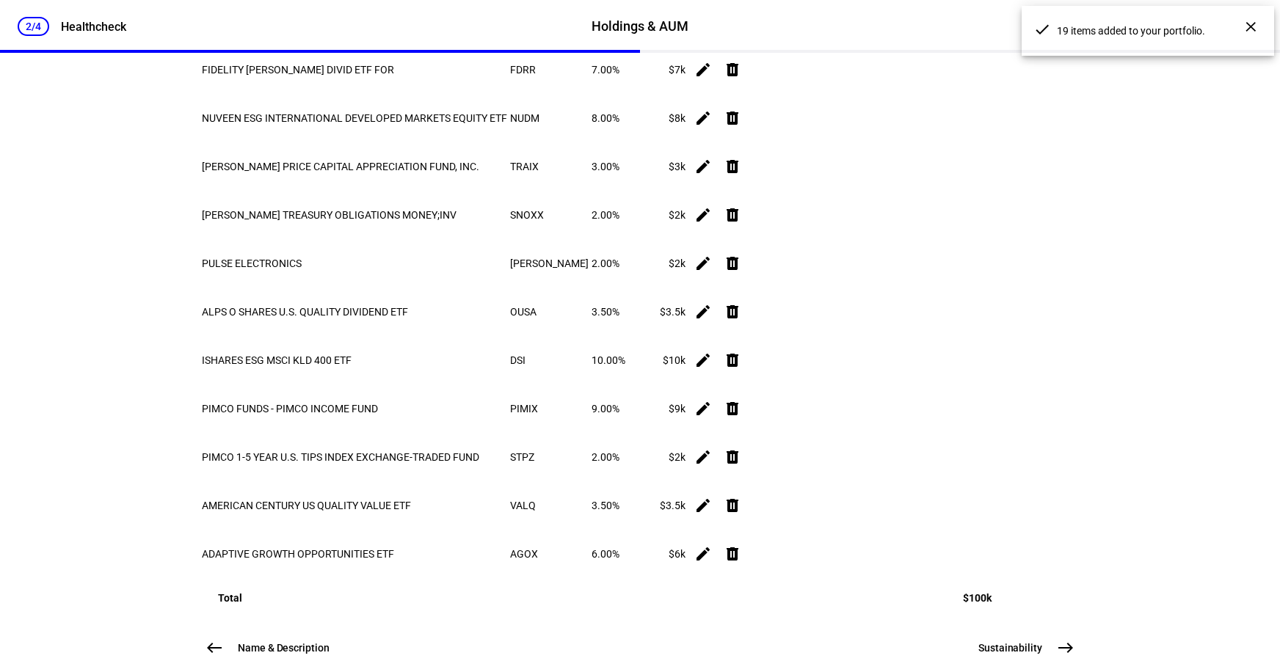
scroll to position [1060, 0]
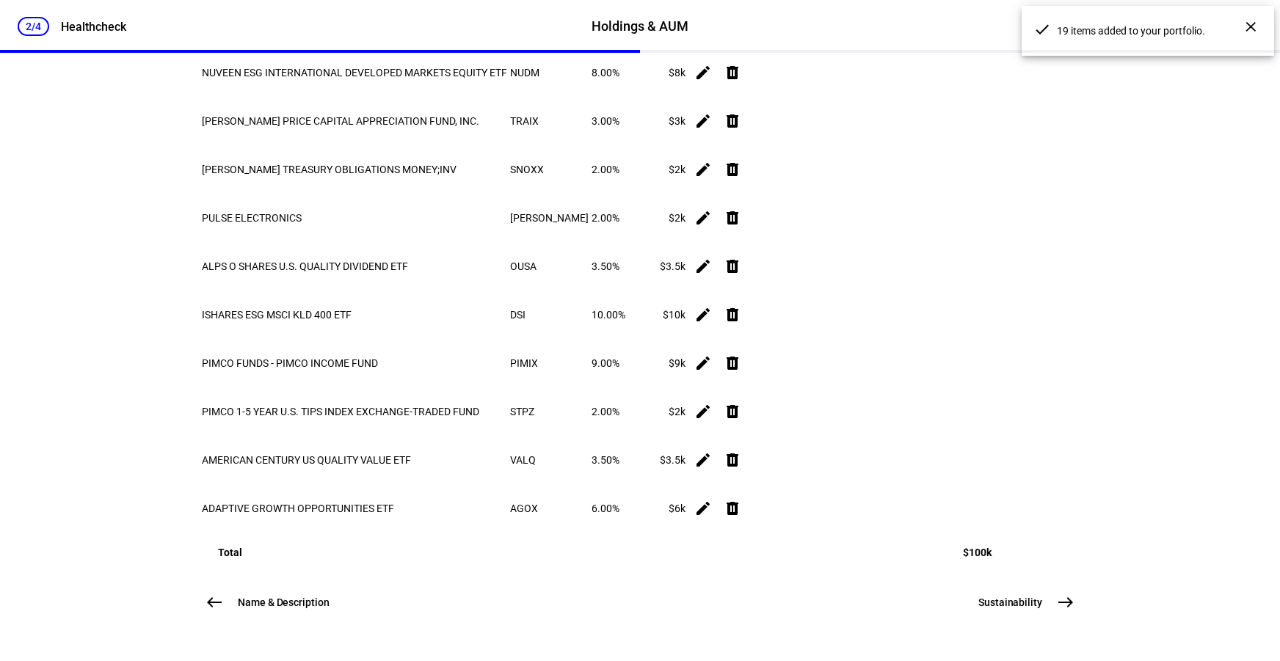
click at [1020, 598] on span "Sustainability" at bounding box center [1011, 602] width 64 height 15
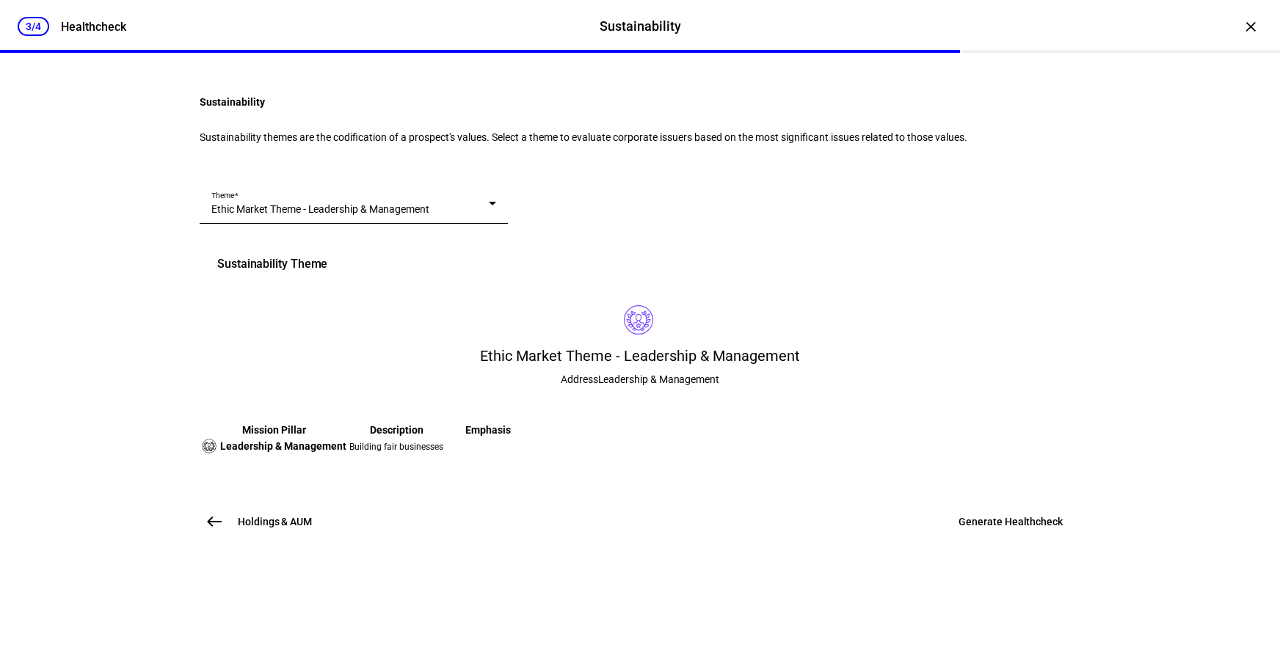
click at [321, 224] on div "Theme Ethic Market Theme - Leadership & Management" at bounding box center [353, 203] width 285 height 41
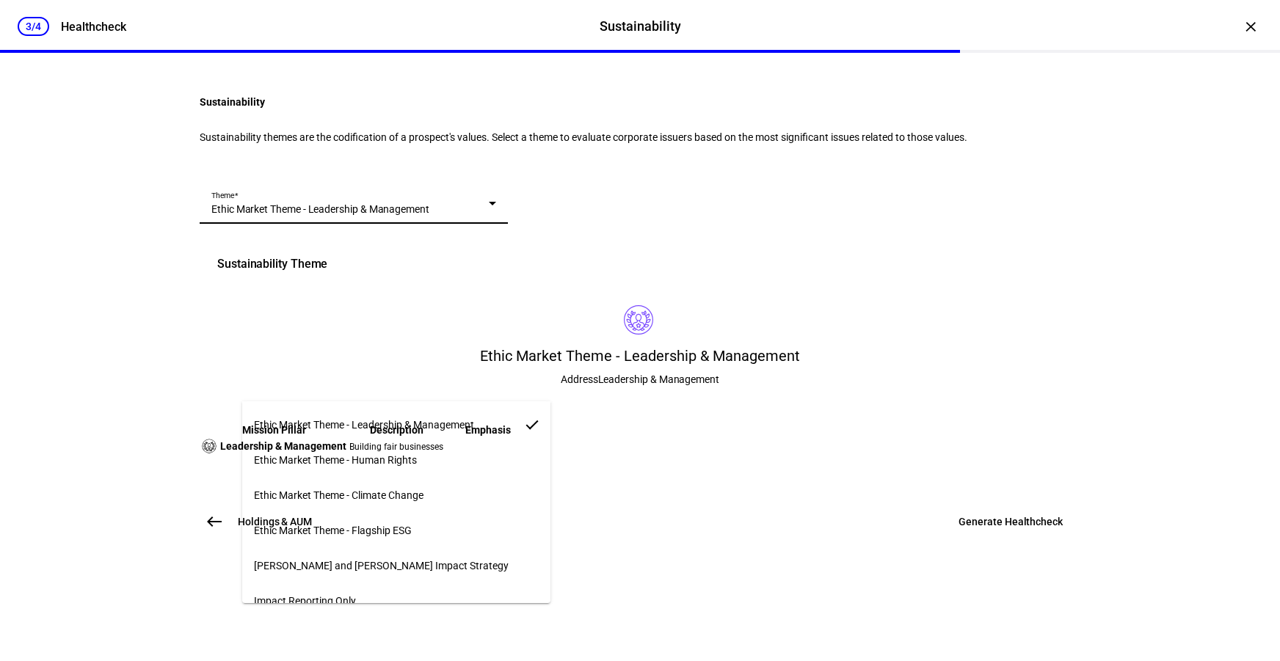
click at [375, 532] on mat-option "Ethic Market Theme - Flagship ESG" at bounding box center [396, 530] width 308 height 35
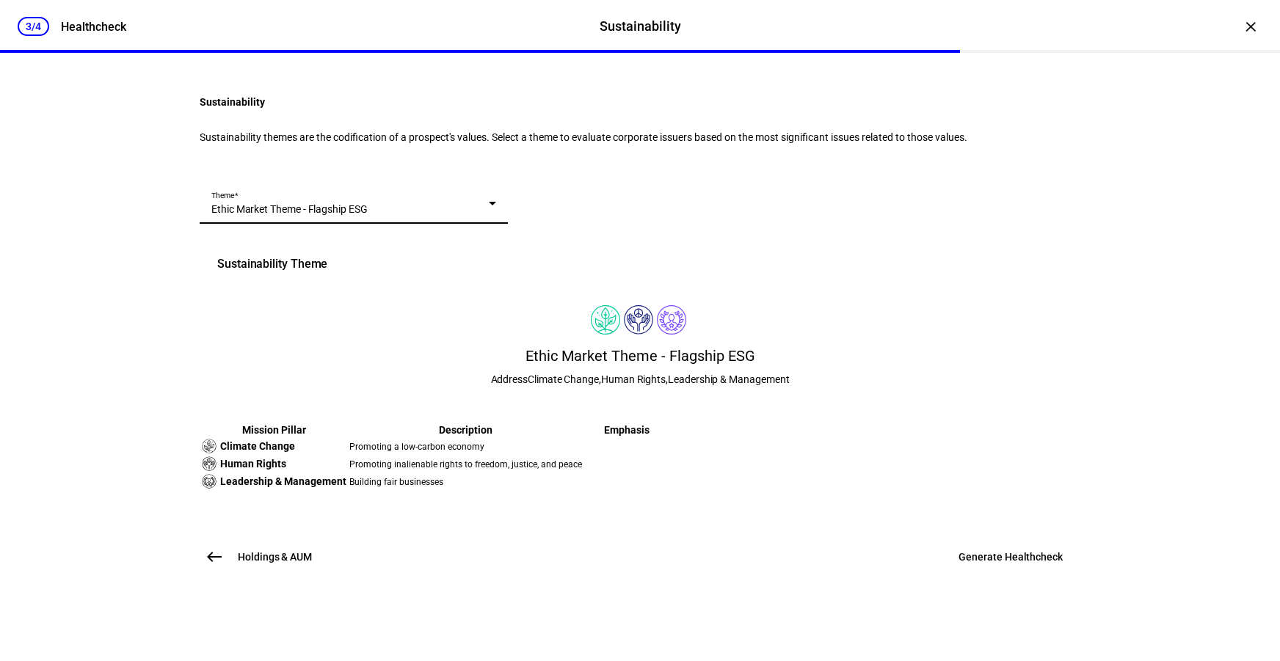
scroll to position [249, 0]
click at [993, 575] on span at bounding box center [1010, 557] width 139 height 35
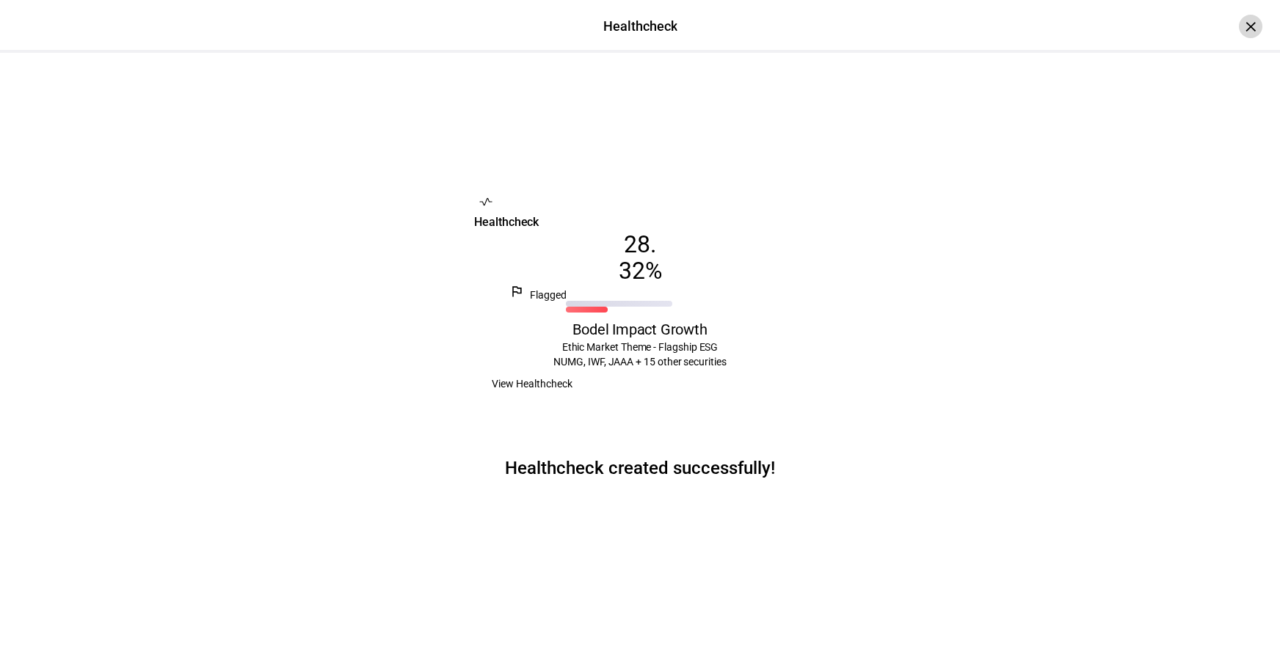
click at [1241, 30] on div "×" at bounding box center [1250, 26] width 23 height 23
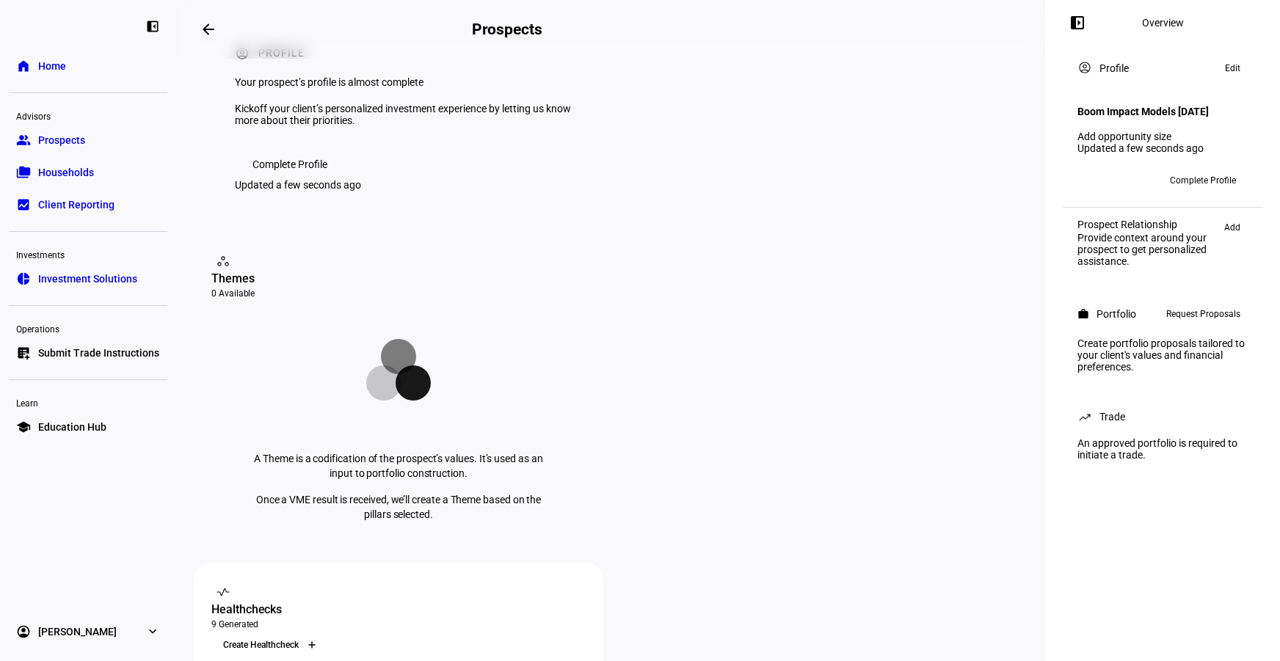
click at [324, 634] on div at bounding box center [311, 645] width 23 height 23
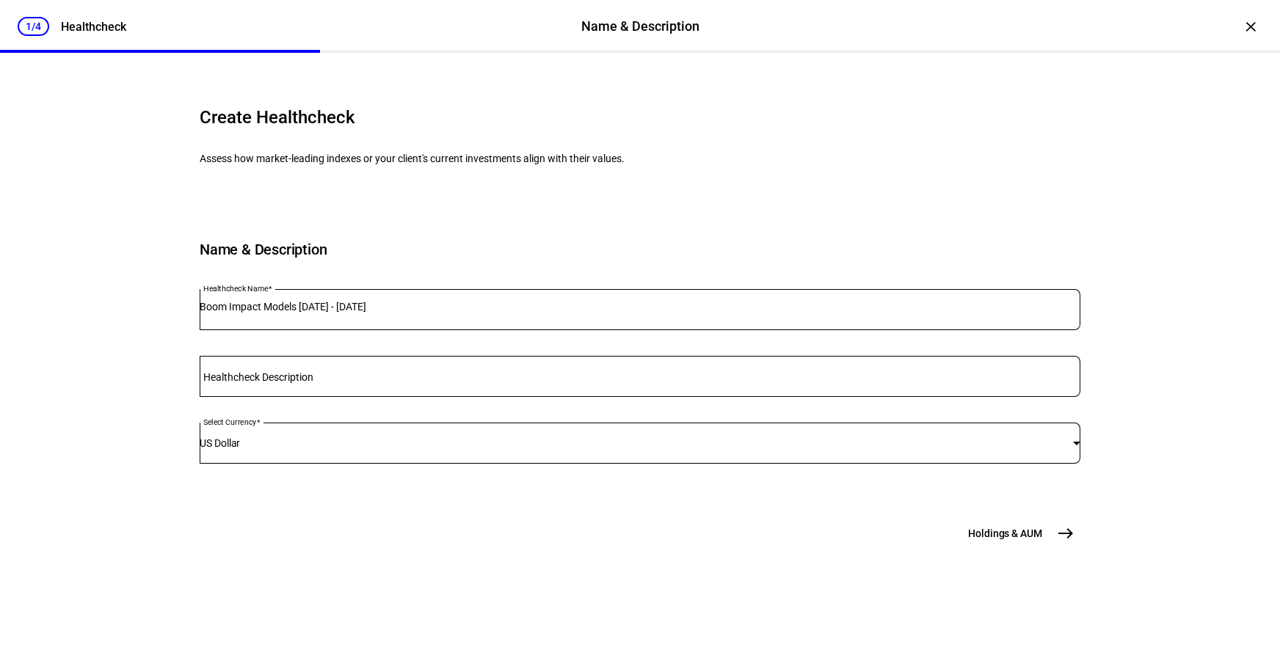
click at [308, 313] on input "Boom Impact Models [DATE] - [DATE]" at bounding box center [640, 307] width 881 height 12
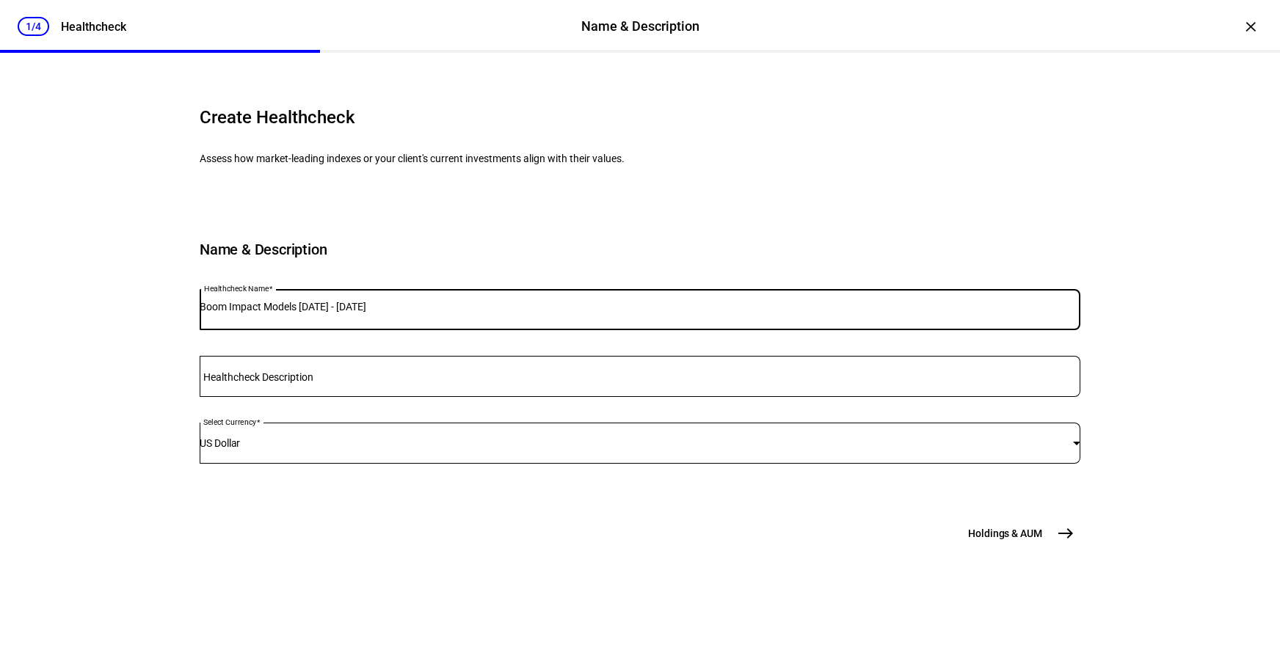
click at [308, 313] on input "Boom Impact Models [DATE] - [DATE]" at bounding box center [640, 307] width 881 height 12
type input "Bodel Impact Moderate Growth"
click at [1002, 548] on button "Holdings & [GEOGRAPHIC_DATA]" at bounding box center [1020, 533] width 121 height 29
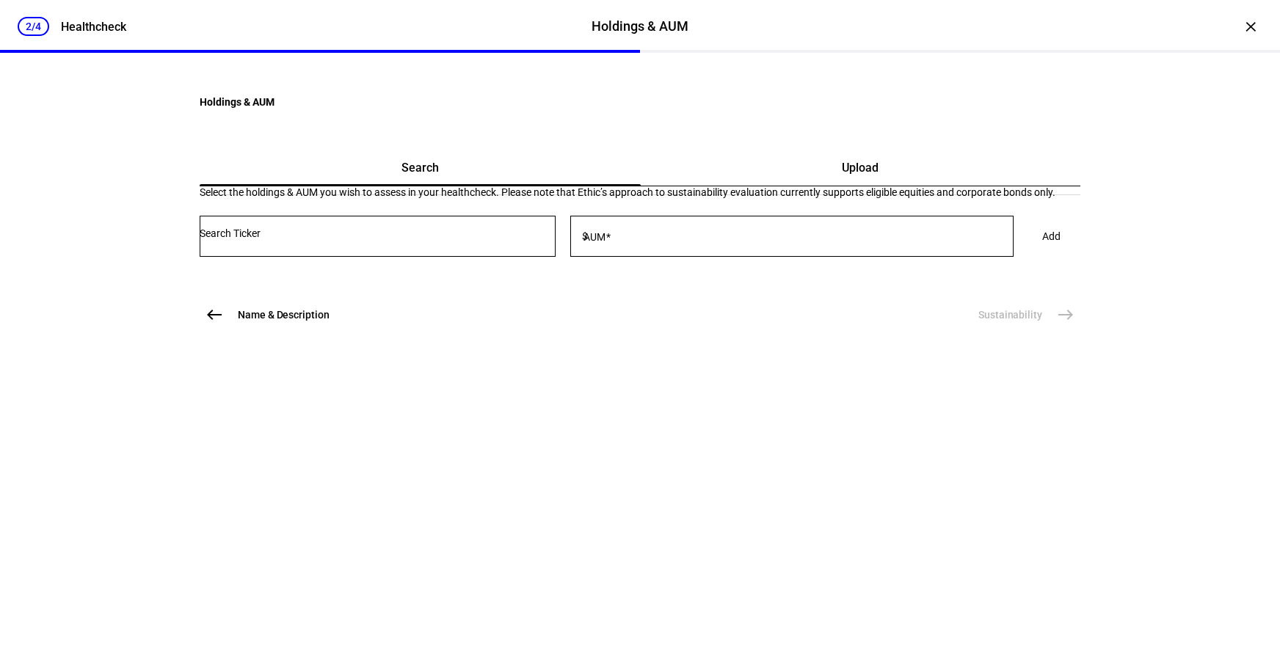
scroll to position [0, 0]
click at [718, 271] on div "Select the holdings & AUM you wish to assess in your healthcheck. Please note t…" at bounding box center [640, 228] width 881 height 84
click at [701, 186] on div "Upload" at bounding box center [861, 167] width 440 height 35
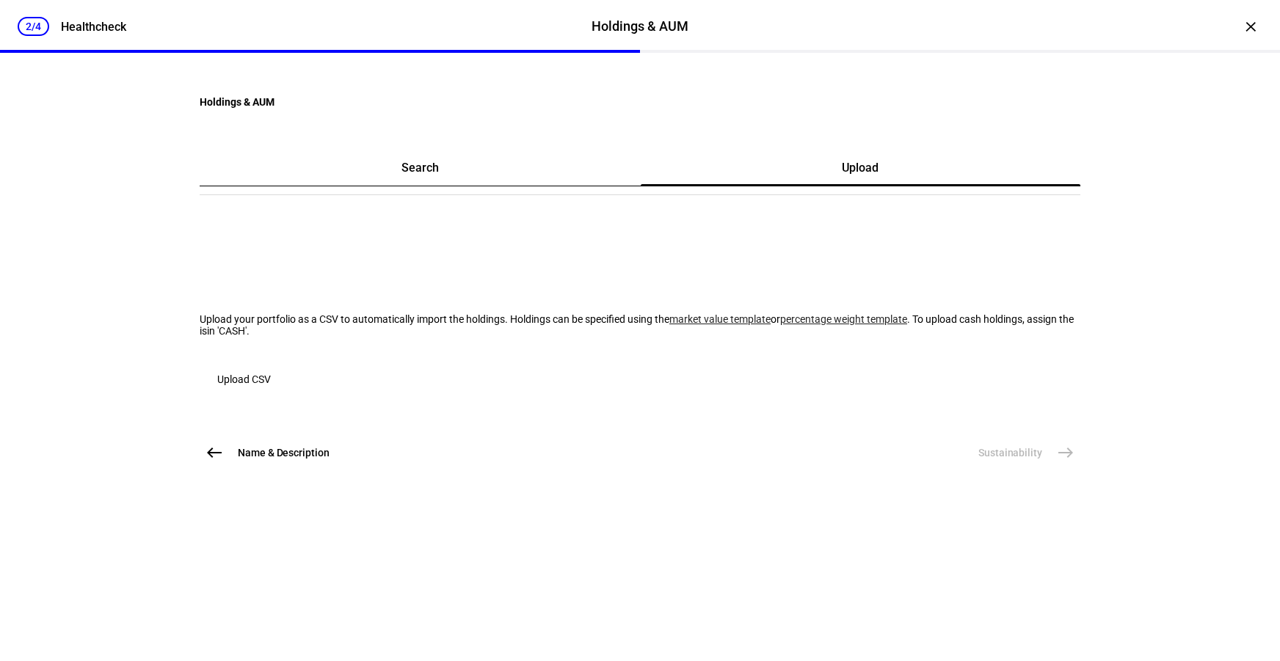
click at [271, 394] on span "Upload CSV" at bounding box center [244, 379] width 54 height 29
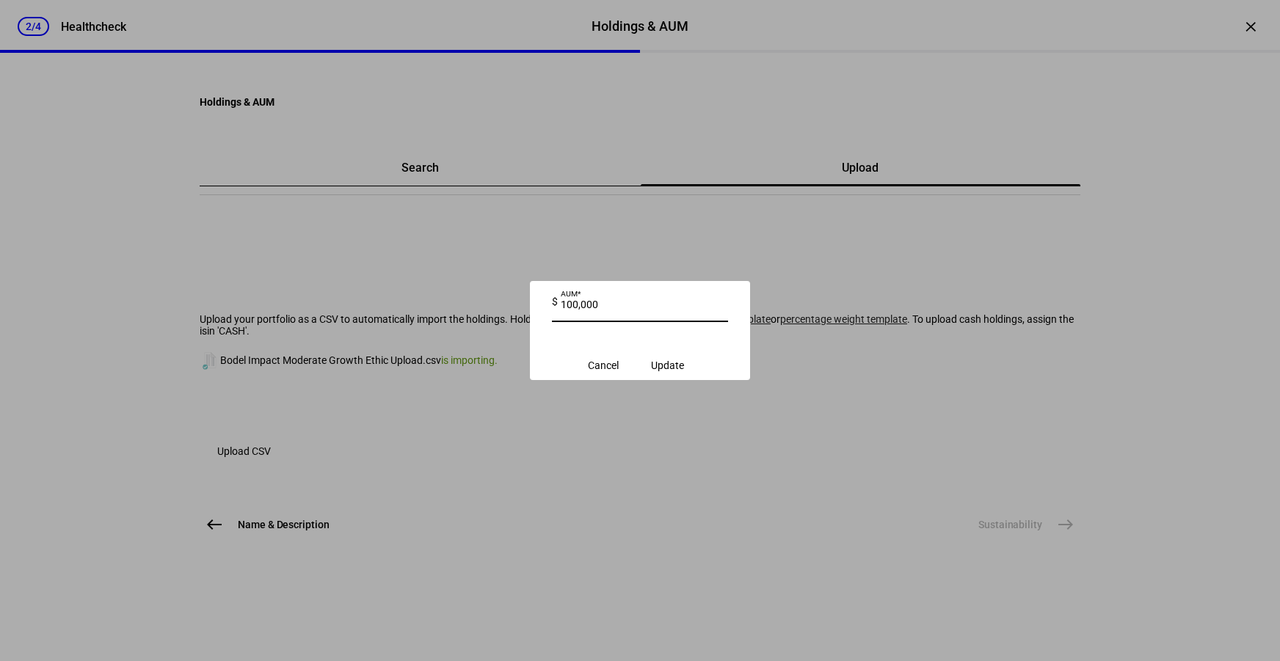
type input "100,000"
click at [684, 366] on span "Update" at bounding box center [667, 366] width 33 height 12
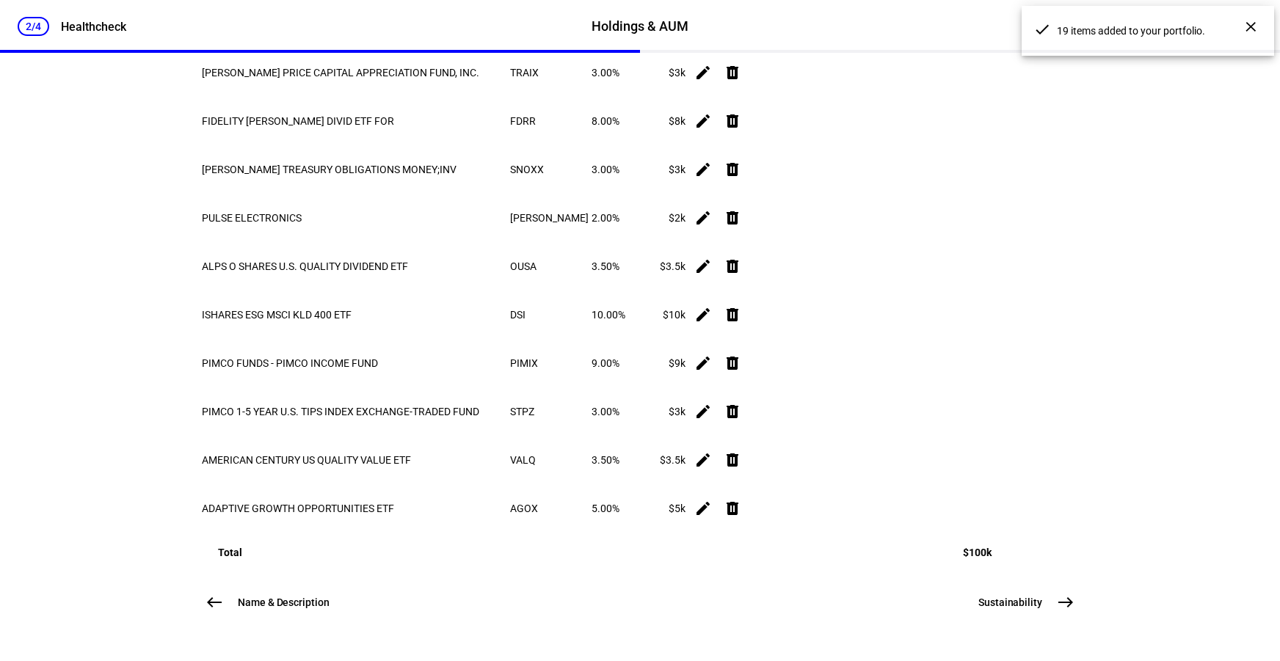
scroll to position [1060, 0]
click at [1009, 606] on span "Sustainability" at bounding box center [1011, 602] width 64 height 15
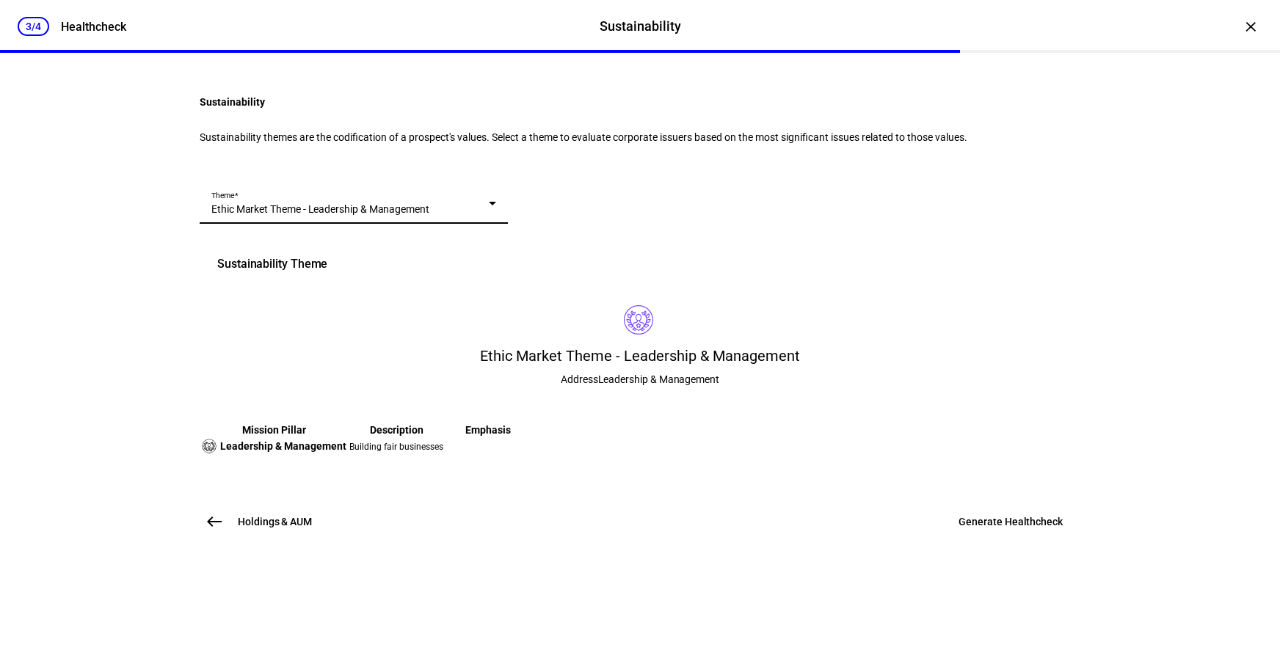
click at [429, 215] on span "Ethic Market Theme - Leadership & Management" at bounding box center [320, 209] width 218 height 12
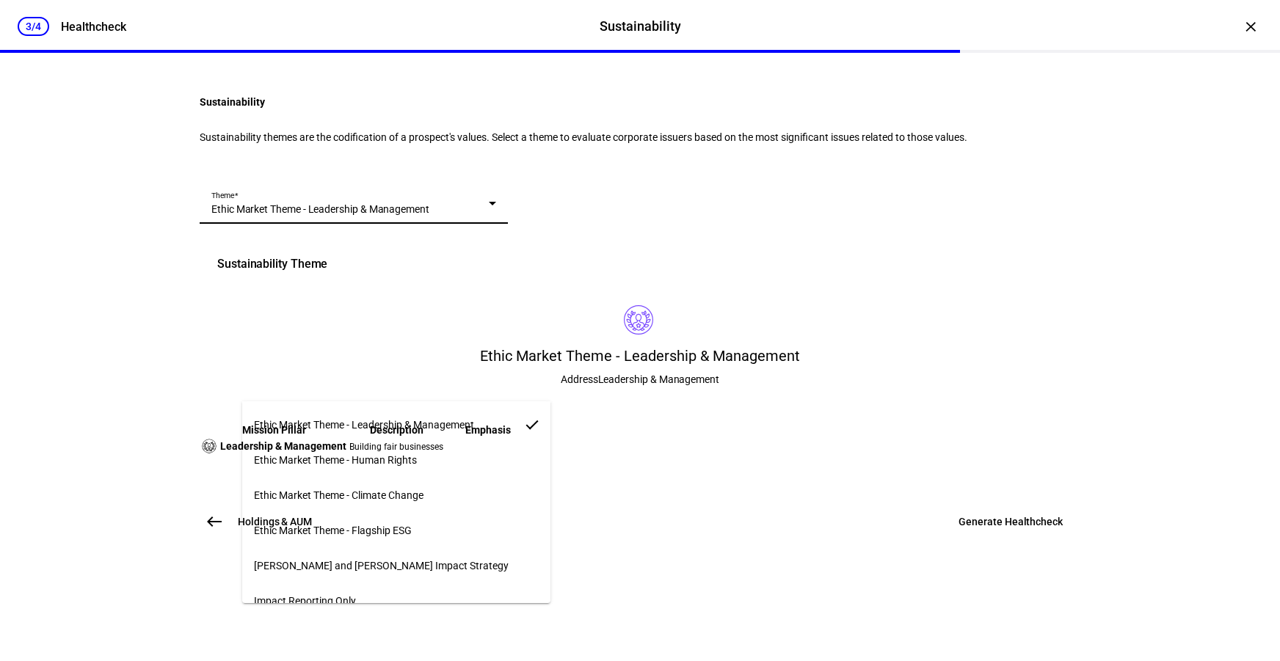
click at [425, 513] on mat-option "Ethic Market Theme - Flagship ESG" at bounding box center [396, 530] width 308 height 35
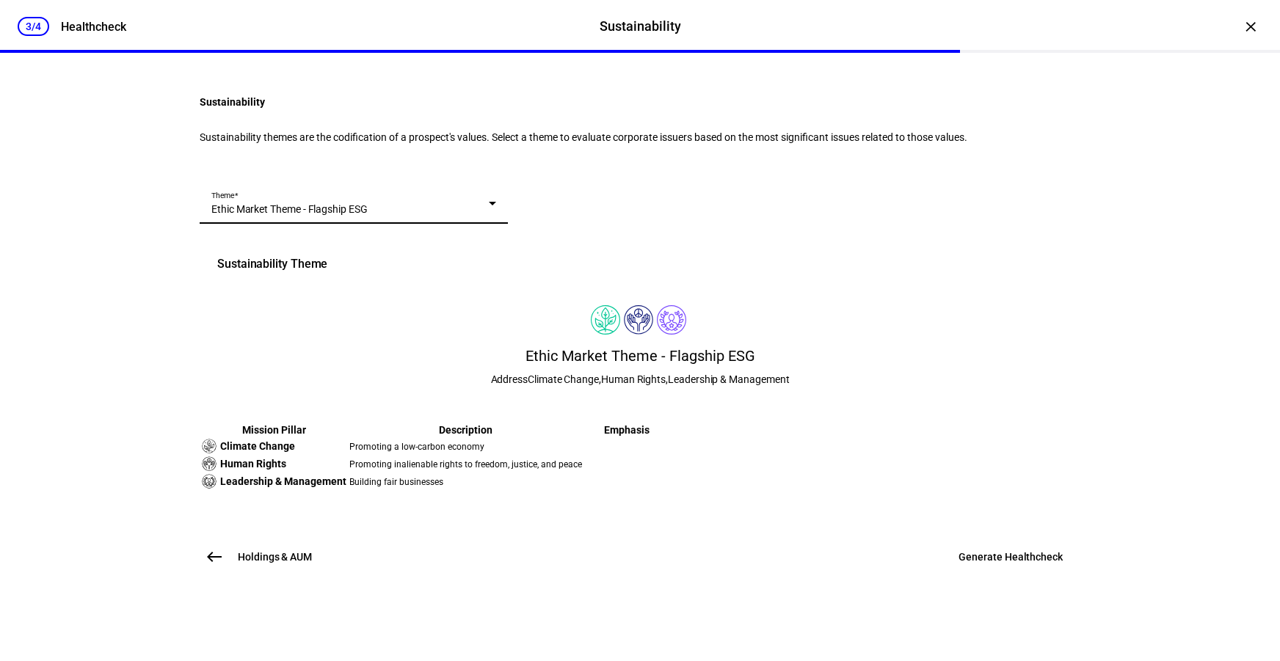
scroll to position [249, 0]
click at [980, 565] on span "Generate Healthcheck" at bounding box center [1011, 557] width 104 height 15
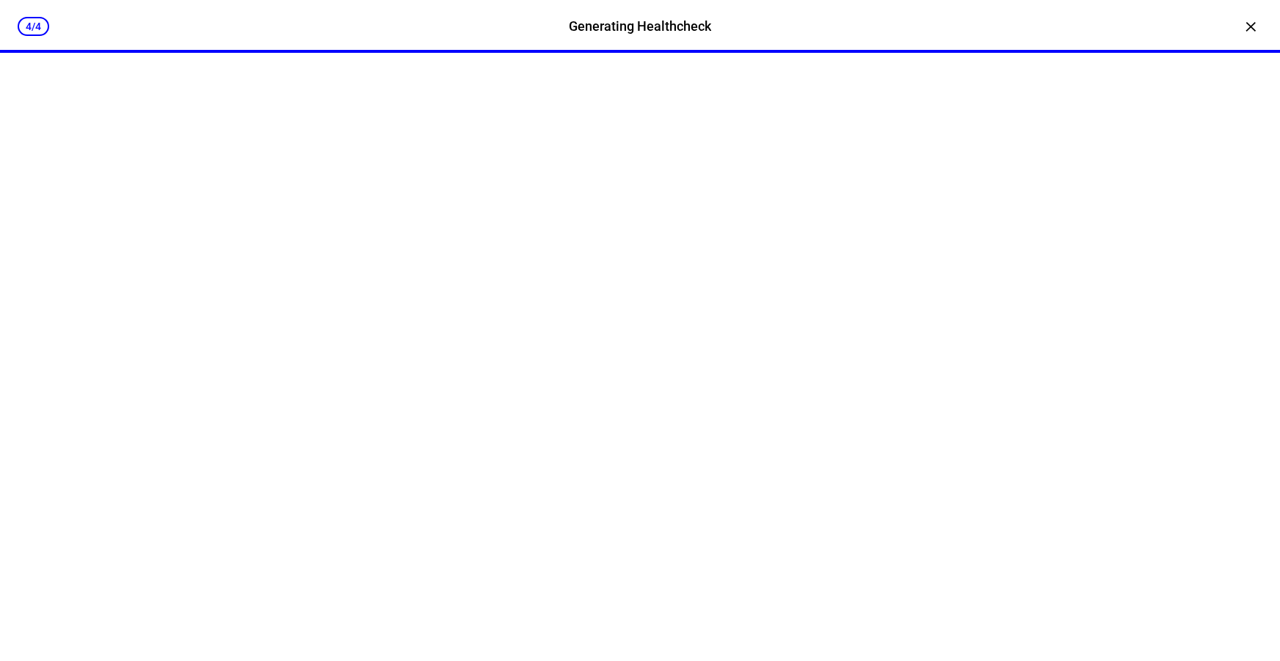
scroll to position [0, 0]
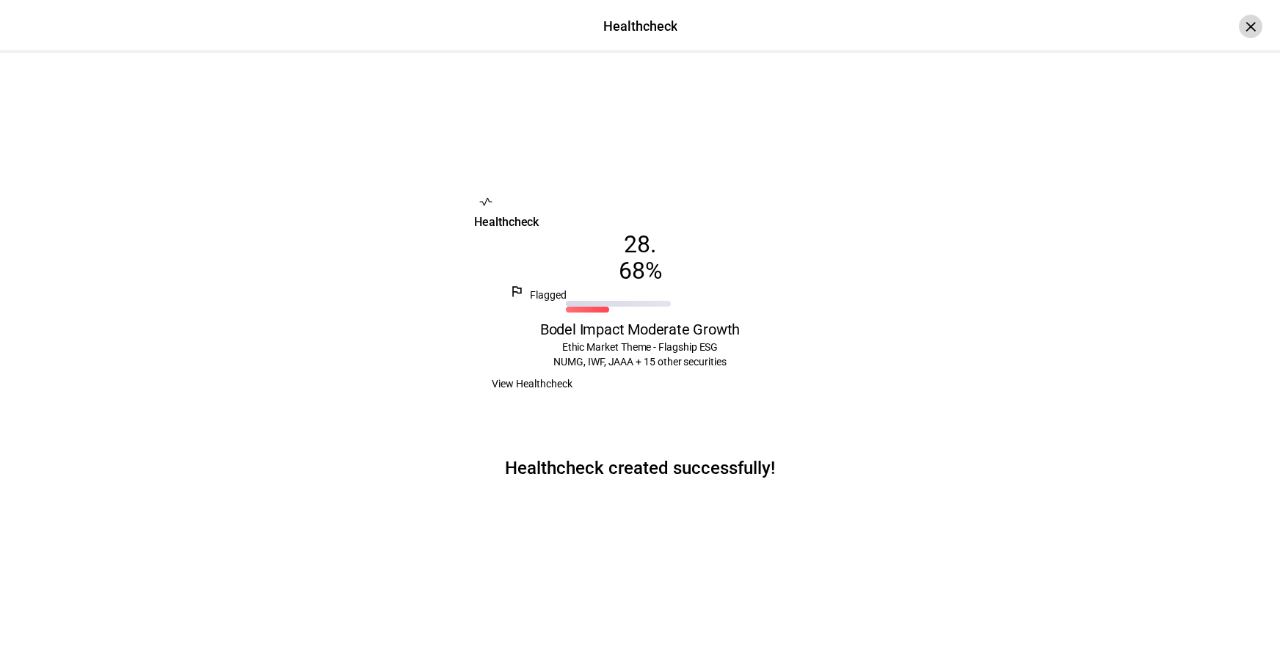
click at [1242, 30] on div "×" at bounding box center [1250, 26] width 23 height 23
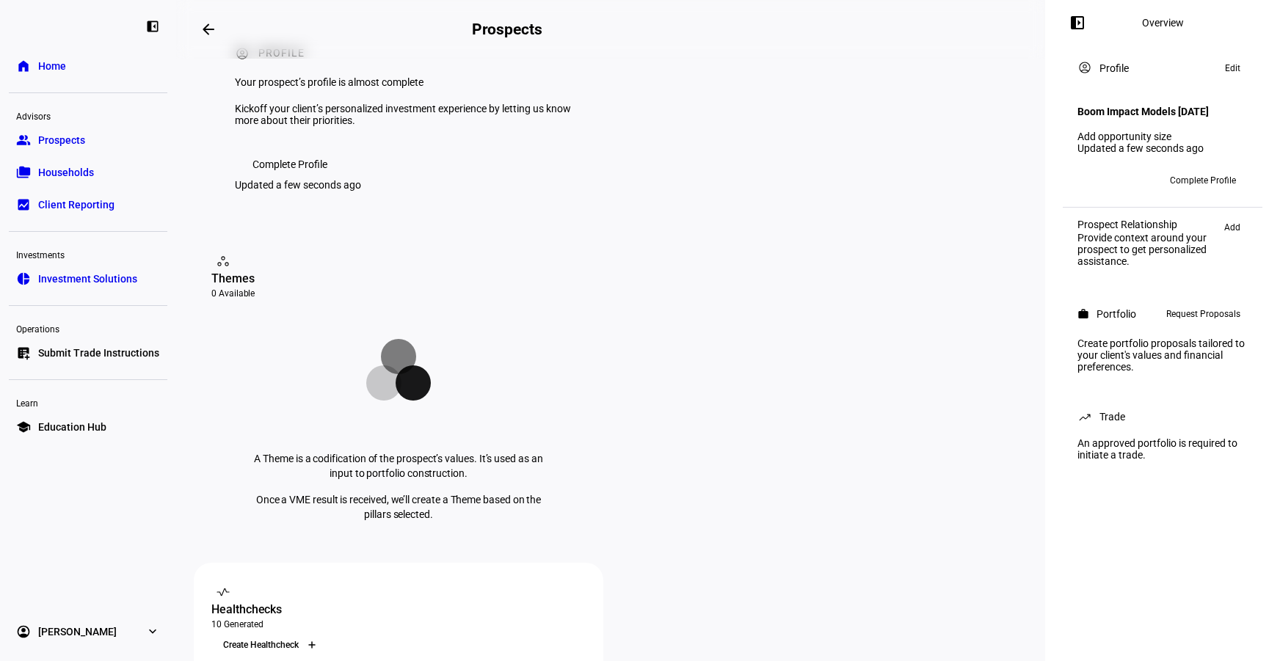
click at [316, 641] on icon at bounding box center [312, 645] width 9 height 9
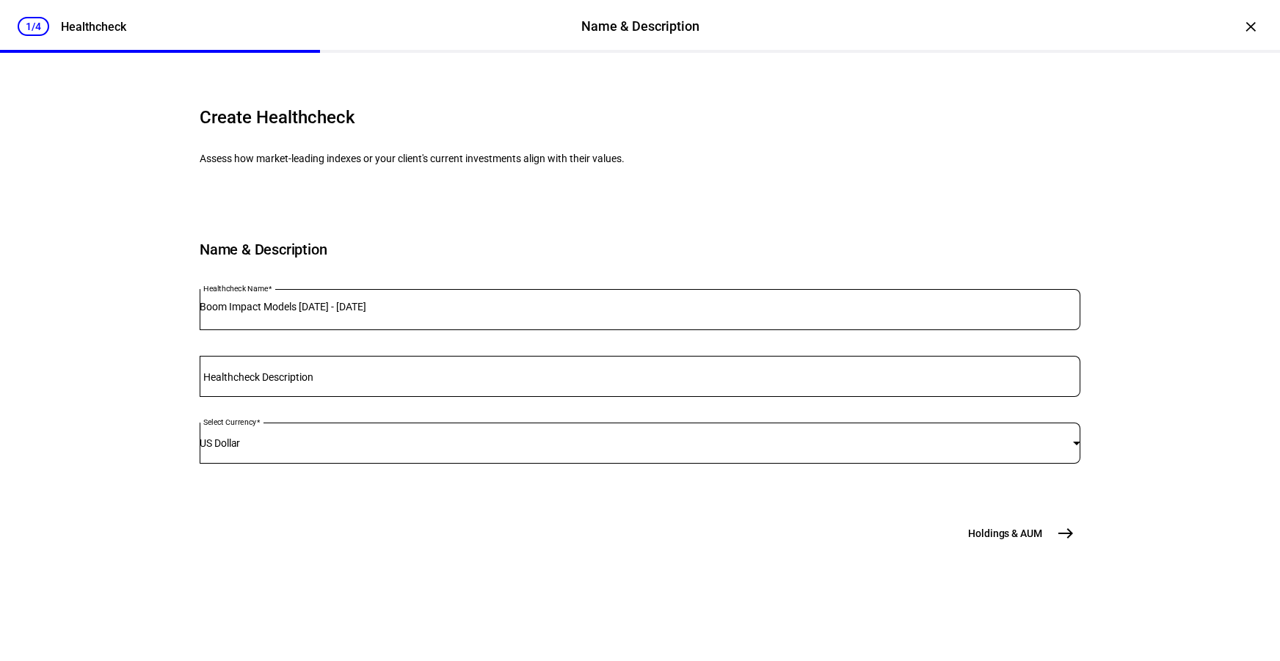
click at [377, 330] on div "Boom Impact Models [DATE] - [DATE]" at bounding box center [640, 309] width 881 height 41
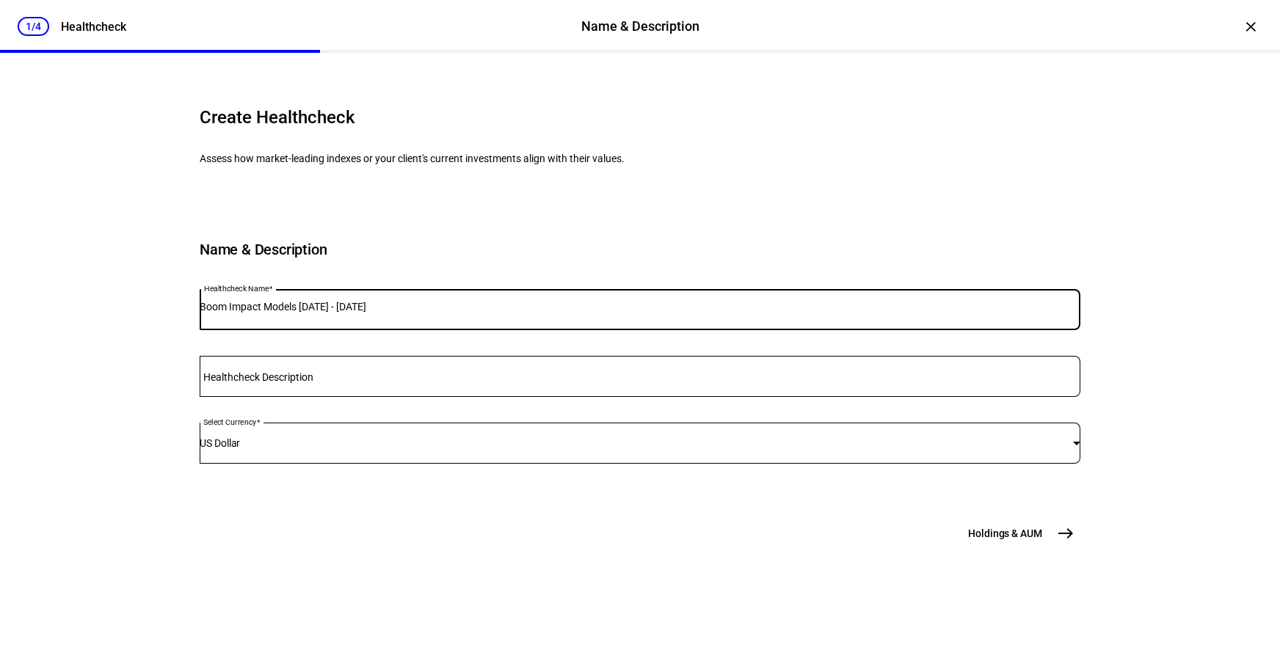
click at [377, 313] on input "Boom Impact Models [DATE] - [DATE]" at bounding box center [640, 307] width 881 height 12
type input "Bodel Impact Balanced"
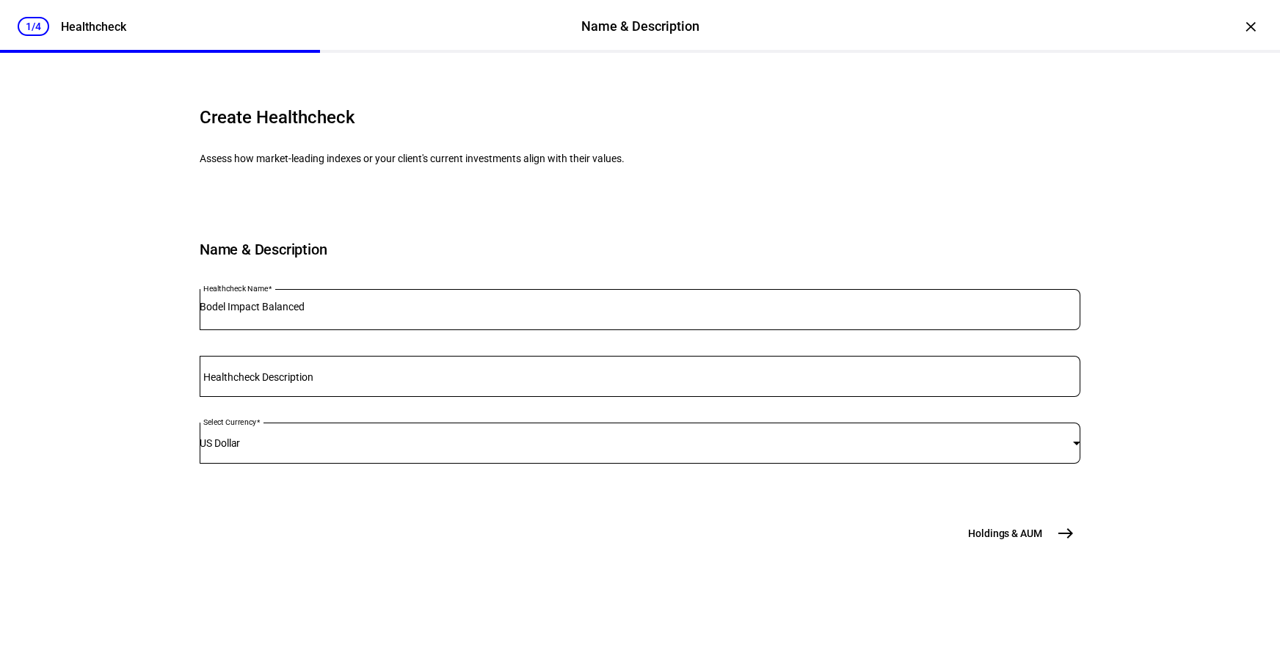
click at [1045, 548] on button "Holdings & [GEOGRAPHIC_DATA]" at bounding box center [1020, 533] width 121 height 29
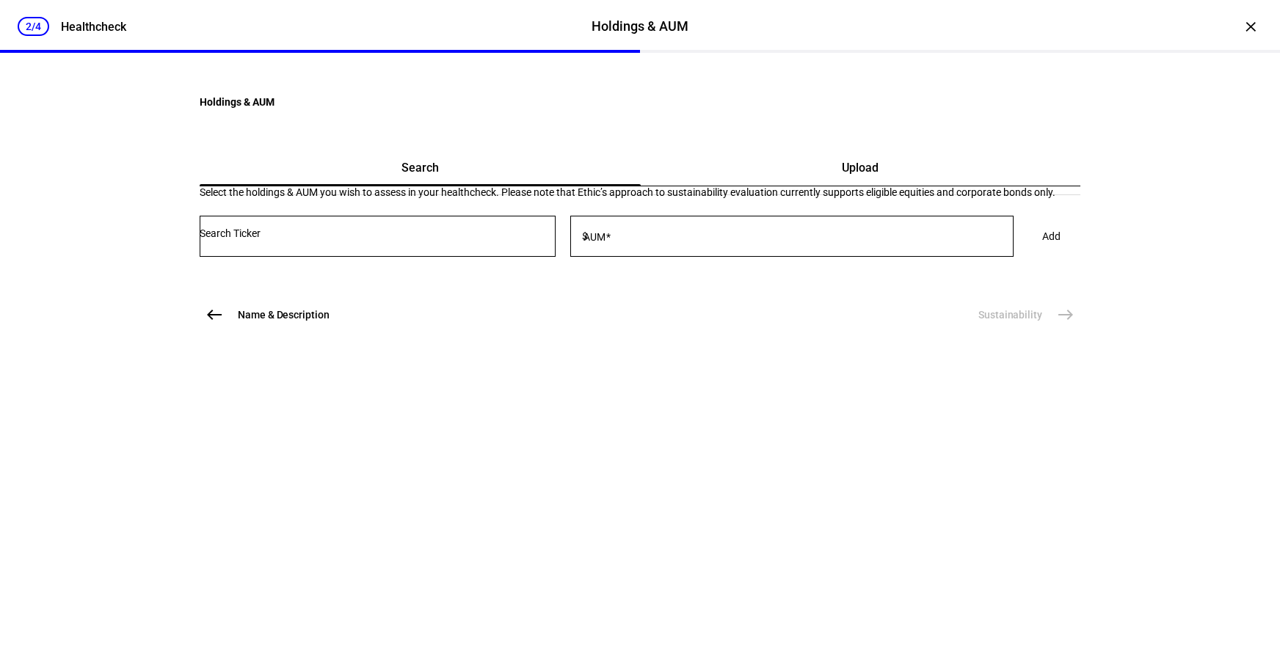
click at [783, 186] on div "Upload" at bounding box center [861, 167] width 440 height 35
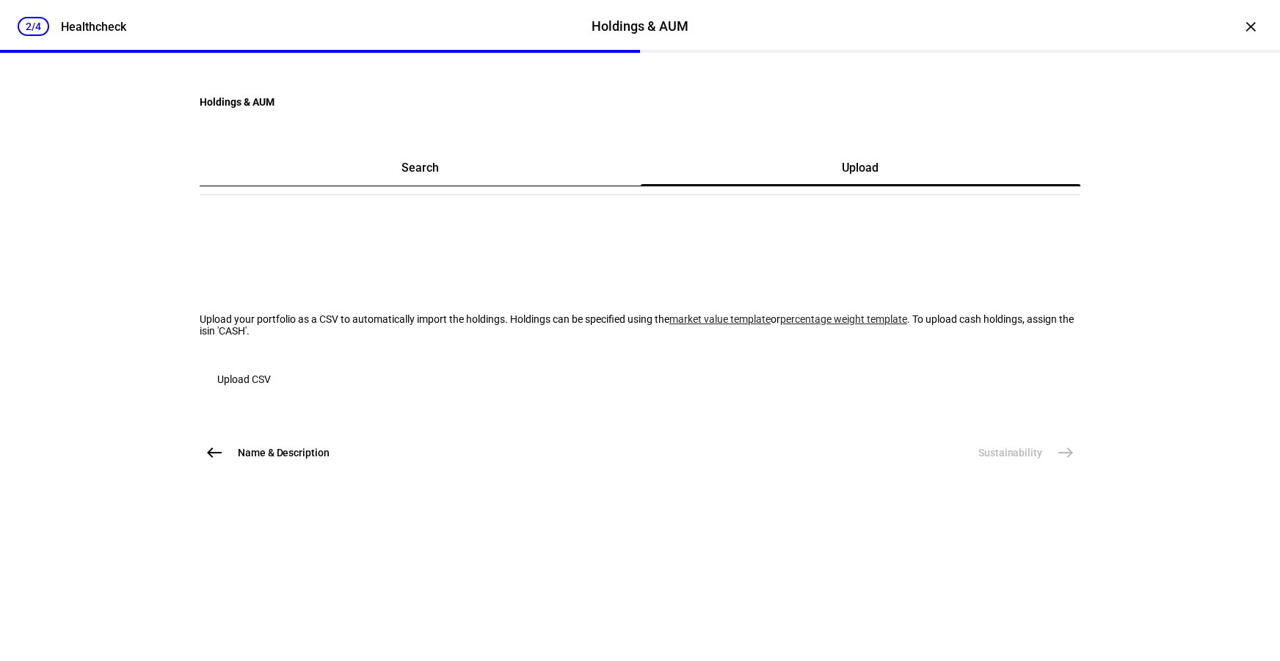
click at [271, 394] on span "Upload CSV" at bounding box center [244, 379] width 54 height 29
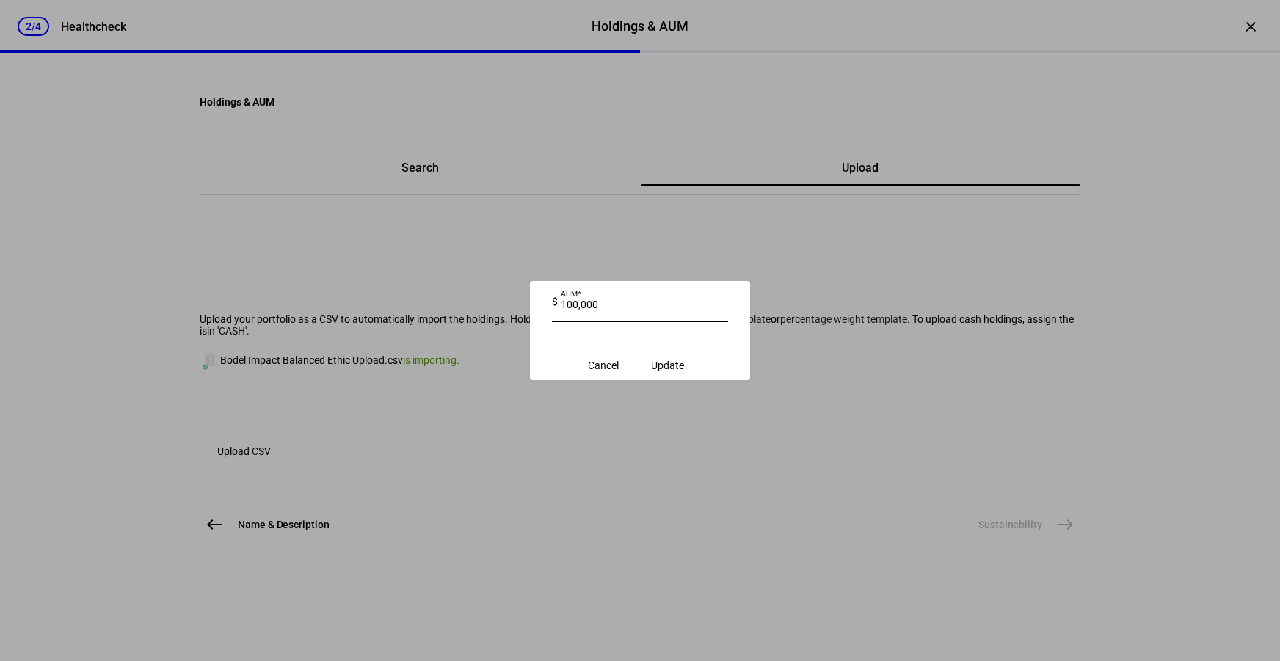
type input "100,000"
click at [702, 362] on span "submit" at bounding box center [668, 365] width 68 height 35
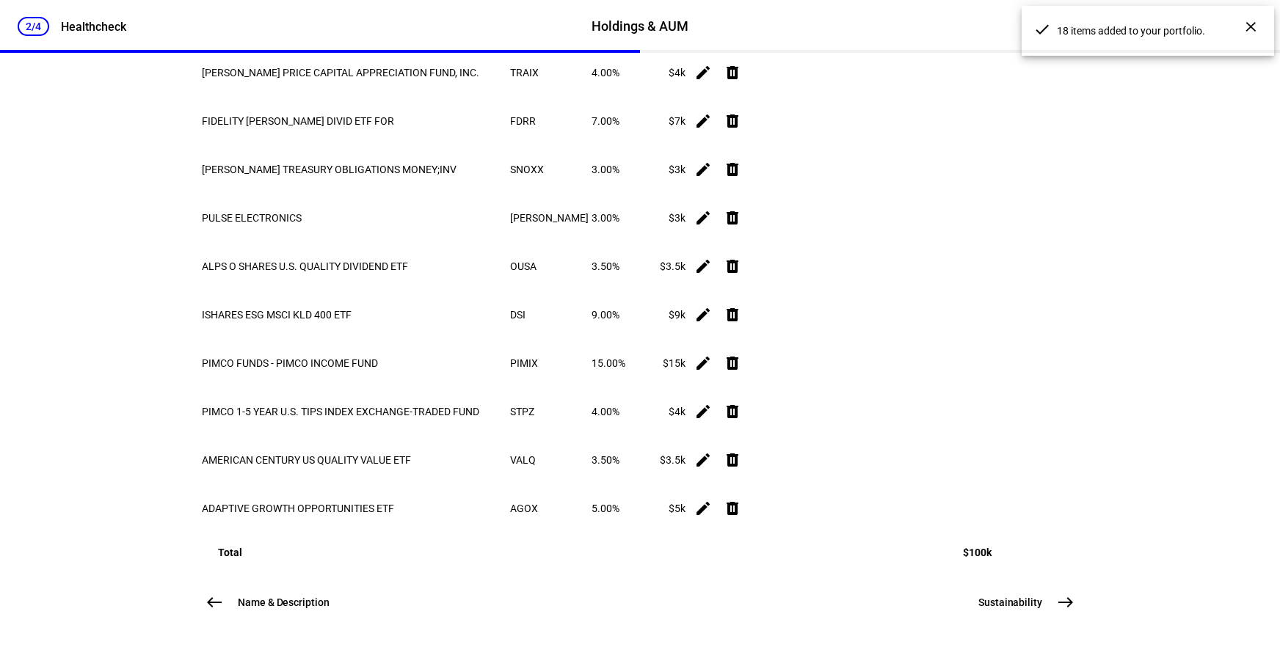
scroll to position [1000, 0]
click at [1018, 609] on span "Sustainability" at bounding box center [1011, 602] width 64 height 15
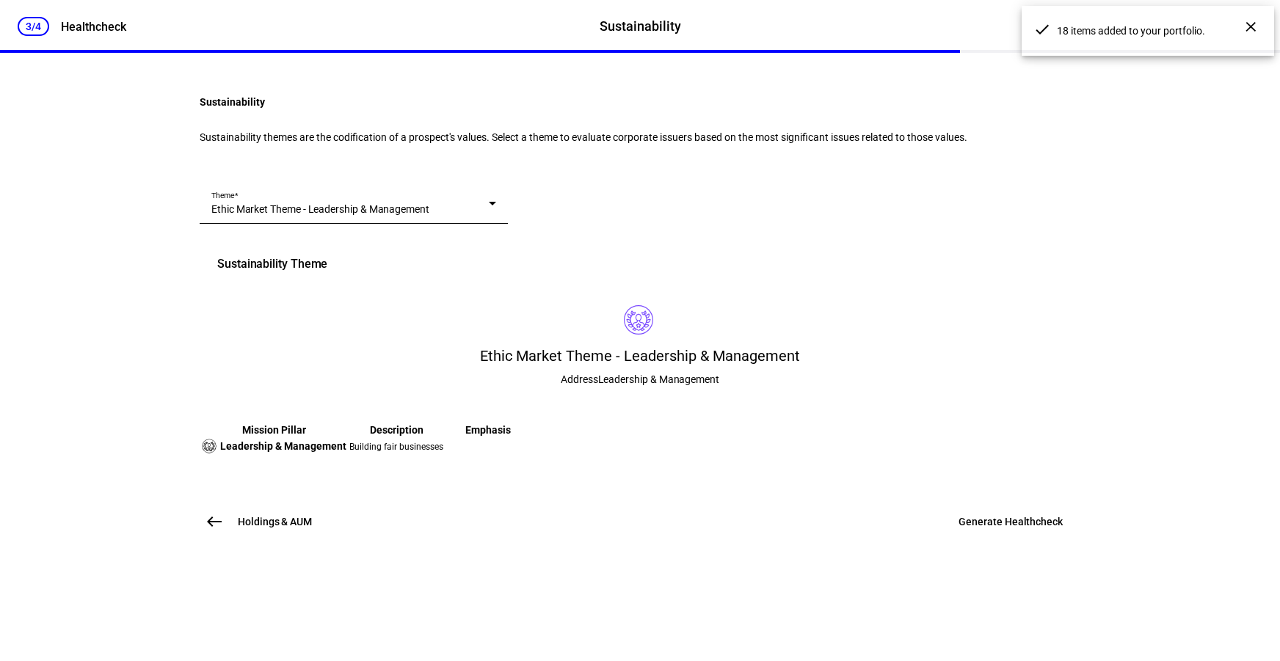
click at [496, 224] on div "Theme Ethic Market Theme - Leadership & Management" at bounding box center [353, 203] width 285 height 41
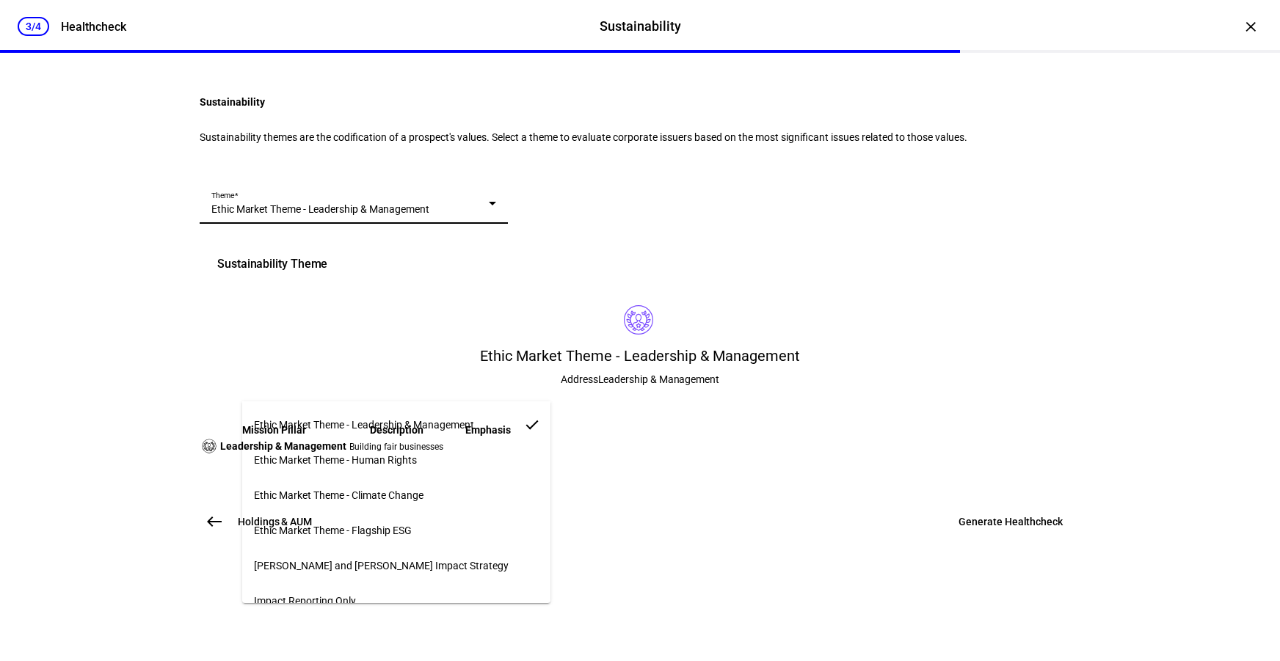
click at [484, 520] on mat-option "Ethic Market Theme - Flagship ESG" at bounding box center [396, 530] width 308 height 35
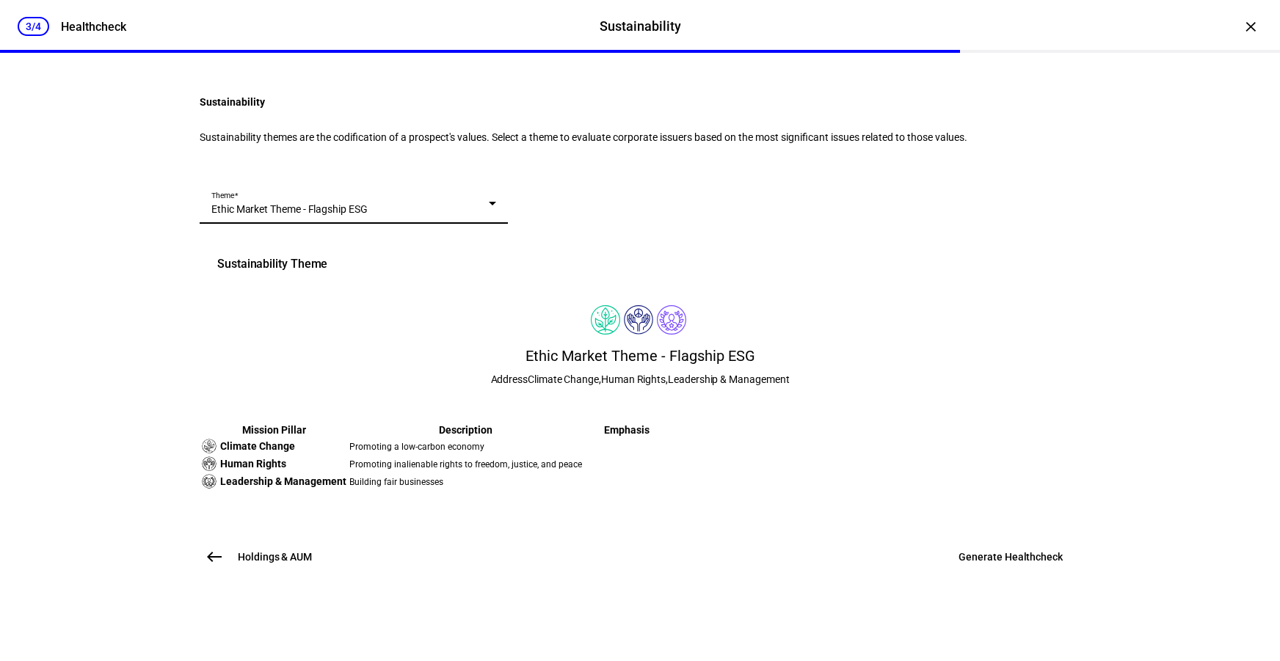
scroll to position [249, 0]
click at [965, 575] on span at bounding box center [1010, 557] width 139 height 35
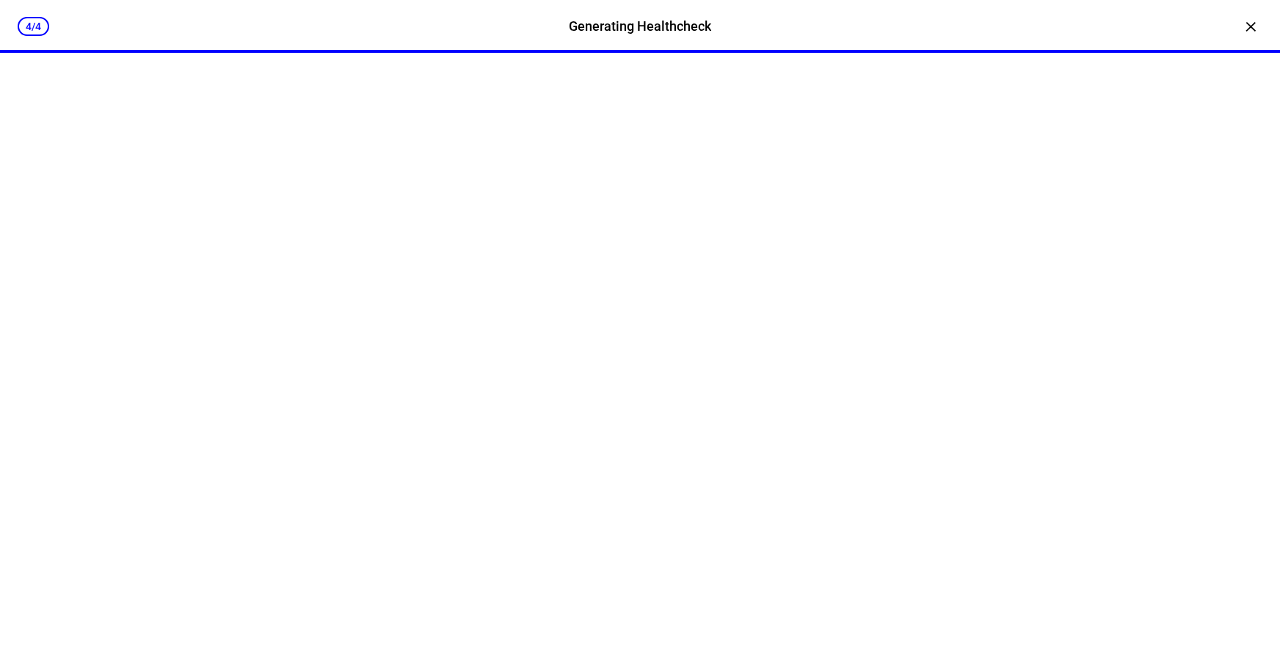
scroll to position [0, 0]
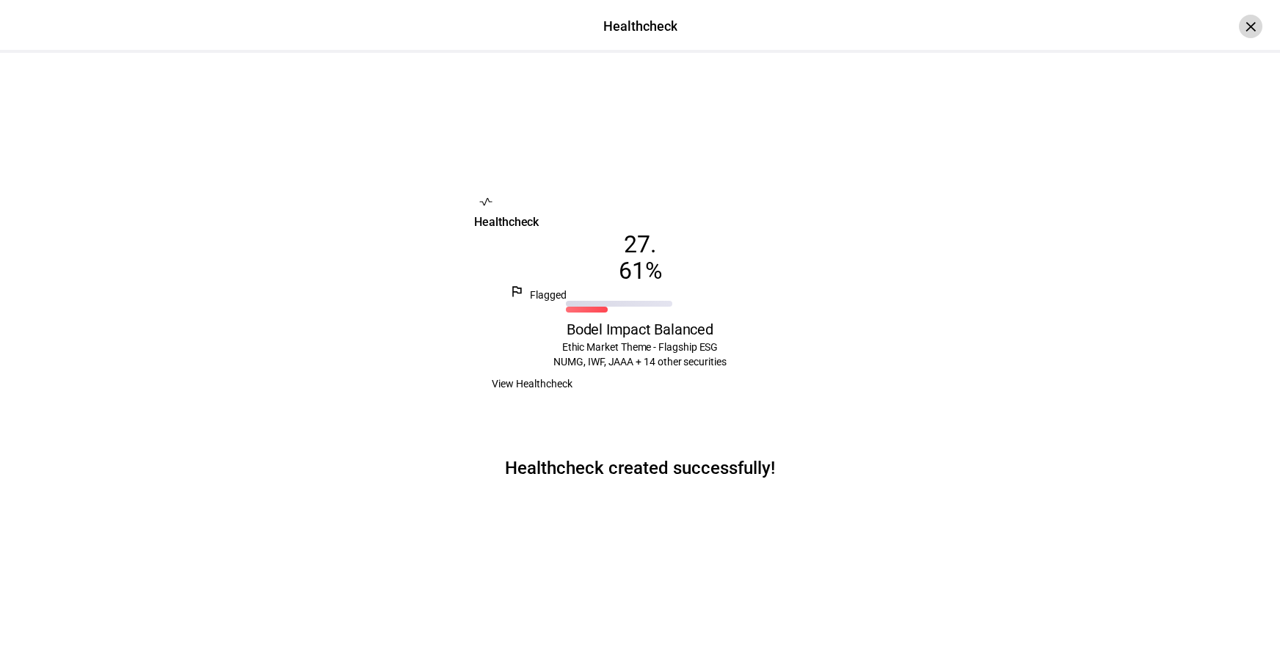
click at [1241, 26] on div "×" at bounding box center [1250, 26] width 23 height 23
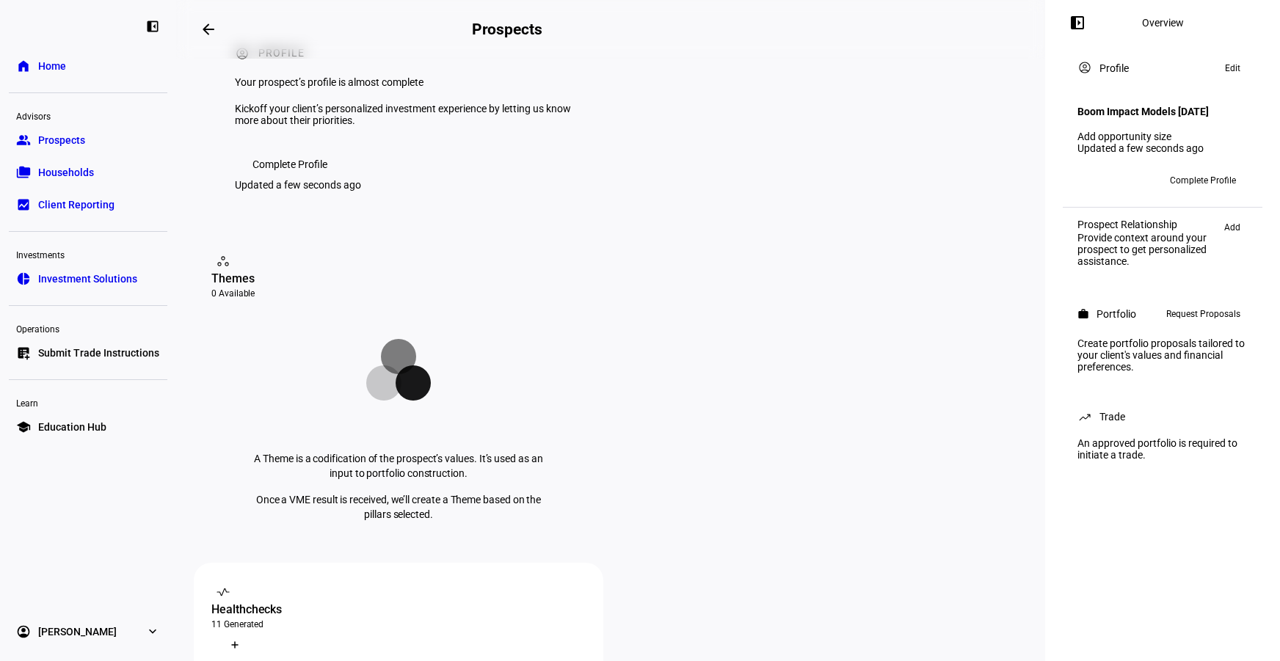
click at [586, 634] on eth-card-action-add "Create Healthcheck" at bounding box center [398, 645] width 374 height 23
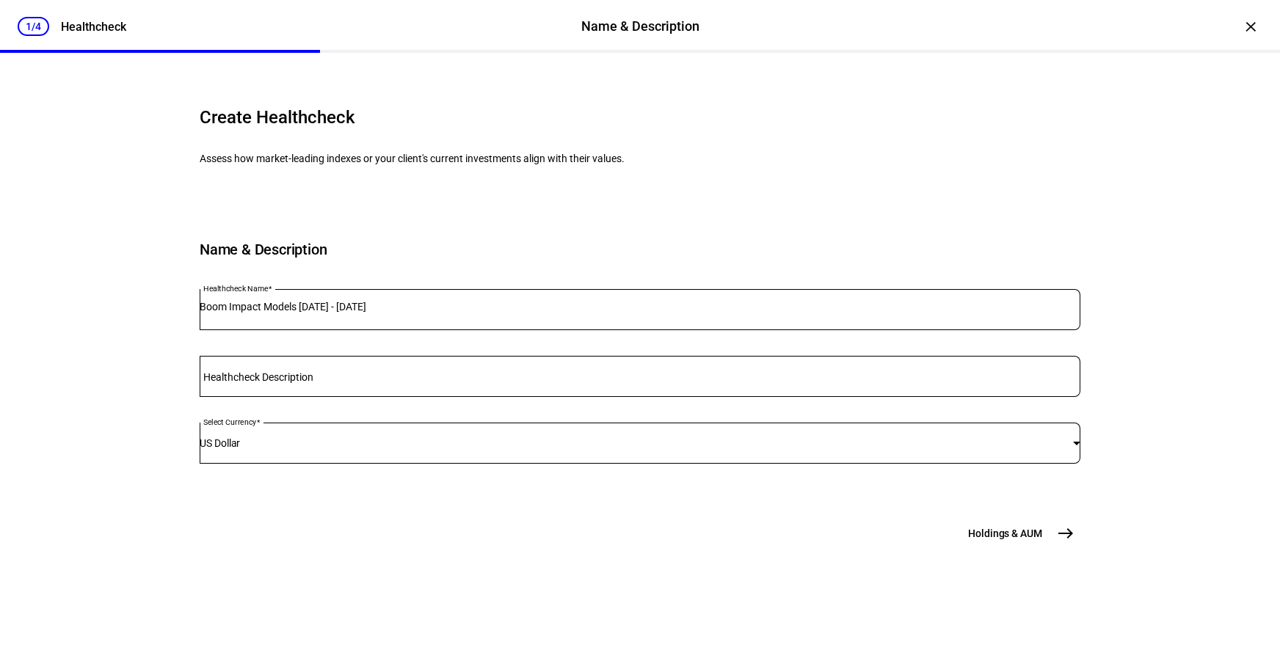
click at [424, 313] on input "Boom Impact Models [DATE] - [DATE]" at bounding box center [640, 307] width 881 height 12
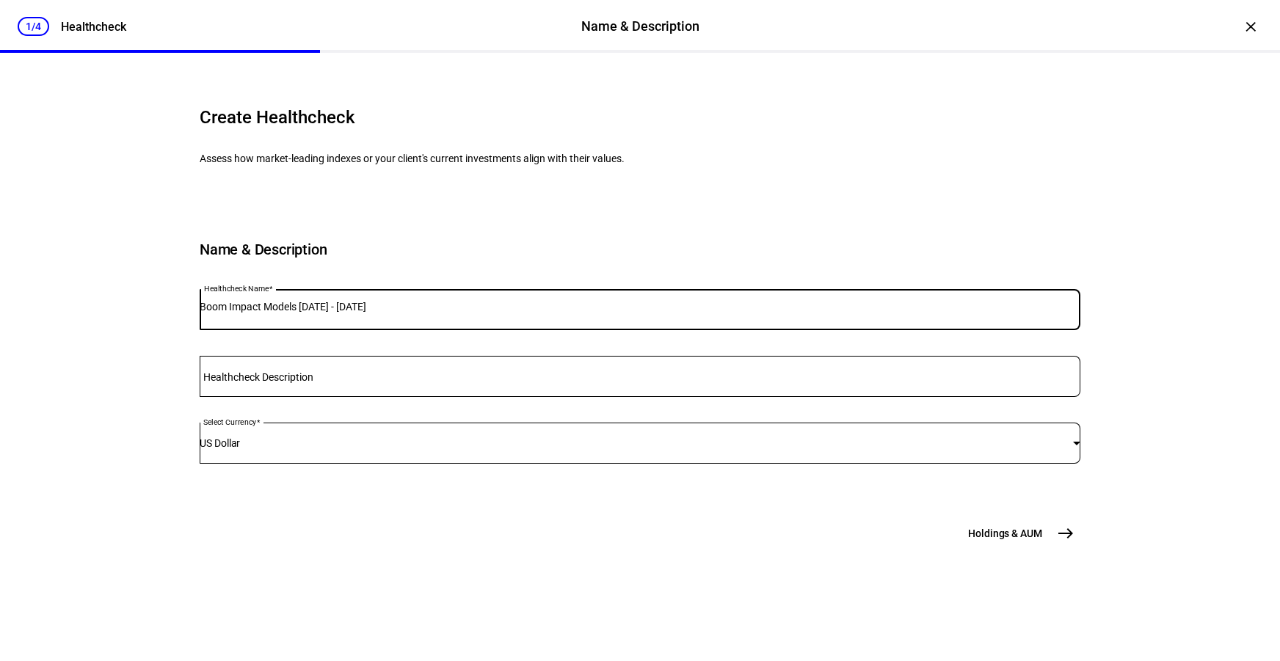
click at [424, 313] on input "Boom Impact Models [DATE] - [DATE]" at bounding box center [640, 307] width 881 height 12
type input "Bodel Impact Conservative Growth"
click at [1057, 543] on mat-icon "east" at bounding box center [1066, 534] width 18 height 18
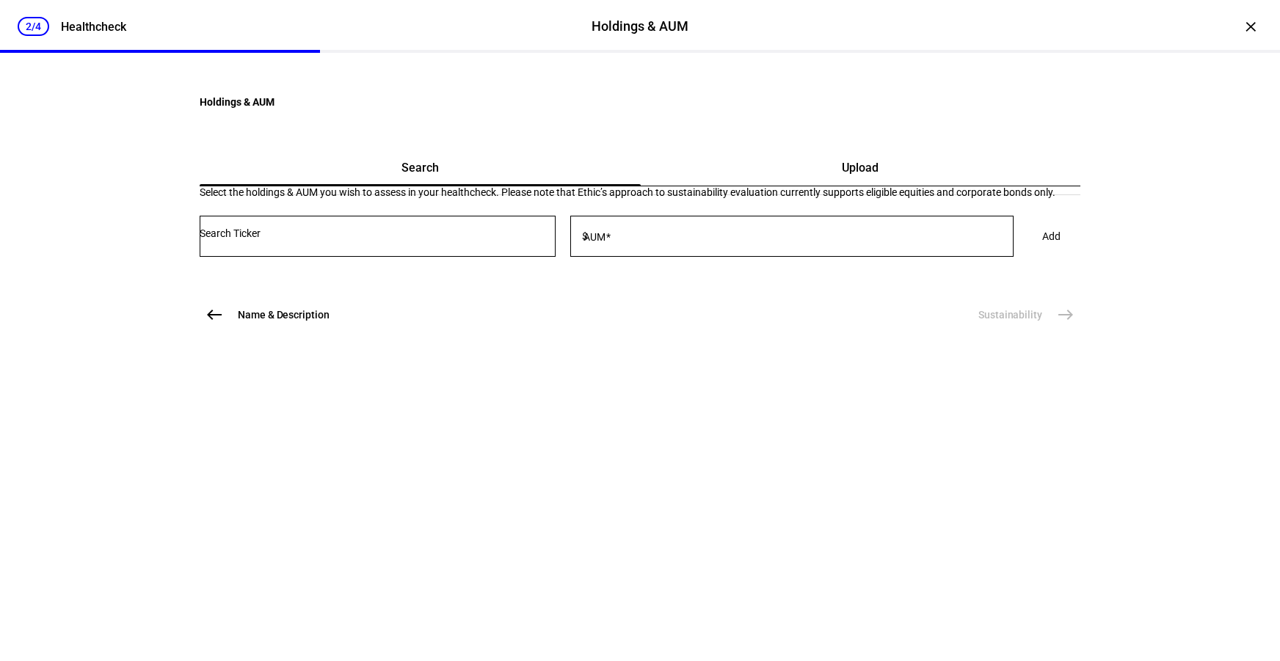
scroll to position [0, 0]
click at [871, 186] on div "Upload" at bounding box center [861, 167] width 440 height 35
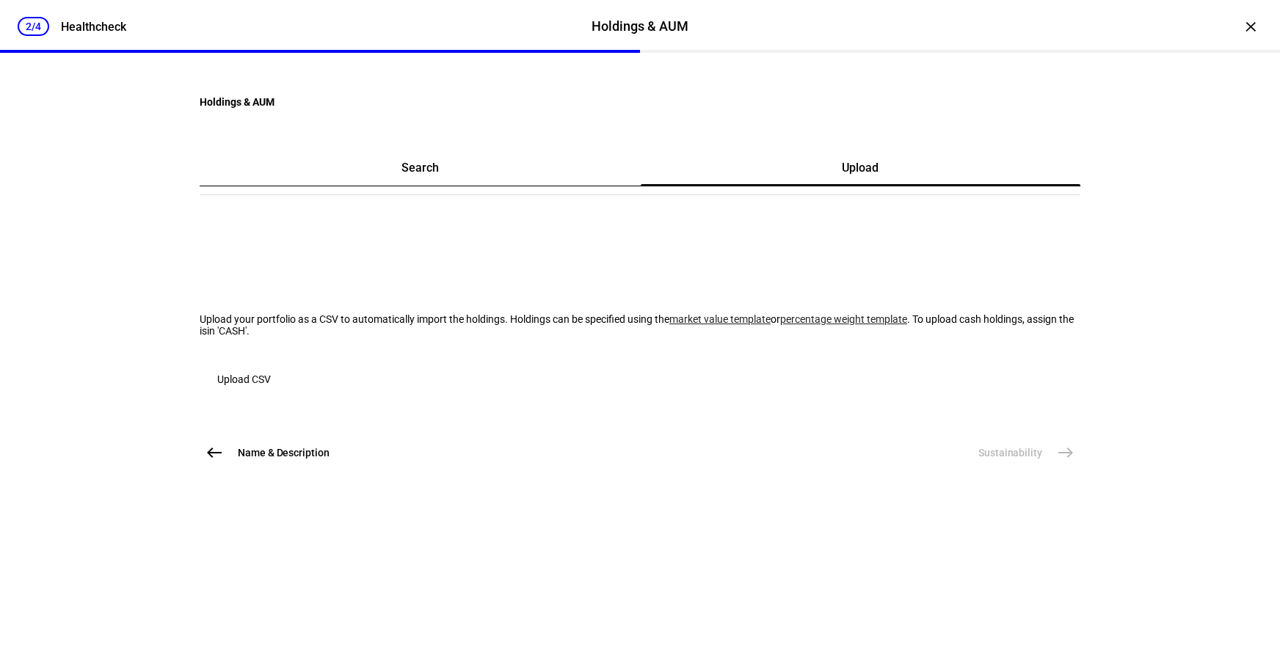
click at [271, 394] on span "Upload CSV" at bounding box center [244, 379] width 54 height 29
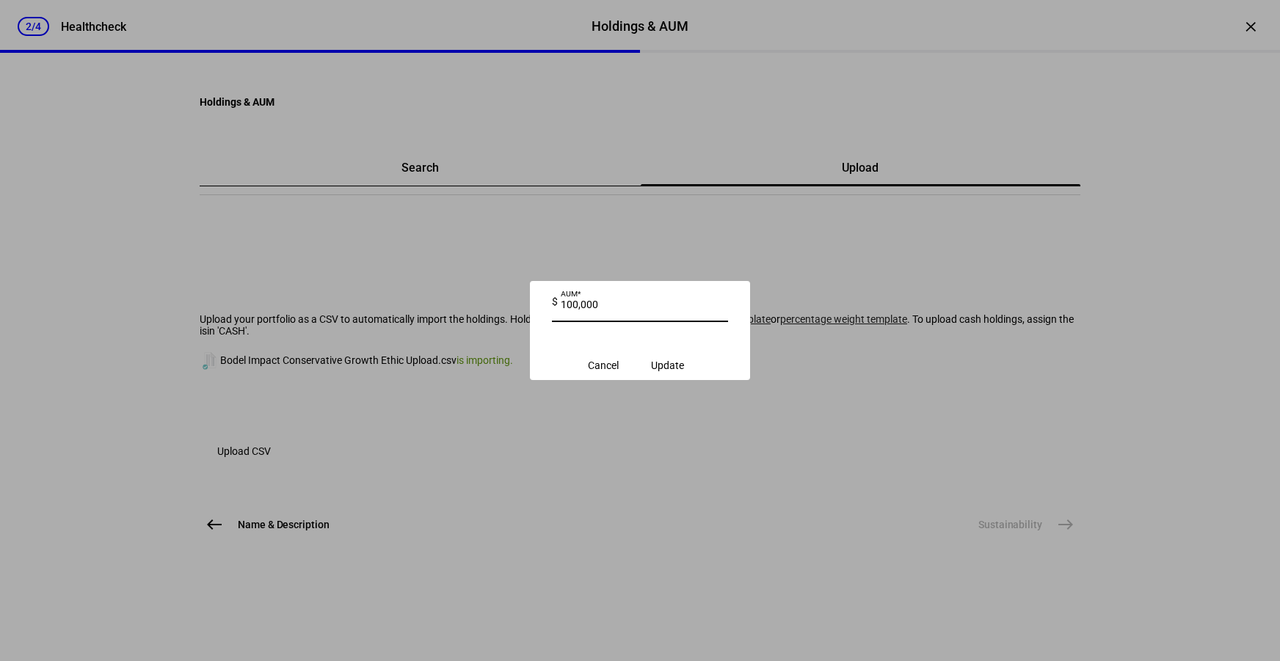
type input "100,000"
click at [667, 370] on span "Update" at bounding box center [667, 366] width 33 height 12
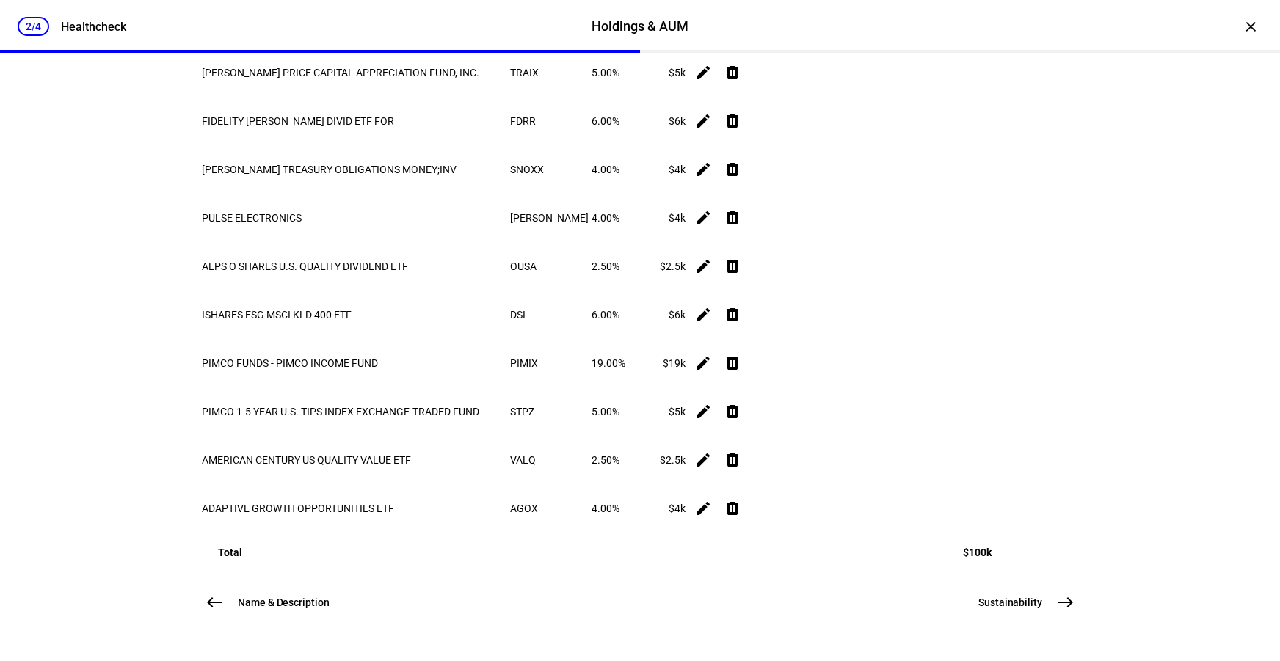
scroll to position [1060, 0]
click at [1034, 590] on button "Sustainability east" at bounding box center [1025, 602] width 111 height 29
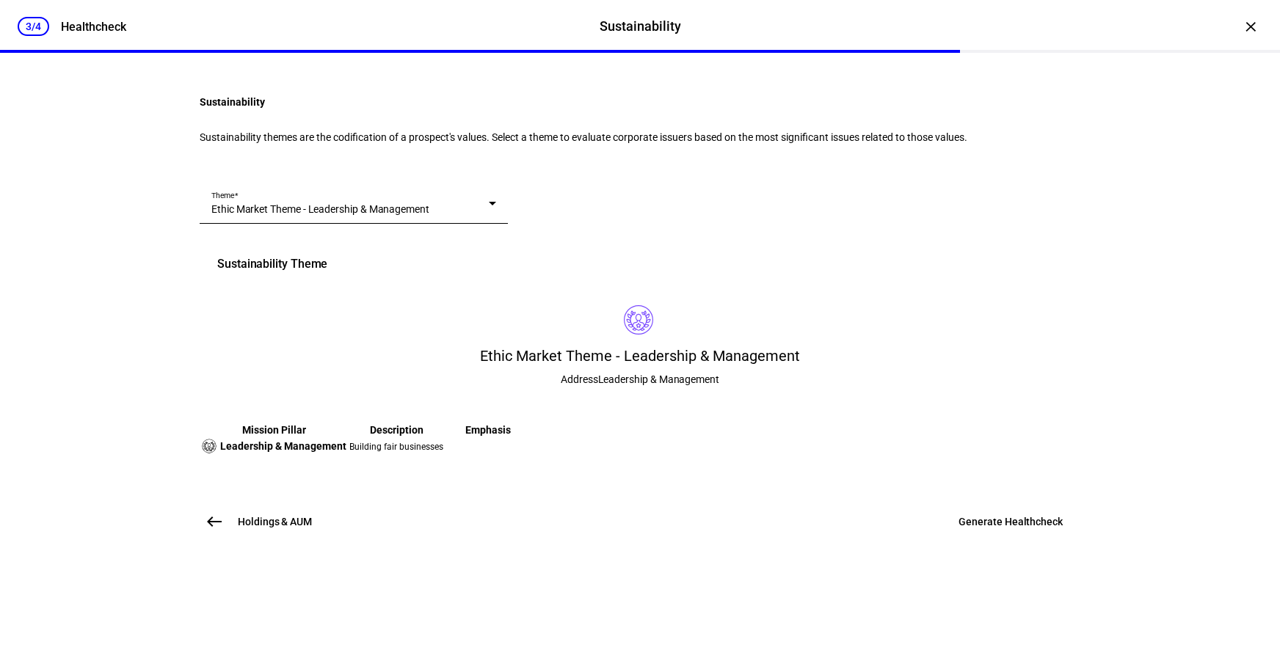
click at [341, 224] on div "Theme Ethic Market Theme - Leadership & Management" at bounding box center [353, 203] width 285 height 41
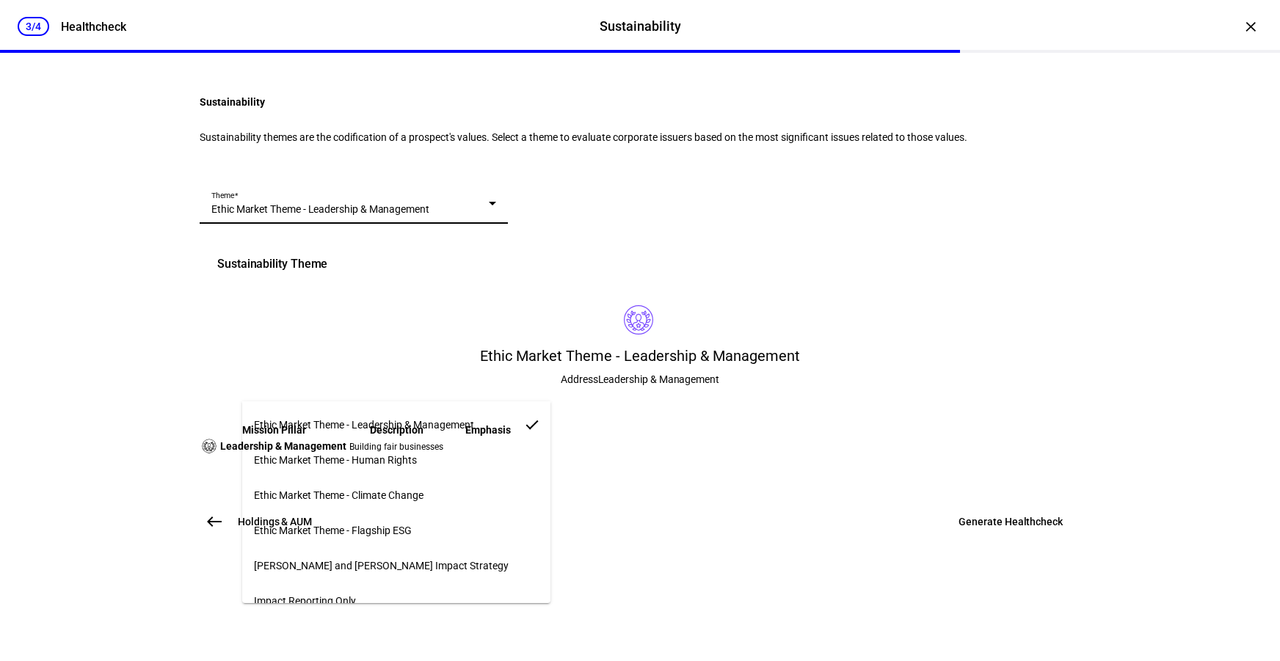
click at [382, 525] on span "Ethic Market Theme - Flagship ESG" at bounding box center [333, 531] width 158 height 12
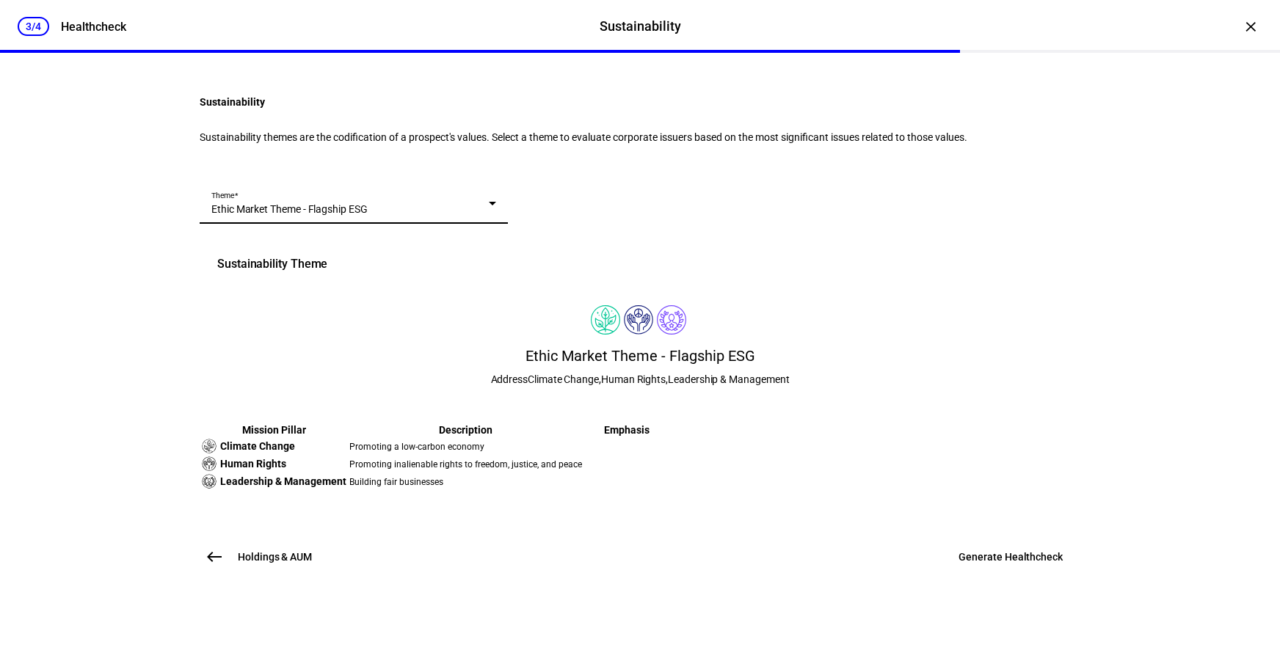
scroll to position [249, 0]
click at [979, 575] on span at bounding box center [1010, 557] width 139 height 35
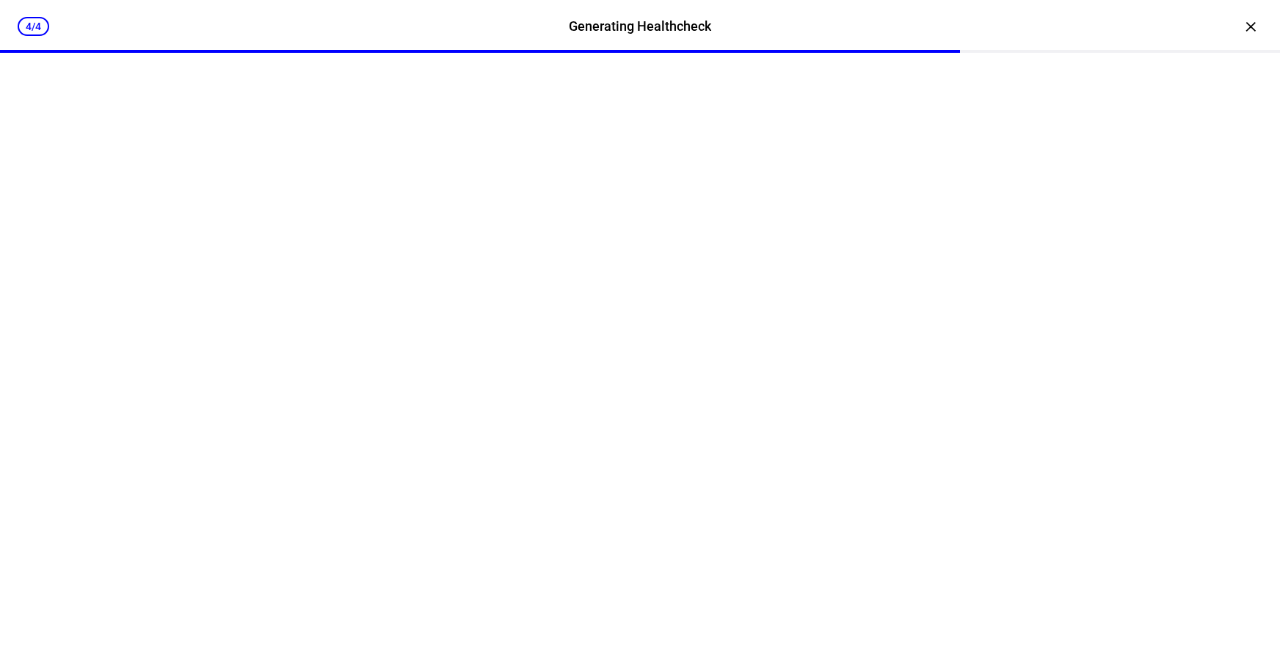
scroll to position [0, 0]
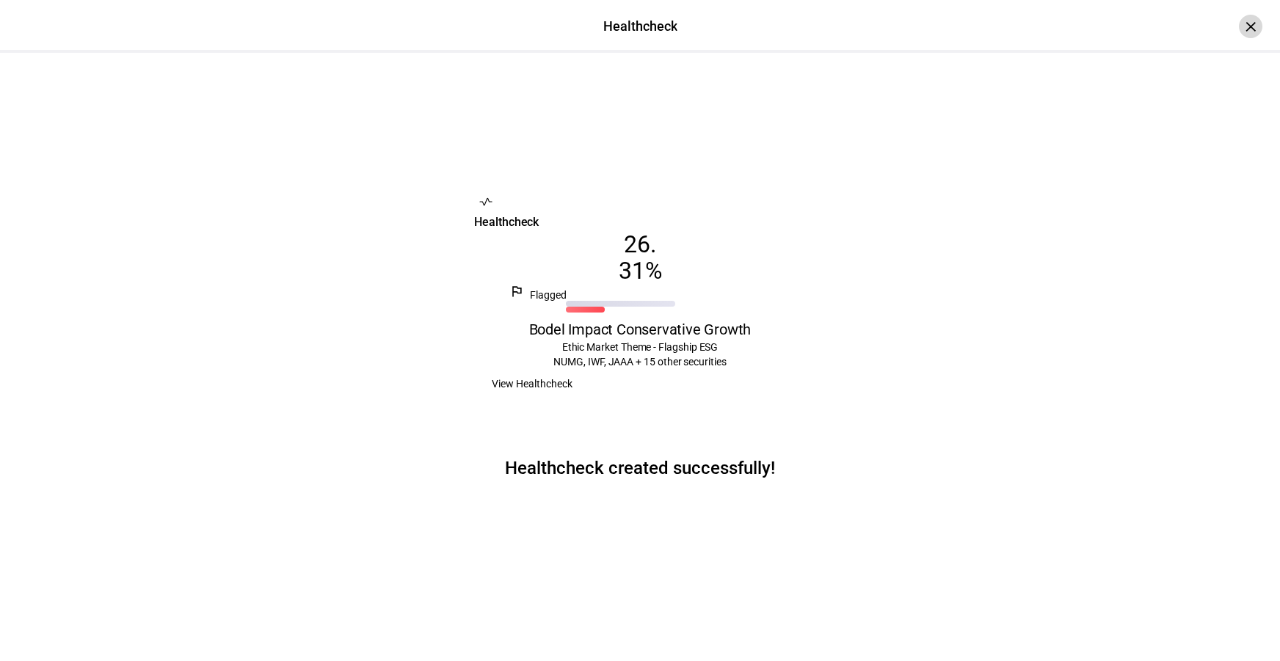
click at [1239, 29] on div "×" at bounding box center [1250, 26] width 23 height 23
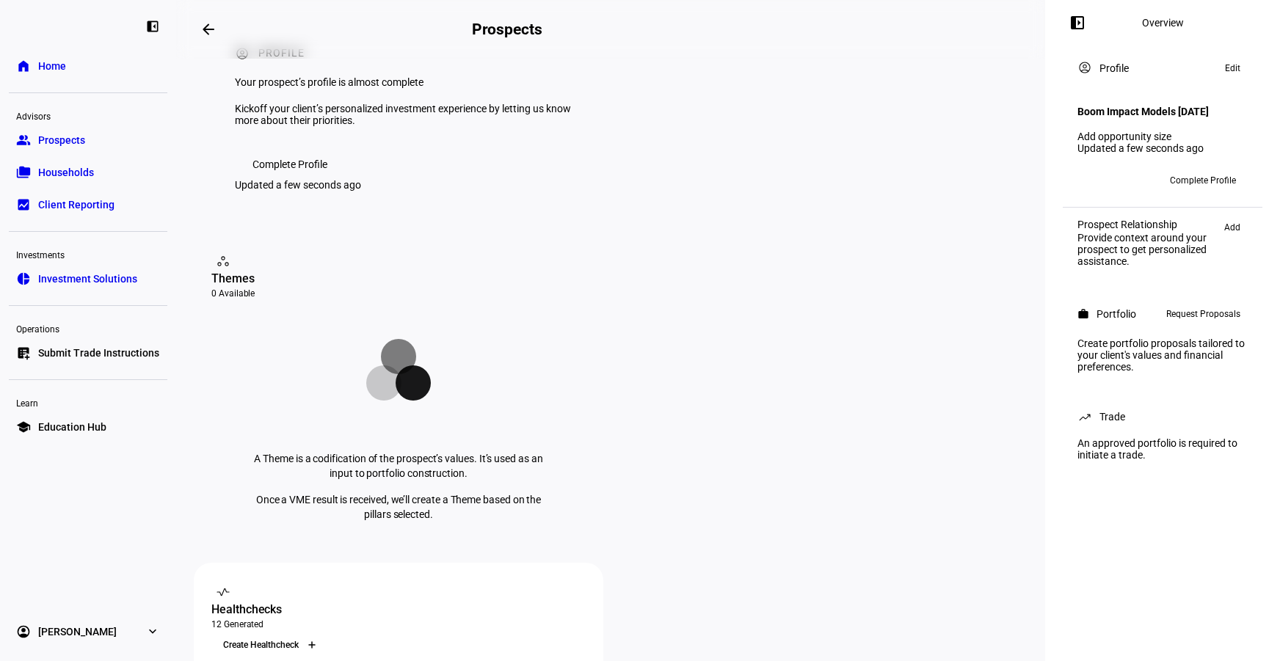
click at [324, 634] on div at bounding box center [311, 645] width 23 height 23
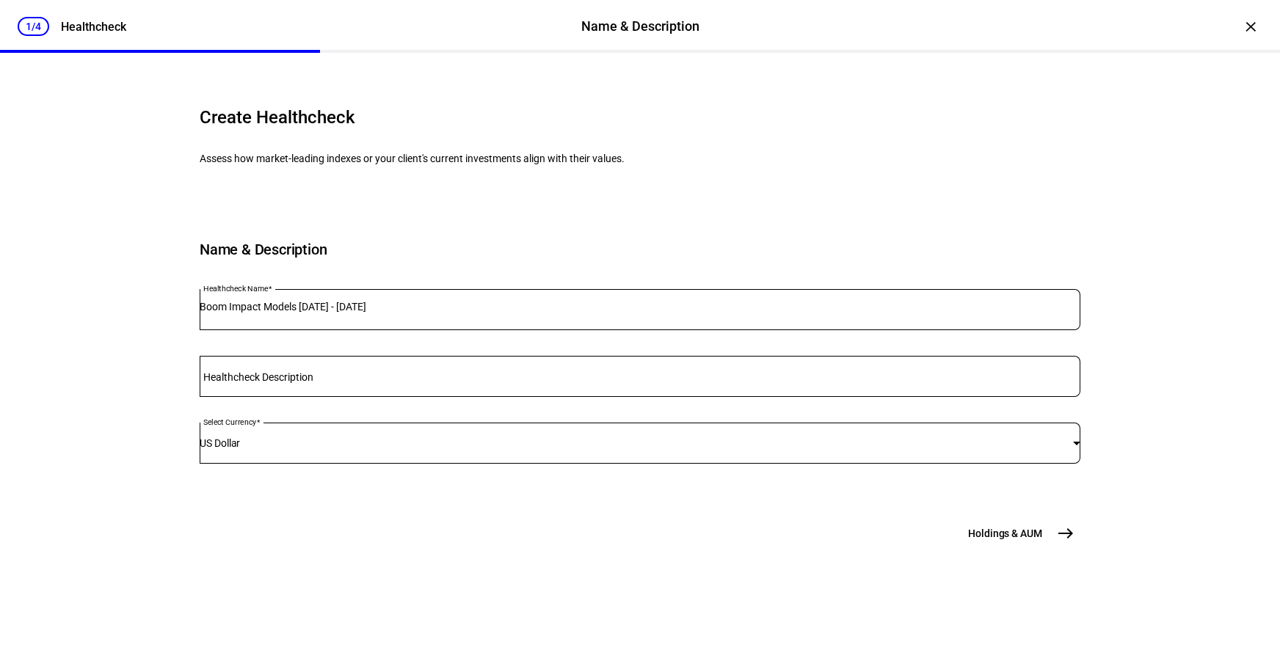
click at [393, 330] on div "Boom Impact Models [DATE] - [DATE]" at bounding box center [640, 309] width 881 height 41
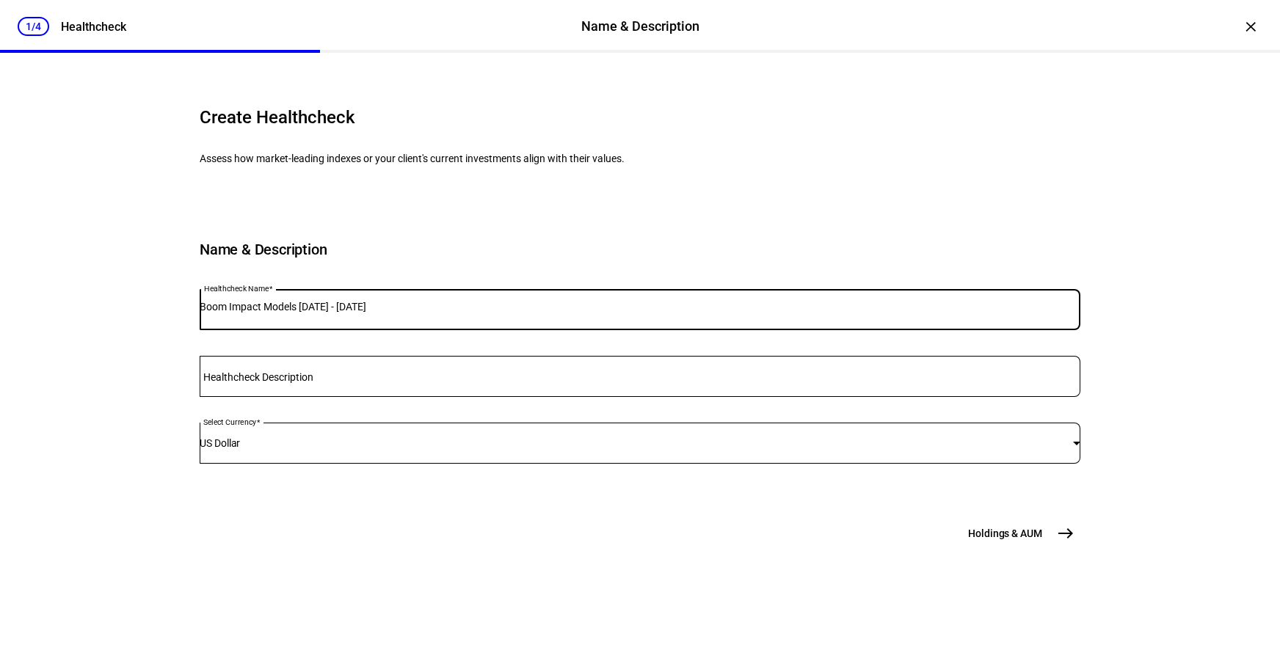
click at [393, 313] on input "Boom Impact Models [DATE] - [DATE]" at bounding box center [640, 307] width 881 height 12
type input "Bodel Impact Conservative"
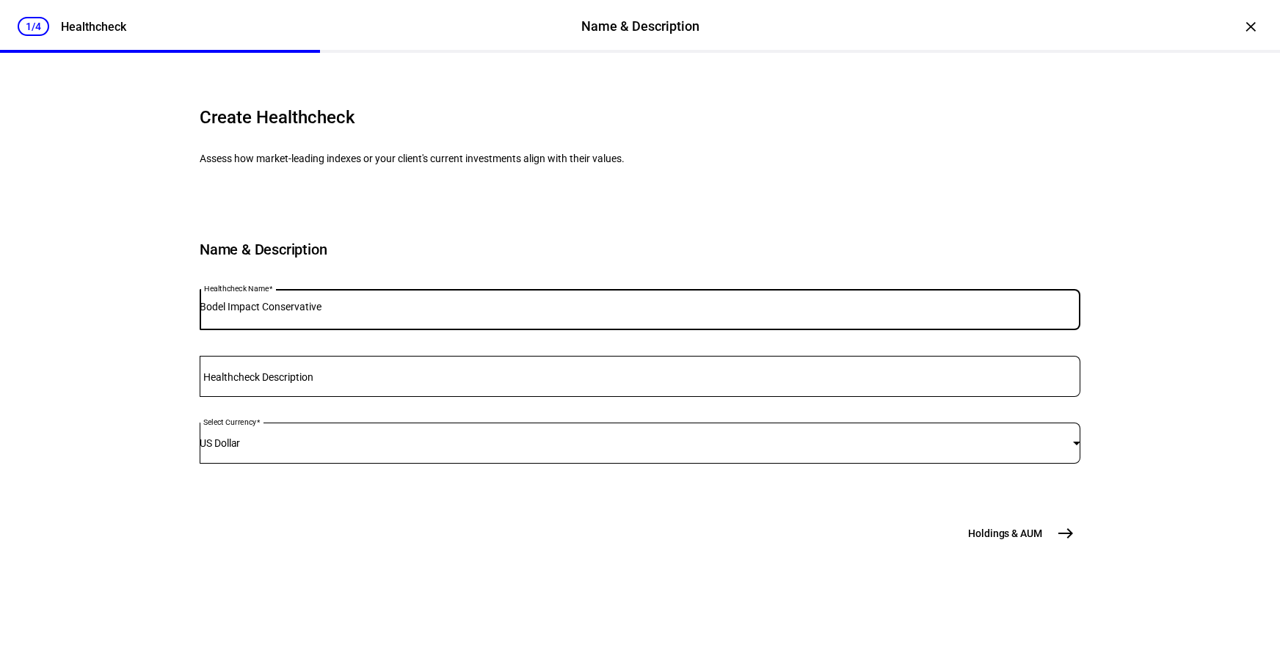
click at [995, 541] on span "Holdings & AUM" at bounding box center [1005, 533] width 74 height 15
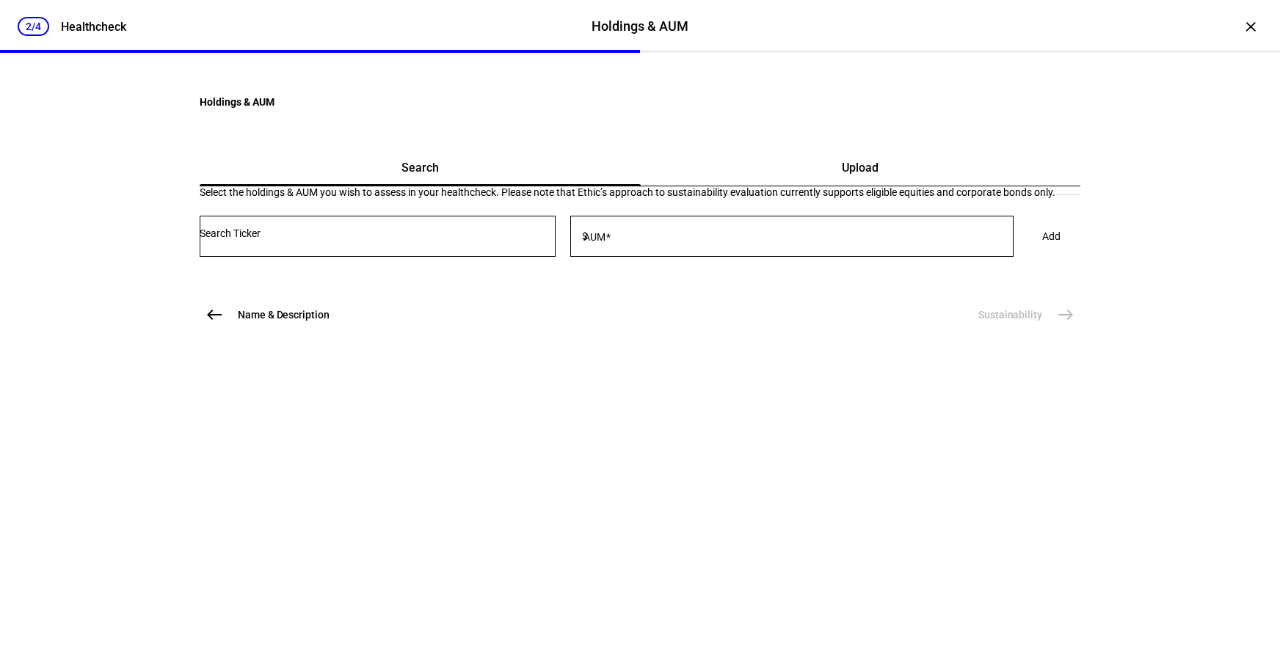
click at [698, 186] on div "Upload" at bounding box center [861, 167] width 440 height 35
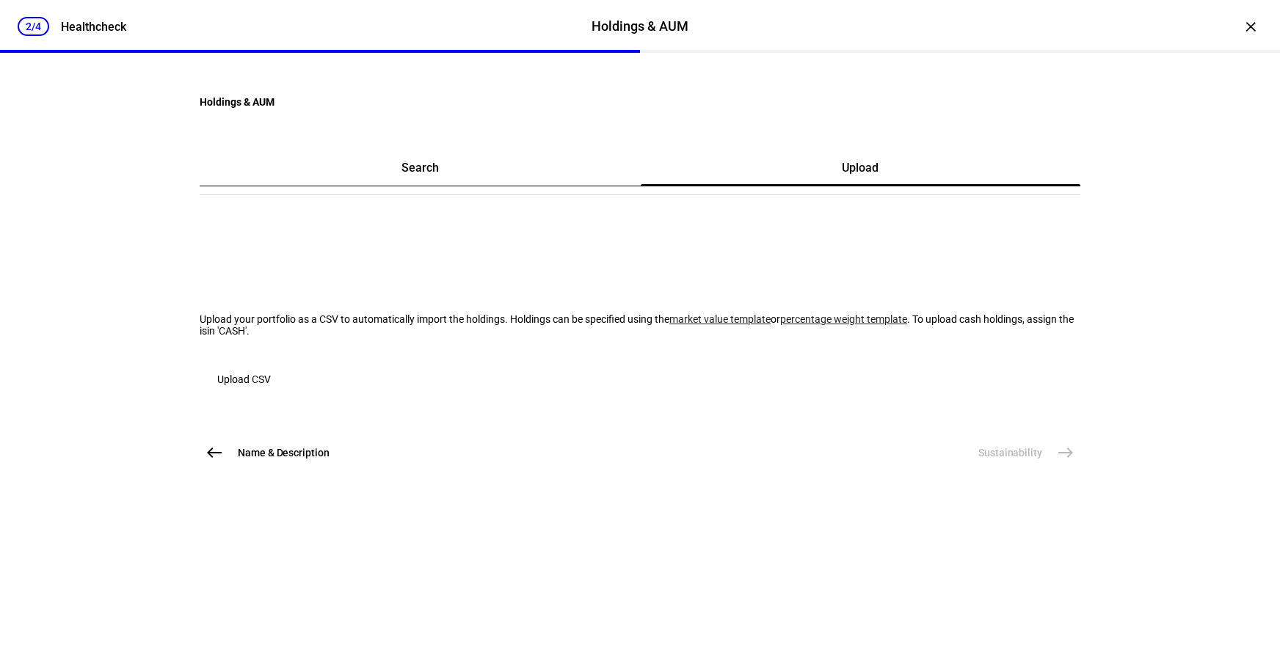
click at [271, 394] on span "Upload CSV" at bounding box center [244, 379] width 54 height 29
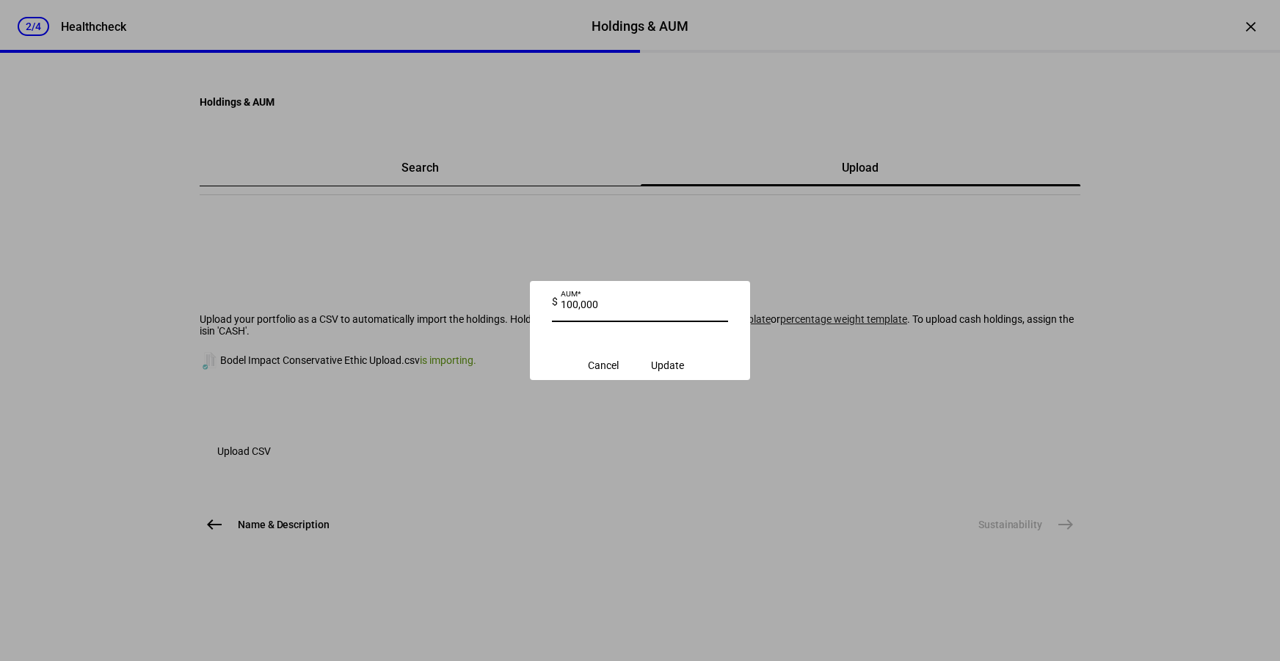
type input "100,000"
click at [717, 380] on eth-input-value-dialog "$ AUM 100,000 Cancel Update" at bounding box center [640, 330] width 220 height 99
click at [702, 381] on span "submit" at bounding box center [668, 365] width 68 height 35
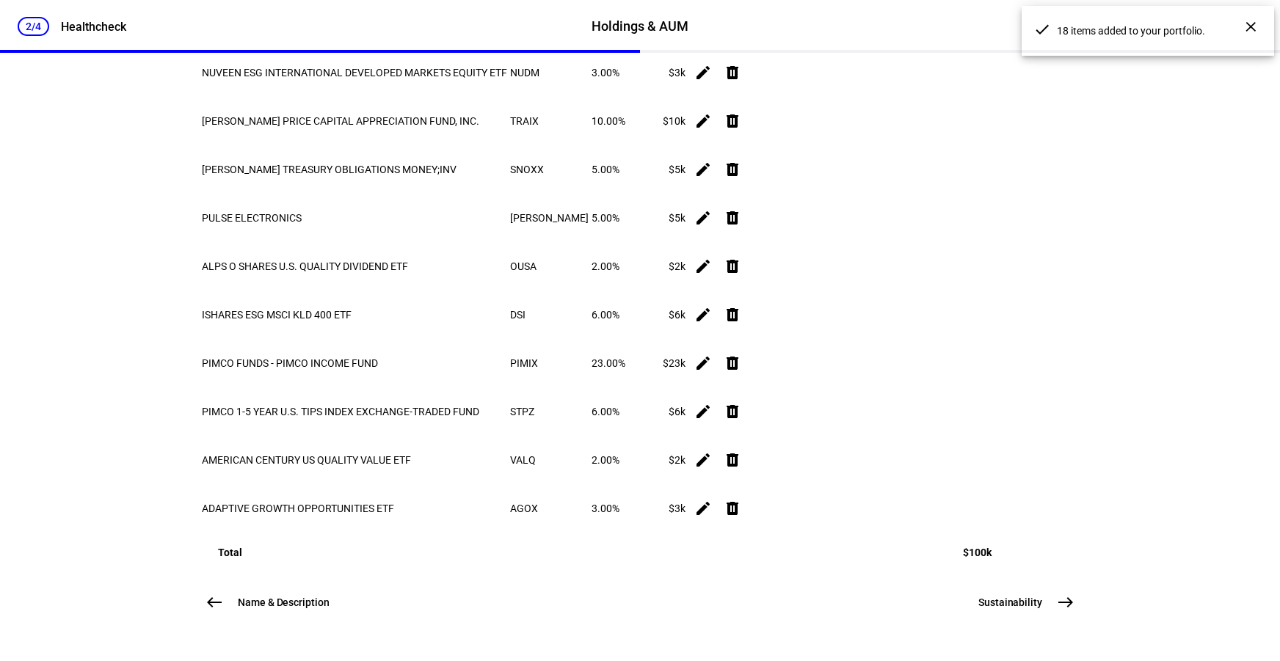
scroll to position [1000, 0]
click at [1048, 611] on button "Sustainability east" at bounding box center [1025, 602] width 111 height 29
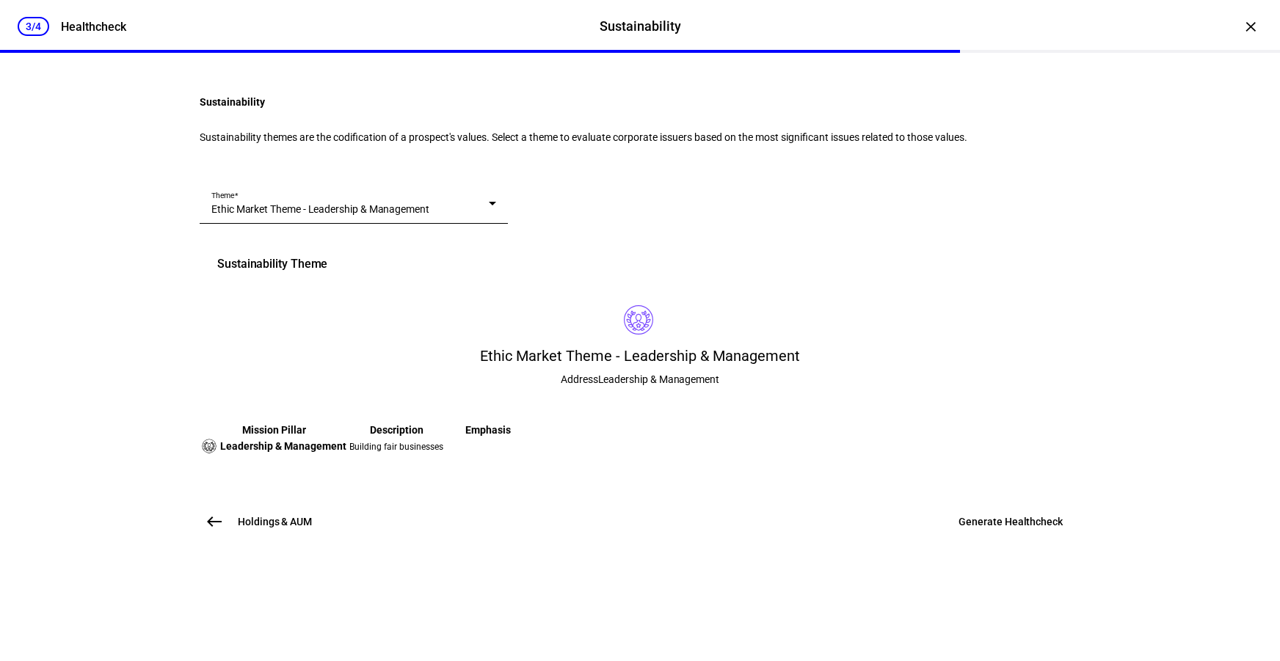
click at [476, 224] on div "Theme Ethic Market Theme - Leadership & Management" at bounding box center [353, 203] width 285 height 41
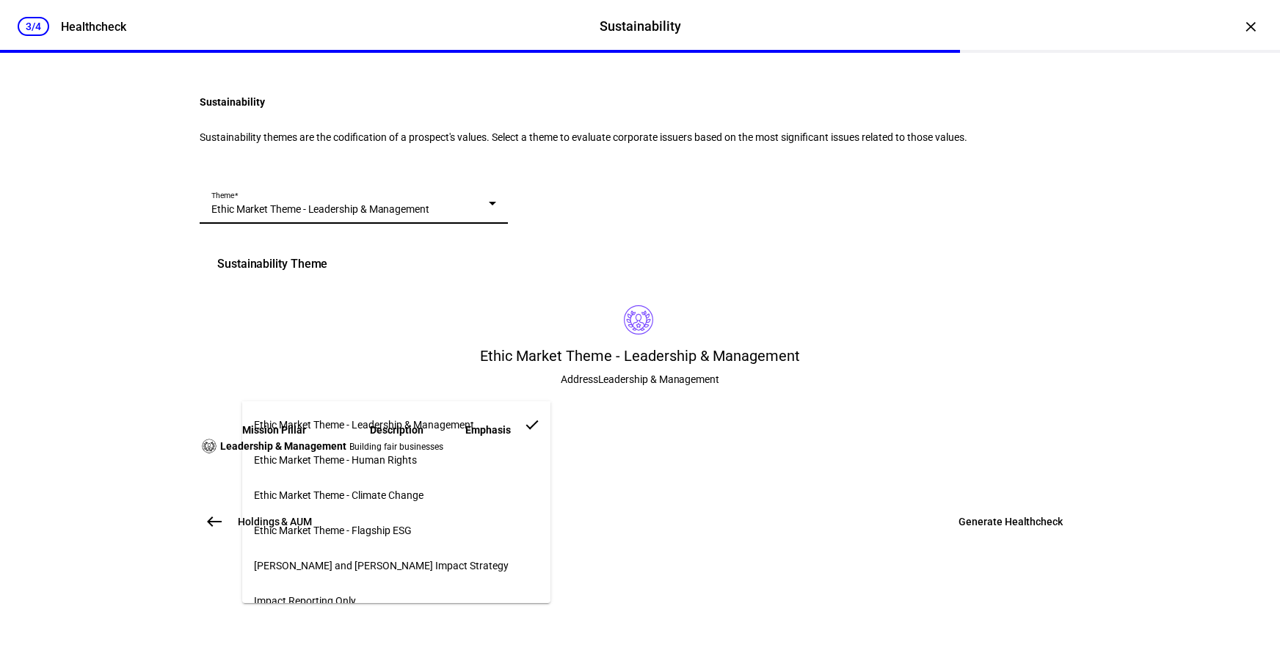
click at [446, 526] on mat-option "Ethic Market Theme - Flagship ESG" at bounding box center [396, 530] width 308 height 35
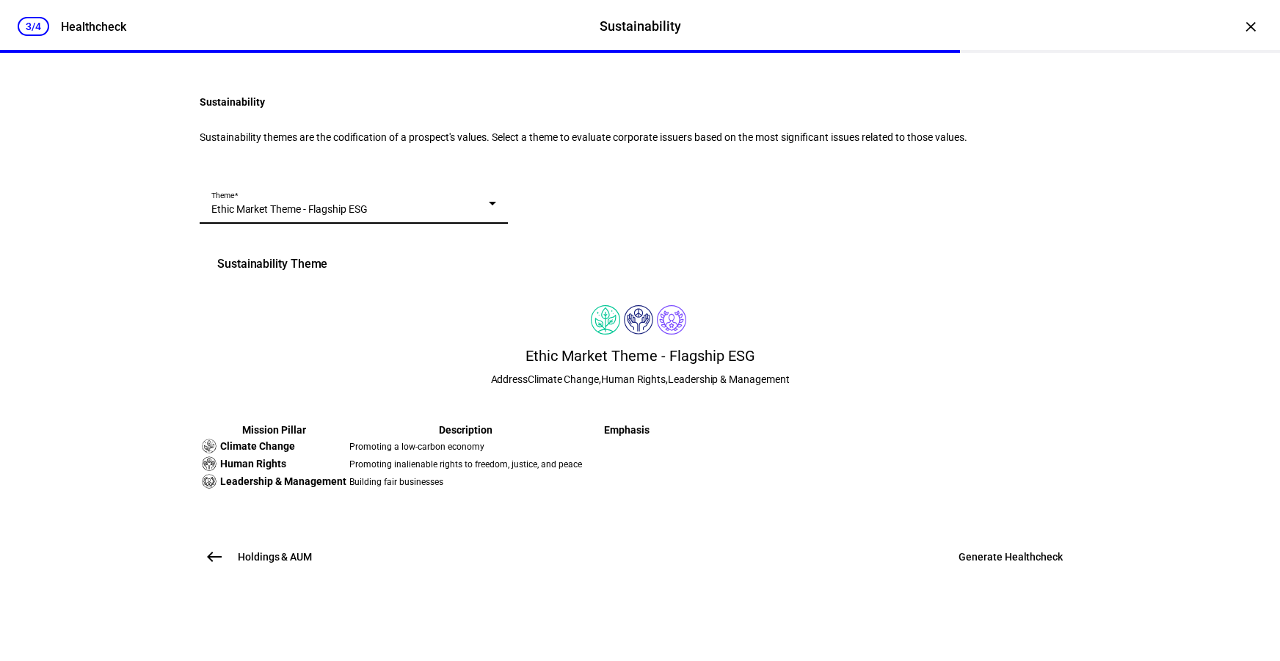
scroll to position [249, 0]
click at [1007, 565] on span "Generate Healthcheck" at bounding box center [1011, 557] width 104 height 15
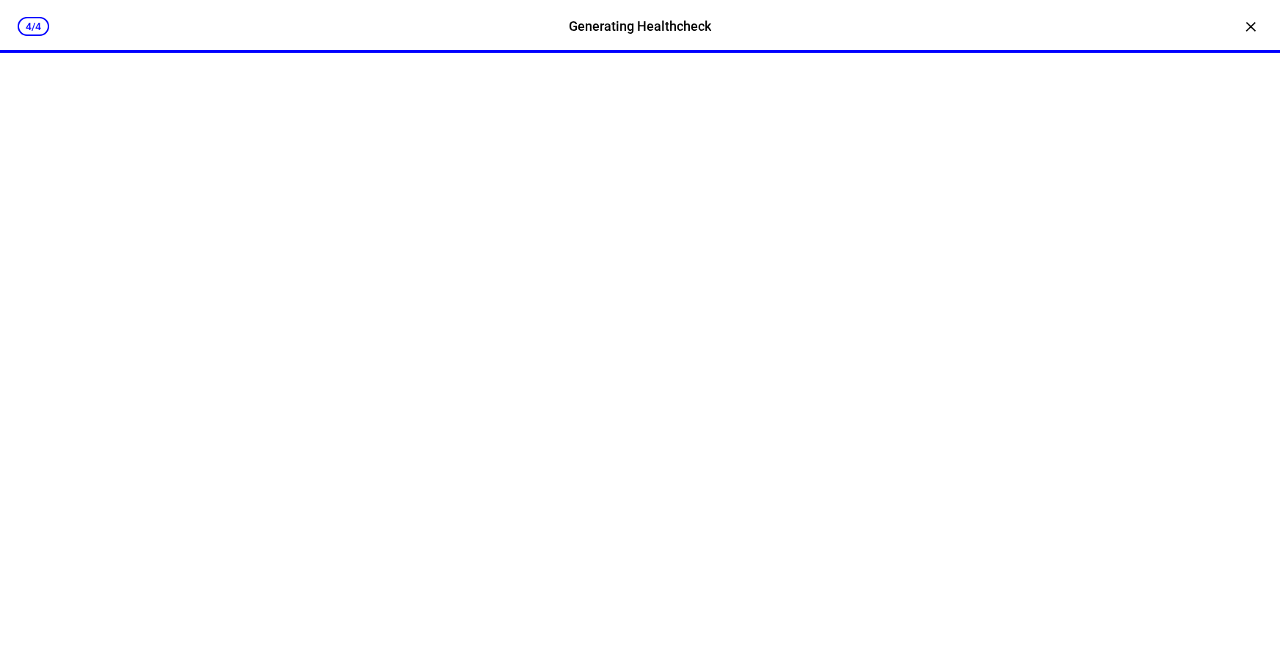
scroll to position [0, 0]
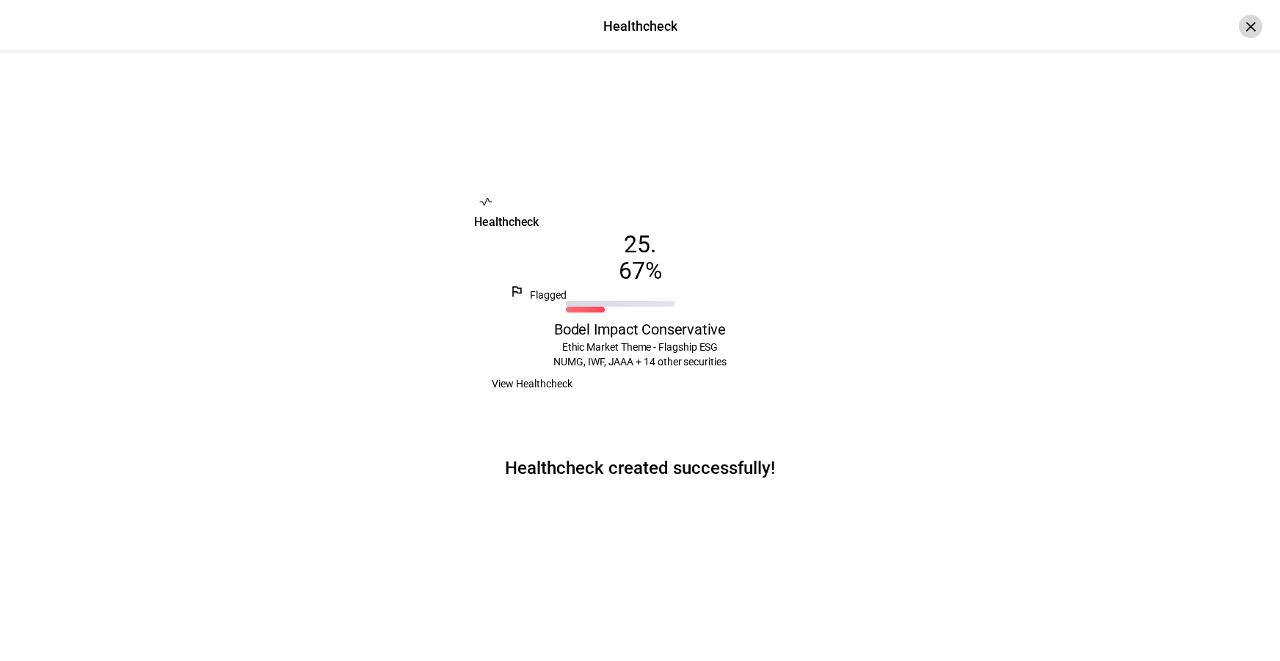
click at [1239, 23] on div "×" at bounding box center [1250, 26] width 23 height 23
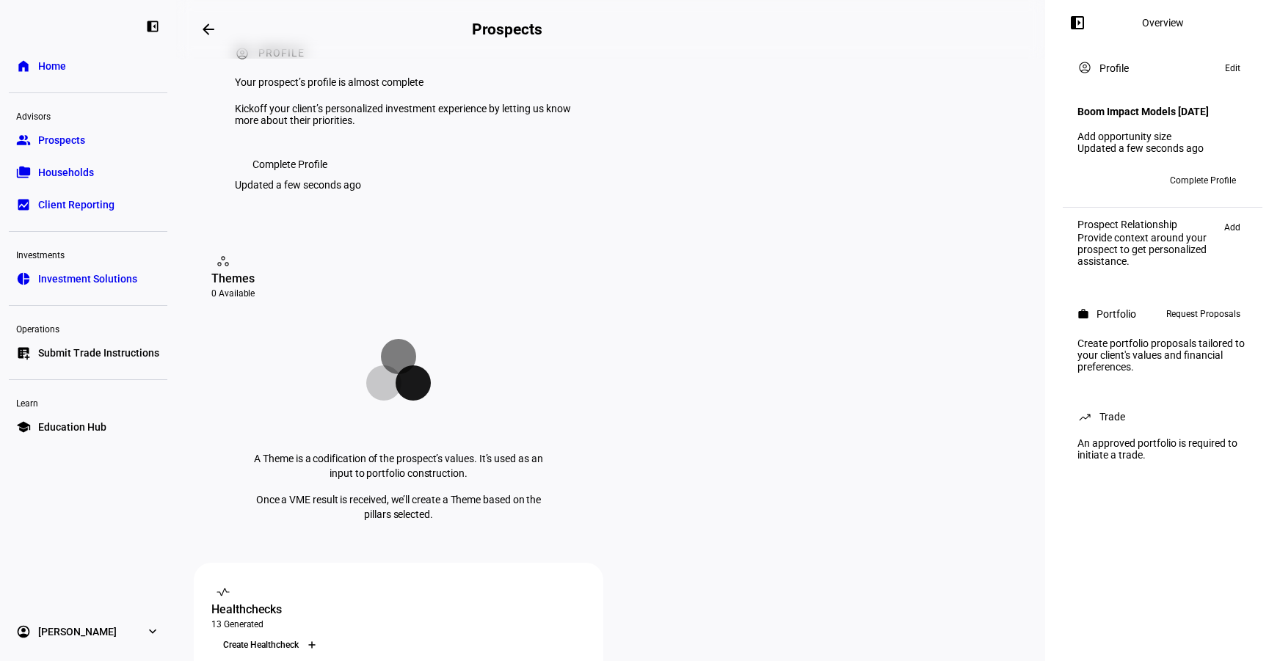
click at [324, 634] on div at bounding box center [311, 645] width 23 height 23
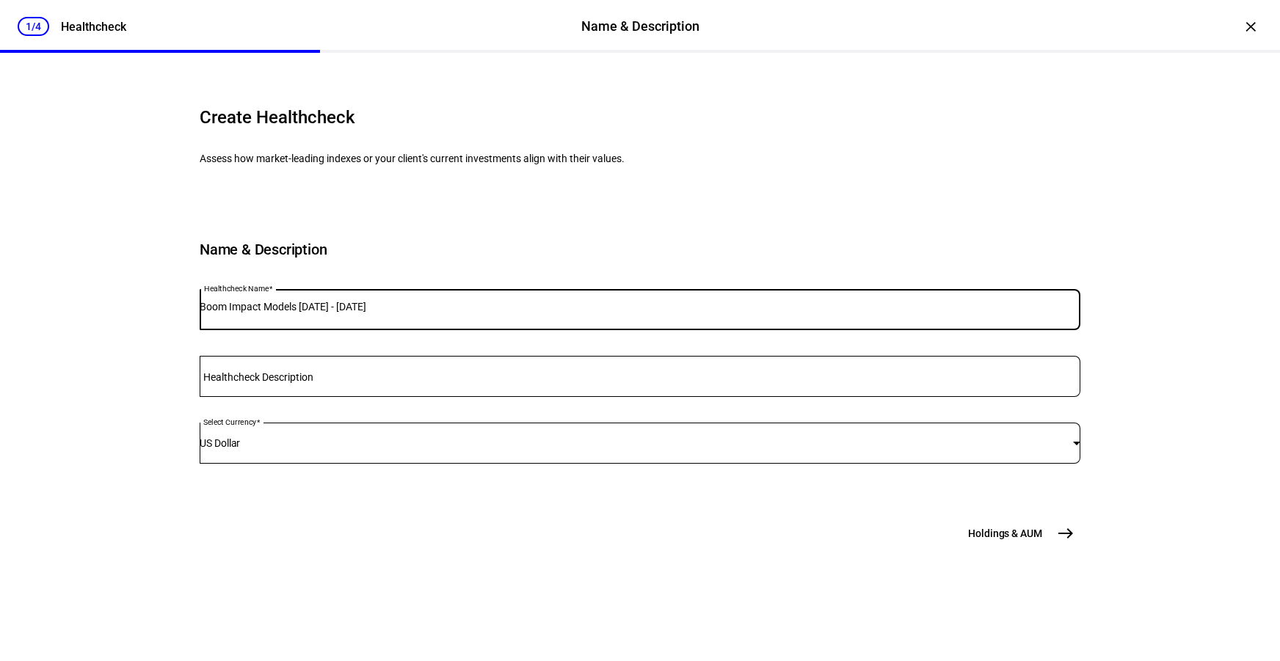
click at [464, 313] on input "Boom Impact Models [DATE] - [DATE]" at bounding box center [640, 307] width 881 height 12
type input "Bodel Impact Capital Preservation"
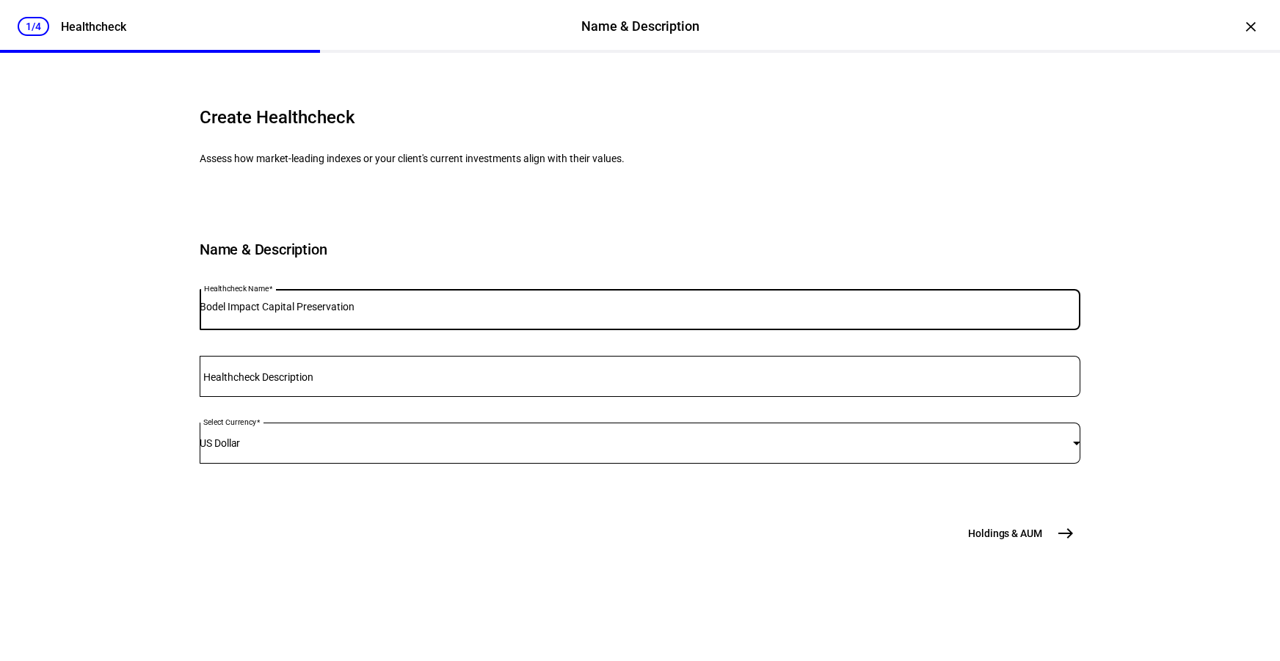
click at [1057, 543] on mat-icon "east" at bounding box center [1066, 534] width 18 height 18
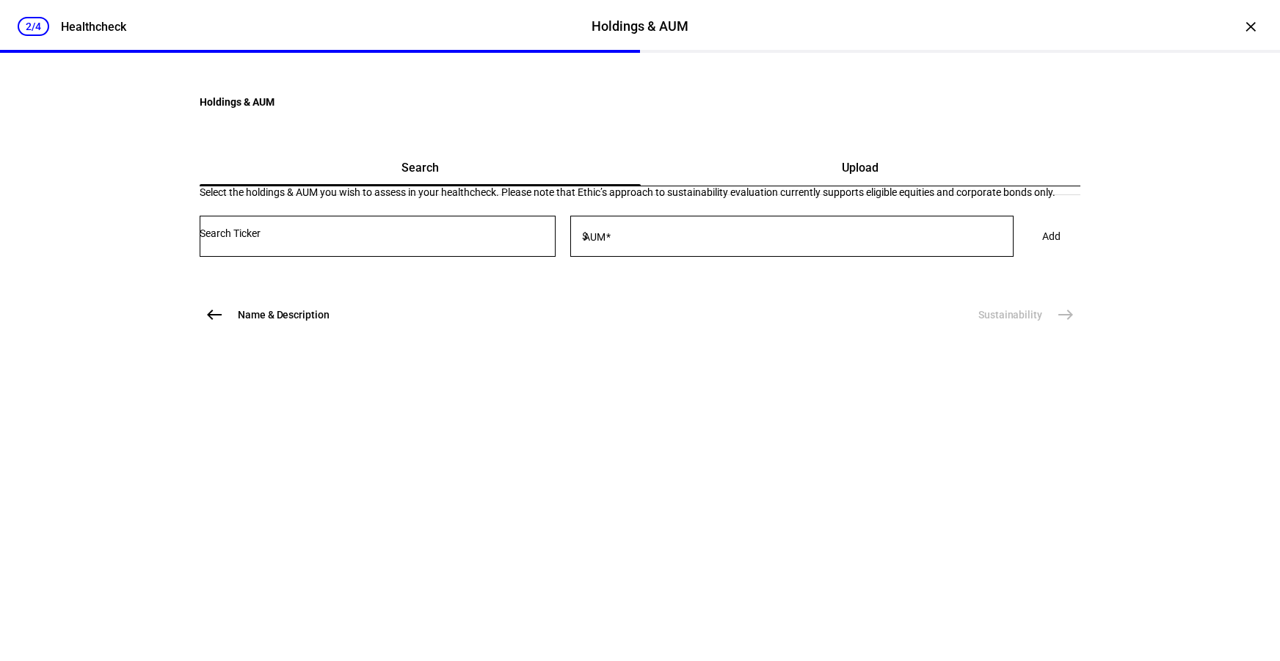
scroll to position [0, 0]
click at [711, 186] on div "Upload" at bounding box center [861, 167] width 440 height 35
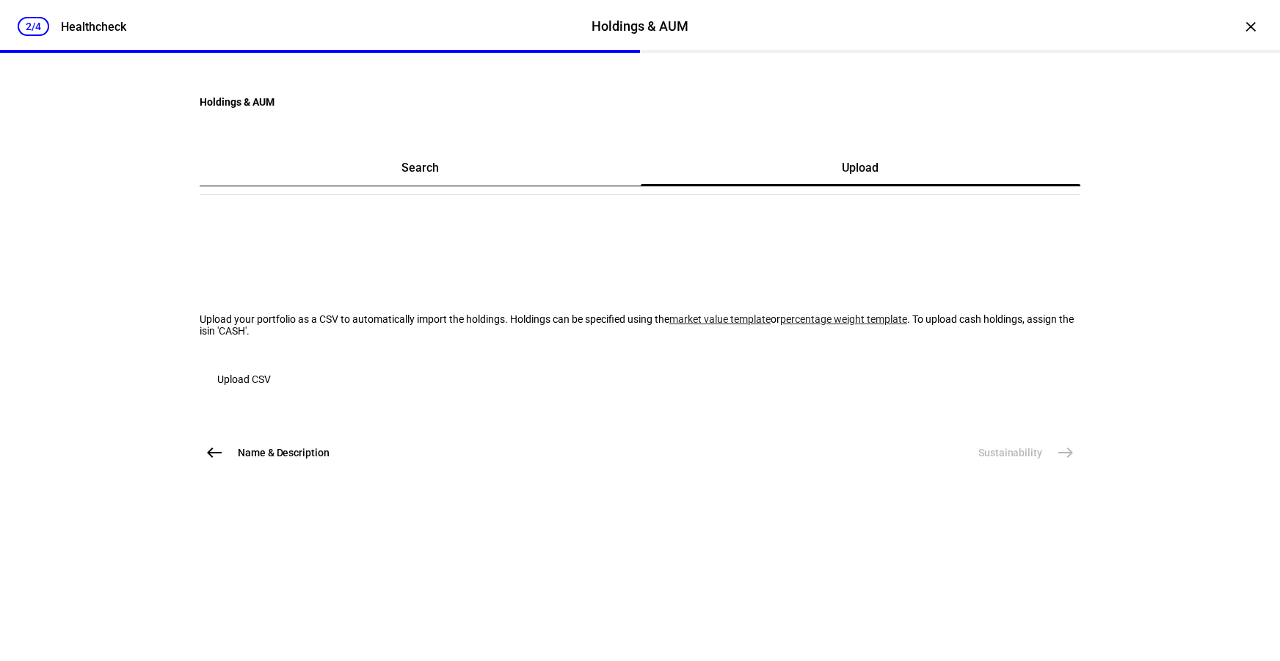
click at [271, 394] on span "Upload CSV" at bounding box center [244, 379] width 54 height 29
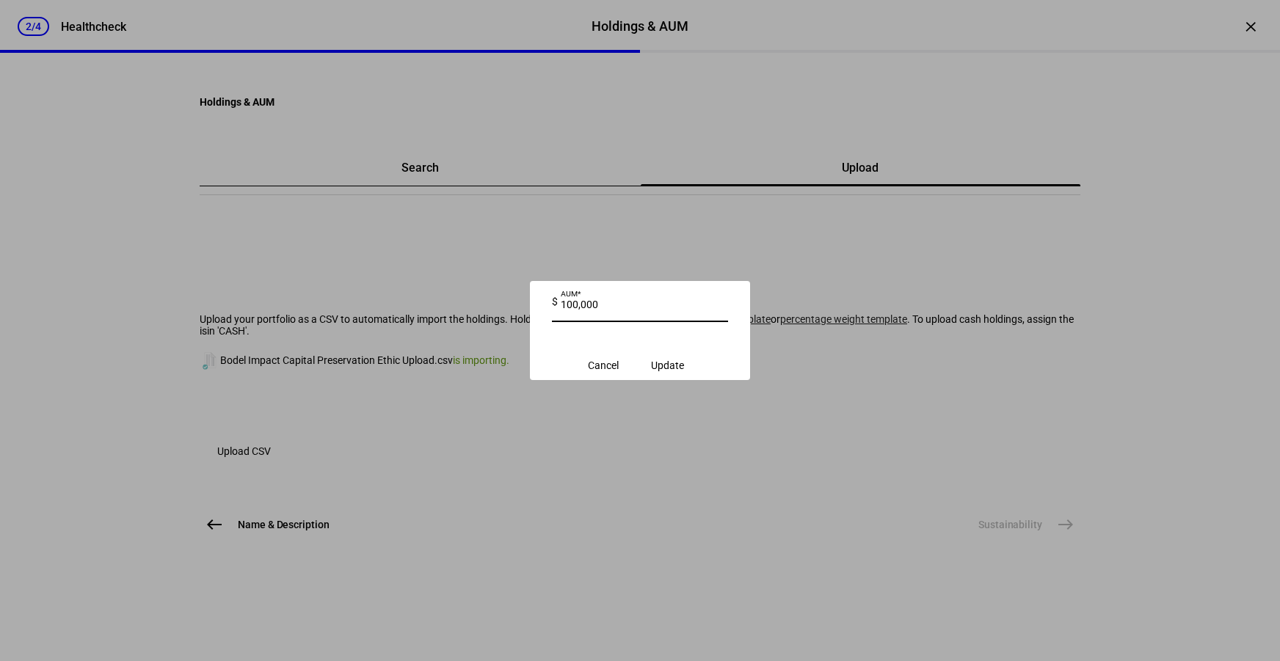
type input "100,000"
click at [669, 377] on span "submit" at bounding box center [668, 365] width 68 height 35
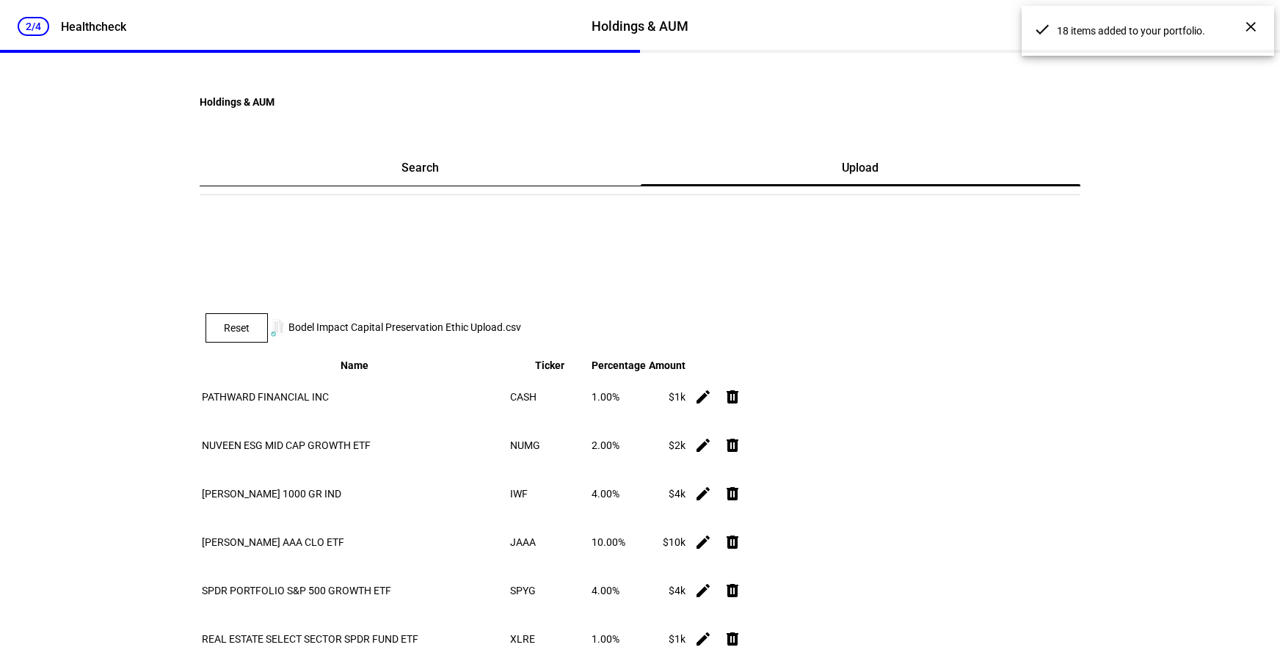
scroll to position [1000, 0]
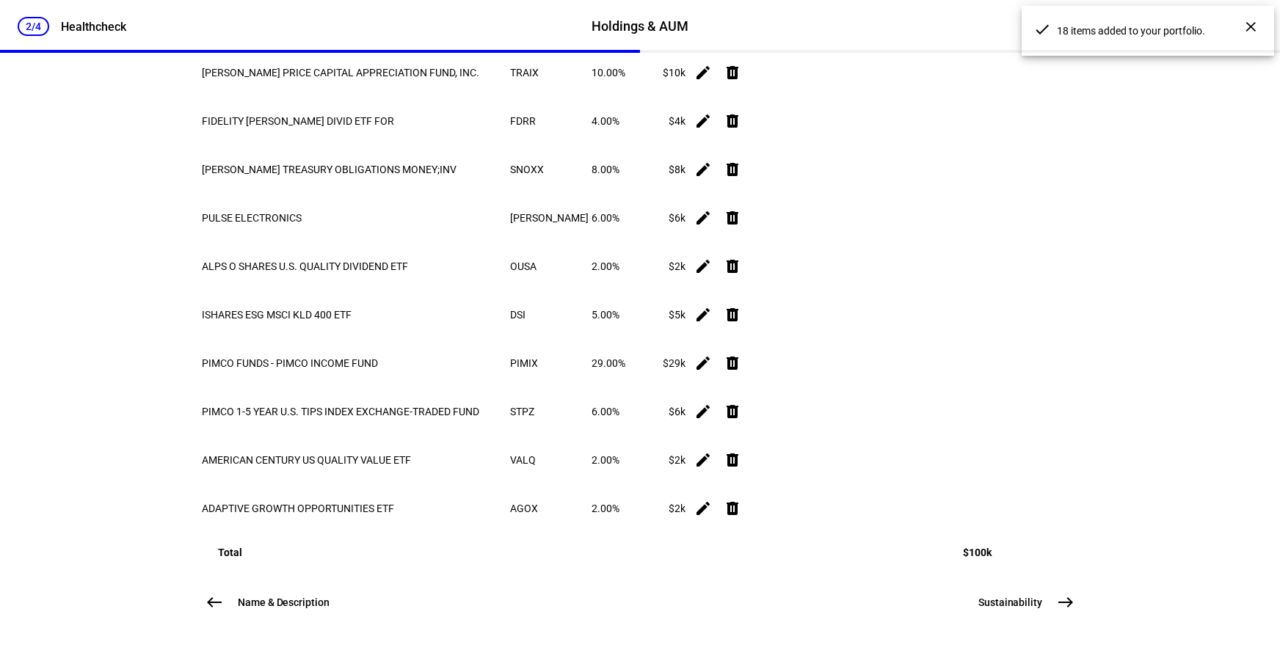
click at [995, 590] on button "Sustainability east" at bounding box center [1025, 602] width 111 height 29
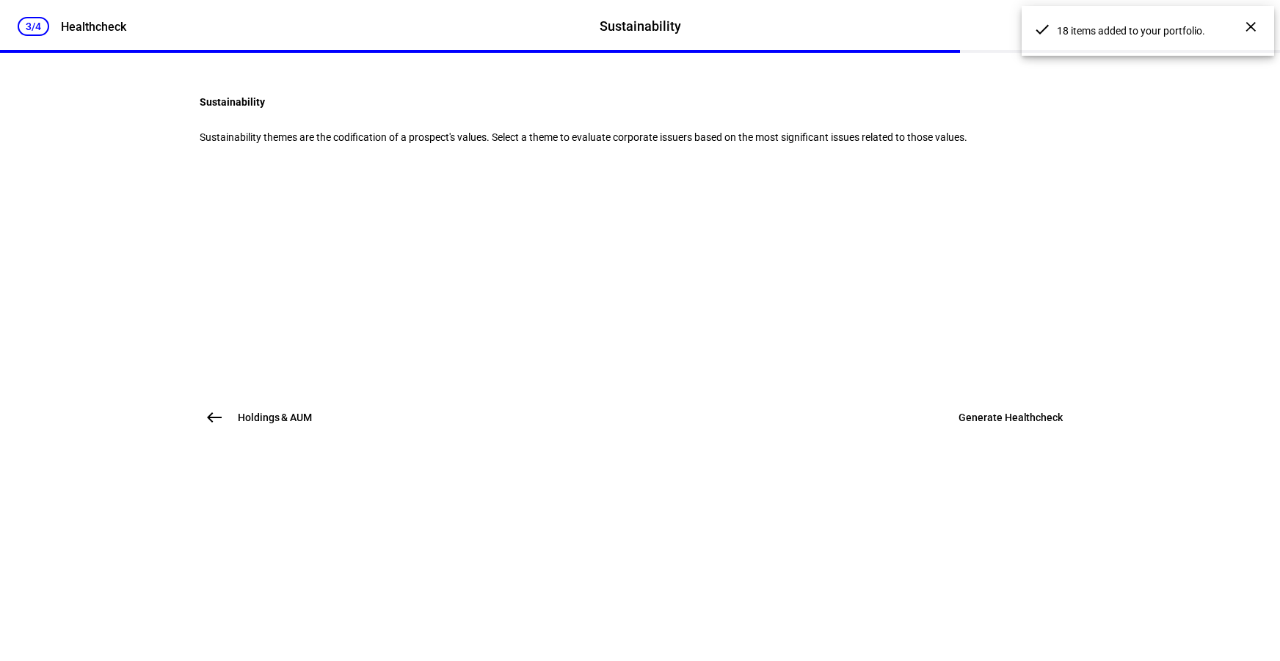
scroll to position [0, 0]
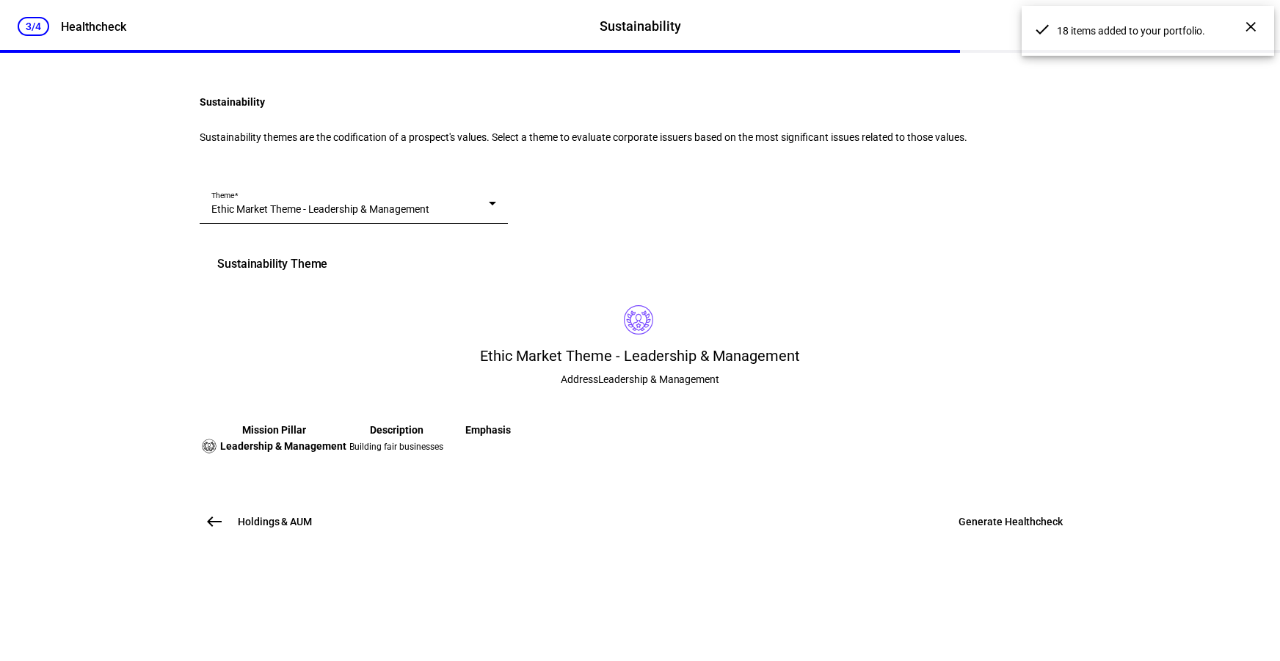
click at [429, 215] on span "Ethic Market Theme - Leadership & Management" at bounding box center [320, 209] width 218 height 12
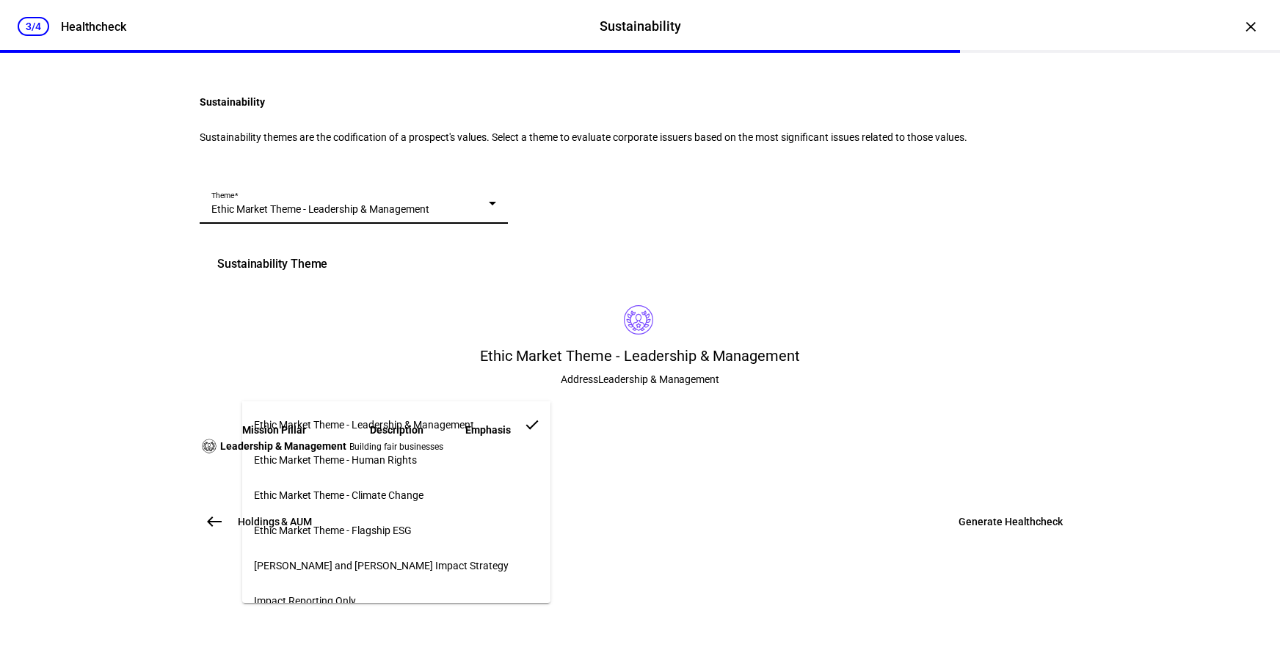
click at [438, 520] on mat-option "Ethic Market Theme - Flagship ESG" at bounding box center [396, 530] width 308 height 35
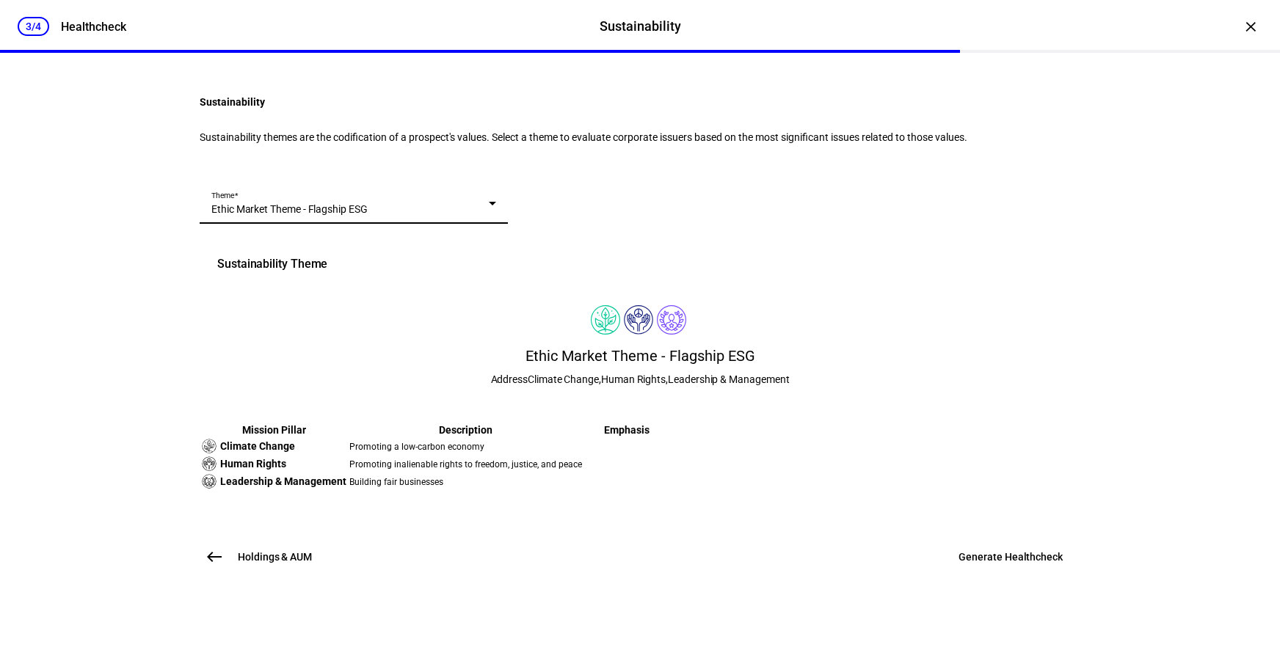
scroll to position [249, 0]
click at [1001, 575] on span at bounding box center [1010, 557] width 139 height 35
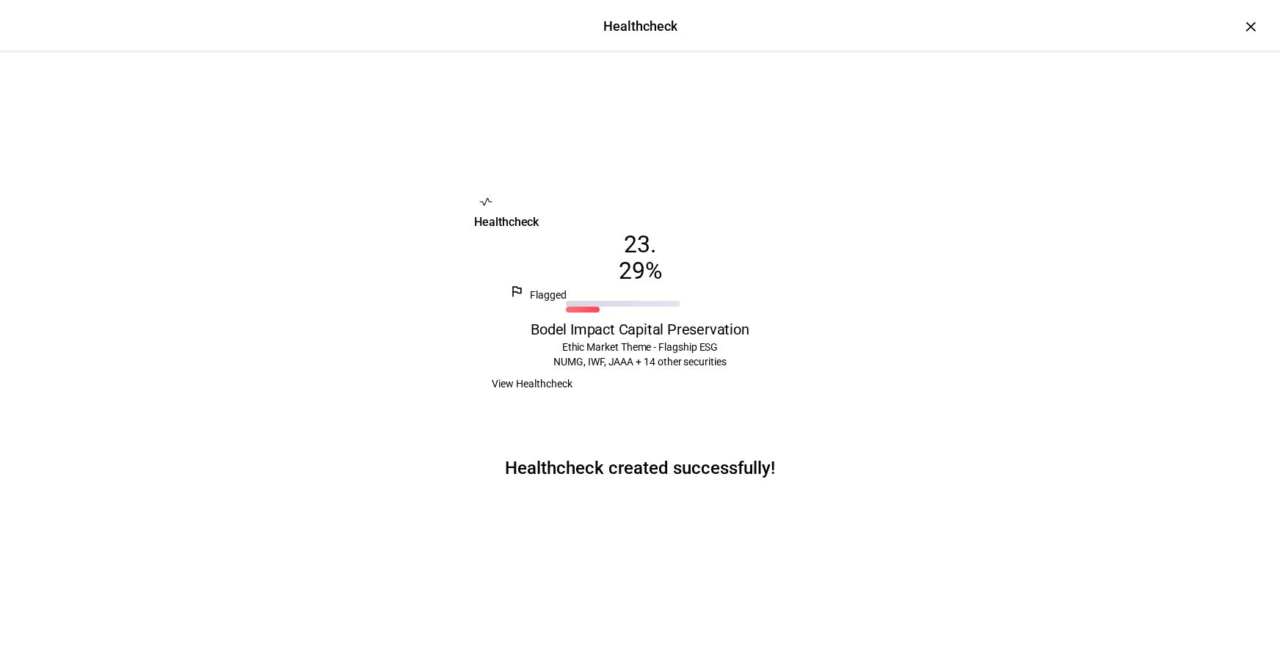
click at [1227, 27] on eth-stepper-header "Healthcheck Healthcheck" at bounding box center [640, 26] width 1280 height 53
click at [1239, 27] on div "×" at bounding box center [1250, 26] width 23 height 23
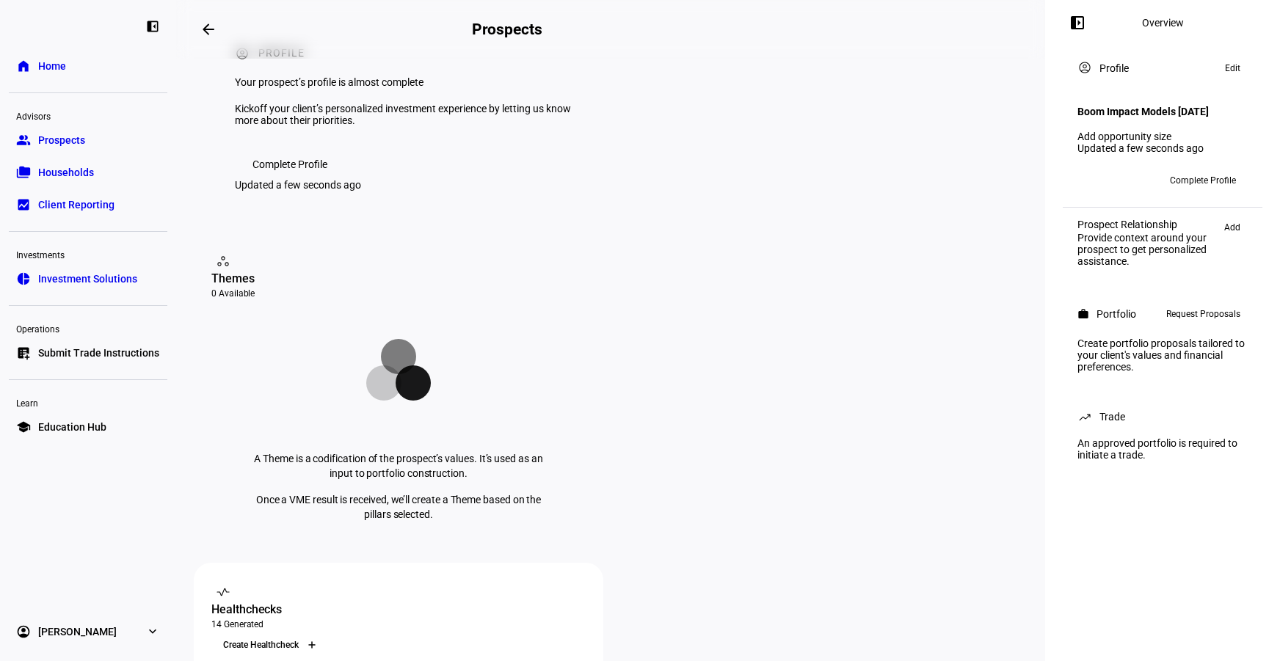
click at [324, 634] on div at bounding box center [311, 645] width 23 height 23
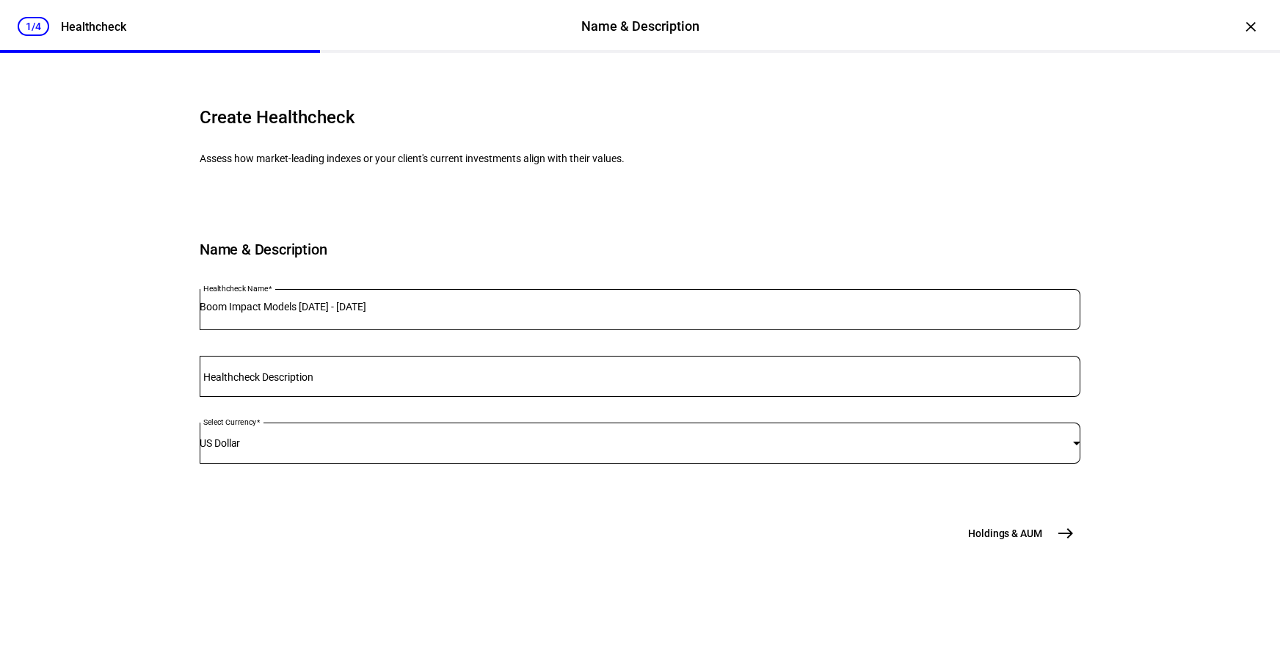
click at [402, 330] on div "Boom Impact Models [DATE] - [DATE]" at bounding box center [640, 309] width 881 height 41
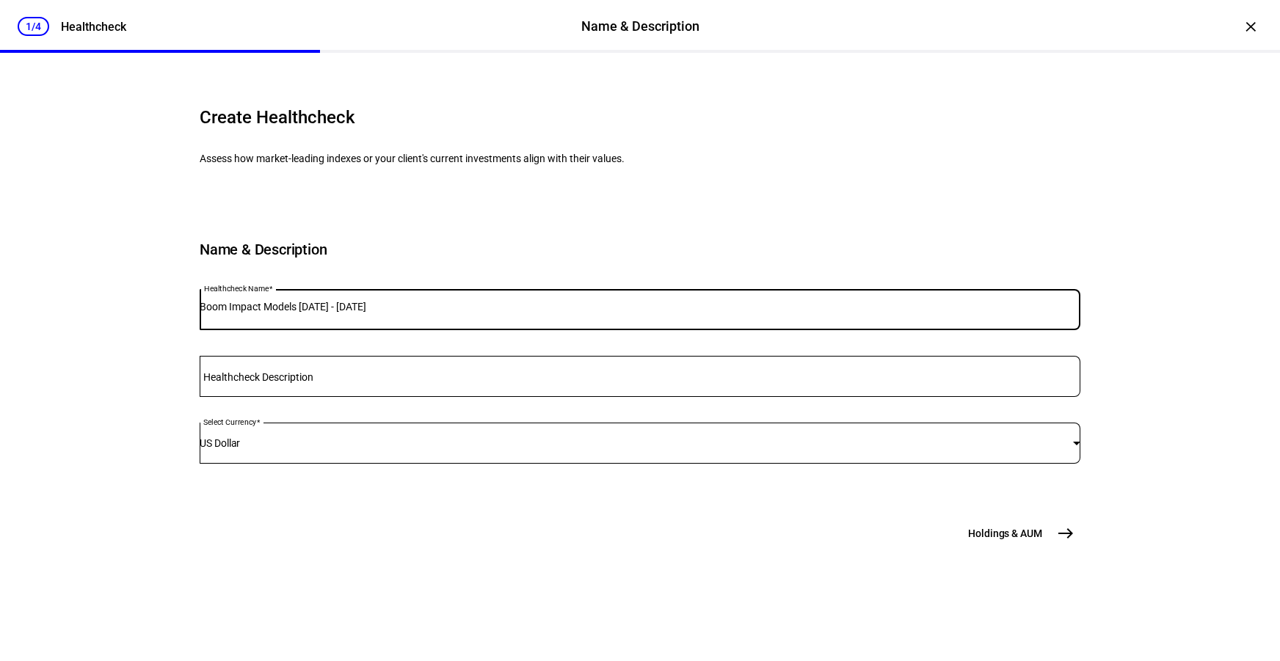
click at [400, 313] on input "Boom Impact Models [DATE] - [DATE]" at bounding box center [640, 307] width 881 height 12
type input "BP Impact Alpha Aggressive Growth"
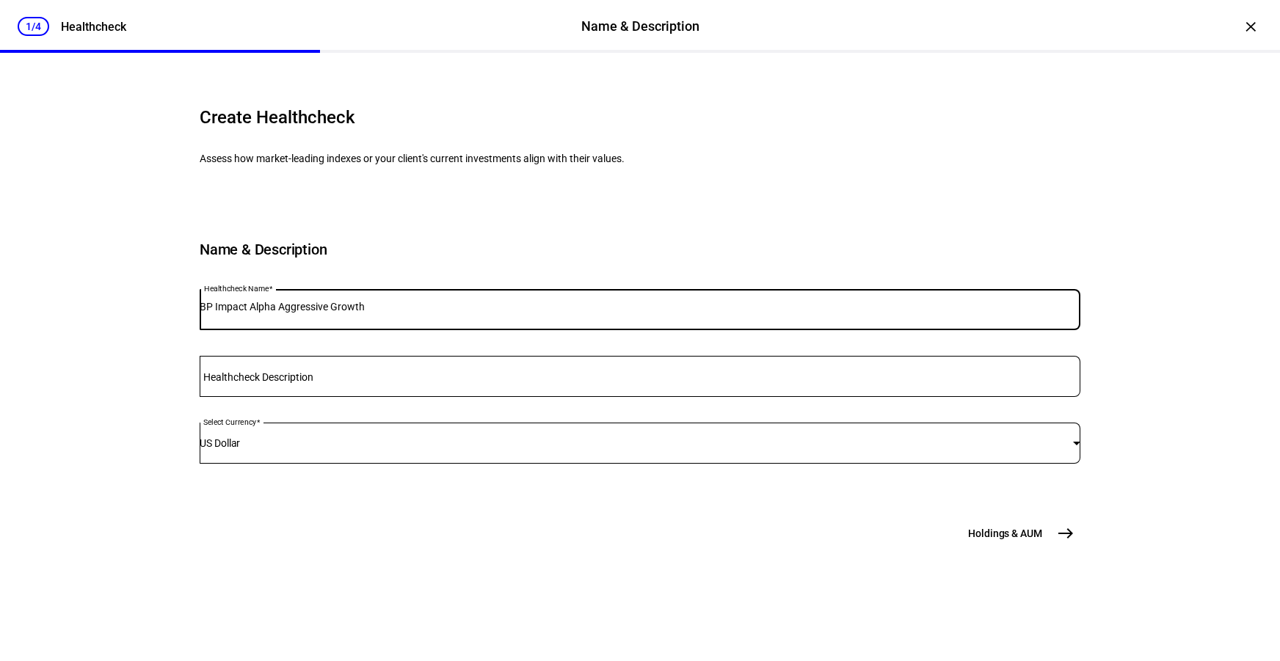
click at [1012, 548] on button "Holdings & [GEOGRAPHIC_DATA]" at bounding box center [1020, 533] width 121 height 29
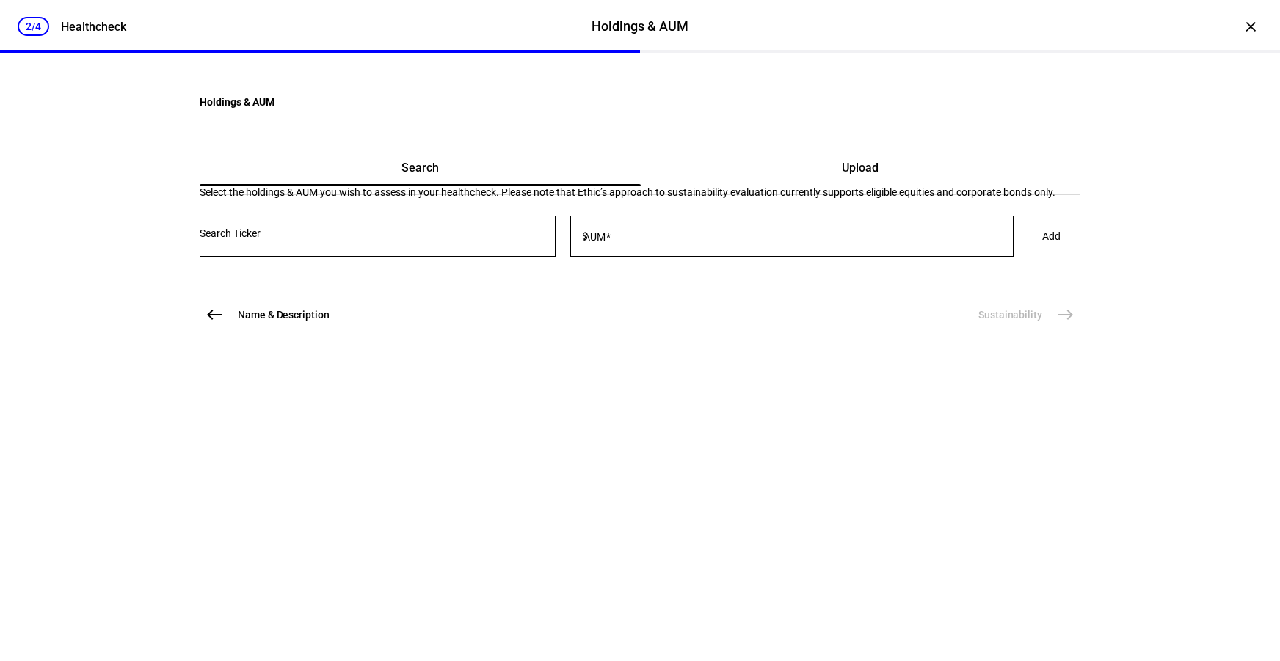
scroll to position [0, 0]
click at [787, 186] on div "Upload" at bounding box center [861, 167] width 440 height 35
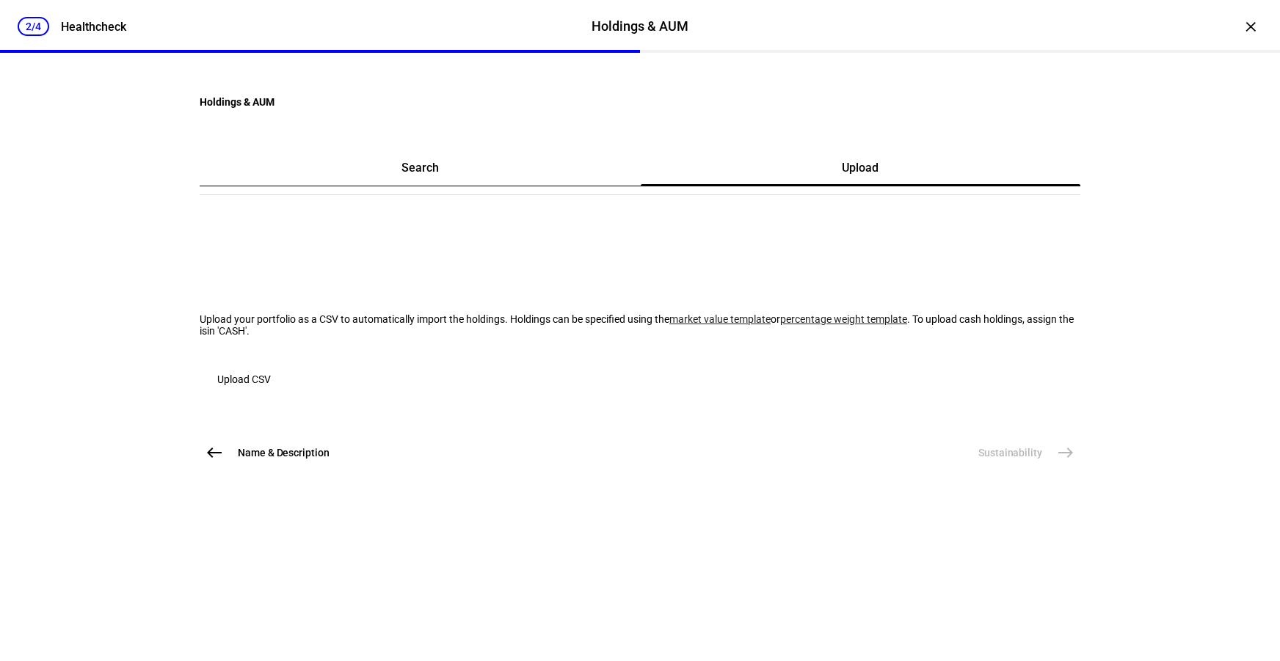
click at [264, 397] on span "button" at bounding box center [244, 379] width 89 height 35
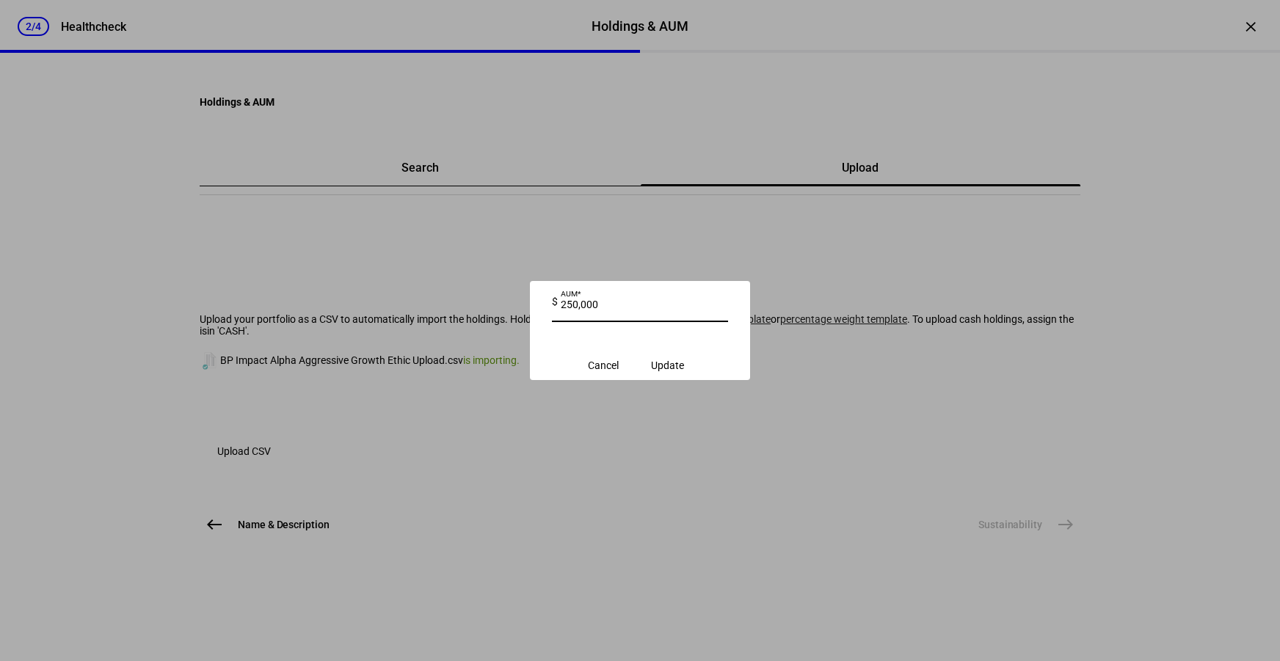
type input "250,000"
click at [684, 370] on span "Update" at bounding box center [667, 366] width 33 height 12
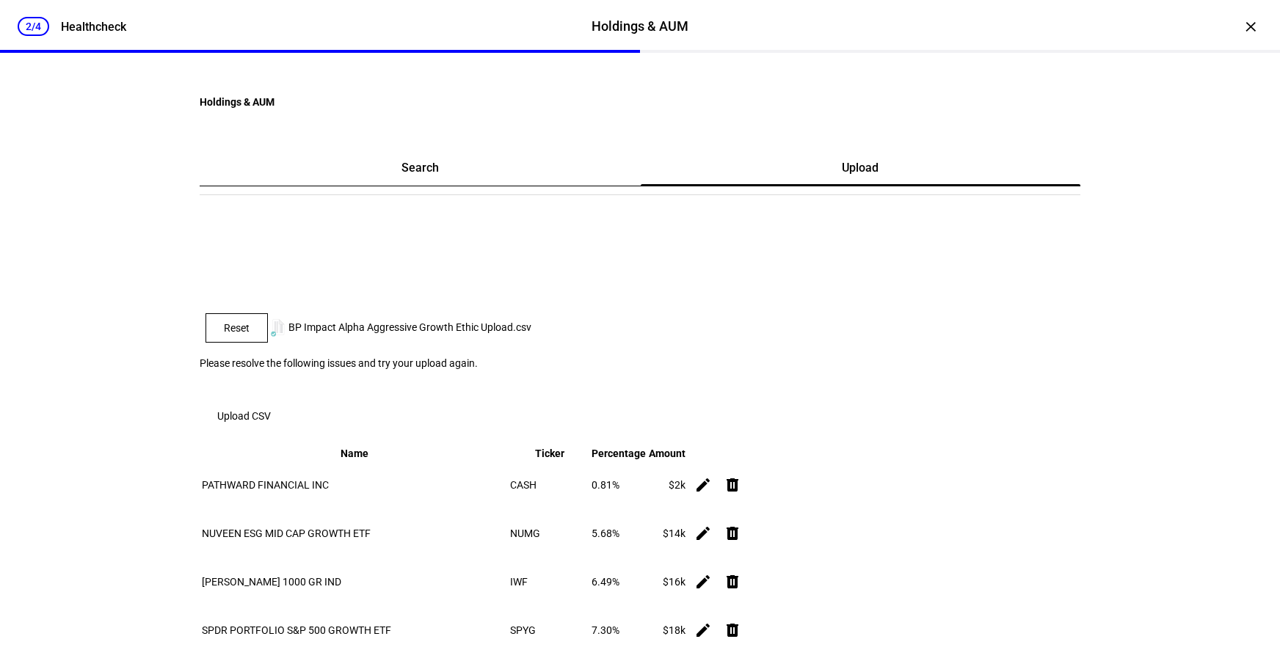
click at [267, 321] on span at bounding box center [236, 328] width 61 height 35
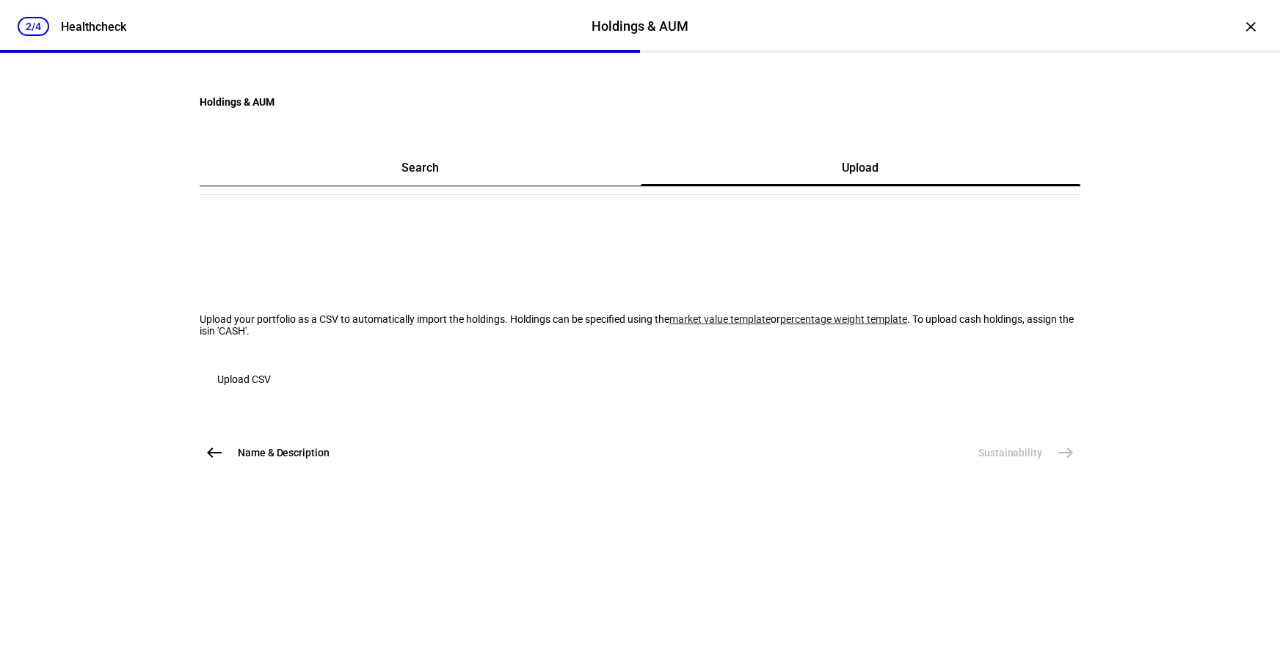
click at [271, 394] on span "Upload CSV" at bounding box center [244, 379] width 54 height 29
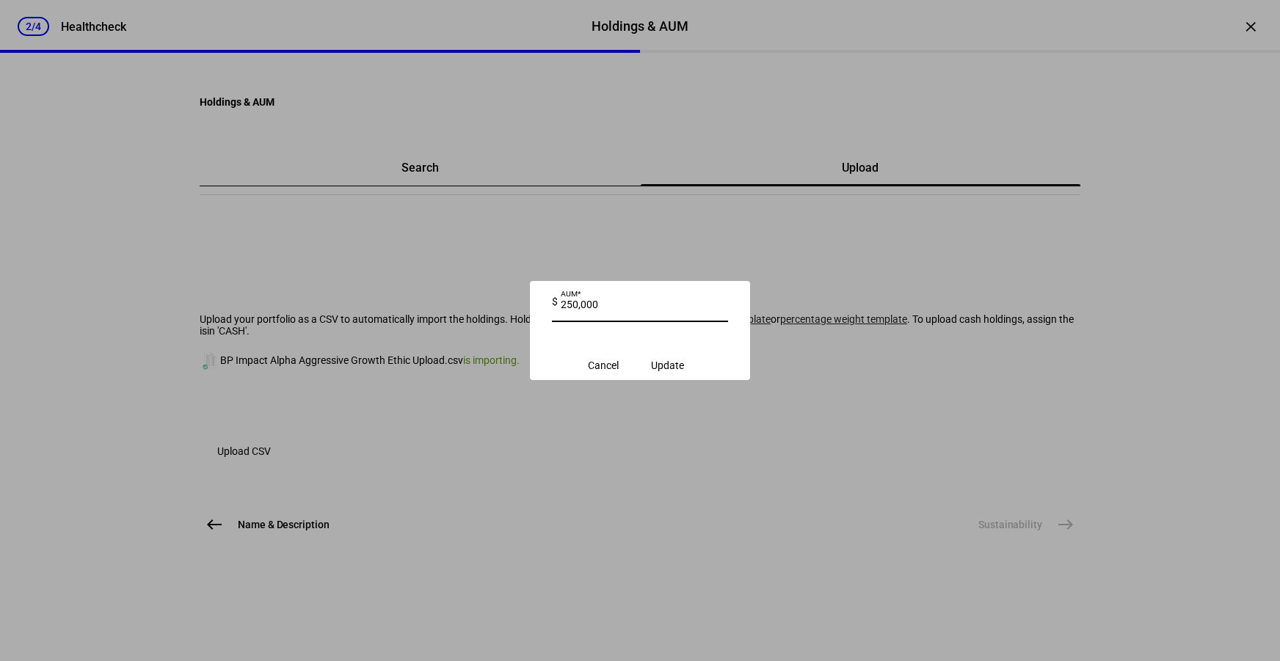
type input "250,000"
click at [664, 357] on span "submit" at bounding box center [668, 365] width 68 height 35
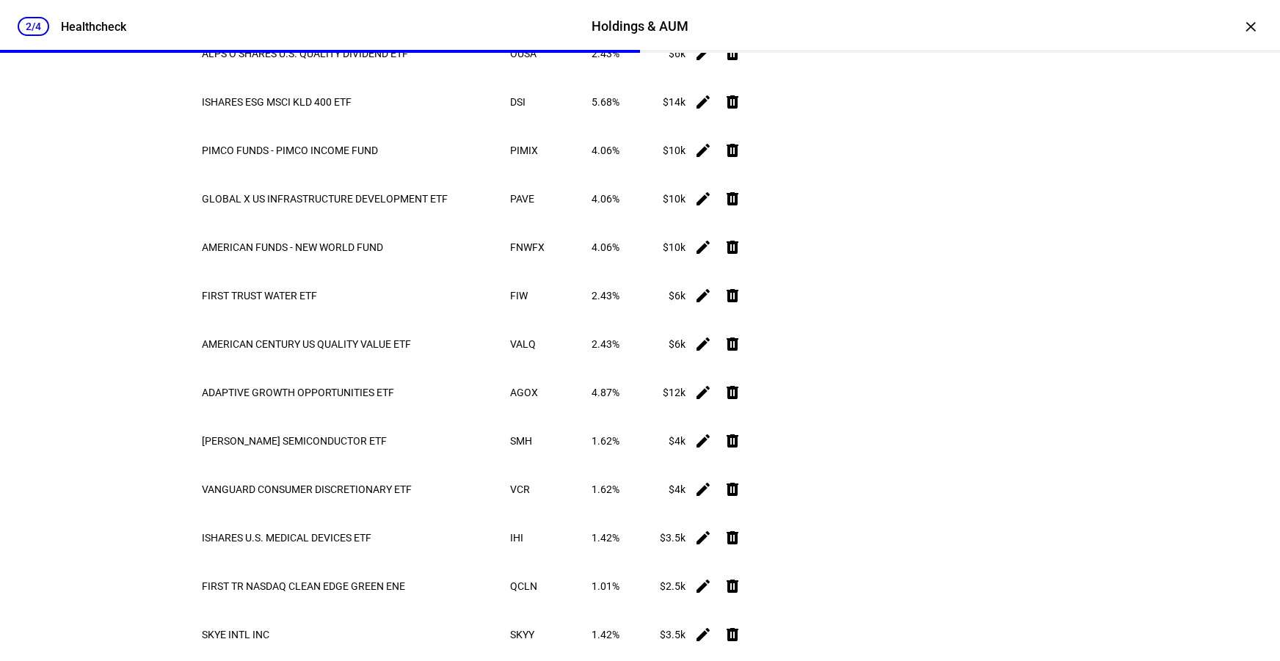
scroll to position [2252, 0]
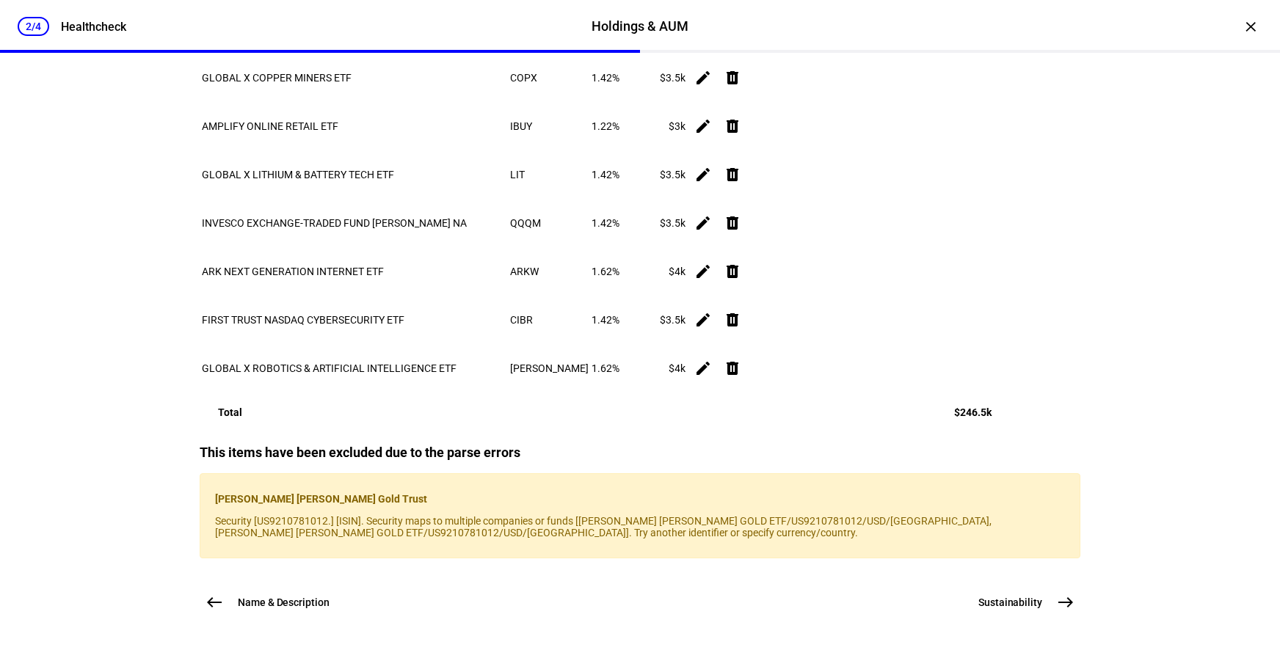
click at [1031, 615] on button "Sustainability east" at bounding box center [1025, 602] width 111 height 29
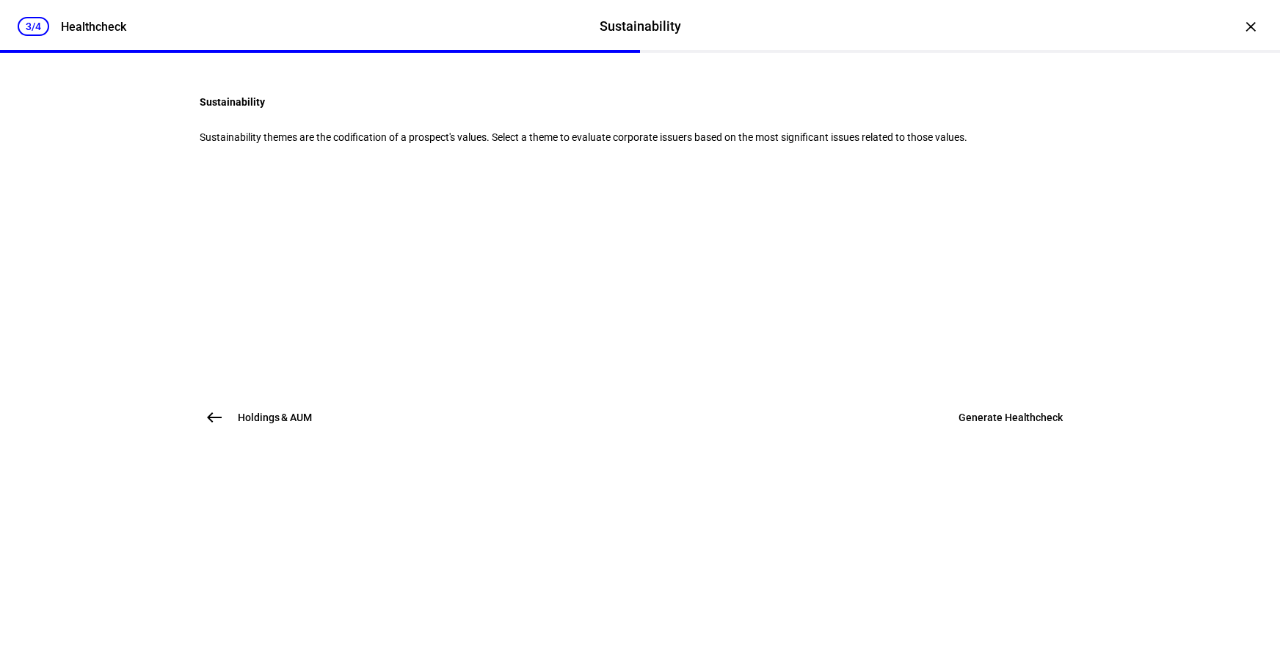
scroll to position [0, 0]
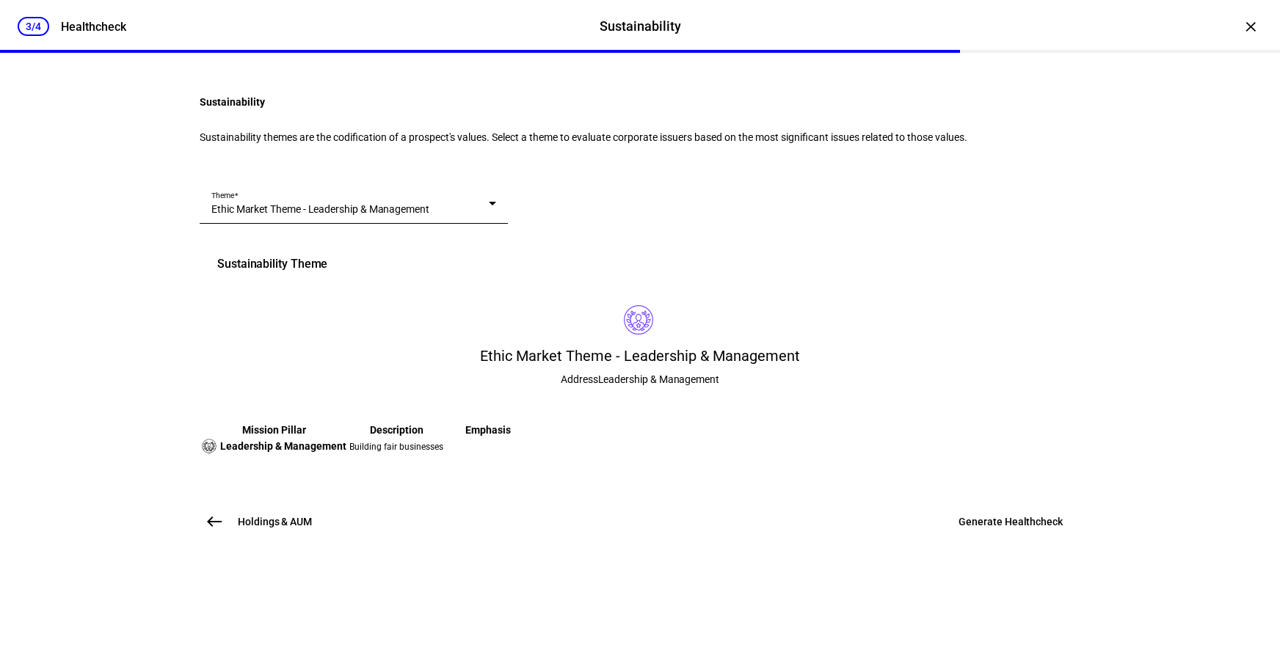
click at [496, 224] on div "Theme Ethic Market Theme - Leadership & Management" at bounding box center [353, 203] width 285 height 41
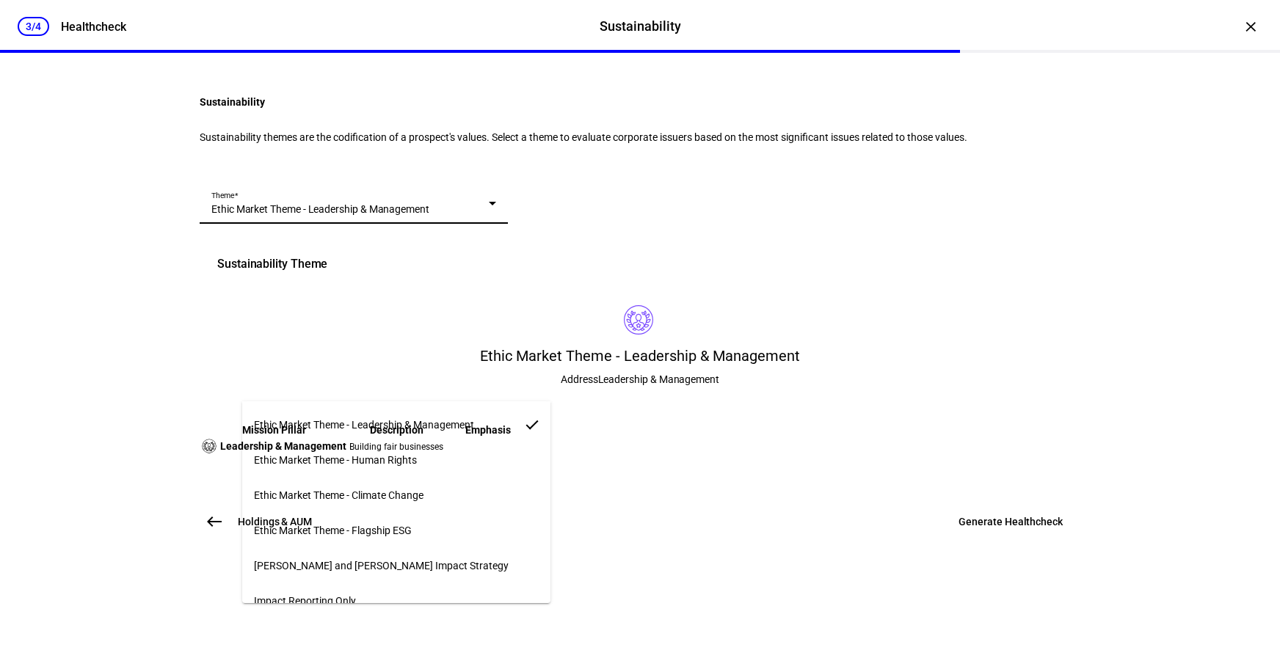
click at [435, 518] on mat-option "Ethic Market Theme - Flagship ESG" at bounding box center [396, 530] width 308 height 35
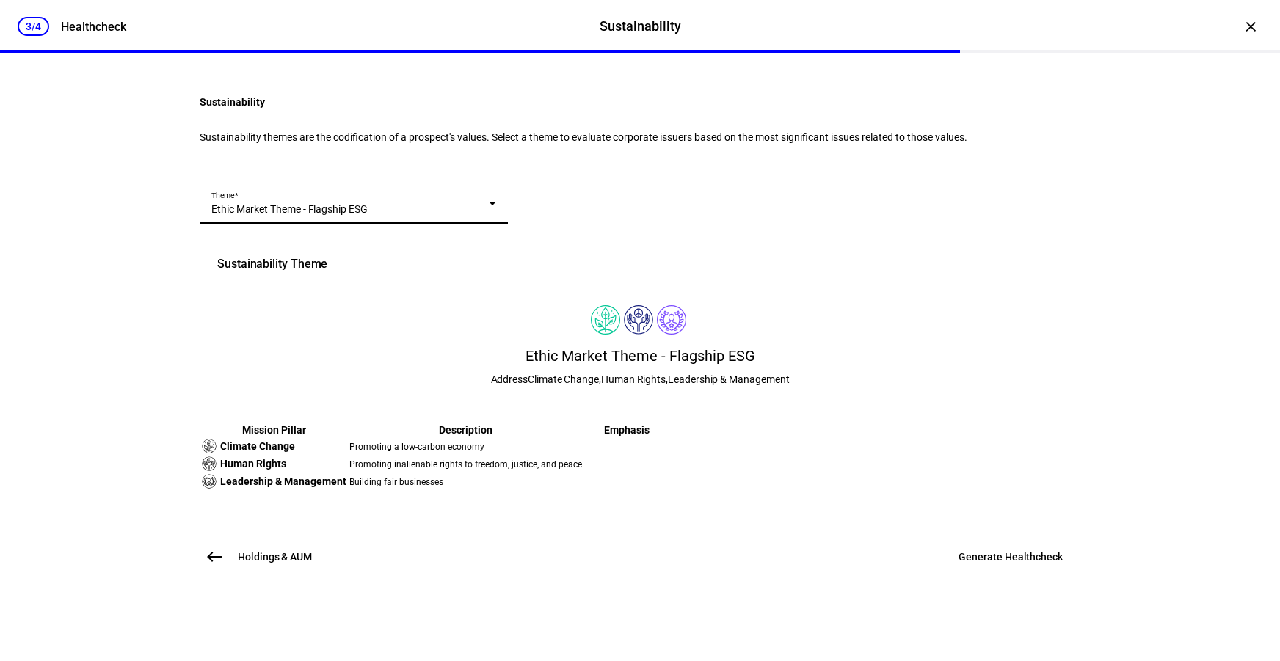
scroll to position [249, 0]
click at [1015, 565] on span "Generate Healthcheck" at bounding box center [1011, 557] width 104 height 15
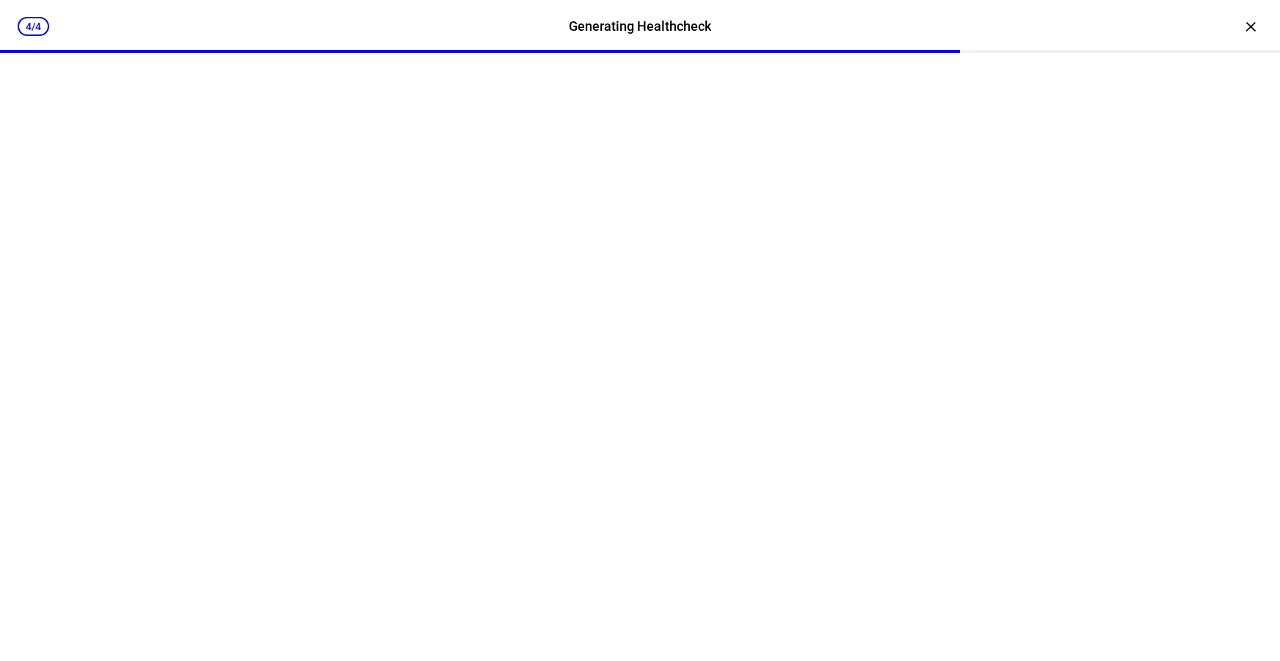
scroll to position [0, 0]
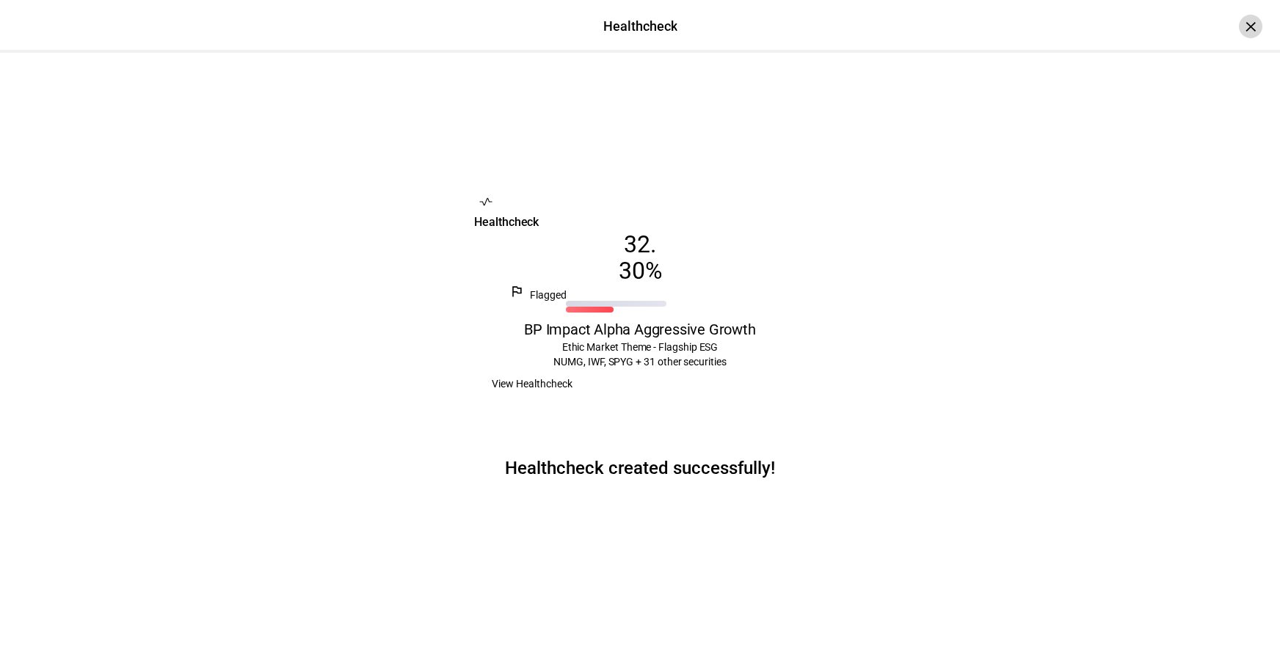
click at [1243, 26] on div "×" at bounding box center [1250, 26] width 23 height 23
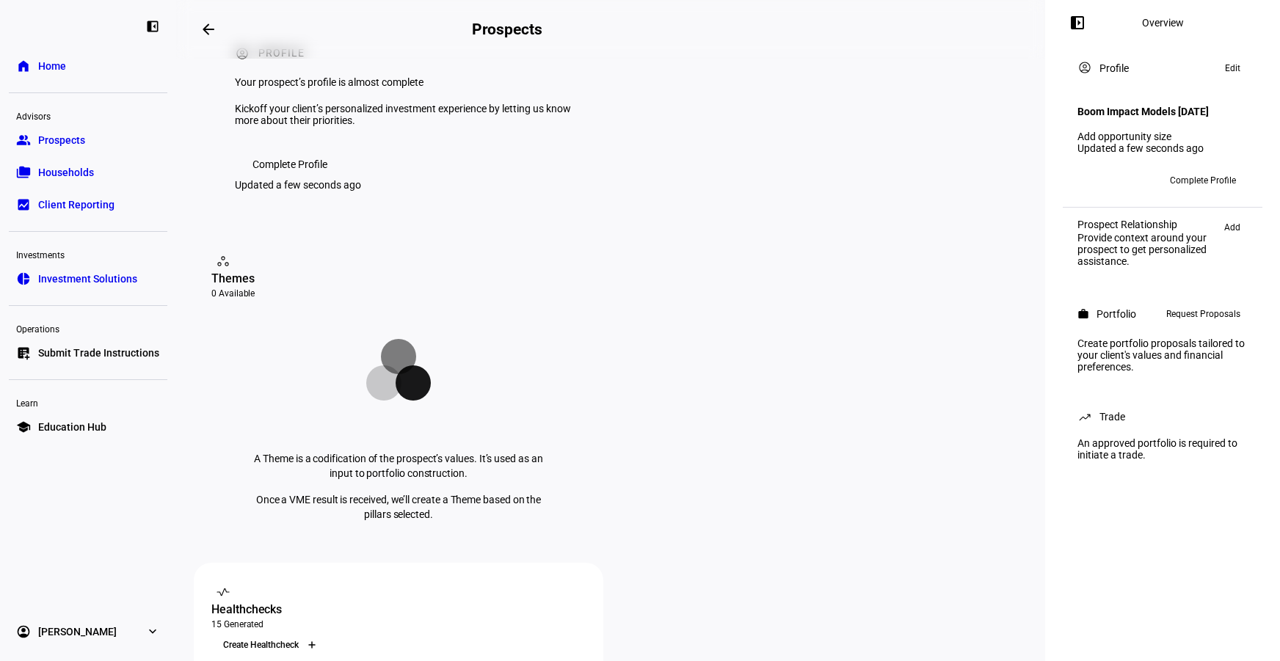
click at [316, 641] on icon at bounding box center [312, 645] width 9 height 9
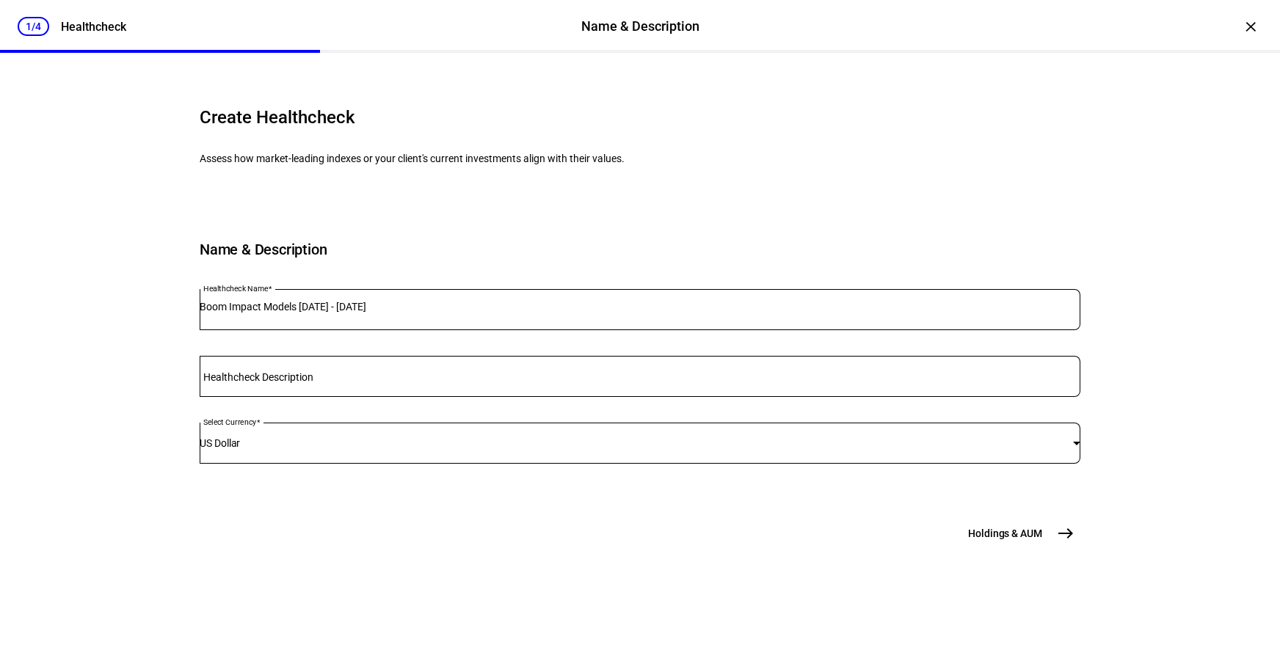
click at [523, 330] on div "Boom Impact Models [DATE] - [DATE]" at bounding box center [640, 309] width 881 height 41
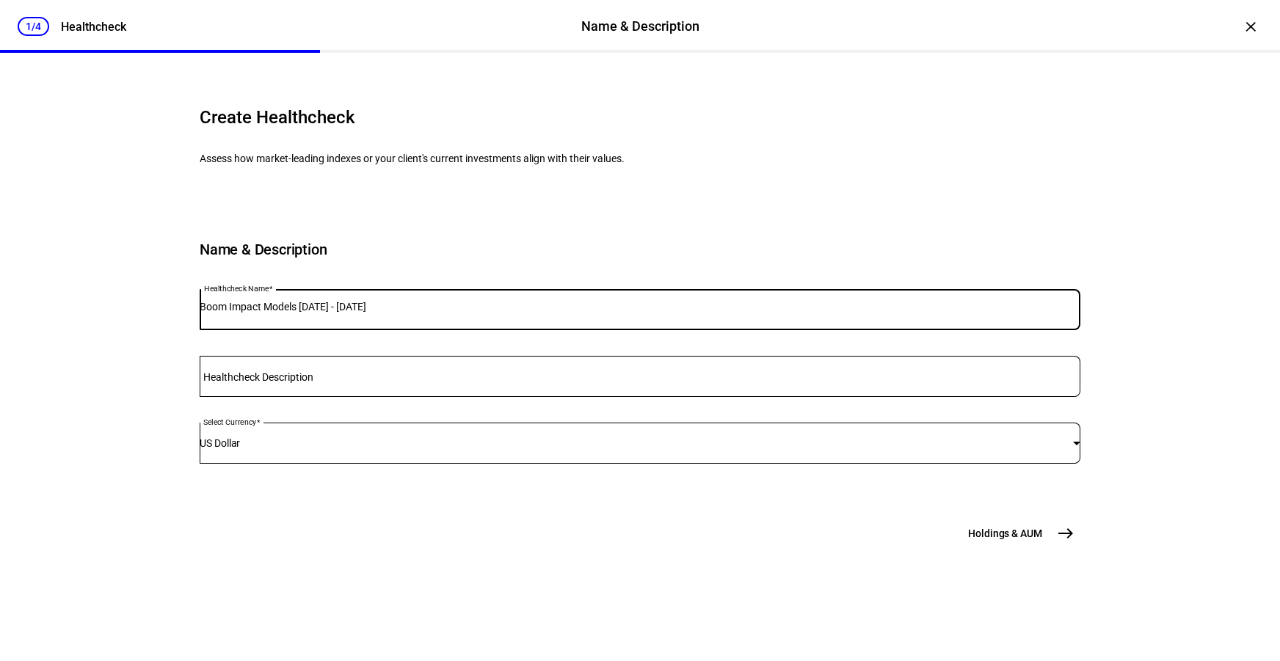
click at [522, 313] on input "Boom Impact Models [DATE] - [DATE]" at bounding box center [640, 307] width 881 height 12
type input "BP Impact Alpha Growth"
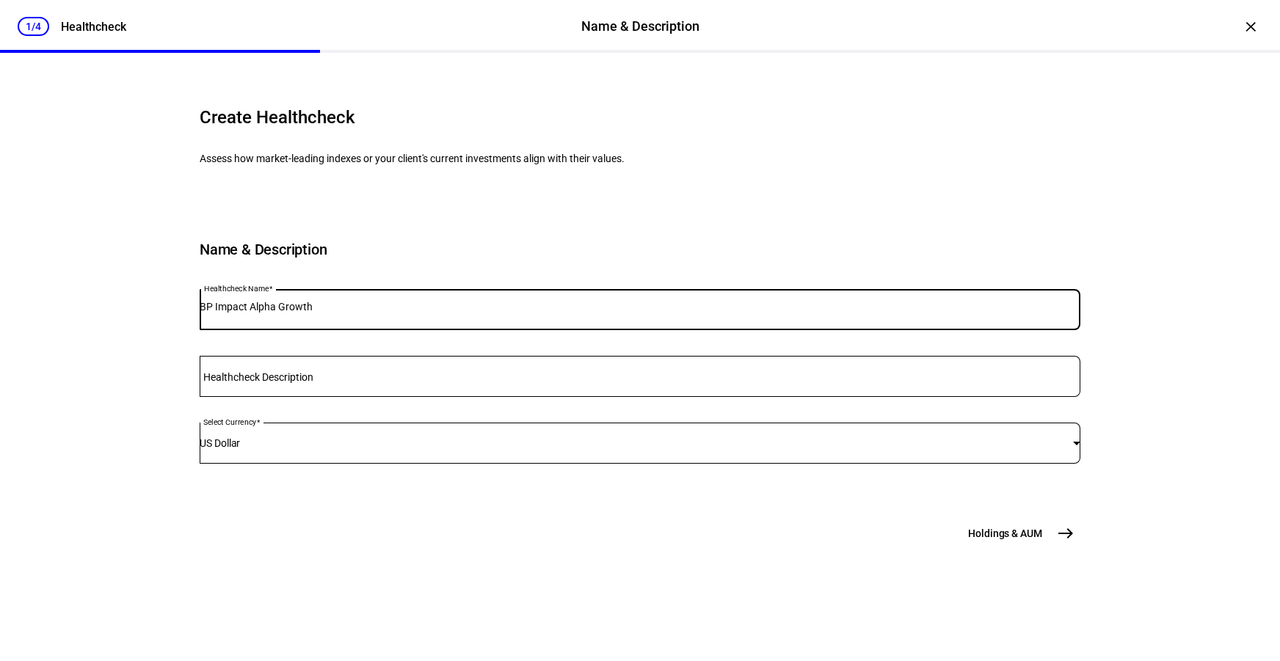
click at [1012, 548] on button "Holdings & [GEOGRAPHIC_DATA]" at bounding box center [1020, 533] width 121 height 29
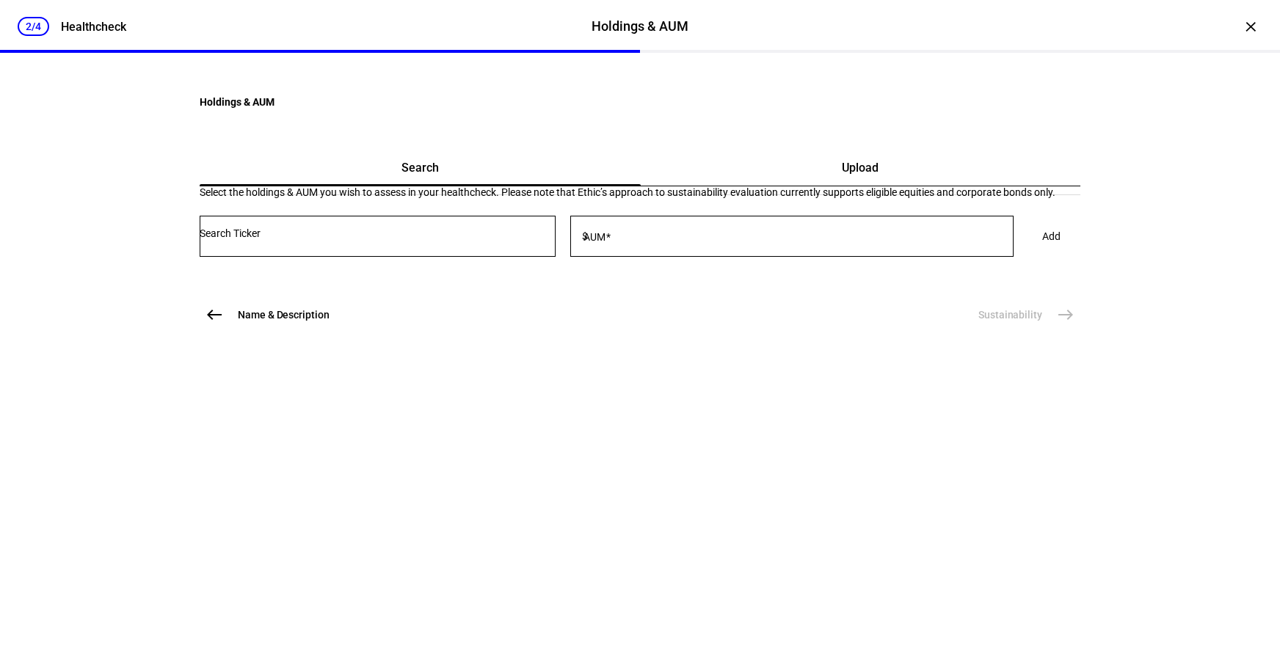
scroll to position [0, 0]
click at [842, 186] on span "Upload" at bounding box center [860, 167] width 37 height 35
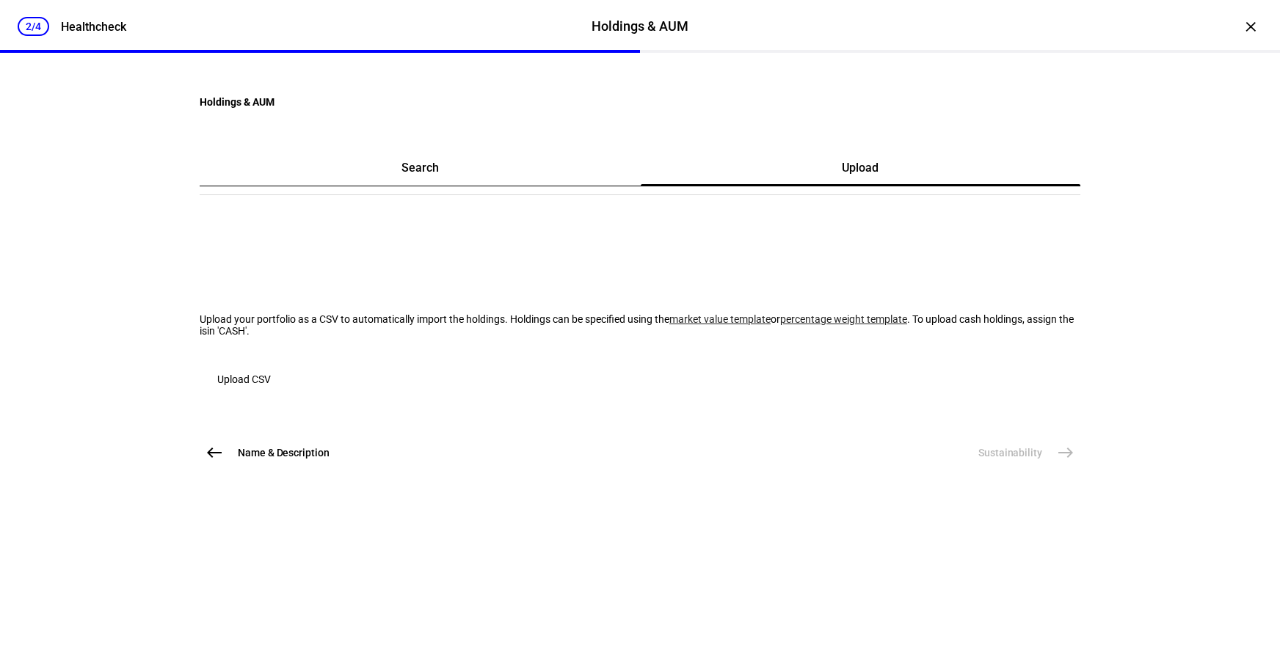
click at [289, 397] on span "button" at bounding box center [244, 379] width 89 height 35
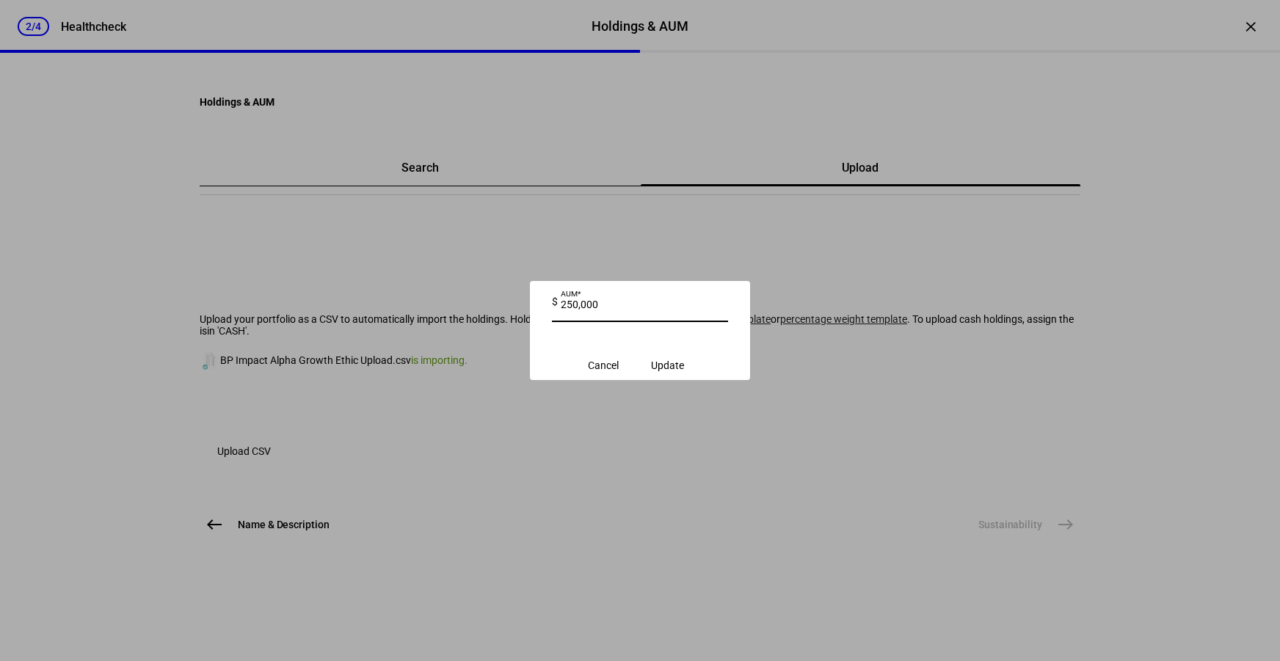
type input "250,000"
click at [684, 361] on span "Update" at bounding box center [667, 366] width 33 height 12
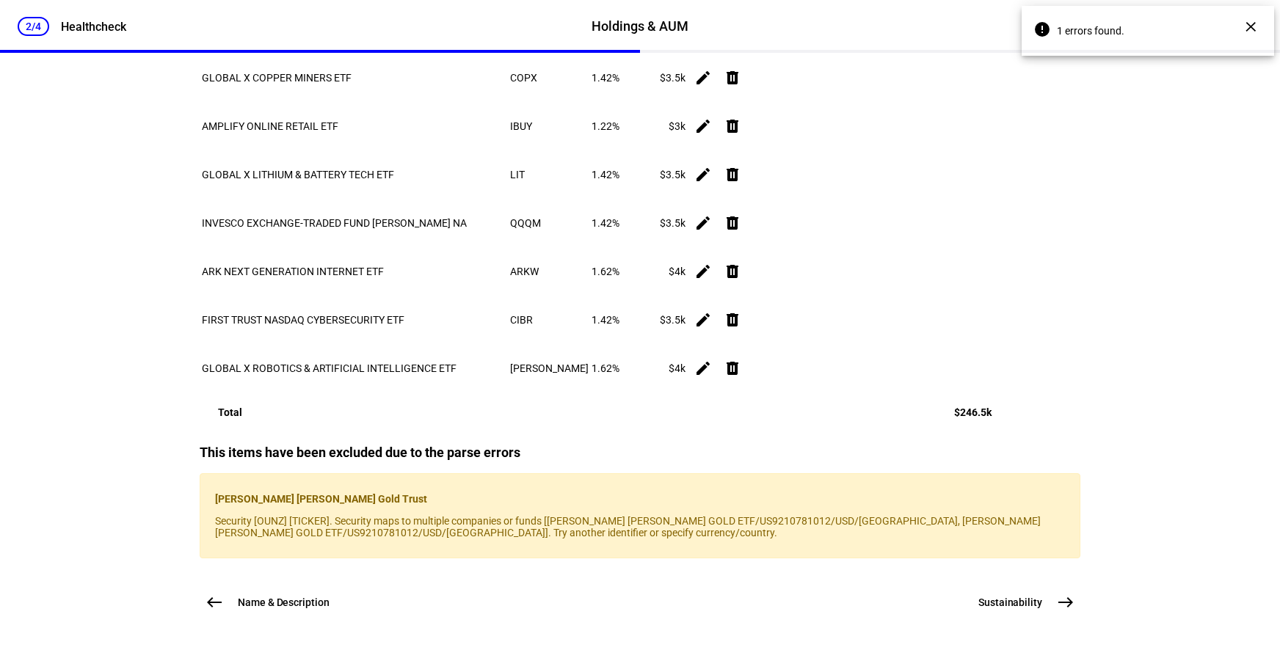
scroll to position [2421, 0]
click at [1005, 610] on span "Sustainability" at bounding box center [1011, 602] width 64 height 15
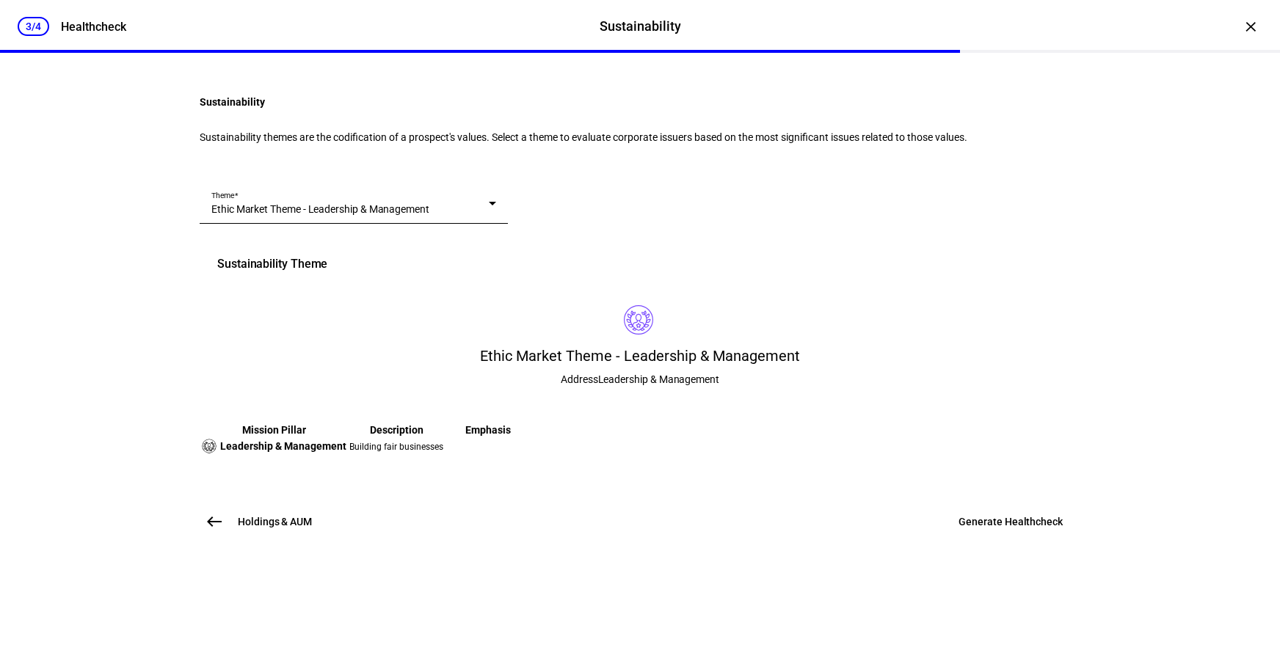
scroll to position [181, 0]
click at [319, 192] on div "Theme Ethic Market Theme - Leadership & Management" at bounding box center [353, 203] width 285 height 41
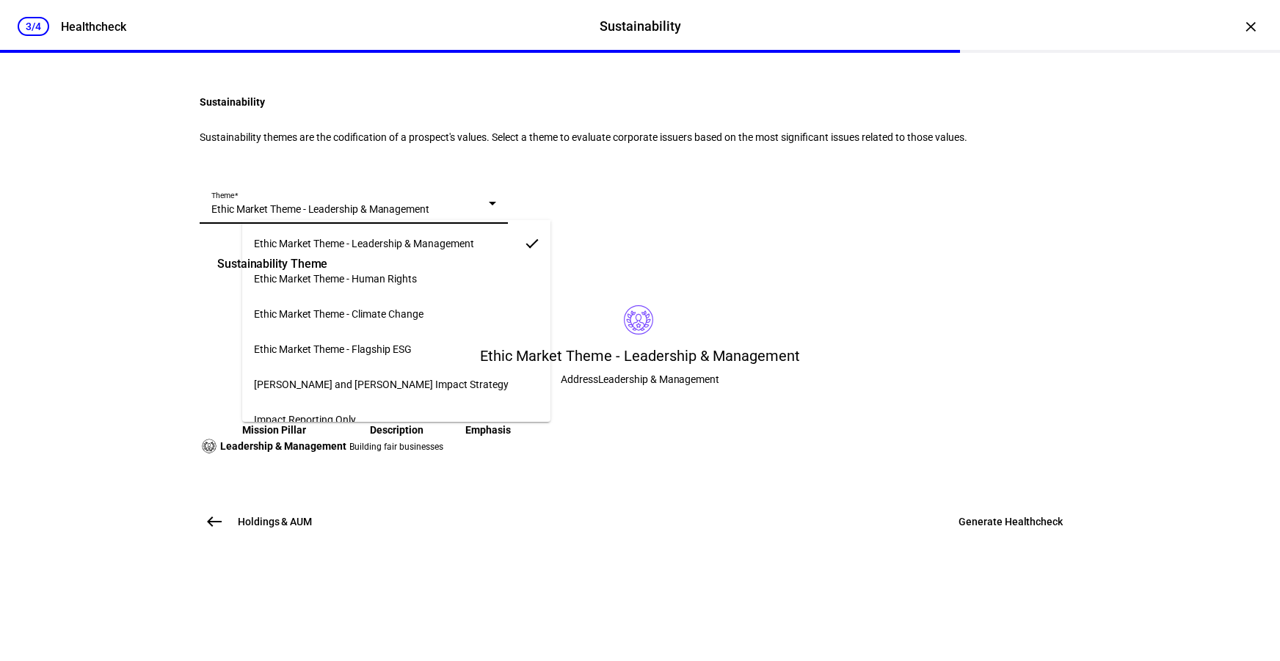
click at [341, 344] on span "Ethic Market Theme - Flagship ESG" at bounding box center [333, 350] width 158 height 12
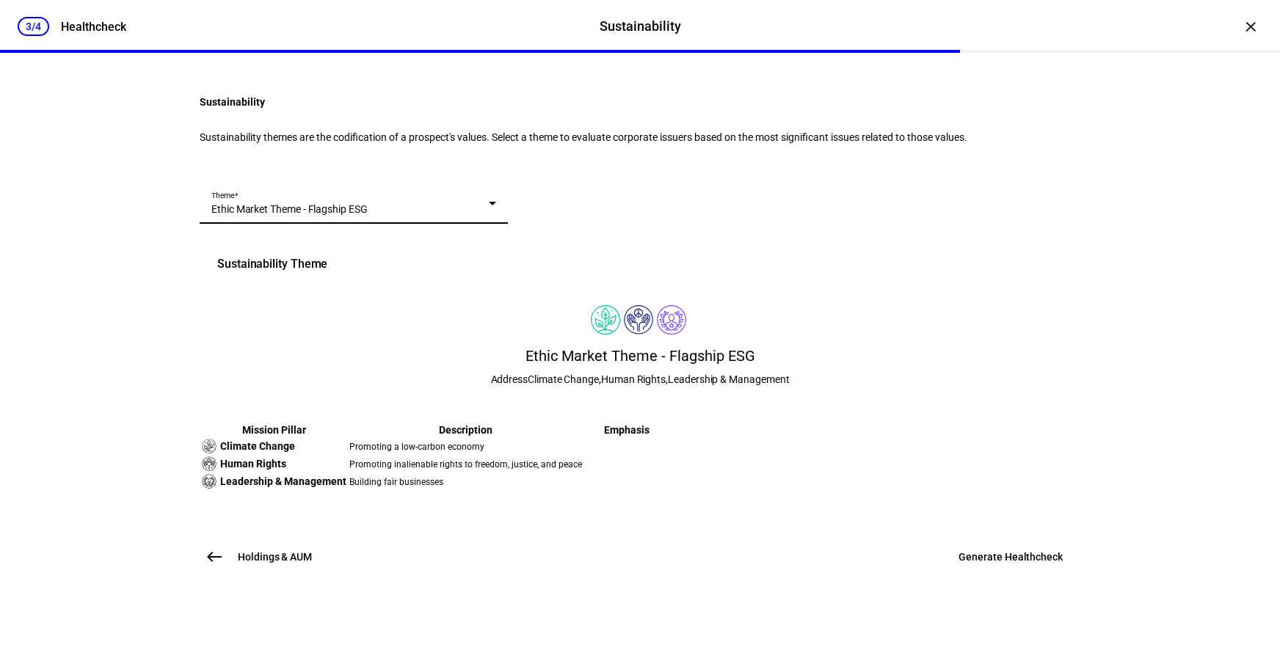
scroll to position [249, 0]
click at [995, 565] on span "Generate Healthcheck" at bounding box center [1011, 557] width 104 height 15
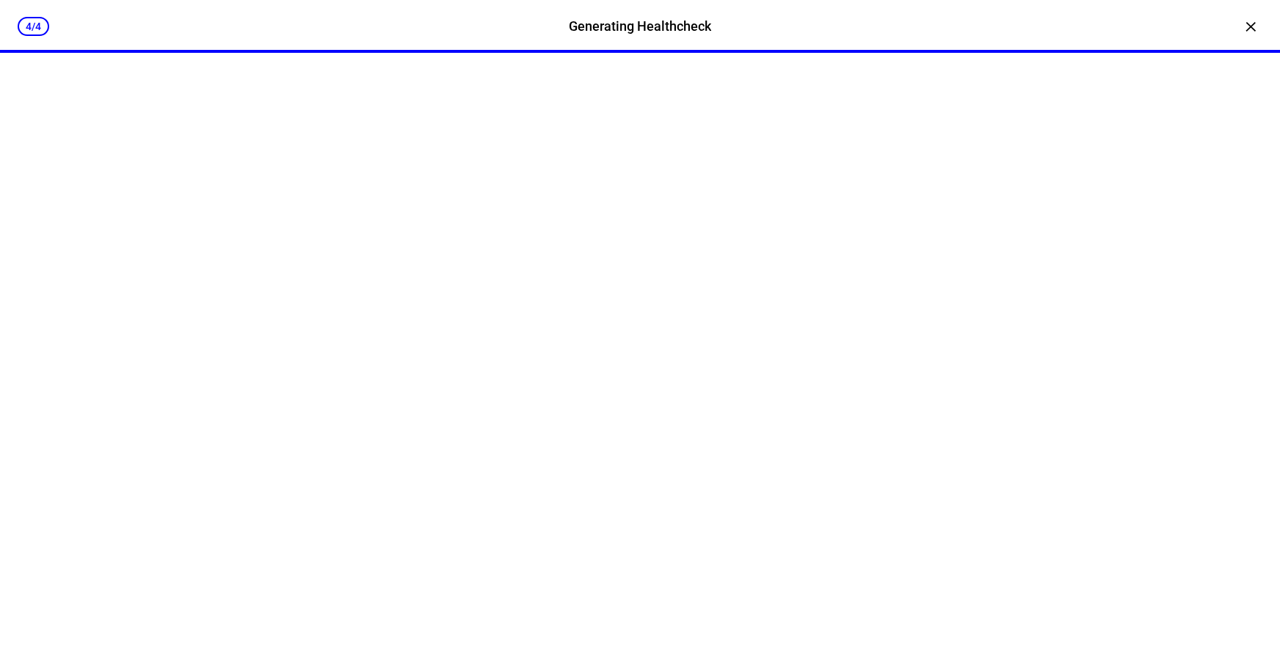
scroll to position [0, 0]
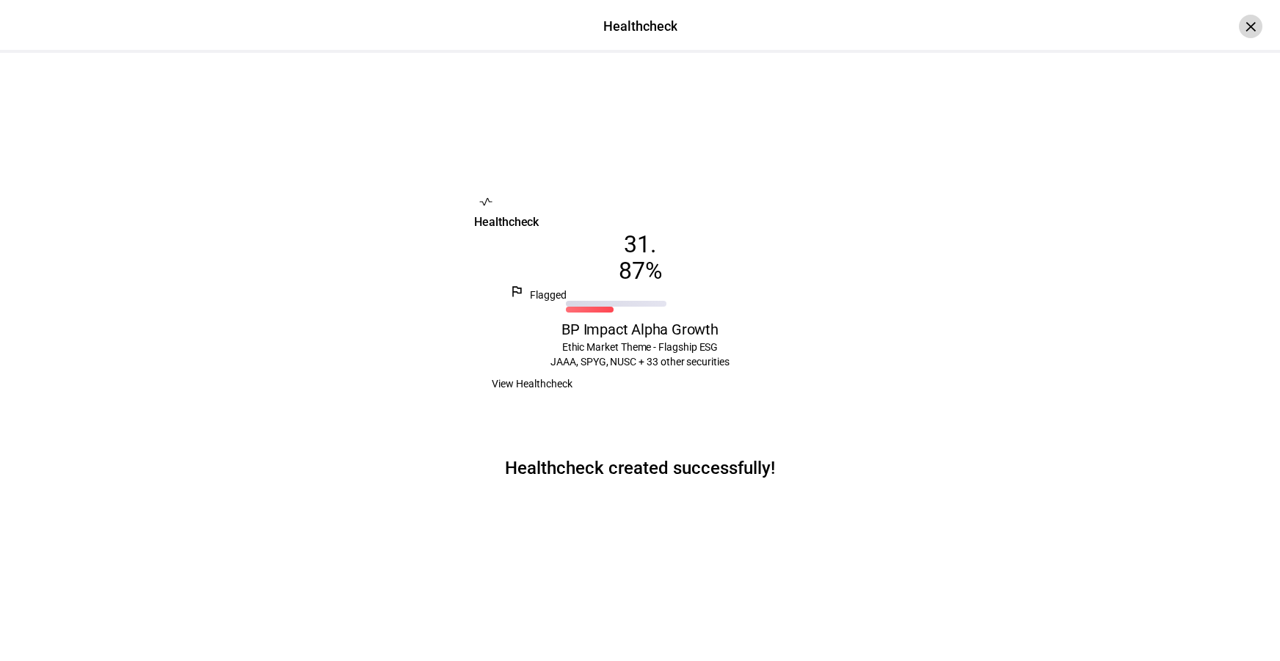
click at [1239, 33] on div "×" at bounding box center [1250, 26] width 23 height 23
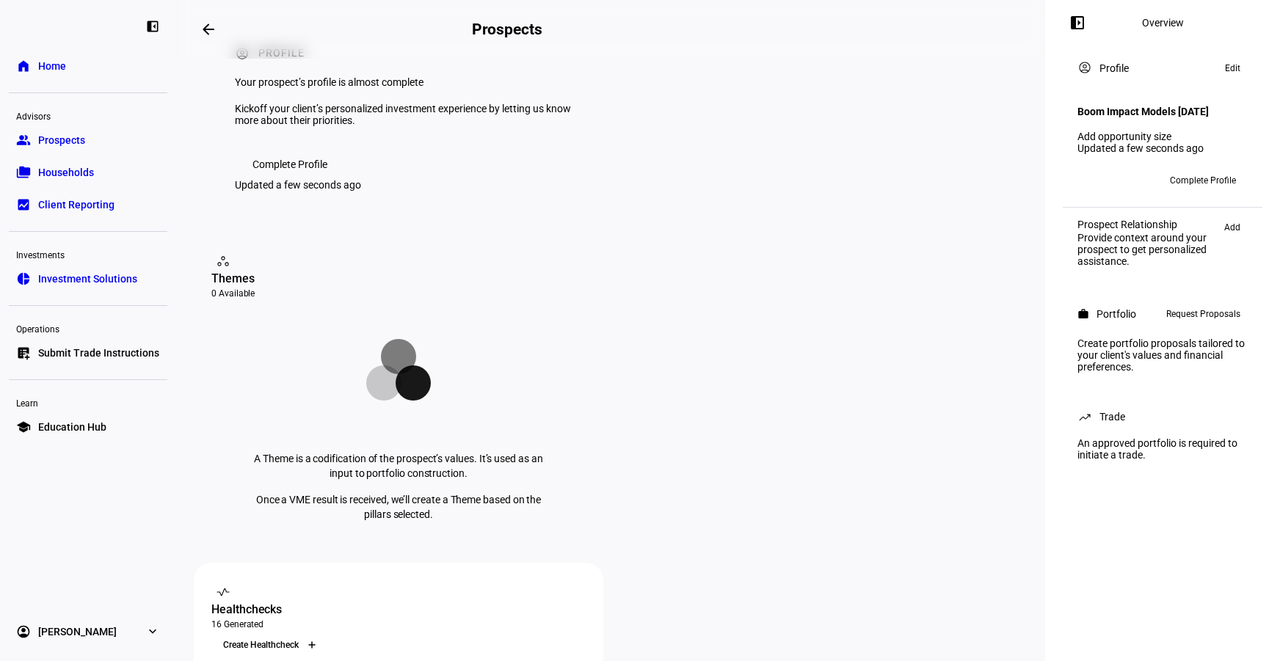
click at [324, 634] on div at bounding box center [311, 645] width 23 height 23
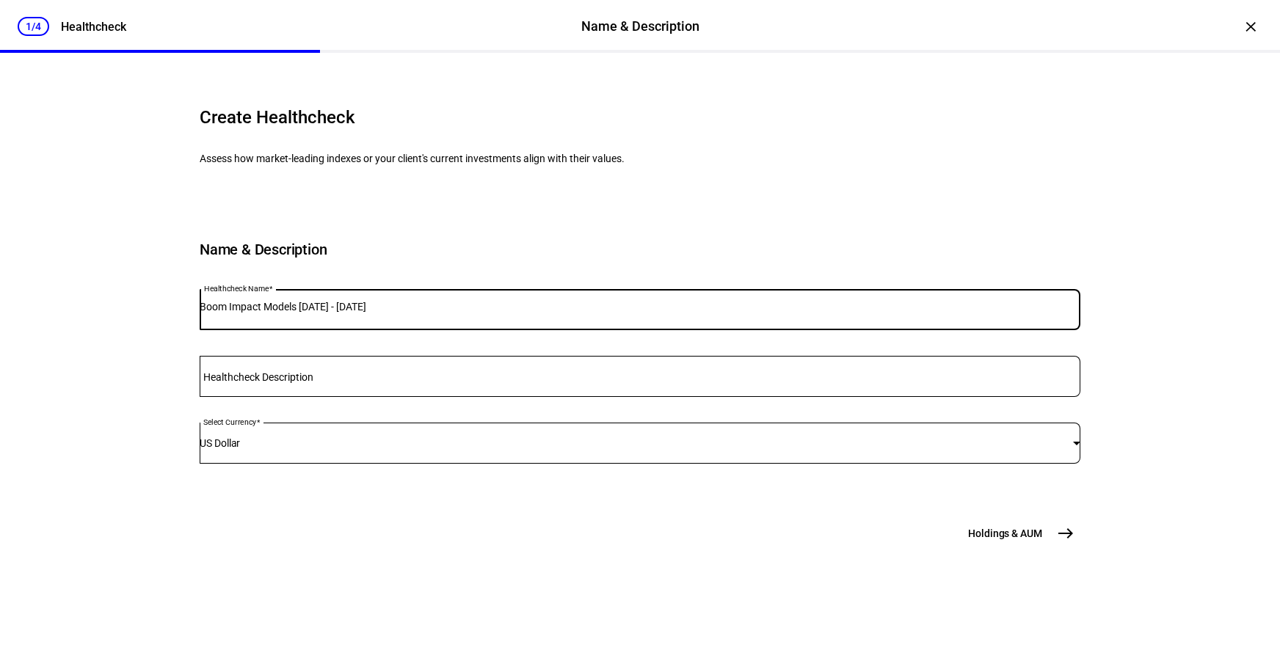
click at [440, 313] on input "Boom Impact Models [DATE] - [DATE]" at bounding box center [640, 307] width 881 height 12
type input "BP Impact Alpha Moderate Growth"
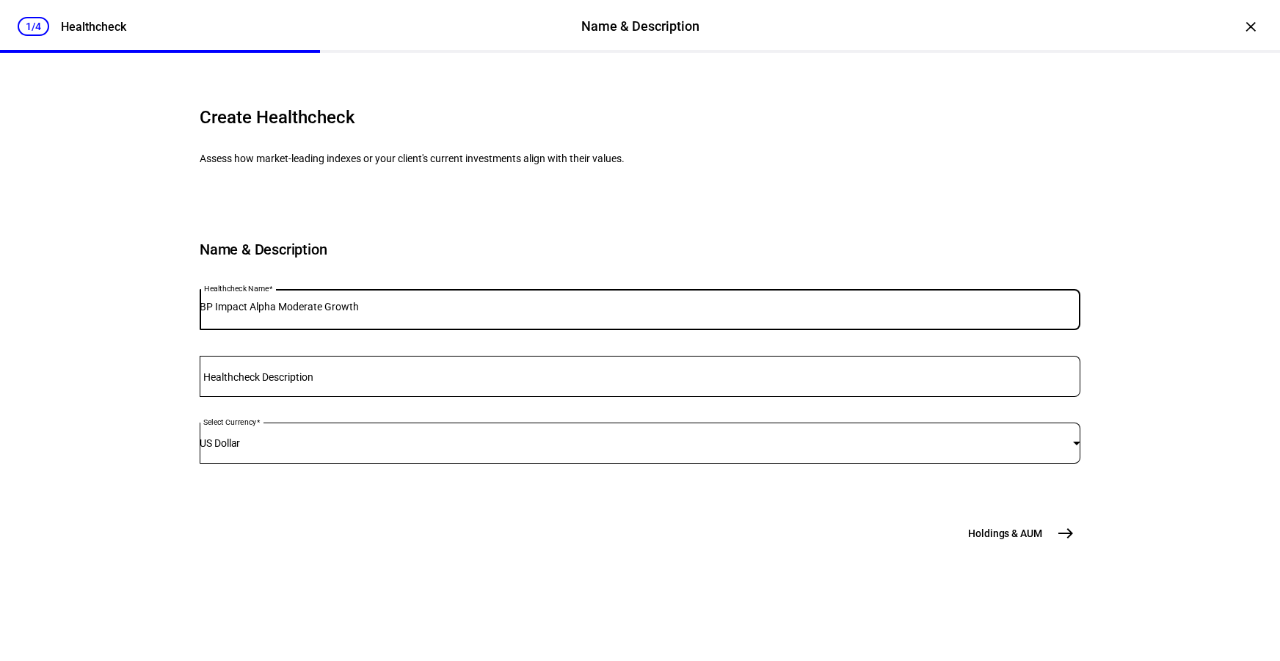
click at [984, 541] on span "Holdings & AUM" at bounding box center [1005, 533] width 74 height 15
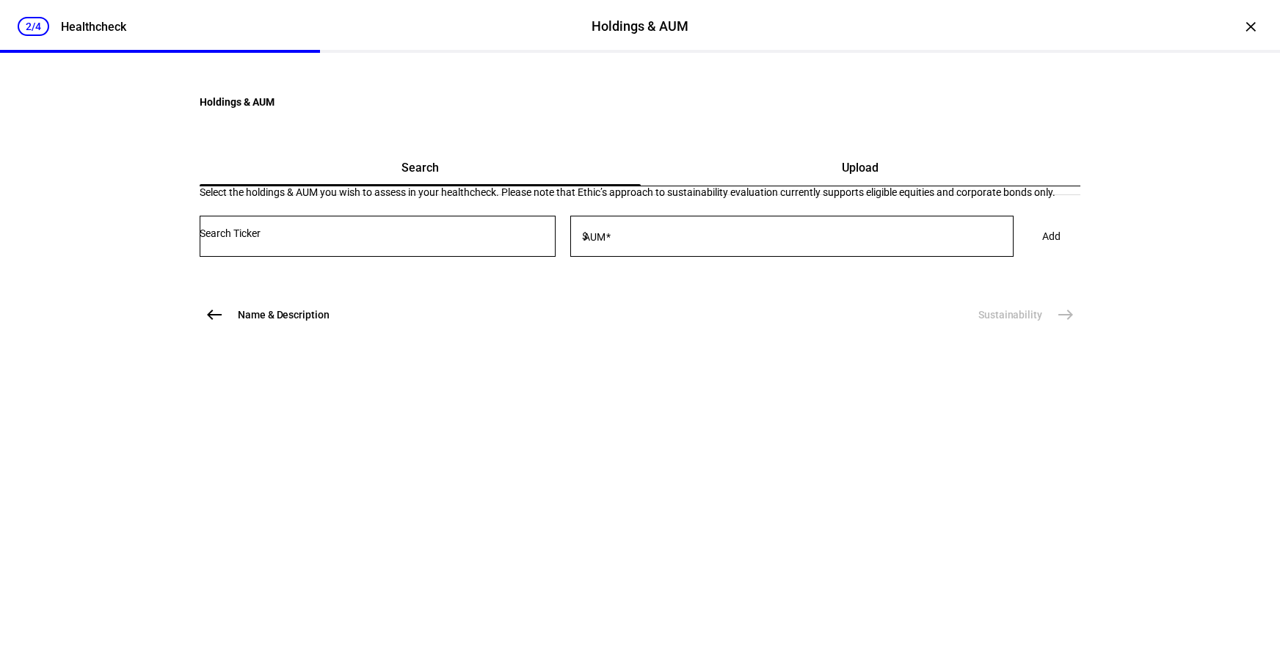
scroll to position [0, 0]
click at [747, 257] on div at bounding box center [802, 236] width 423 height 41
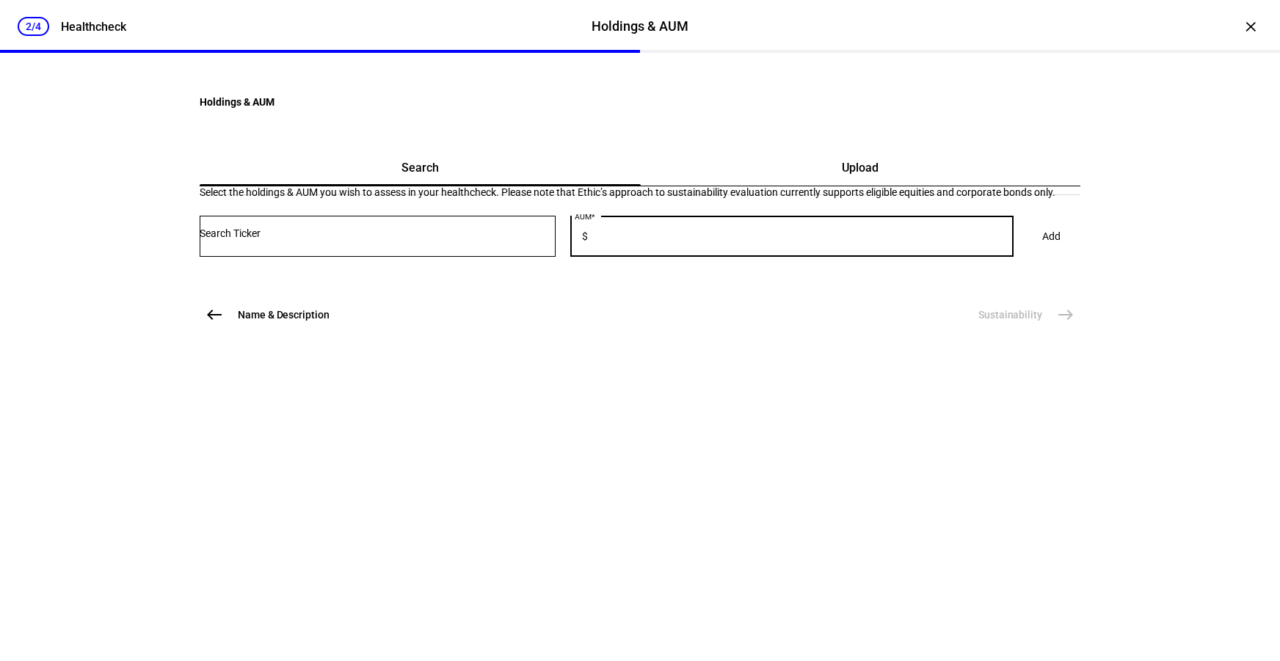
click at [767, 186] on div "Upload" at bounding box center [861, 167] width 440 height 35
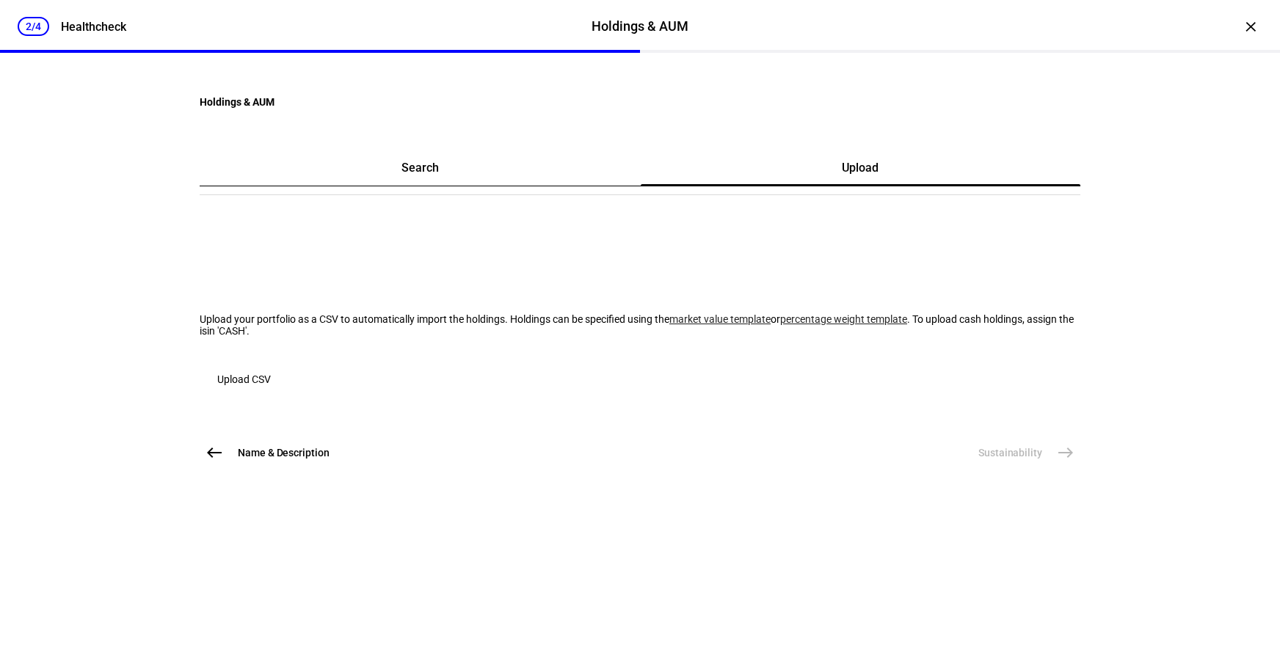
click at [289, 397] on span "button" at bounding box center [244, 379] width 89 height 35
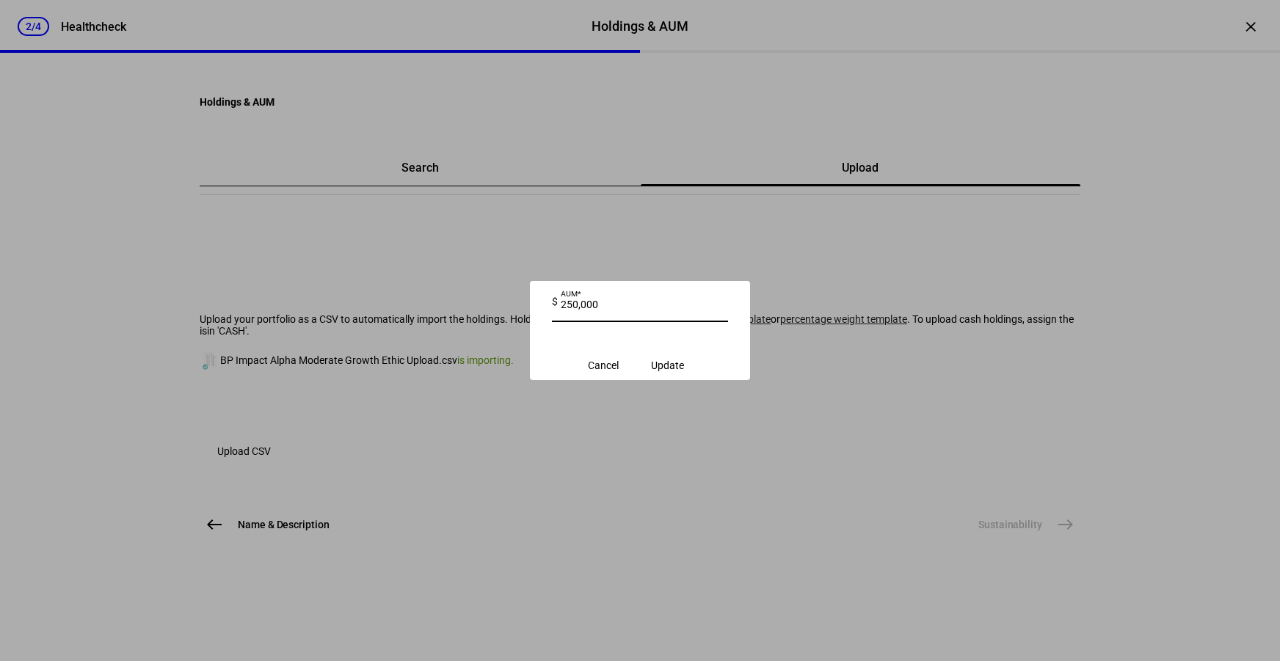
type input "250,000"
click at [684, 360] on span "Update" at bounding box center [667, 366] width 33 height 12
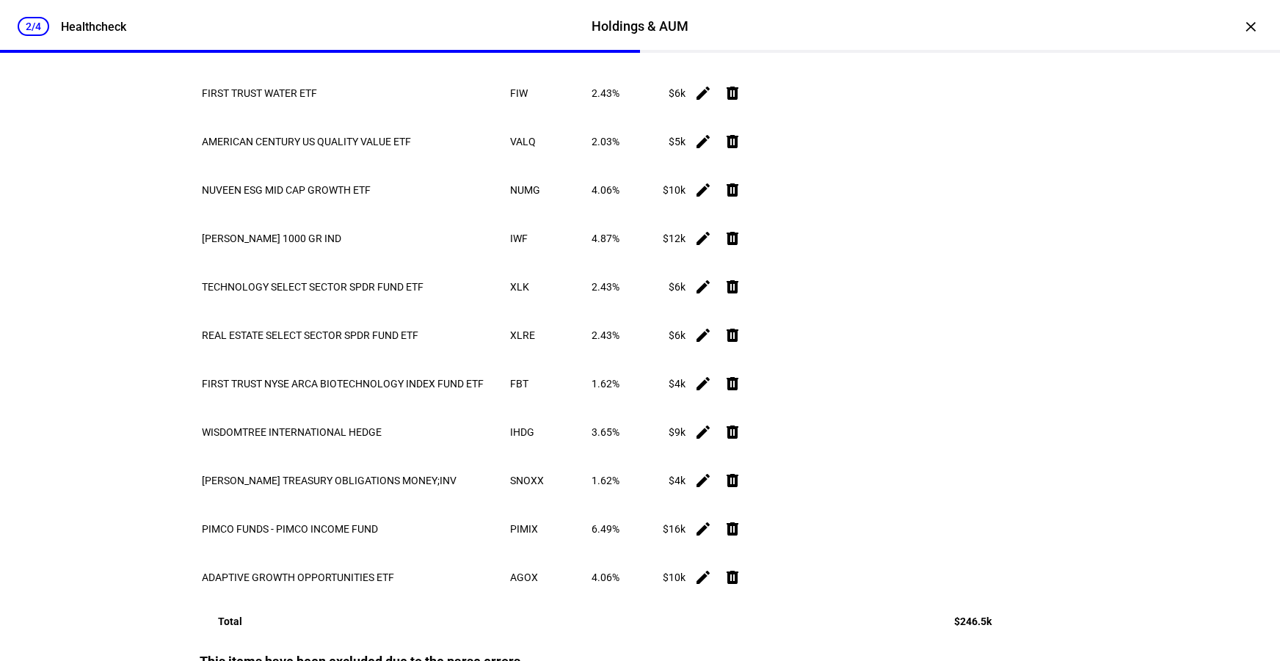
scroll to position [2372, 0]
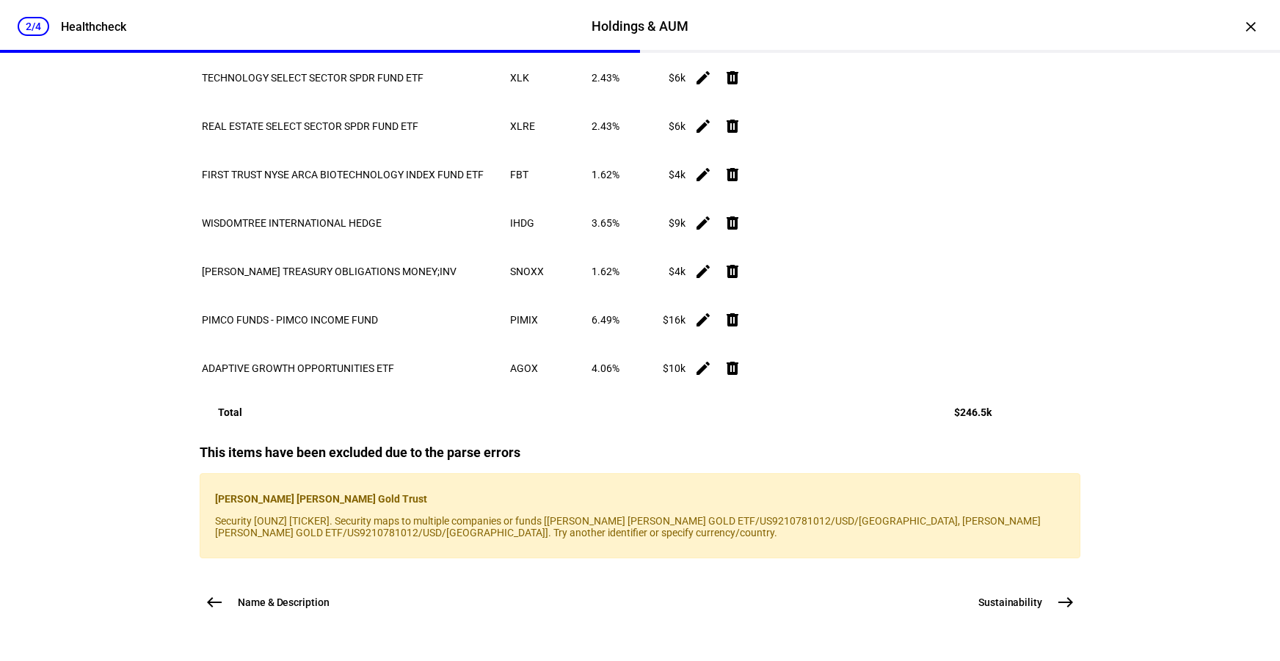
click at [1005, 611] on button "Sustainability east" at bounding box center [1025, 602] width 111 height 29
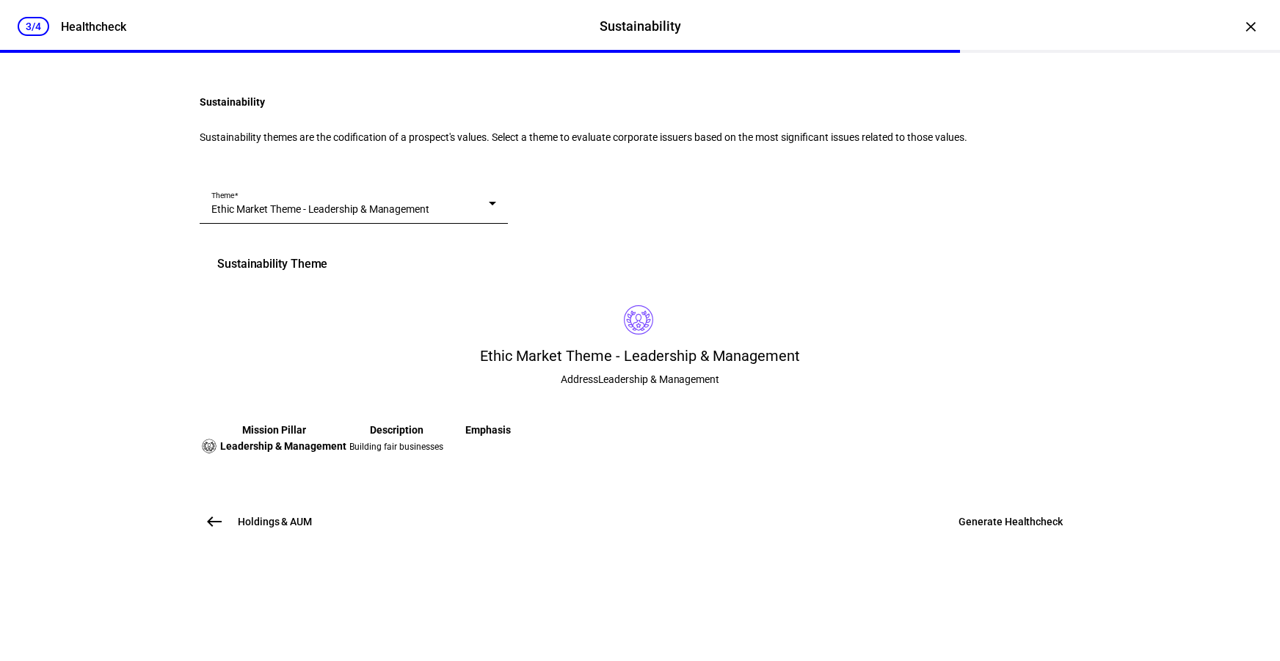
click at [429, 215] on span "Ethic Market Theme - Leadership & Management" at bounding box center [320, 209] width 218 height 12
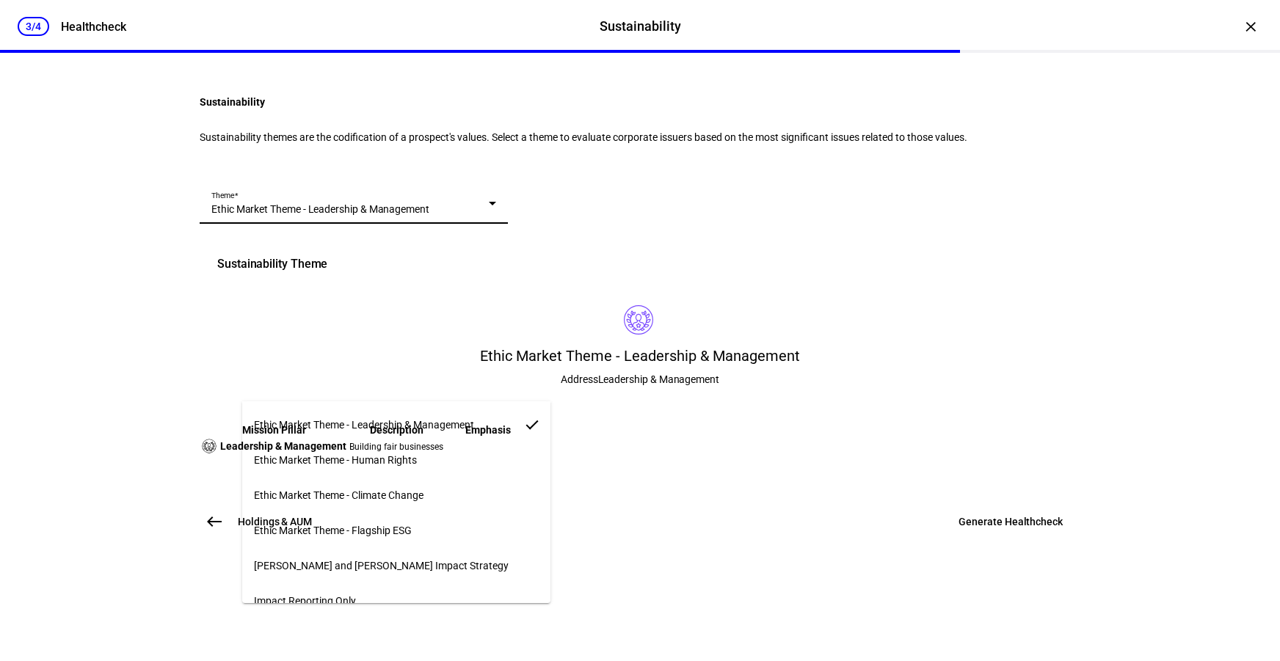
click at [402, 527] on span "Ethic Market Theme - Flagship ESG" at bounding box center [333, 531] width 158 height 12
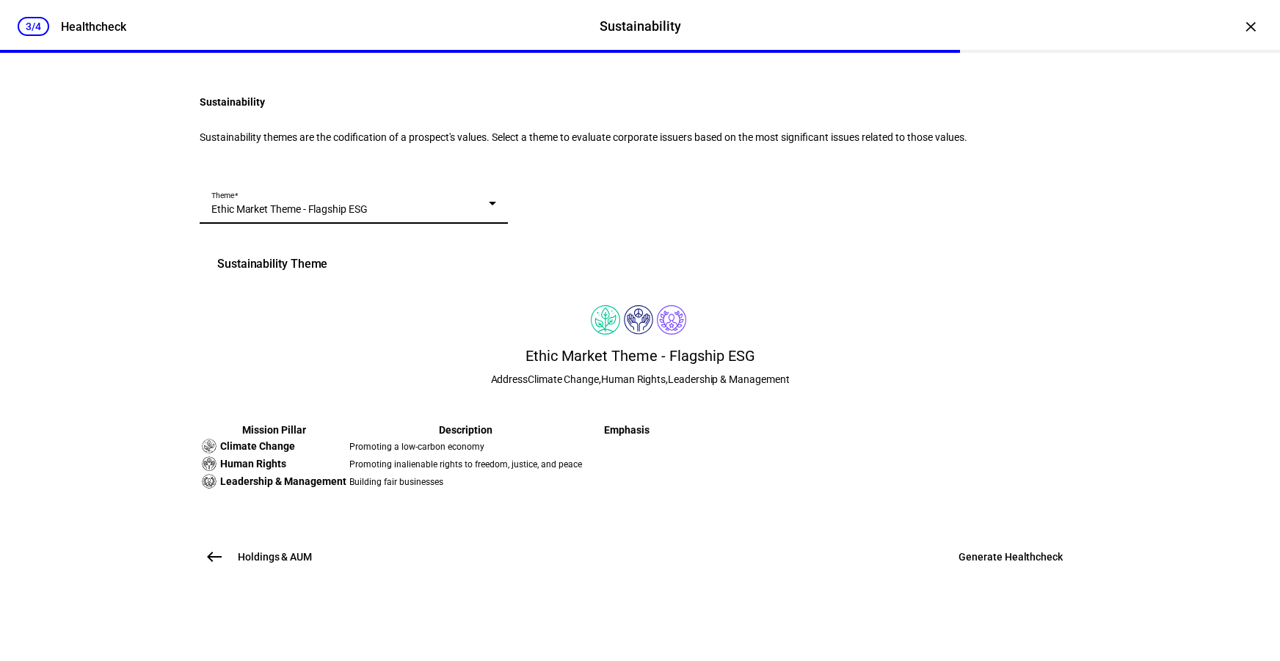
scroll to position [249, 0]
click at [983, 565] on span "Generate Healthcheck" at bounding box center [1011, 557] width 104 height 15
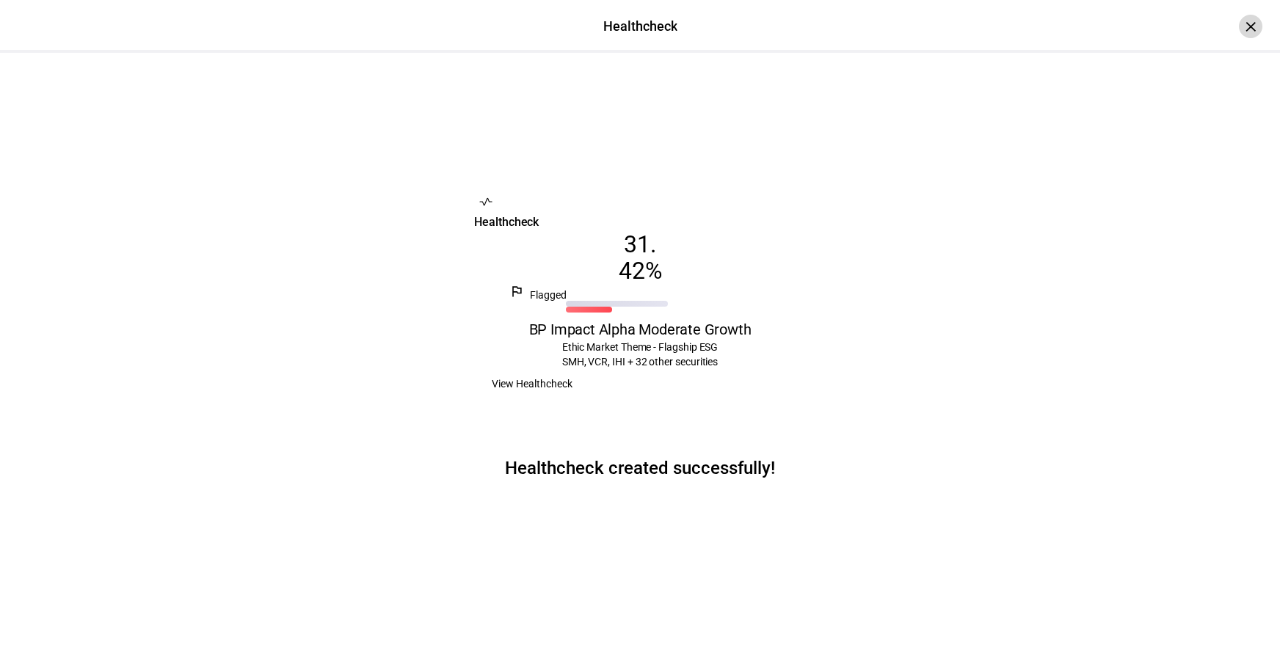
click at [1239, 16] on div "×" at bounding box center [1250, 26] width 23 height 23
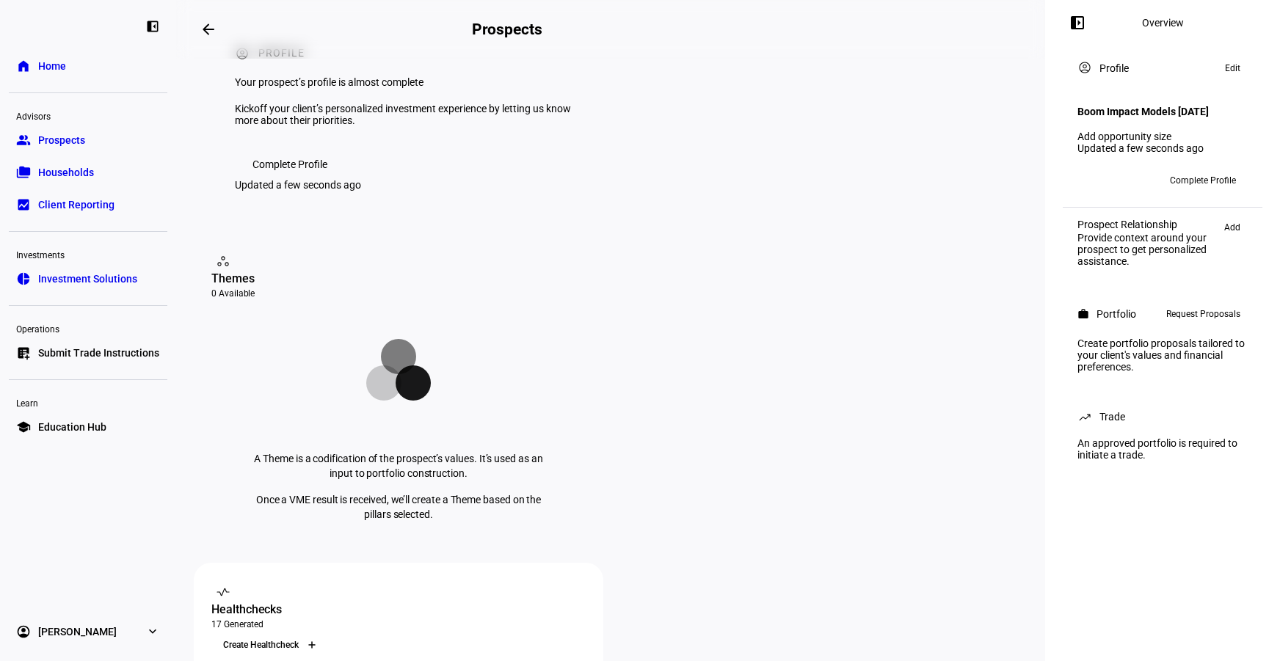
click at [324, 634] on div at bounding box center [311, 645] width 23 height 23
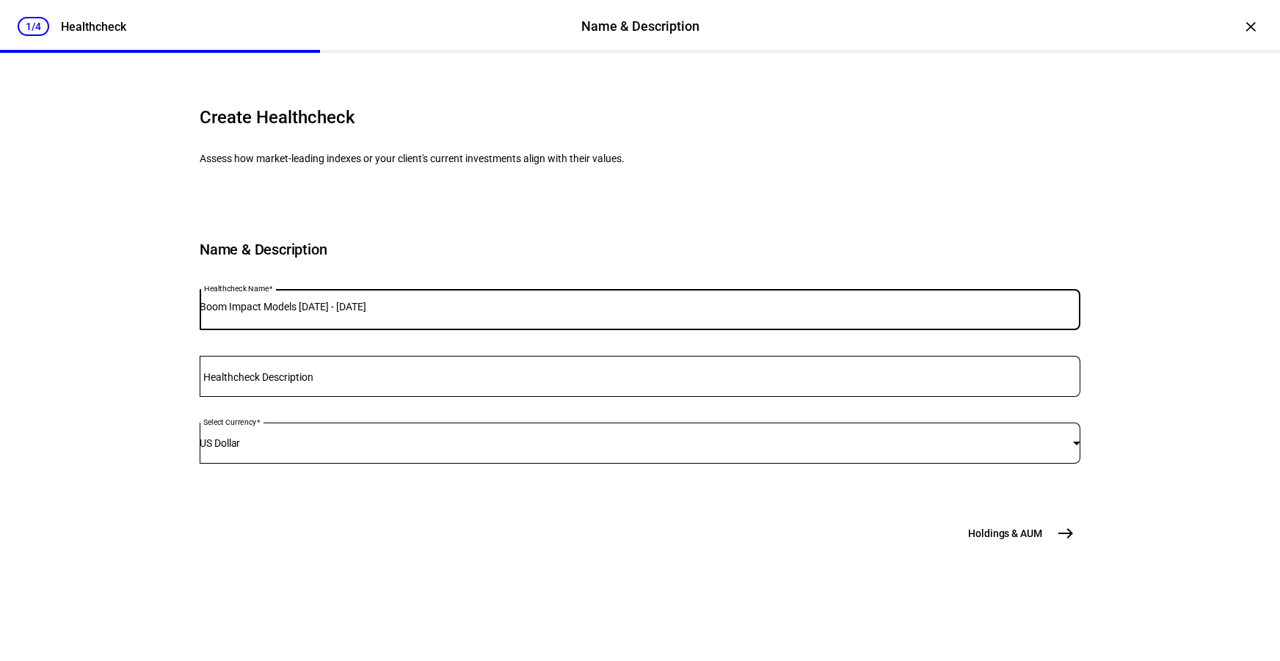
click at [332, 313] on input "Boom Impact Models [DATE] - [DATE]" at bounding box center [640, 307] width 881 height 12
type input "BP Impact Alpha Balanced"
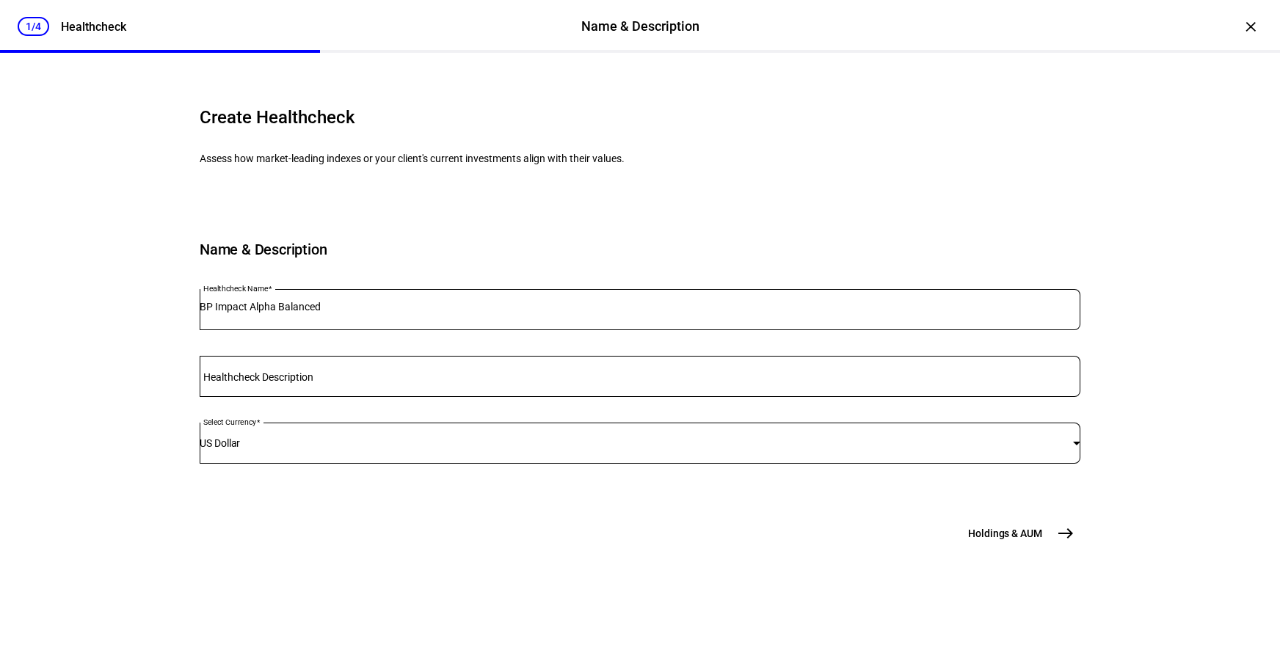
click at [1000, 541] on span "Holdings & AUM" at bounding box center [1005, 533] width 74 height 15
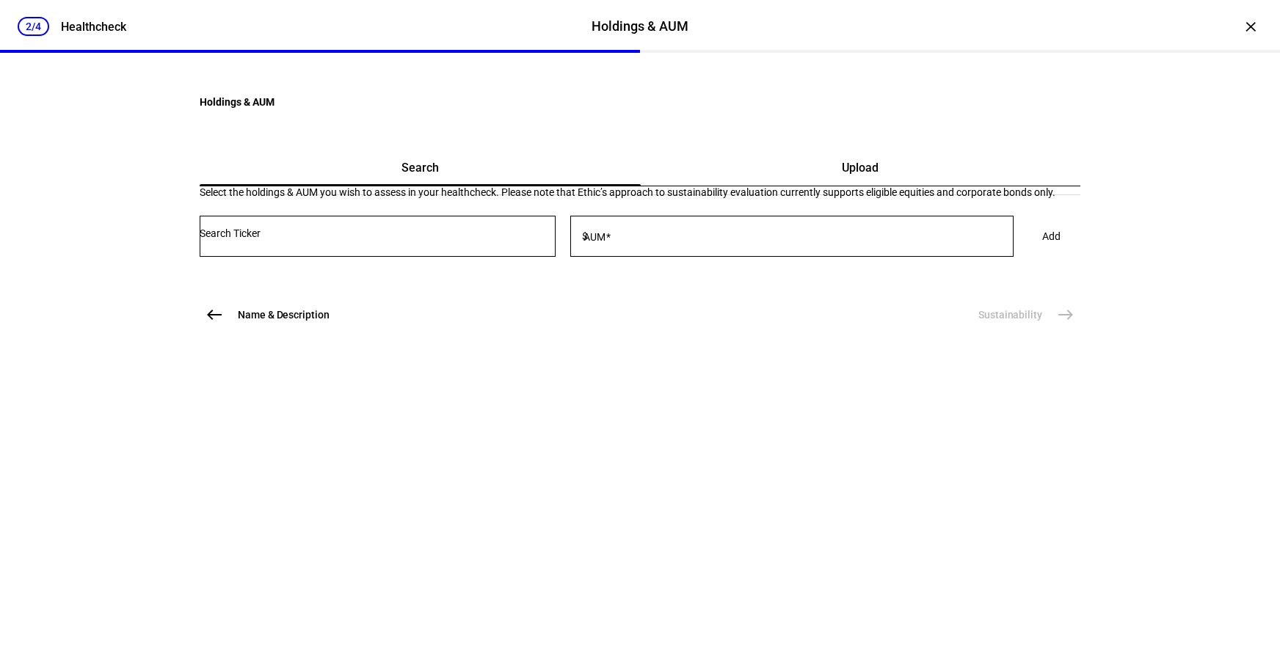
click at [786, 186] on div "Upload" at bounding box center [861, 167] width 440 height 35
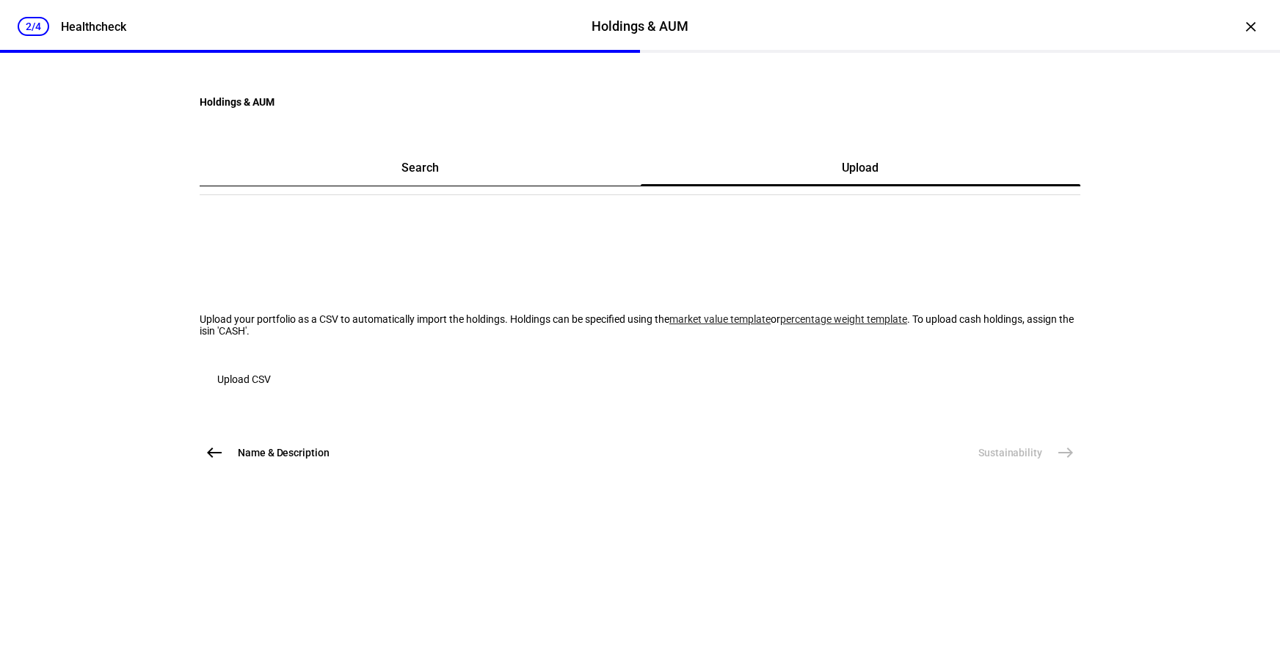
click at [271, 394] on span "Upload CSV" at bounding box center [244, 379] width 54 height 29
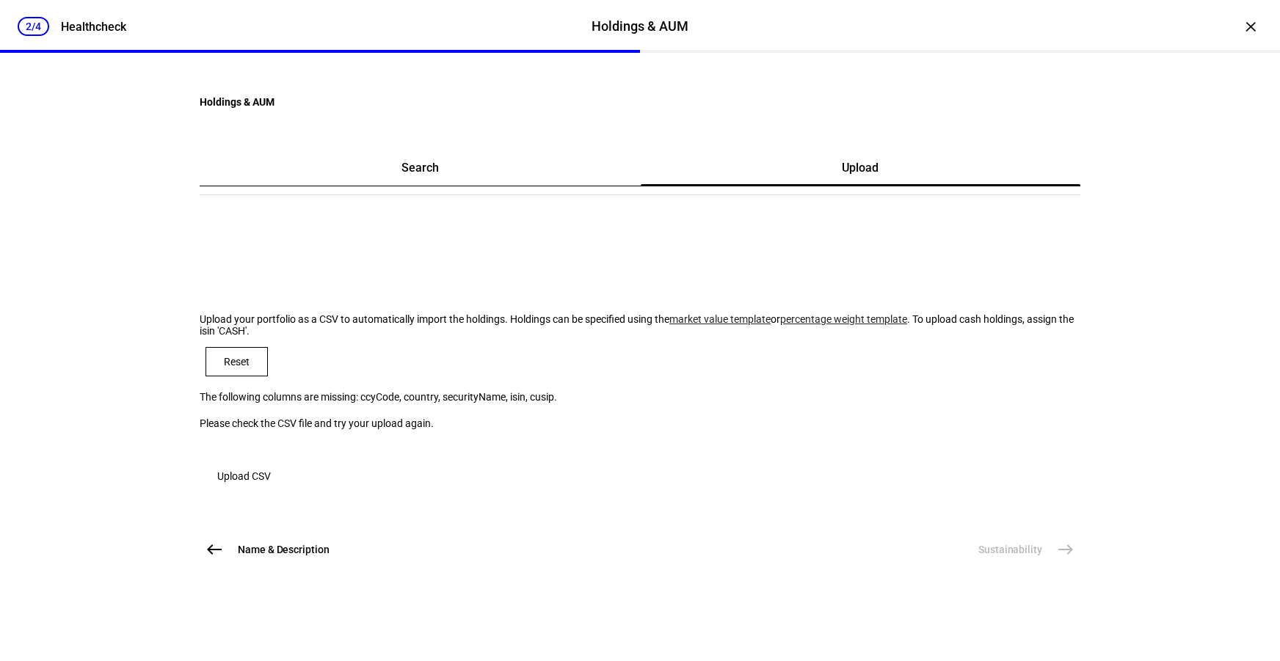
click at [267, 380] on span at bounding box center [236, 361] width 61 height 35
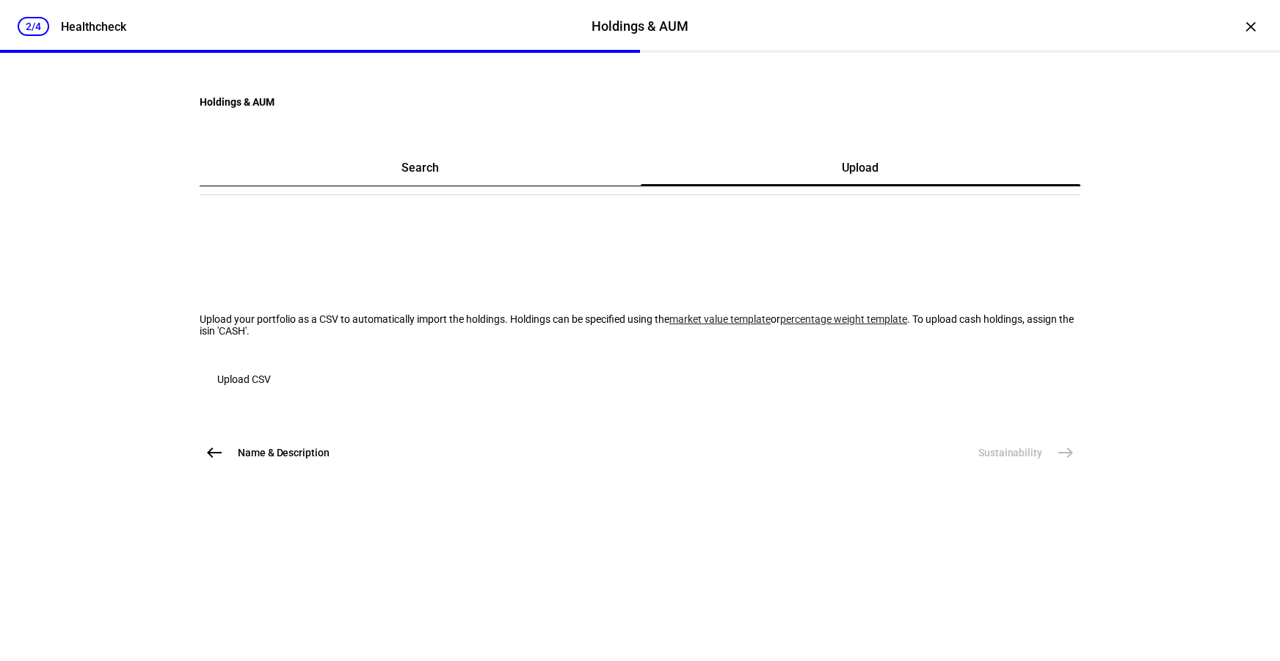
click at [289, 397] on span "button" at bounding box center [244, 379] width 89 height 35
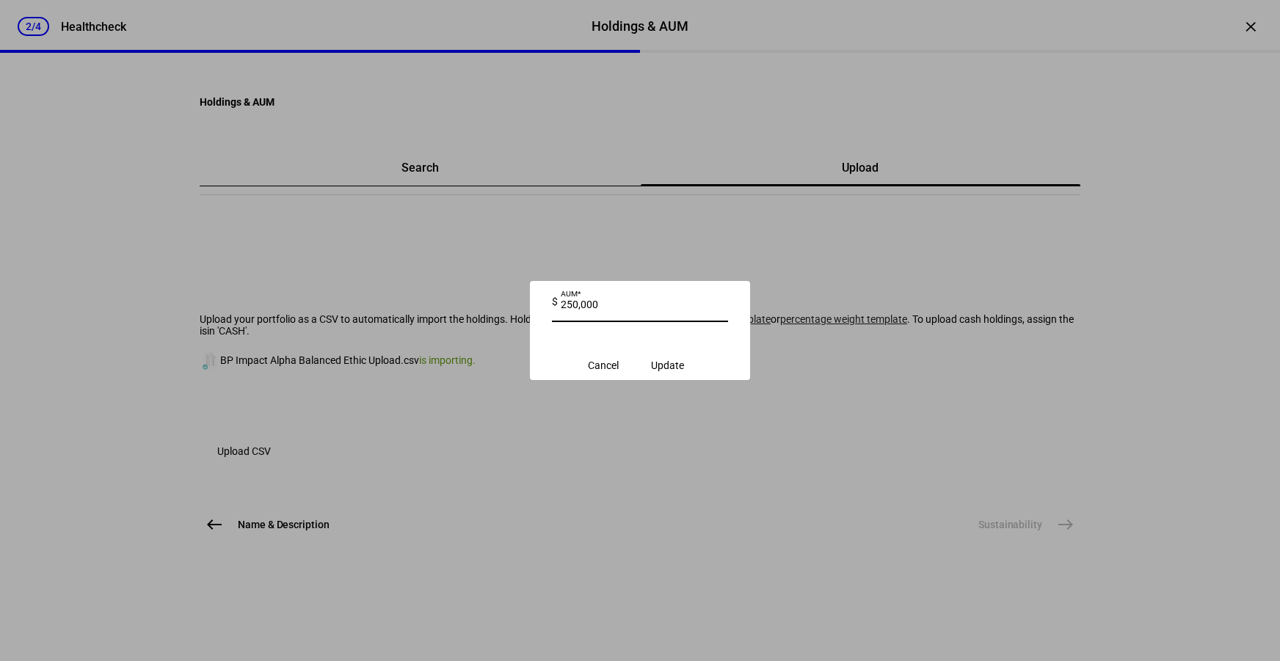
type input "250,000"
click at [671, 368] on span "Update" at bounding box center [667, 366] width 33 height 12
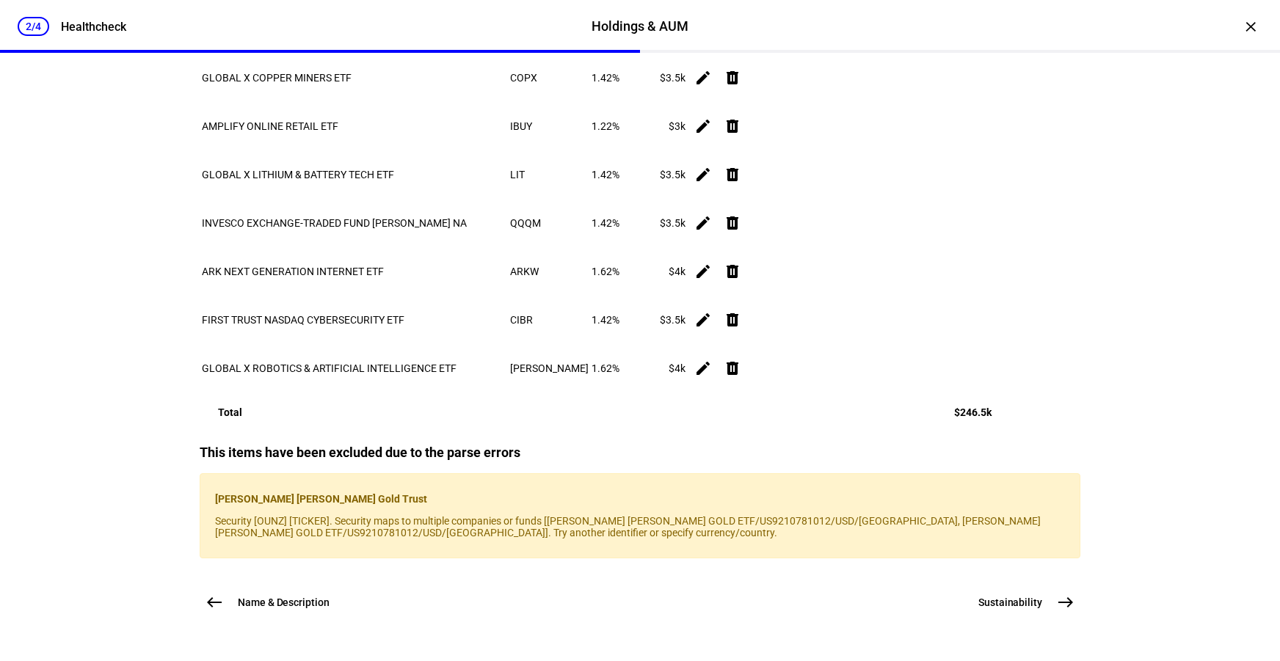
scroll to position [2312, 0]
click at [1020, 602] on span "Sustainability" at bounding box center [1011, 602] width 64 height 15
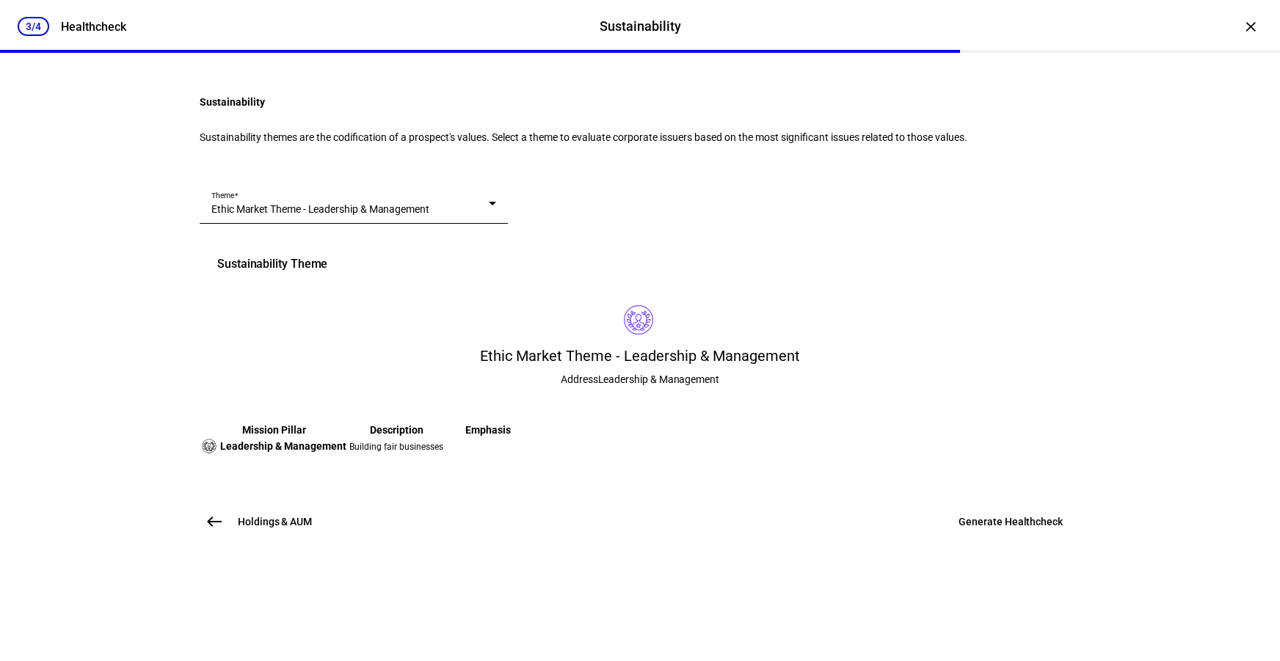
click at [429, 215] on span "Ethic Market Theme - Leadership & Management" at bounding box center [320, 209] width 218 height 12
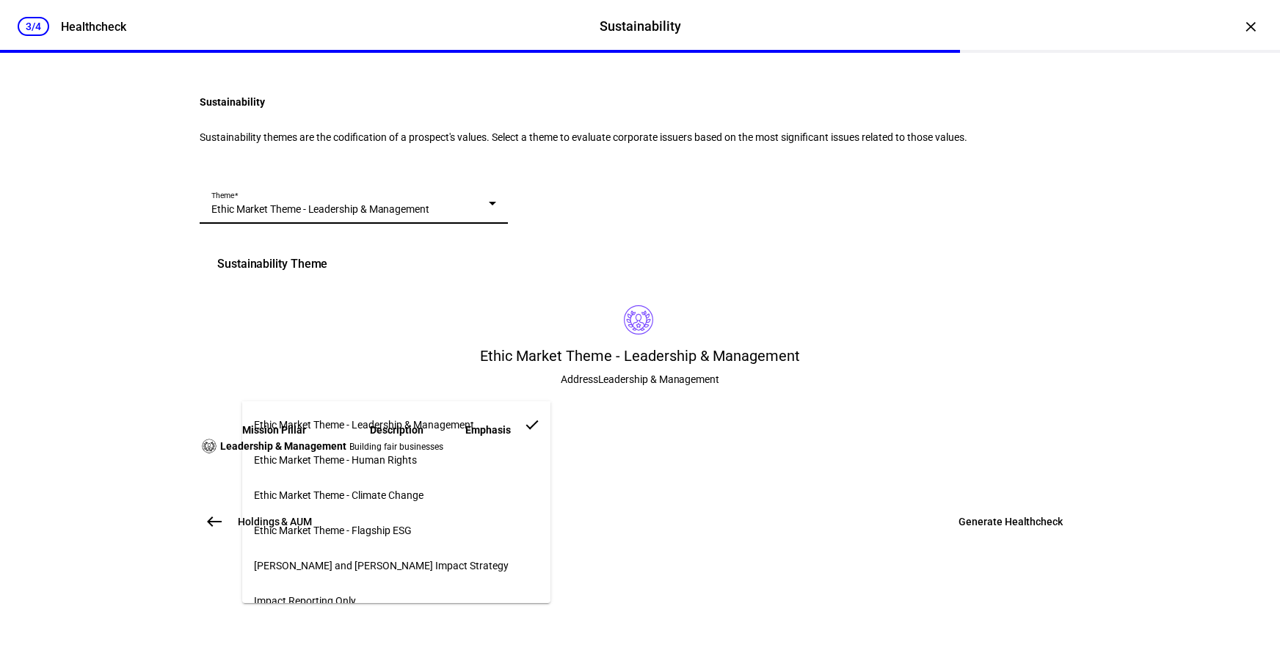
click at [418, 523] on mat-option "Ethic Market Theme - Flagship ESG" at bounding box center [396, 530] width 308 height 35
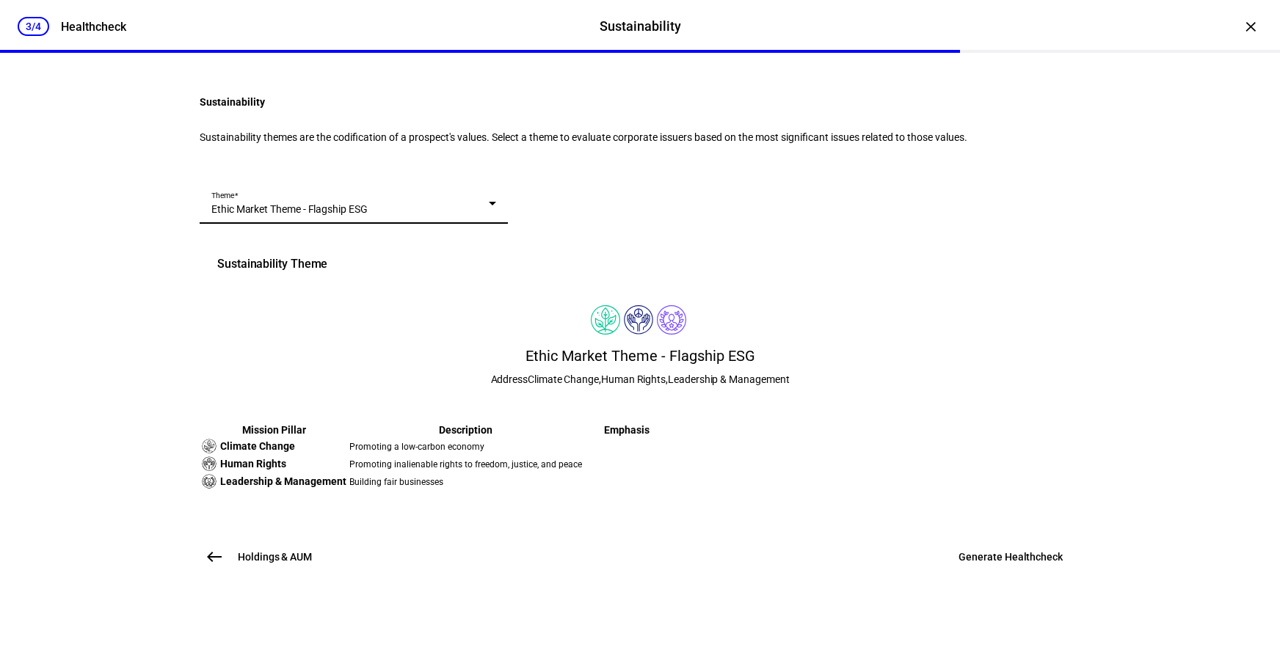
scroll to position [249, 0]
click at [1015, 565] on span "Generate Healthcheck" at bounding box center [1011, 557] width 104 height 15
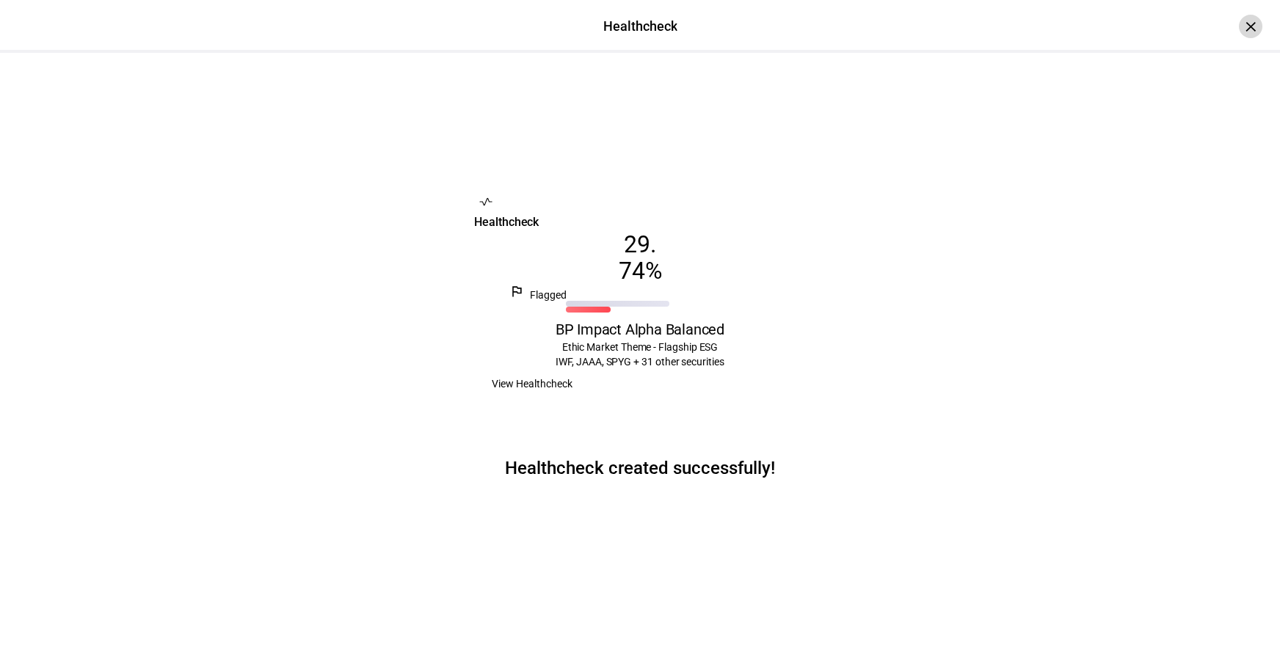
click at [1242, 21] on div "×" at bounding box center [1250, 26] width 23 height 23
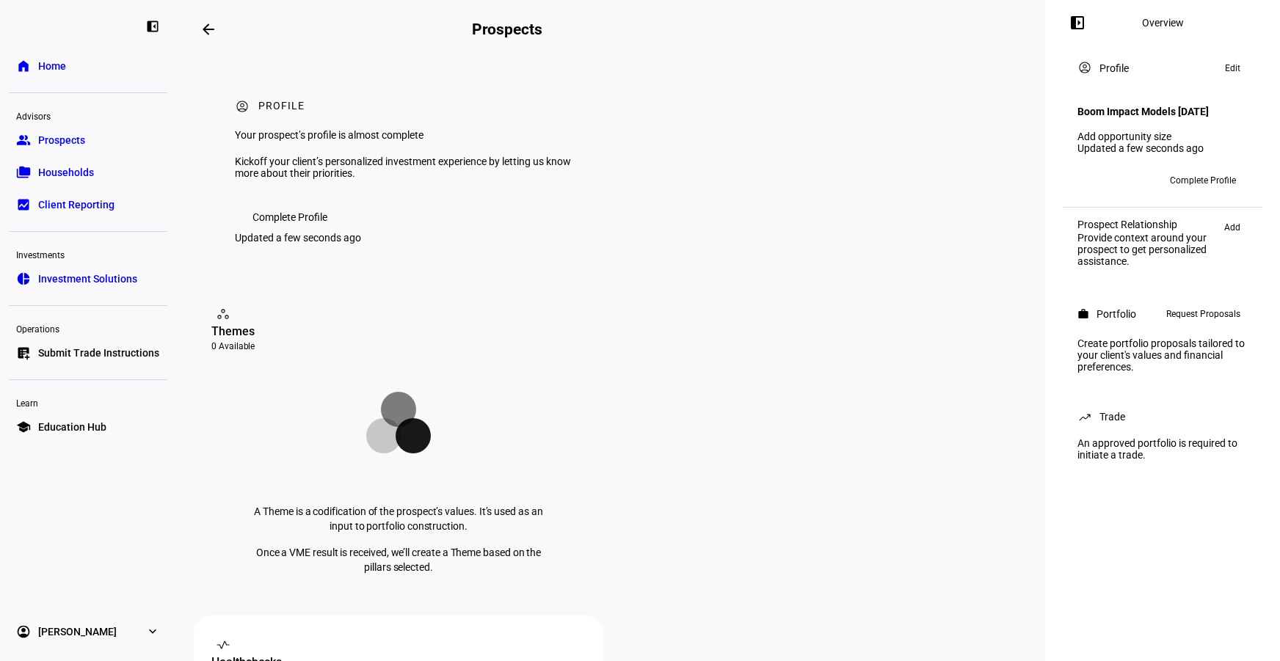
click at [85, 149] on link "group Prospects" at bounding box center [88, 140] width 159 height 29
